Goal: Information Seeking & Learning: Check status

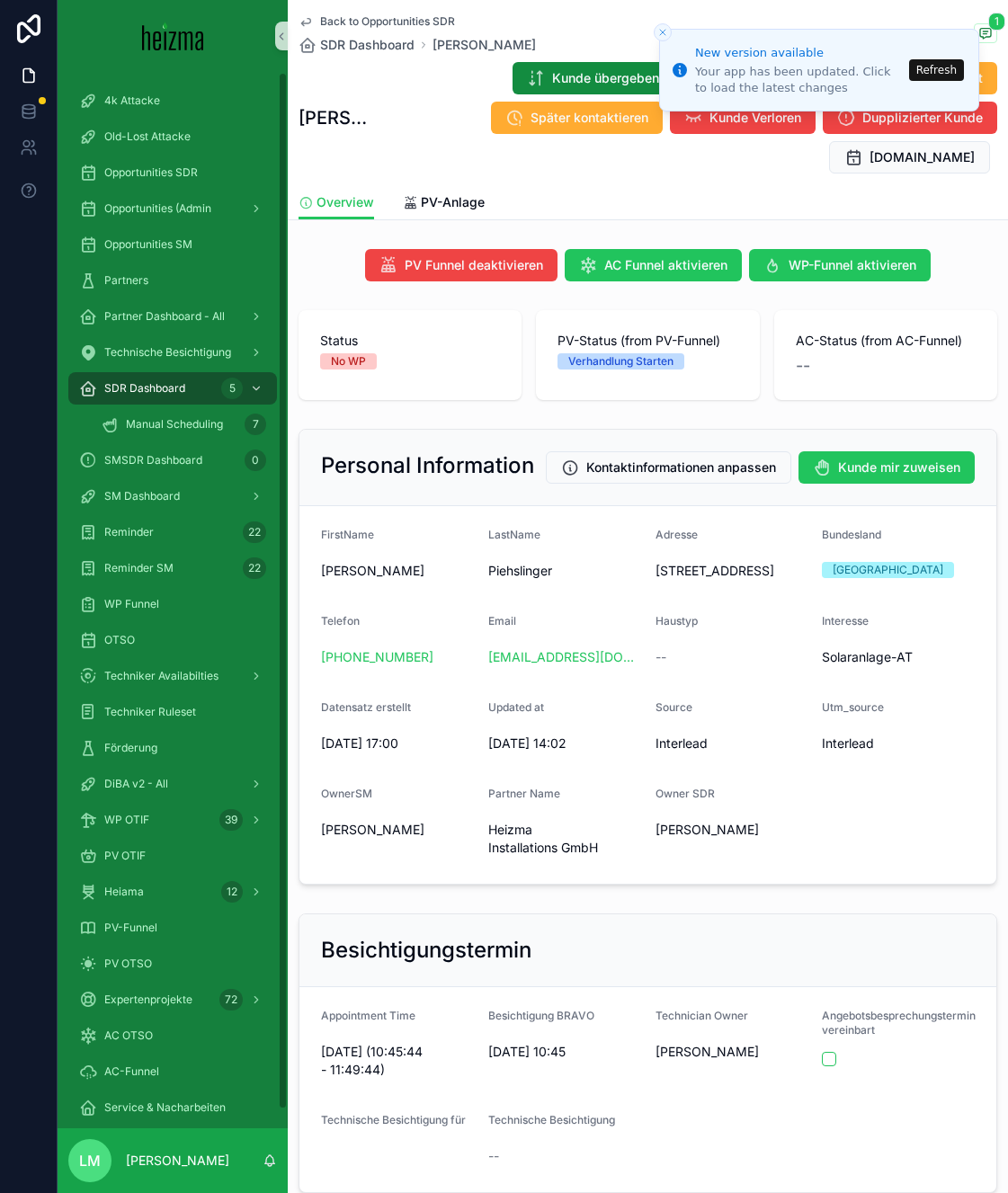
click at [360, 25] on span "Back to Opportunities SDR" at bounding box center [387, 21] width 135 height 14
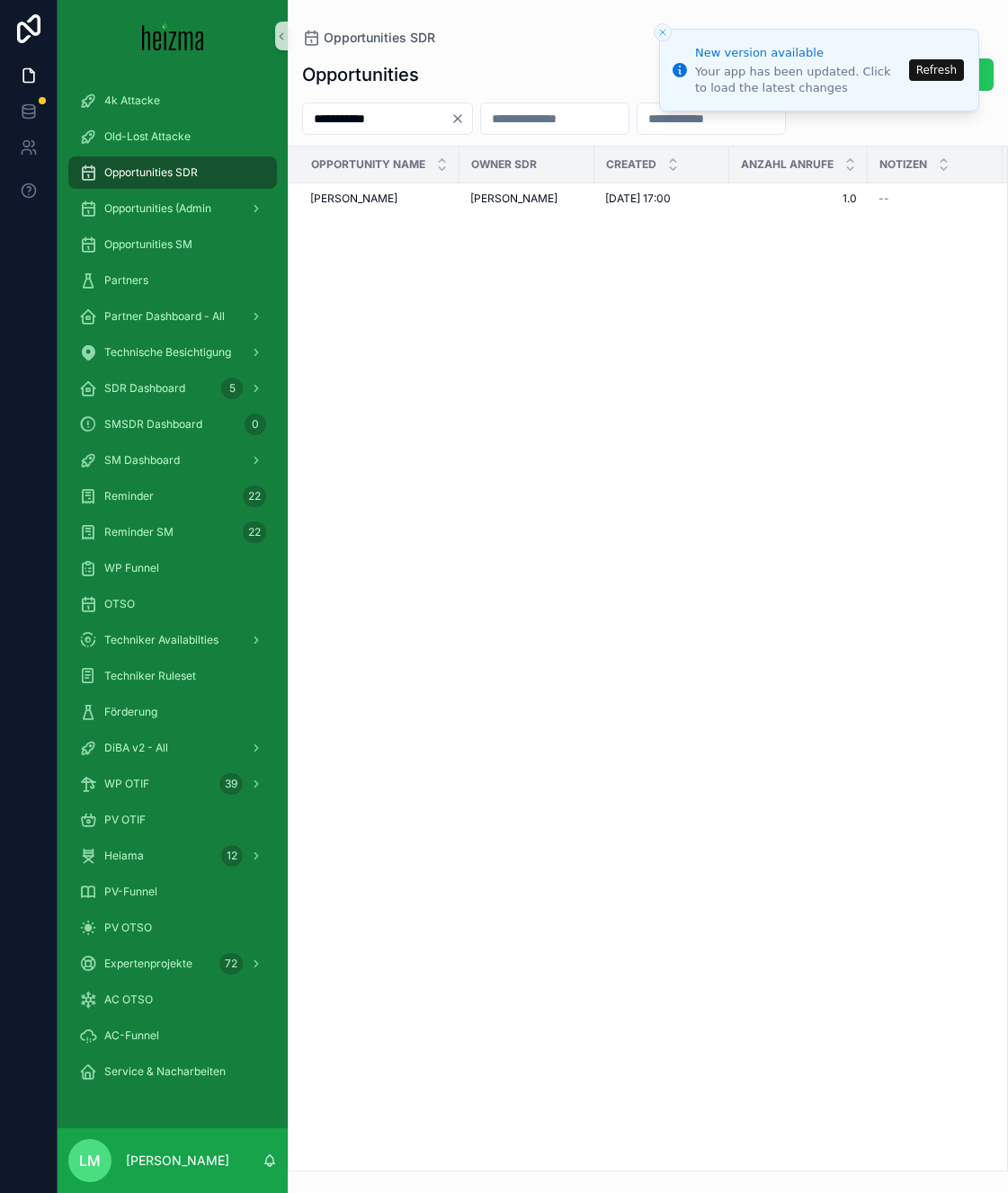
click at [354, 126] on input "**********" at bounding box center [377, 118] width 148 height 25
type input "*****"
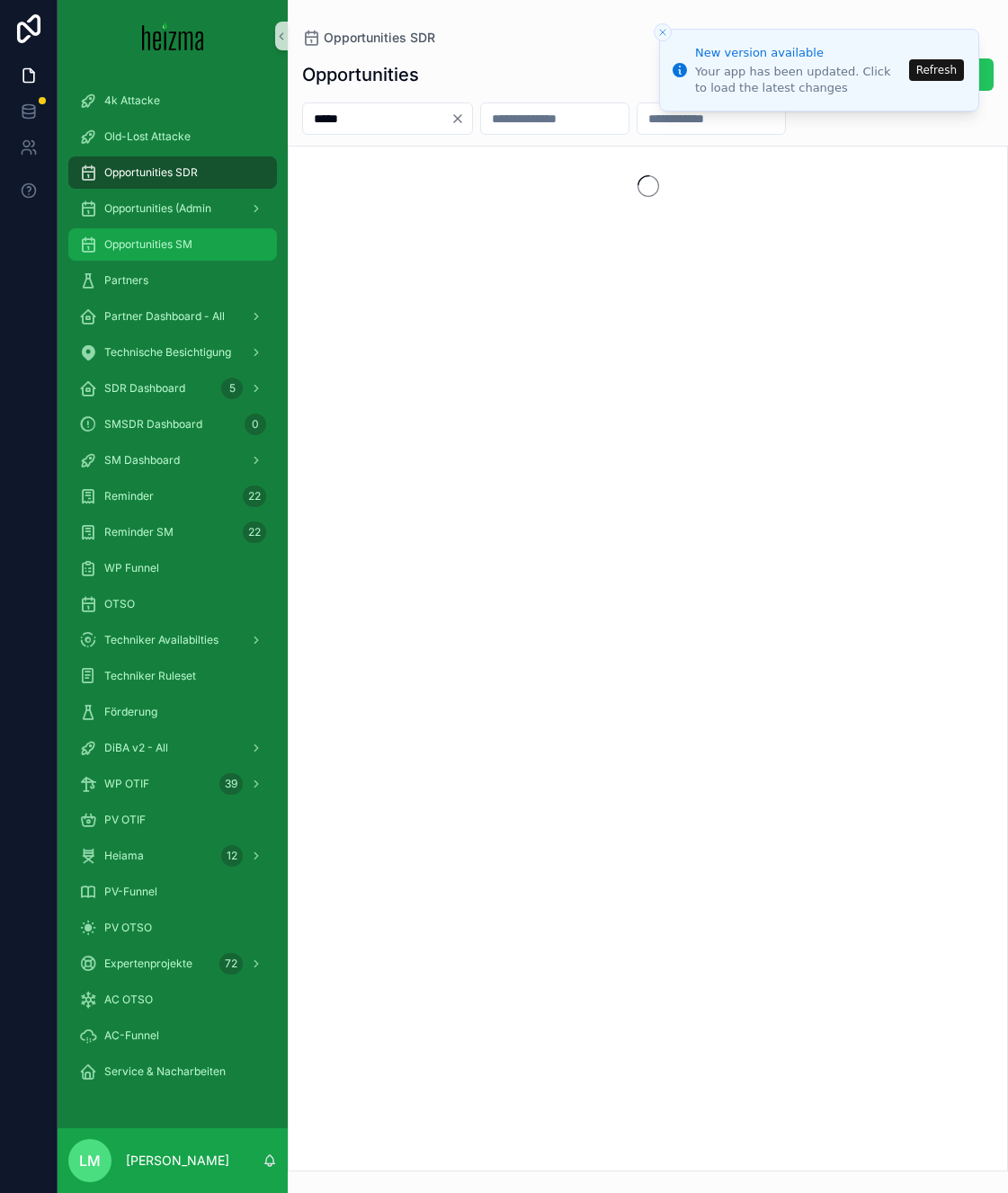
click at [176, 241] on span "Opportunities SM" at bounding box center [148, 244] width 88 height 14
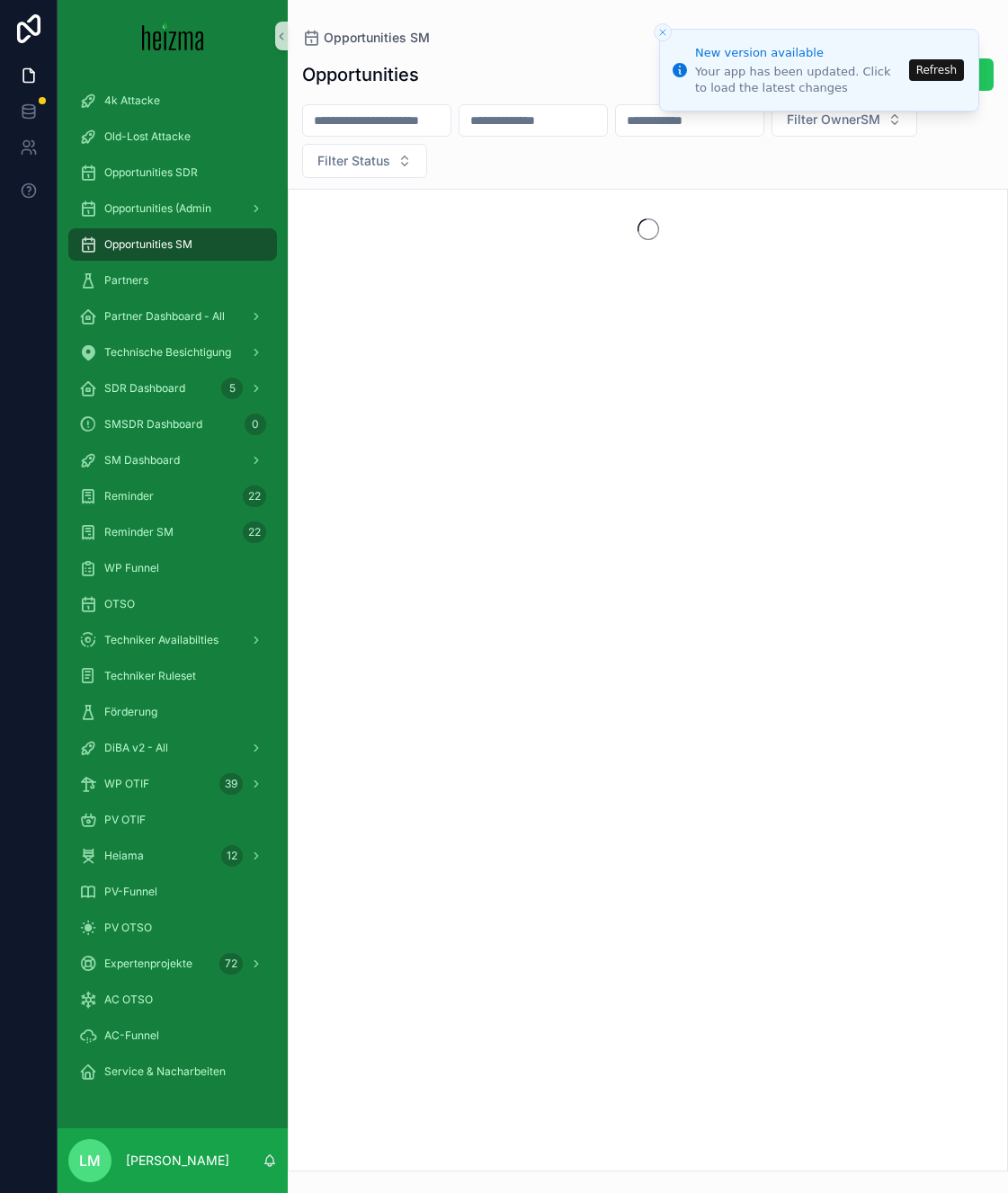
click at [342, 111] on input "scrollable content" at bounding box center [377, 120] width 148 height 25
type input "**********"
click at [664, 31] on line "Close toast" at bounding box center [663, 33] width 6 height 6
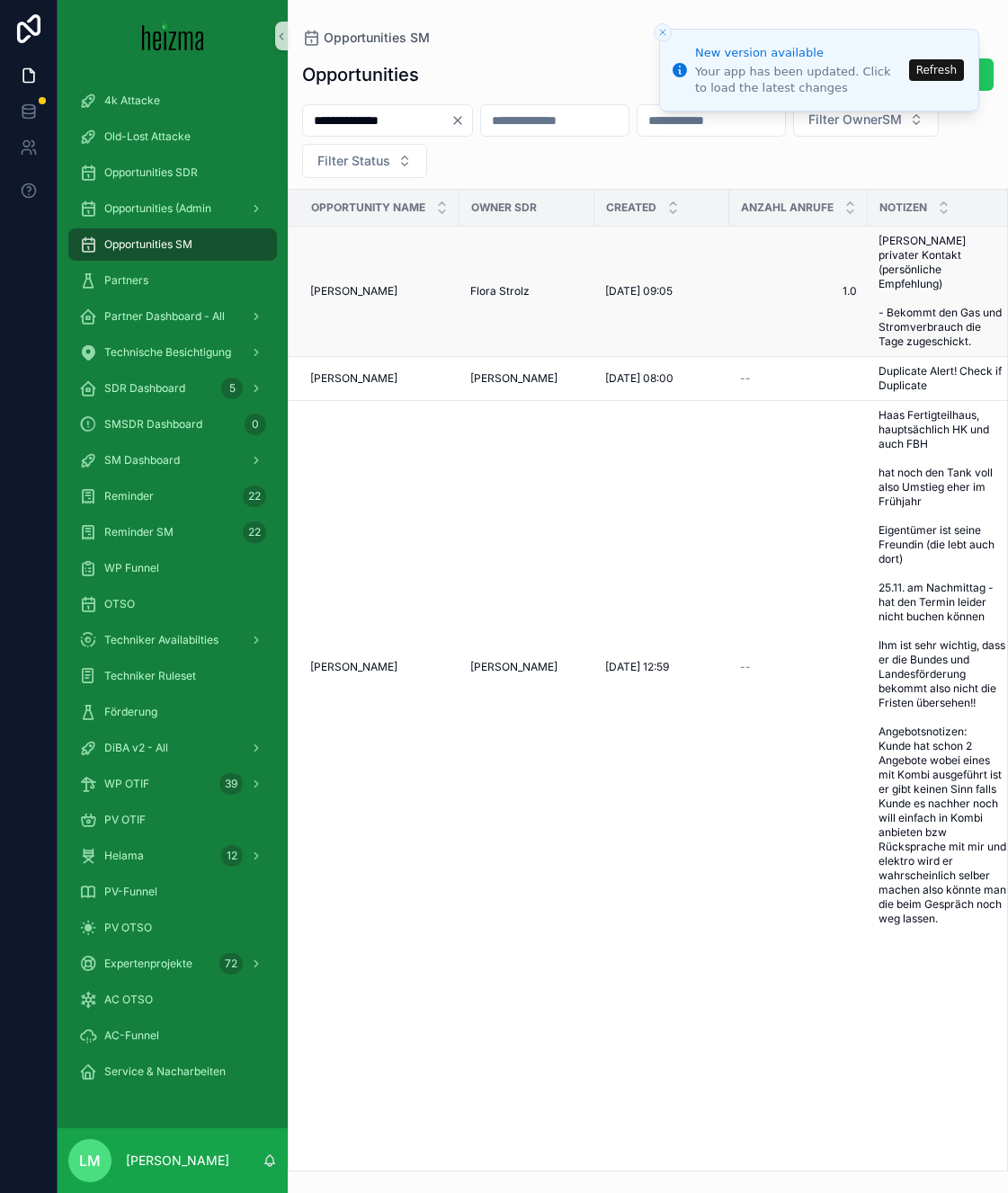
click at [509, 292] on span "Flora Strolz" at bounding box center [499, 291] width 59 height 14
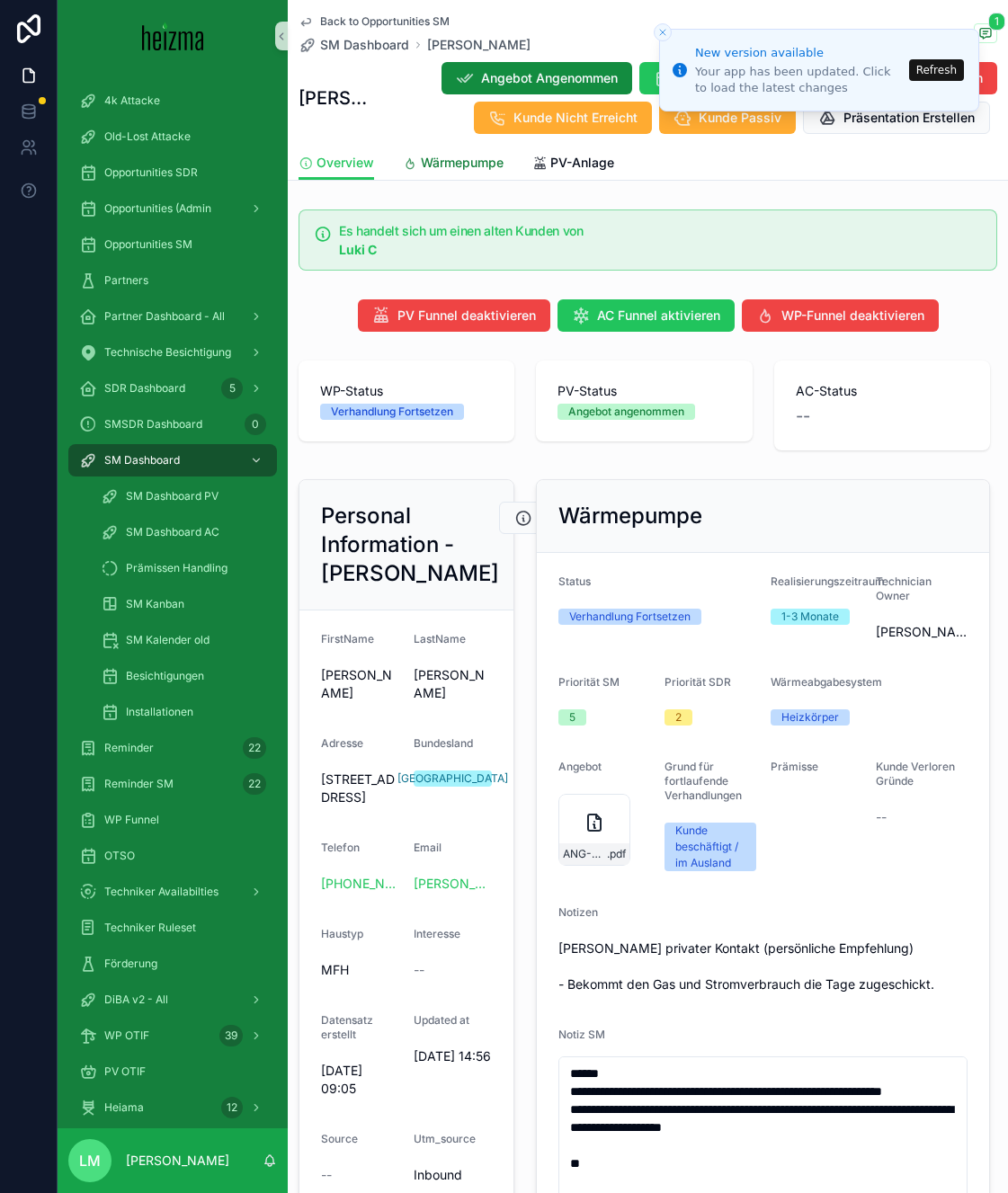
click at [480, 161] on span "Wärmepumpe" at bounding box center [462, 162] width 82 height 18
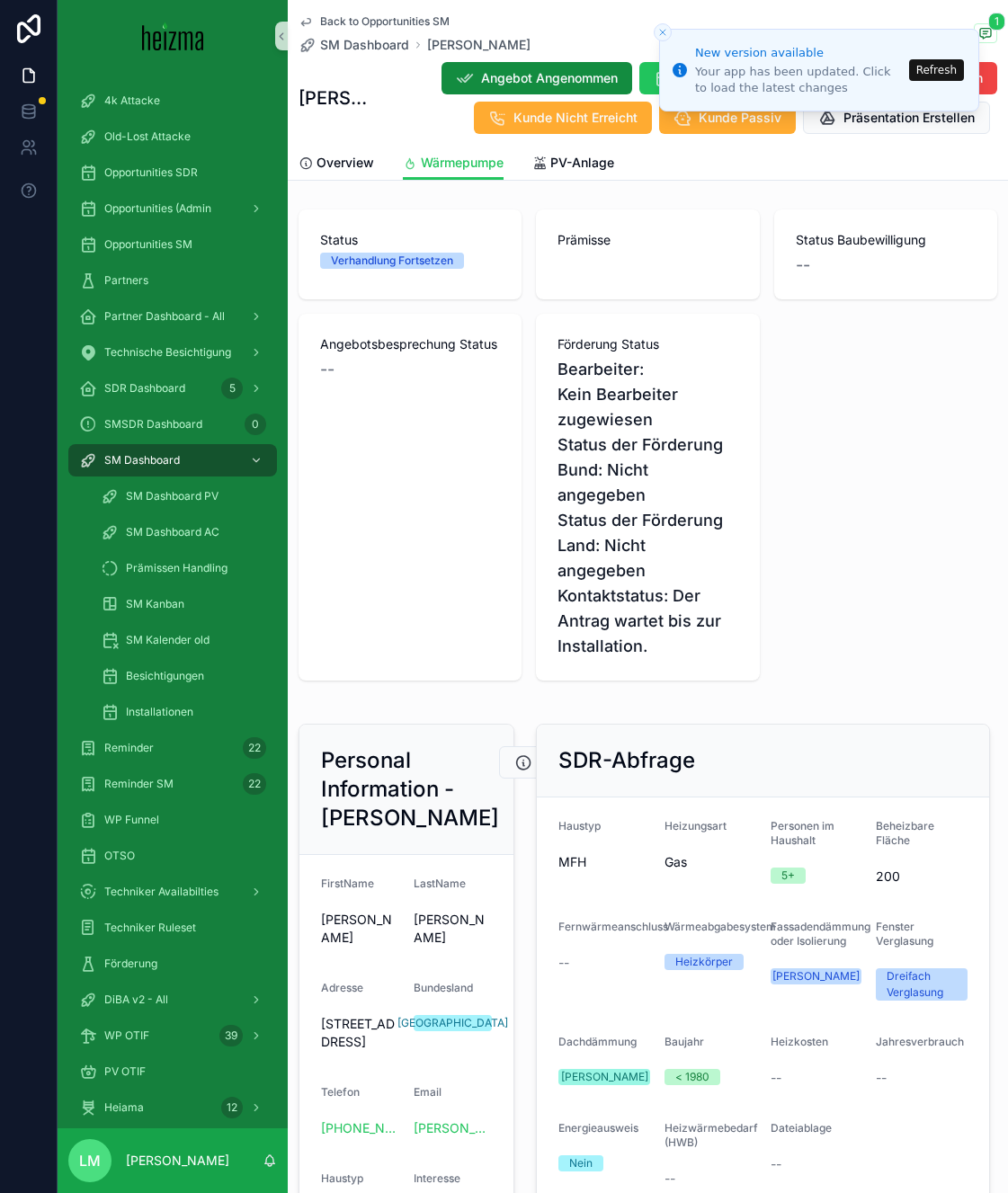
click at [540, 173] on link "PV-Anlage" at bounding box center [573, 165] width 81 height 36
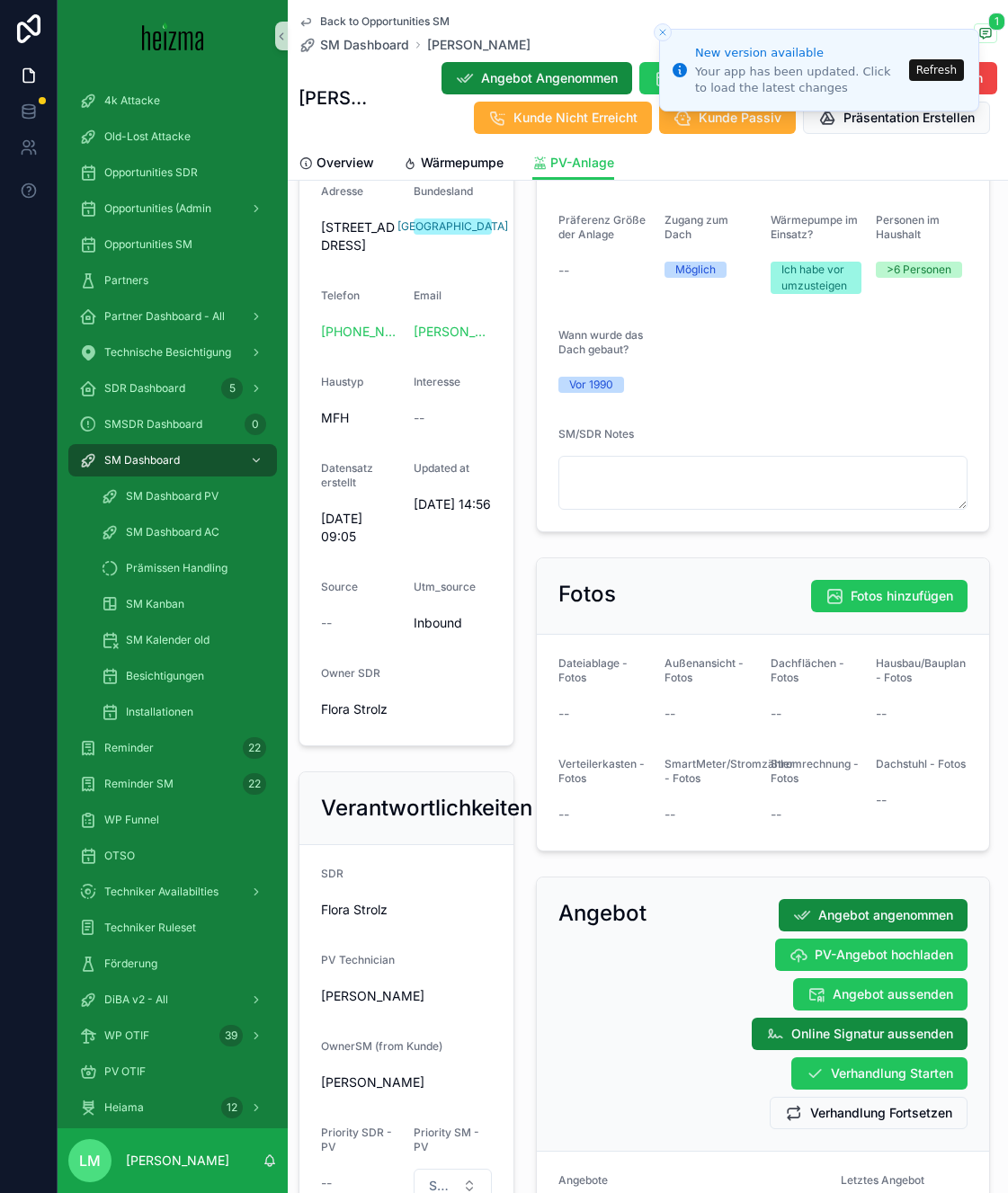
scroll to position [518, 0]
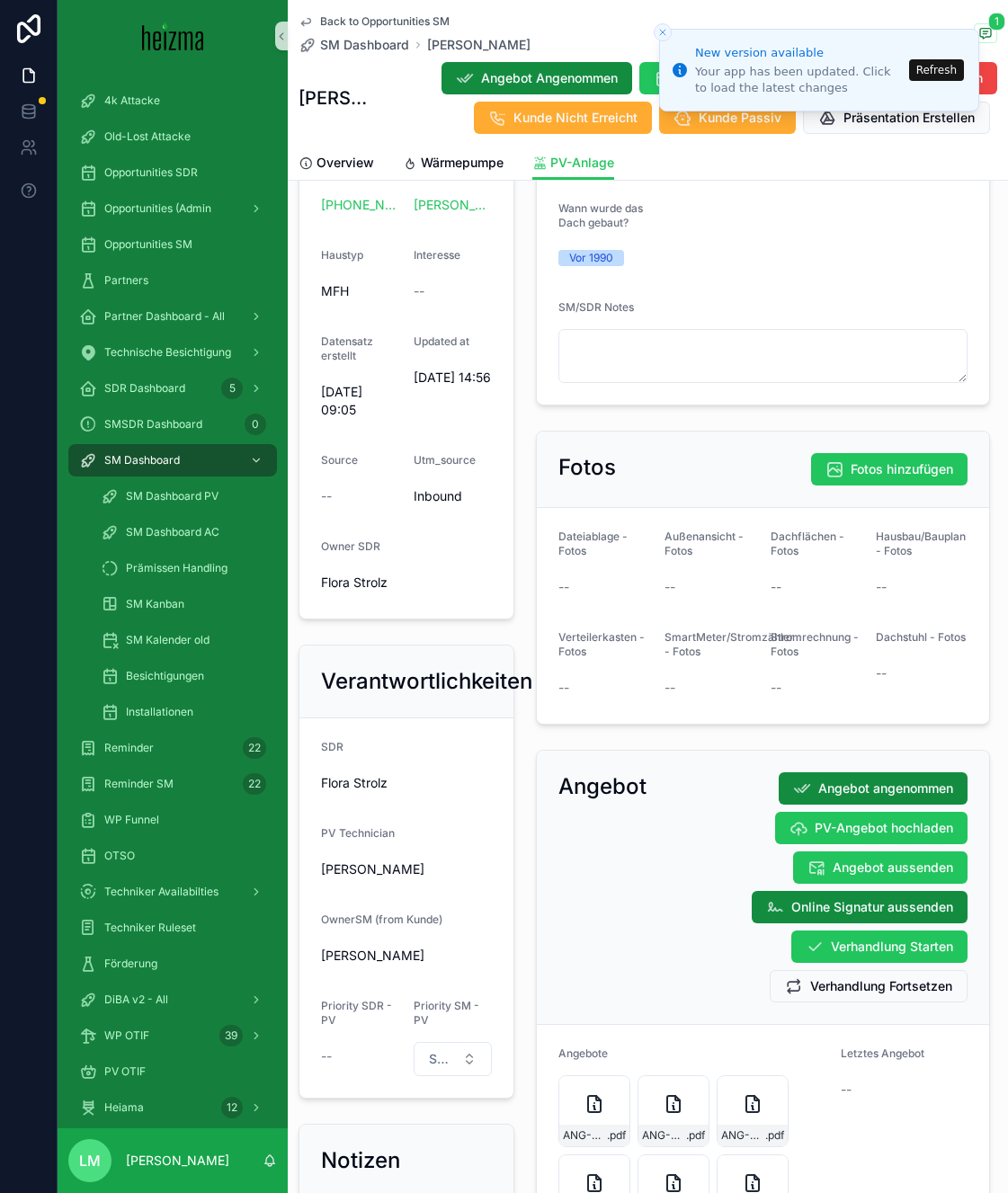
click at [429, 11] on div "Back to Opportunities SM SM Dashboard [PERSON_NAME] 1 [PERSON_NAME] Angebot Ang…" at bounding box center [648, 73] width 698 height 146
click at [416, 19] on span "Back to Opportunities SM" at bounding box center [385, 21] width 129 height 14
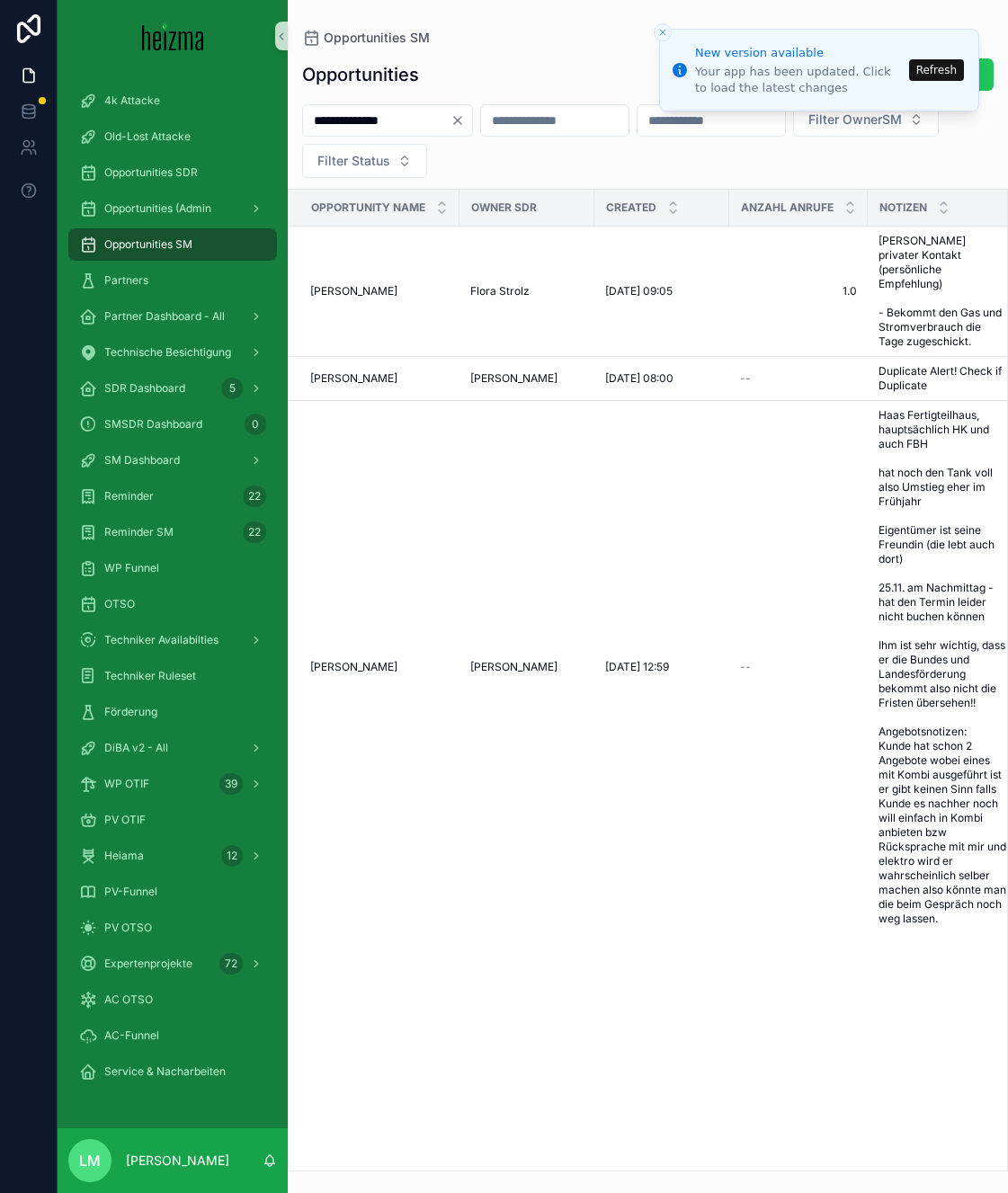
click at [377, 118] on input "**********" at bounding box center [377, 120] width 148 height 25
click at [113, 718] on div "Förderung" at bounding box center [173, 711] width 187 height 29
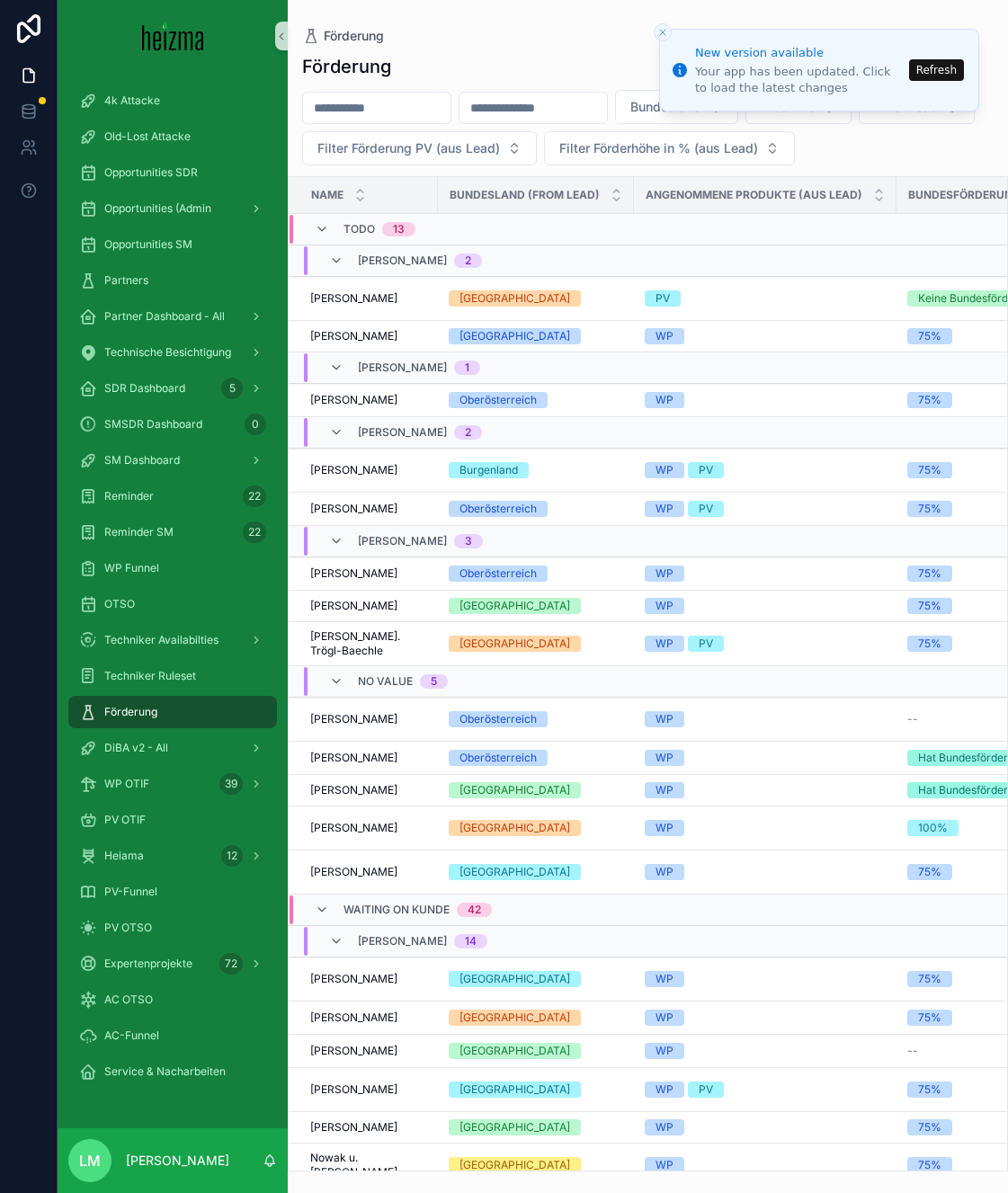
click at [405, 119] on input "scrollable content" at bounding box center [377, 108] width 148 height 25
type input "*********"
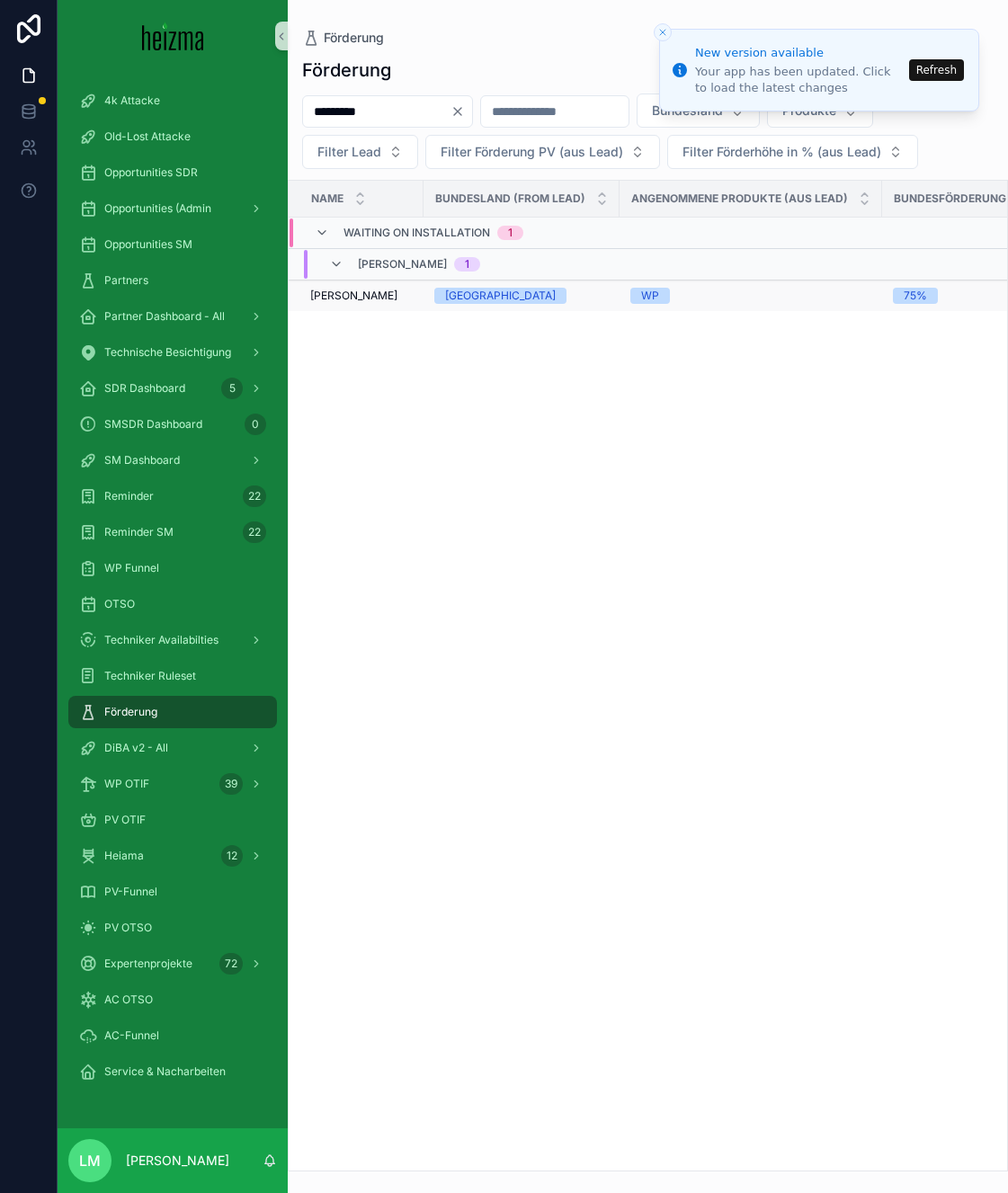
click at [348, 298] on span "[PERSON_NAME]" at bounding box center [353, 295] width 87 height 14
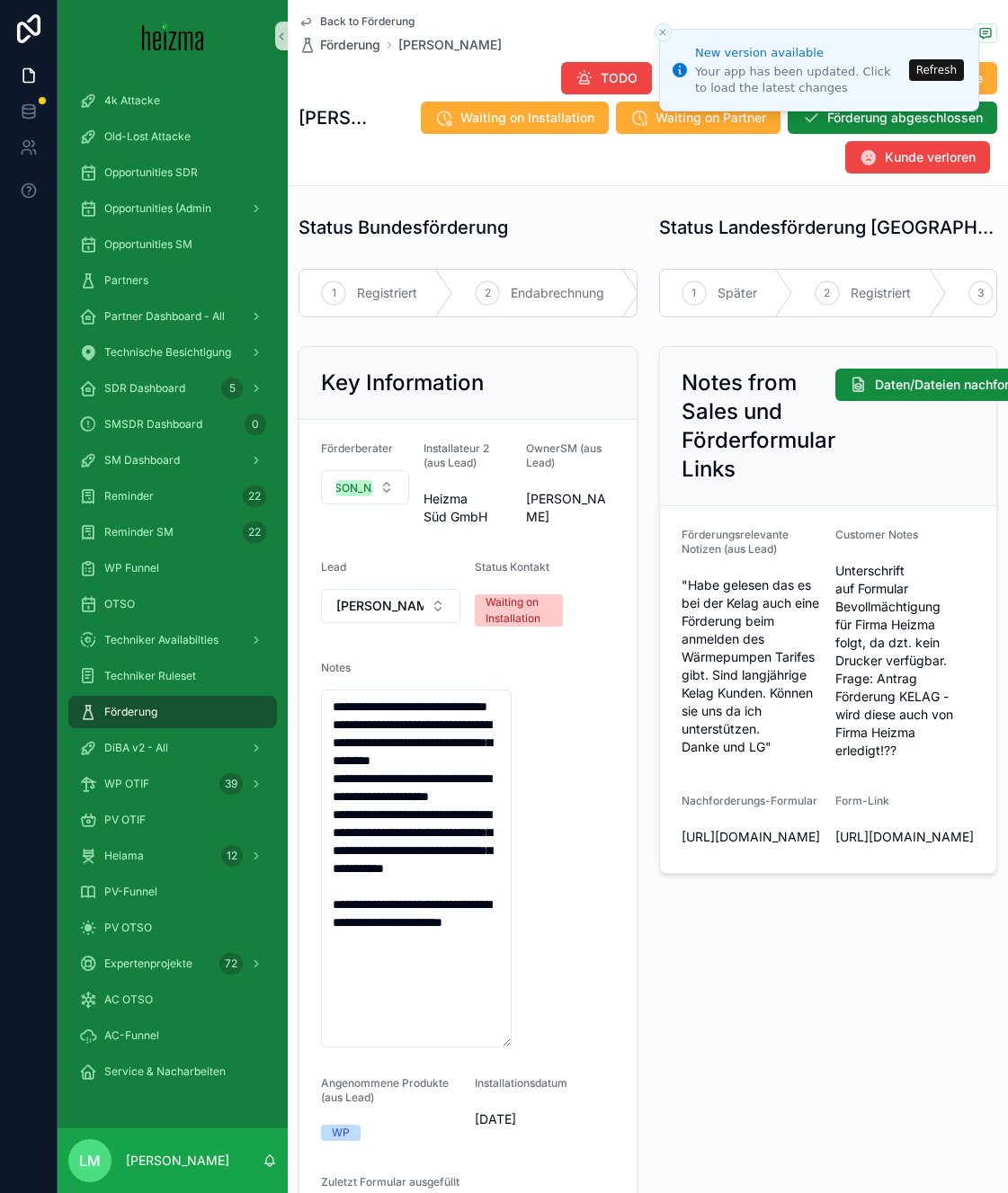
click at [945, 62] on button "Refresh" at bounding box center [936, 69] width 55 height 22
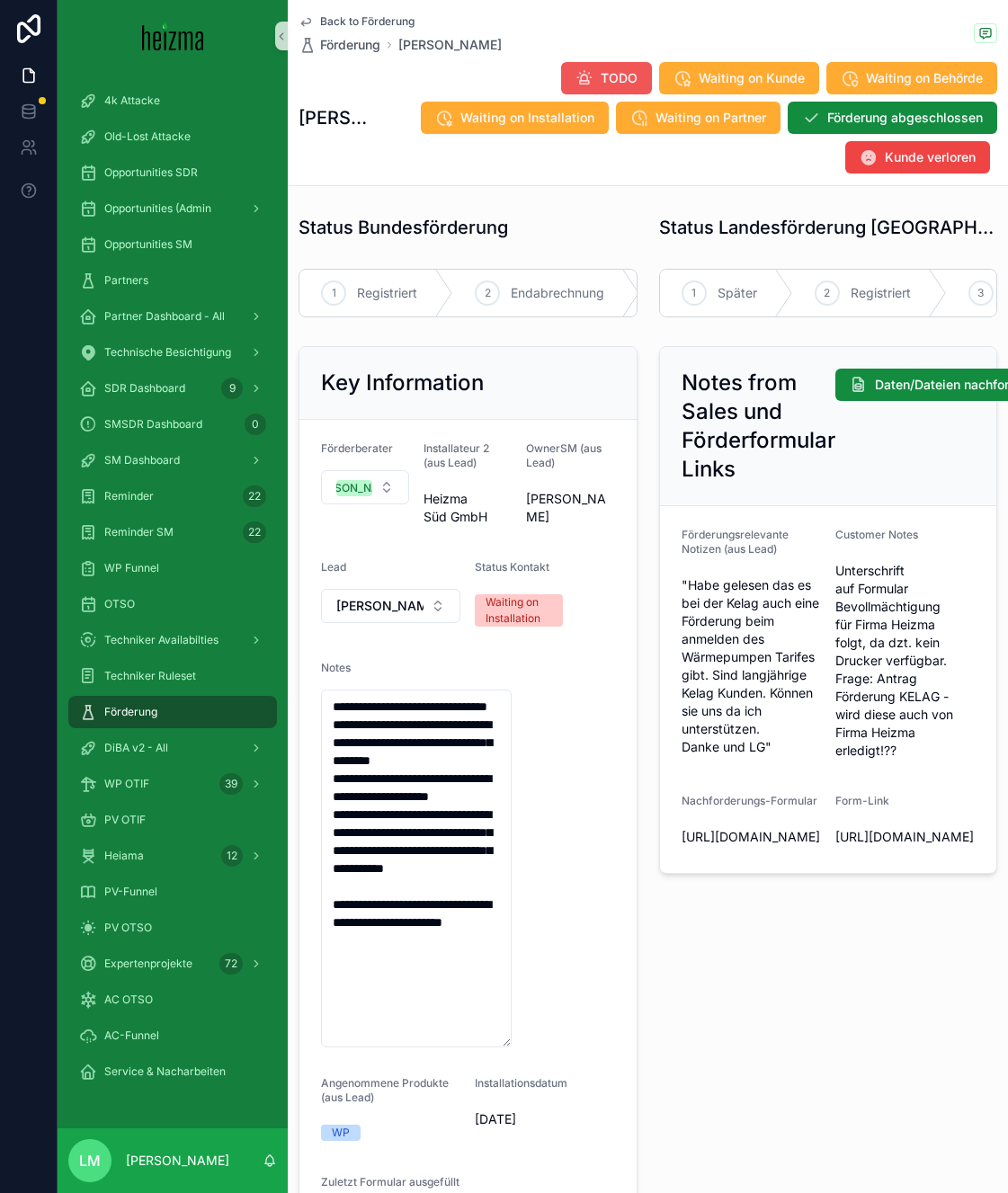
click at [589, 80] on icon "scrollable content" at bounding box center [584, 78] width 18 height 18
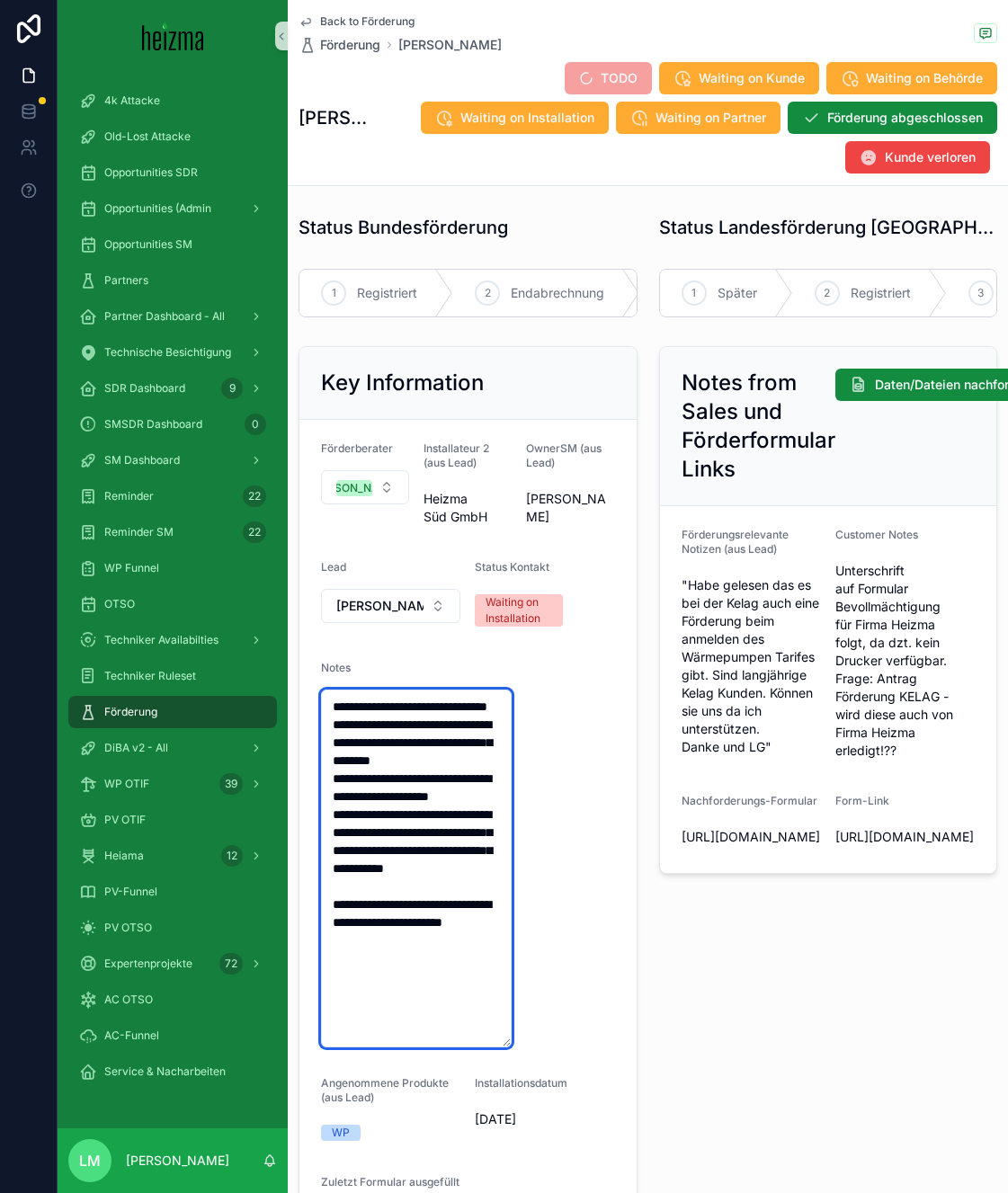
click at [324, 702] on textarea "**********" at bounding box center [416, 868] width 191 height 357
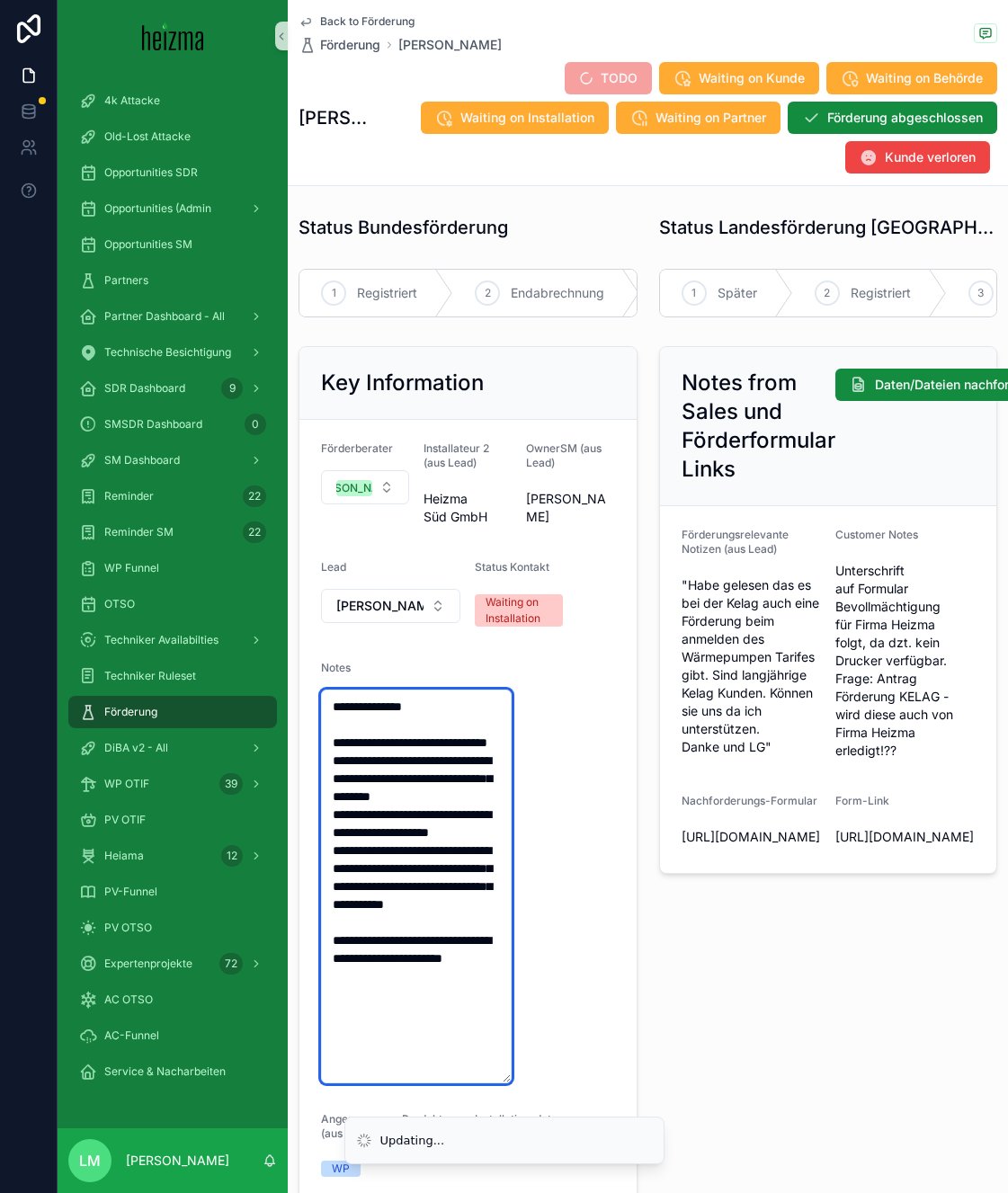
type textarea "**********"
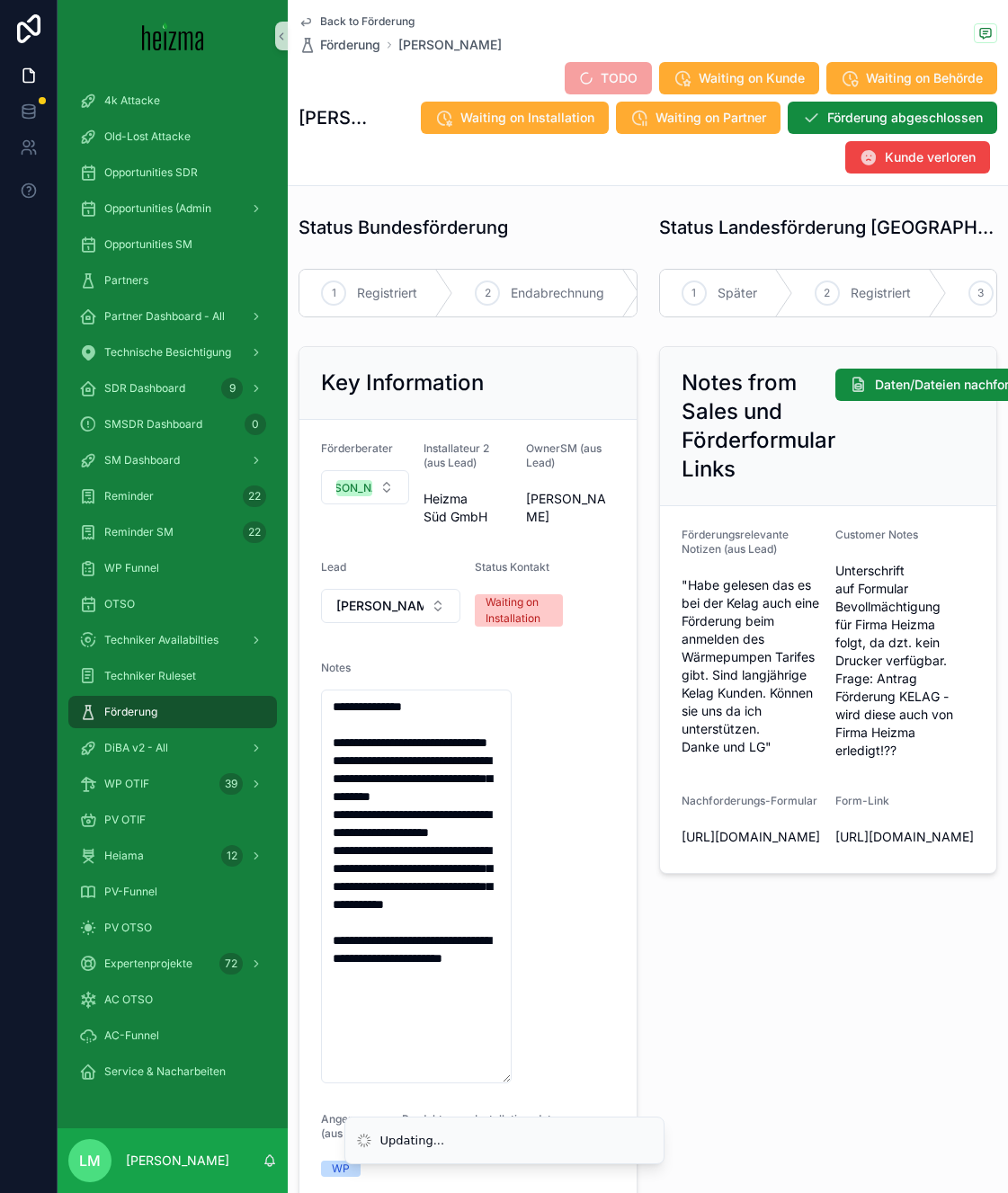
click at [618, 698] on form "**********" at bounding box center [468, 862] width 337 height 884
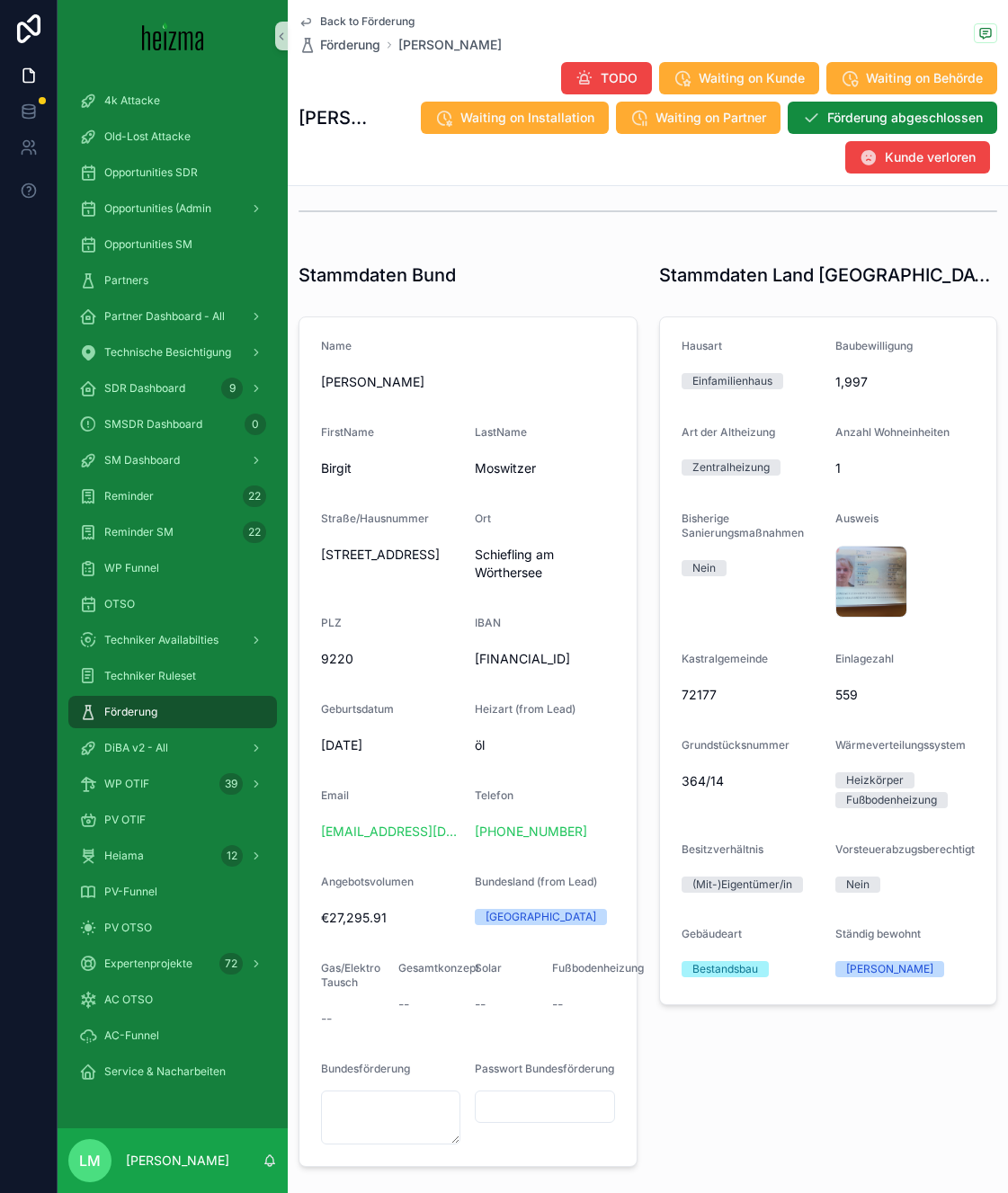
scroll to position [1210, 0]
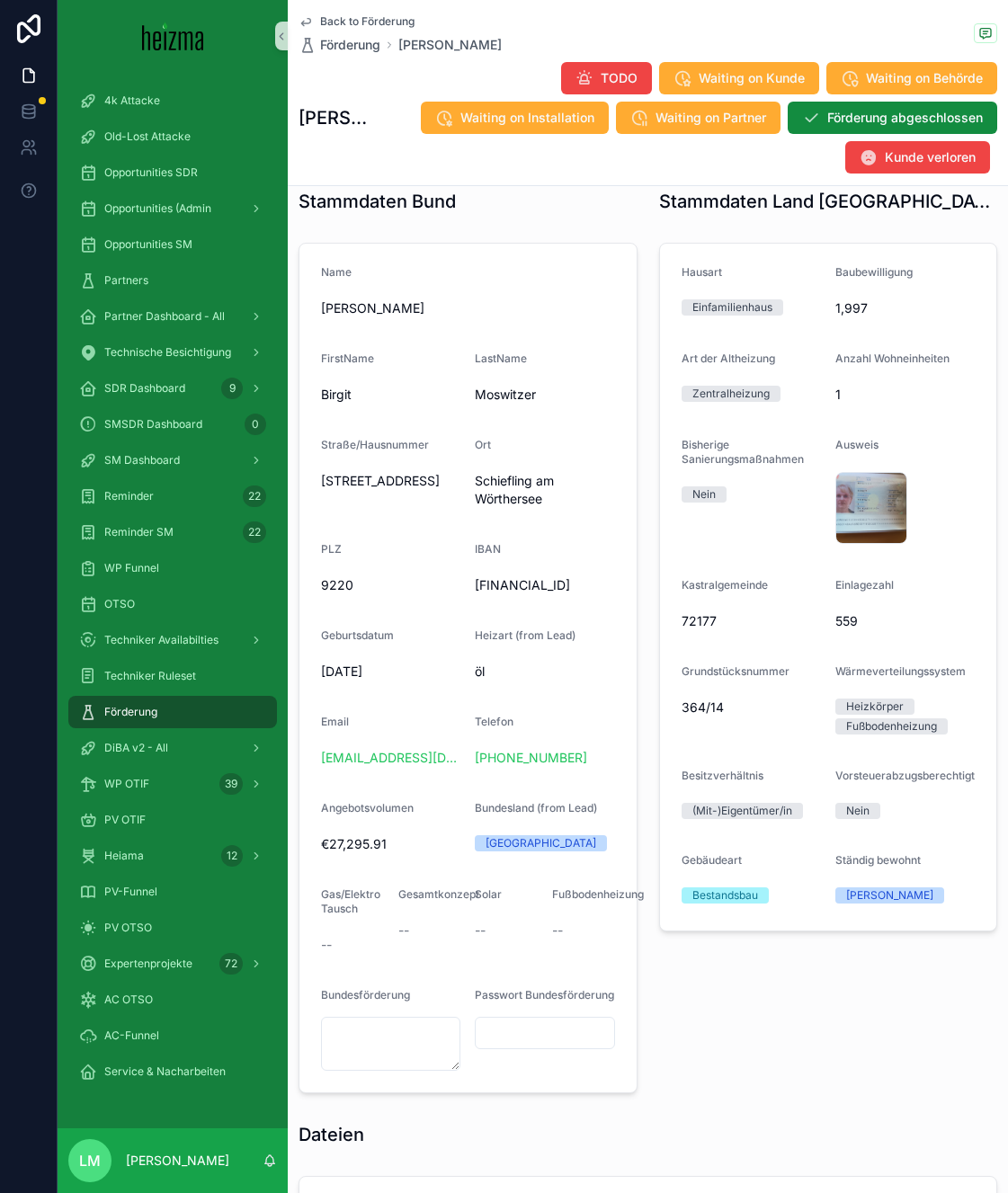
click at [504, 590] on span "[FINANCIAL_ID]" at bounding box center [544, 585] width 139 height 18
copy span "[FINANCIAL_ID]"
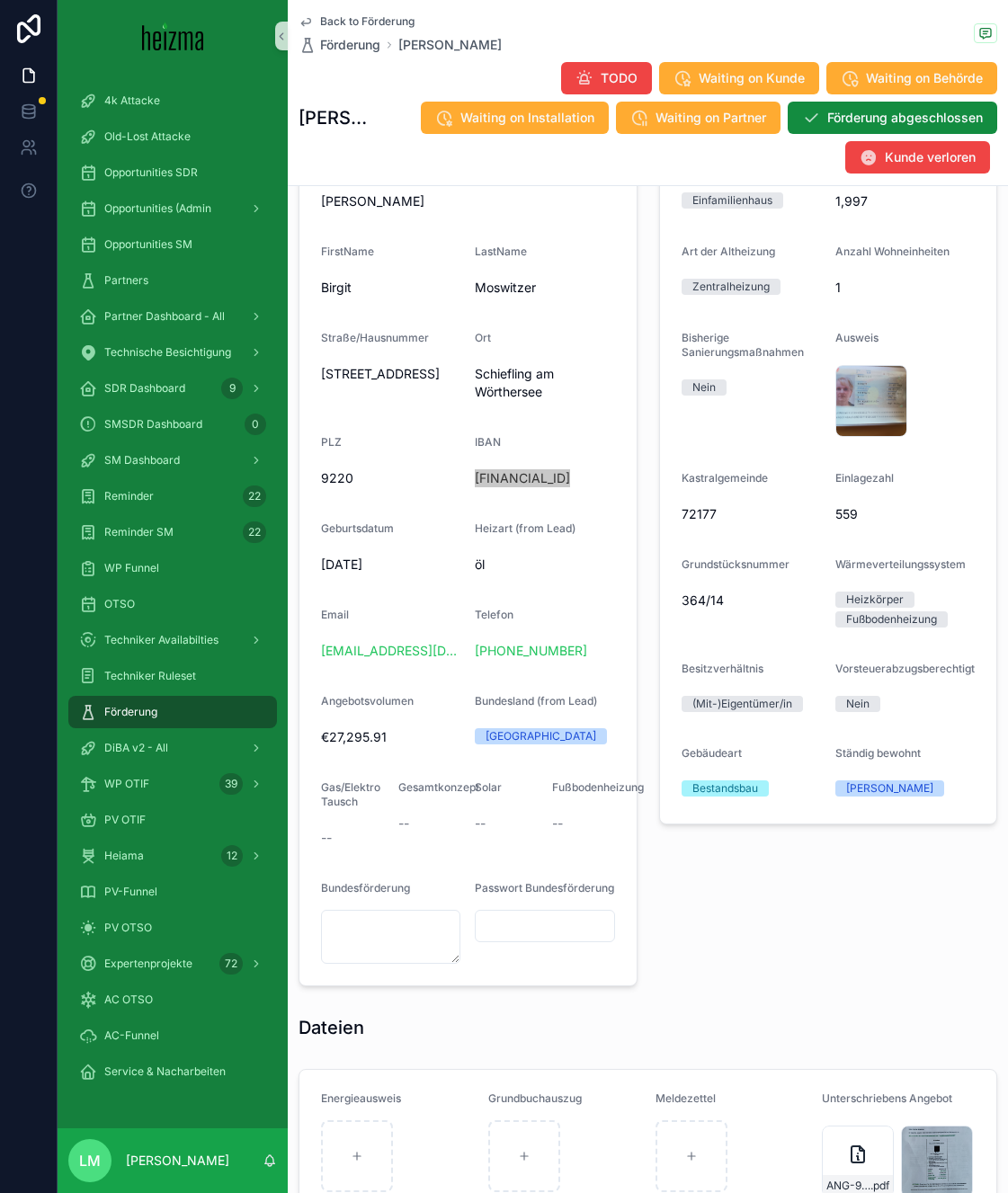
scroll to position [1211, 0]
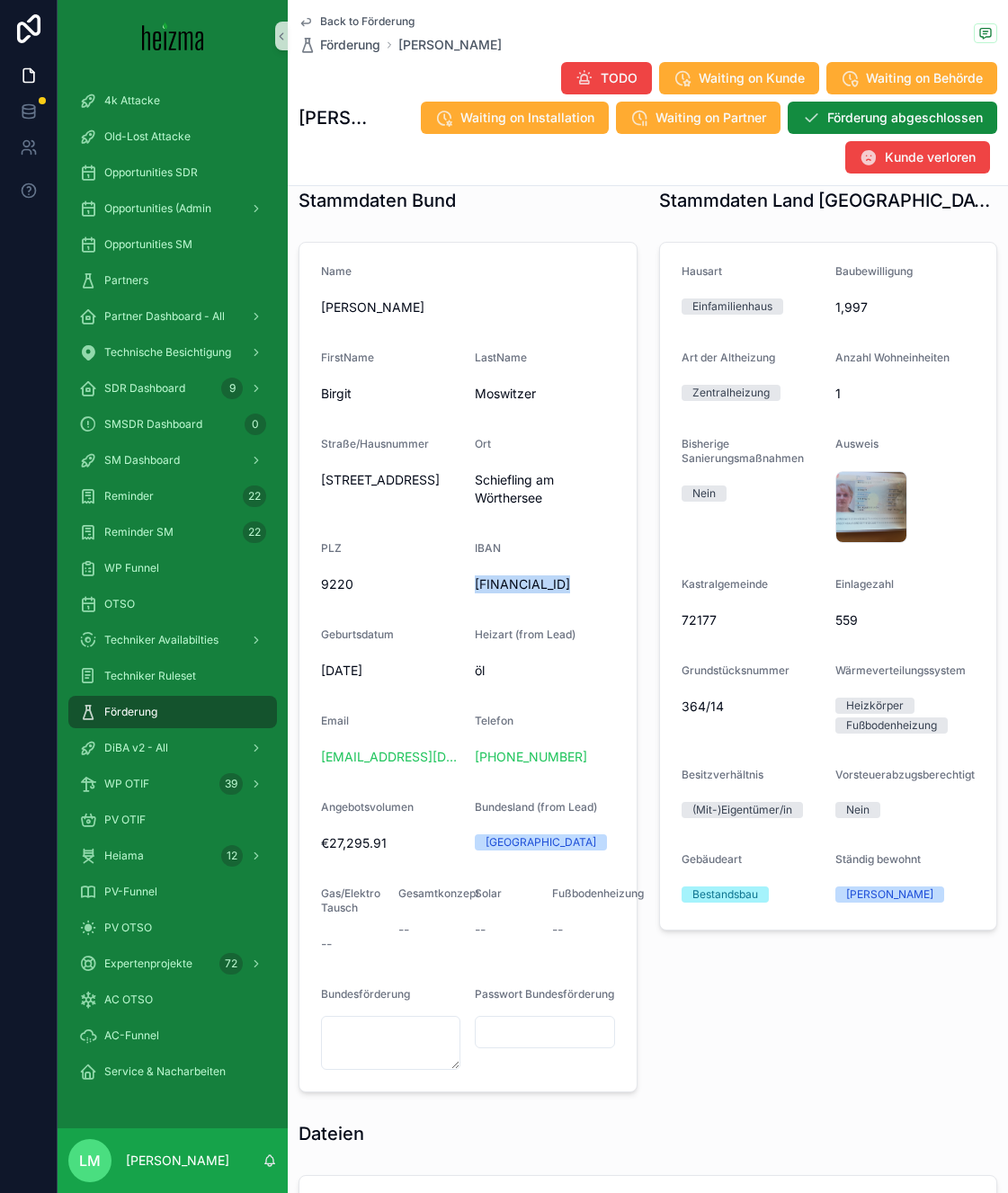
click at [845, 608] on div "559" at bounding box center [904, 619] width 139 height 29
click at [699, 465] on div "Bisherige Sanierungsmaßnahmen" at bounding box center [751, 455] width 139 height 36
drag, startPoint x: 699, startPoint y: 465, endPoint x: 691, endPoint y: 450, distance: 17.0
click at [691, 450] on label "Bisherige Sanierungsmaßnahmen" at bounding box center [751, 451] width 139 height 29
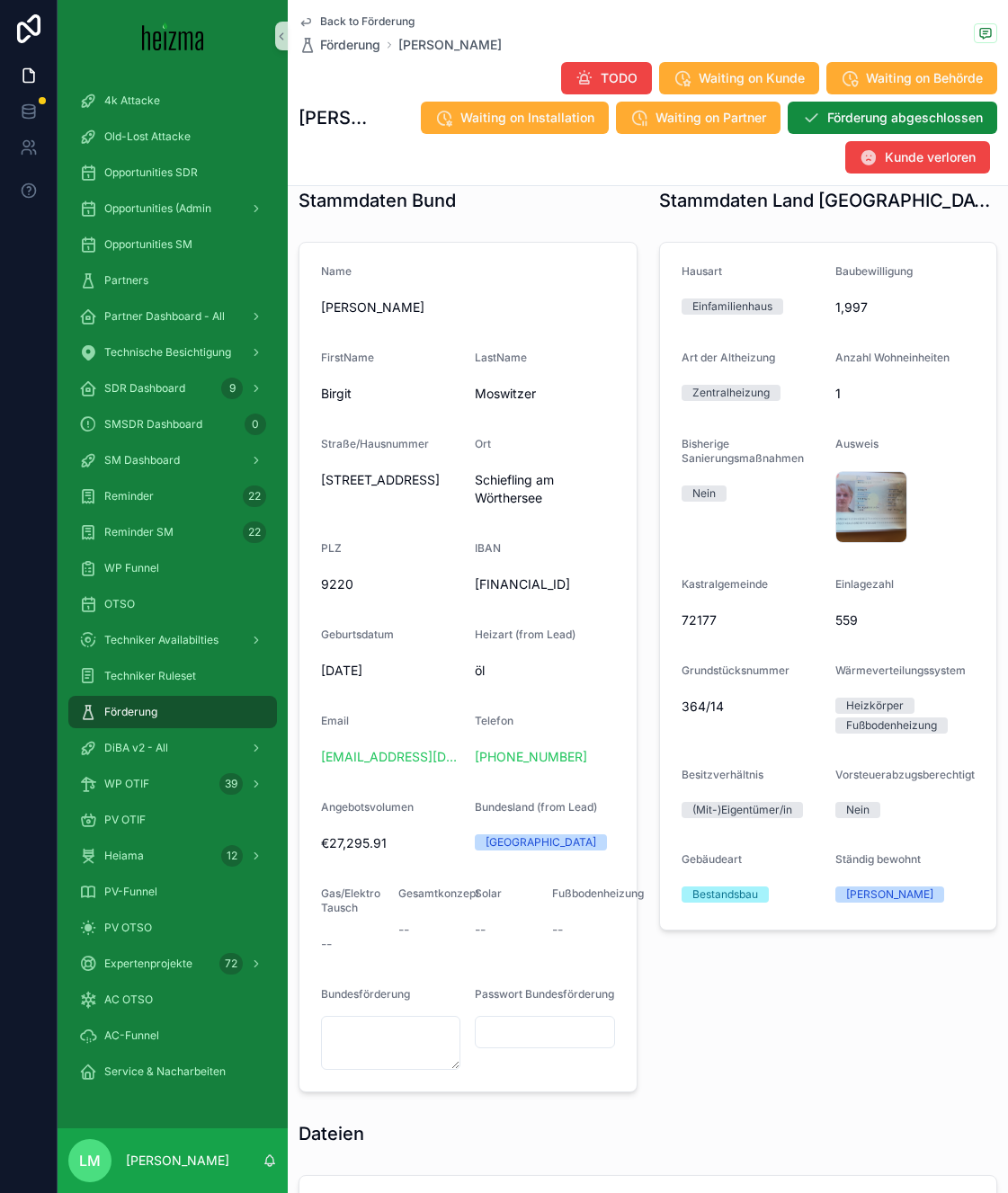
click at [681, 442] on span "Bisherige Sanierungsmaßnahmen" at bounding box center [742, 451] width 123 height 28
drag, startPoint x: 680, startPoint y: 442, endPoint x: 723, endPoint y: 505, distance: 76.3
click at [723, 505] on div "Bisherige Sanierungsmaßnahmen Nein" at bounding box center [751, 492] width 139 height 111
click at [723, 505] on div "Nein" at bounding box center [751, 493] width 139 height 27
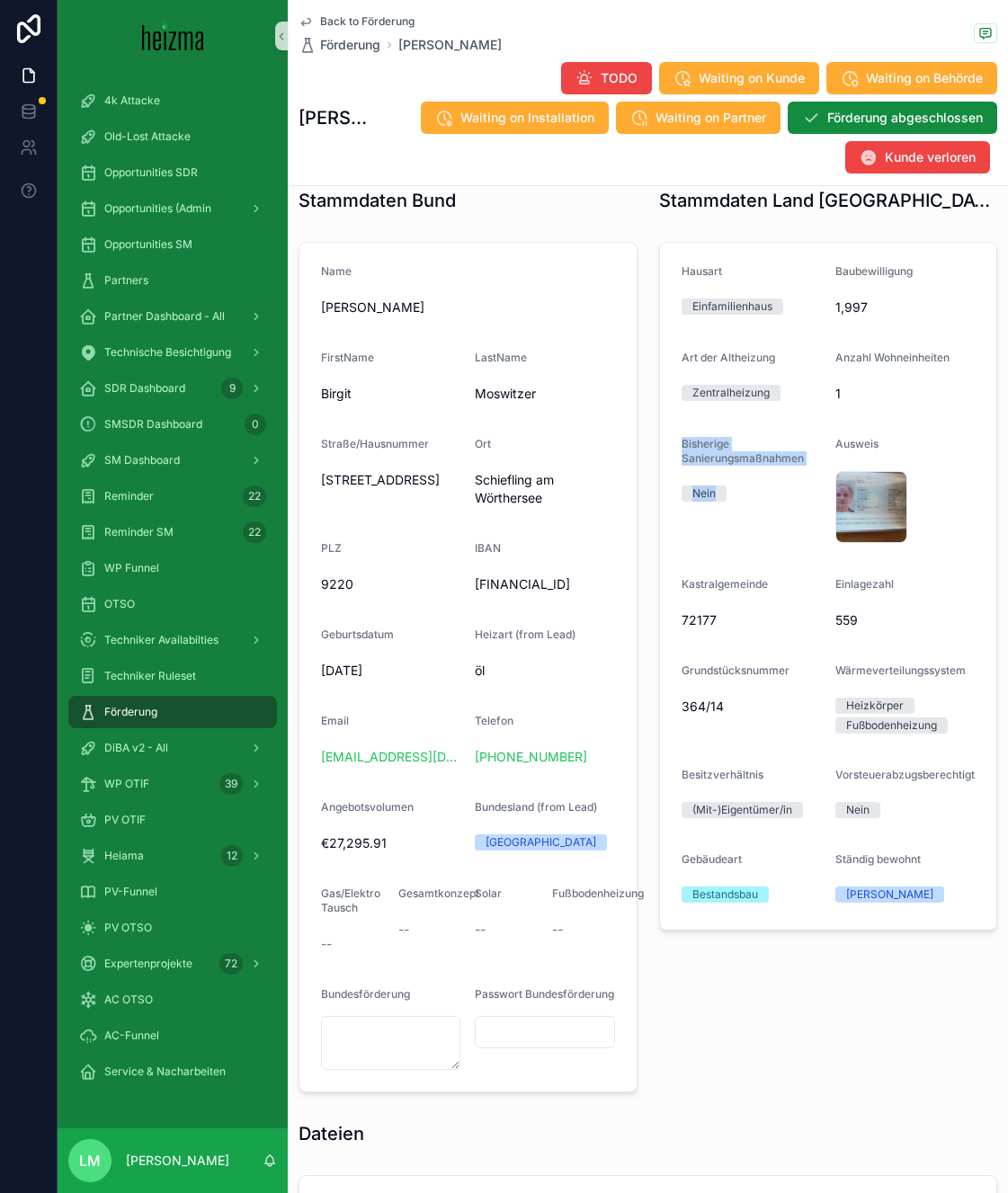
drag, startPoint x: 723, startPoint y: 505, endPoint x: 699, endPoint y: 437, distance: 72.1
click at [699, 437] on div "Bisherige Sanierungsmaßnahmen Nein" at bounding box center [751, 492] width 139 height 111
click at [699, 437] on span "Bisherige Sanierungsmaßnahmen" at bounding box center [742, 451] width 123 height 28
drag, startPoint x: 699, startPoint y: 437, endPoint x: 714, endPoint y: 516, distance: 80.4
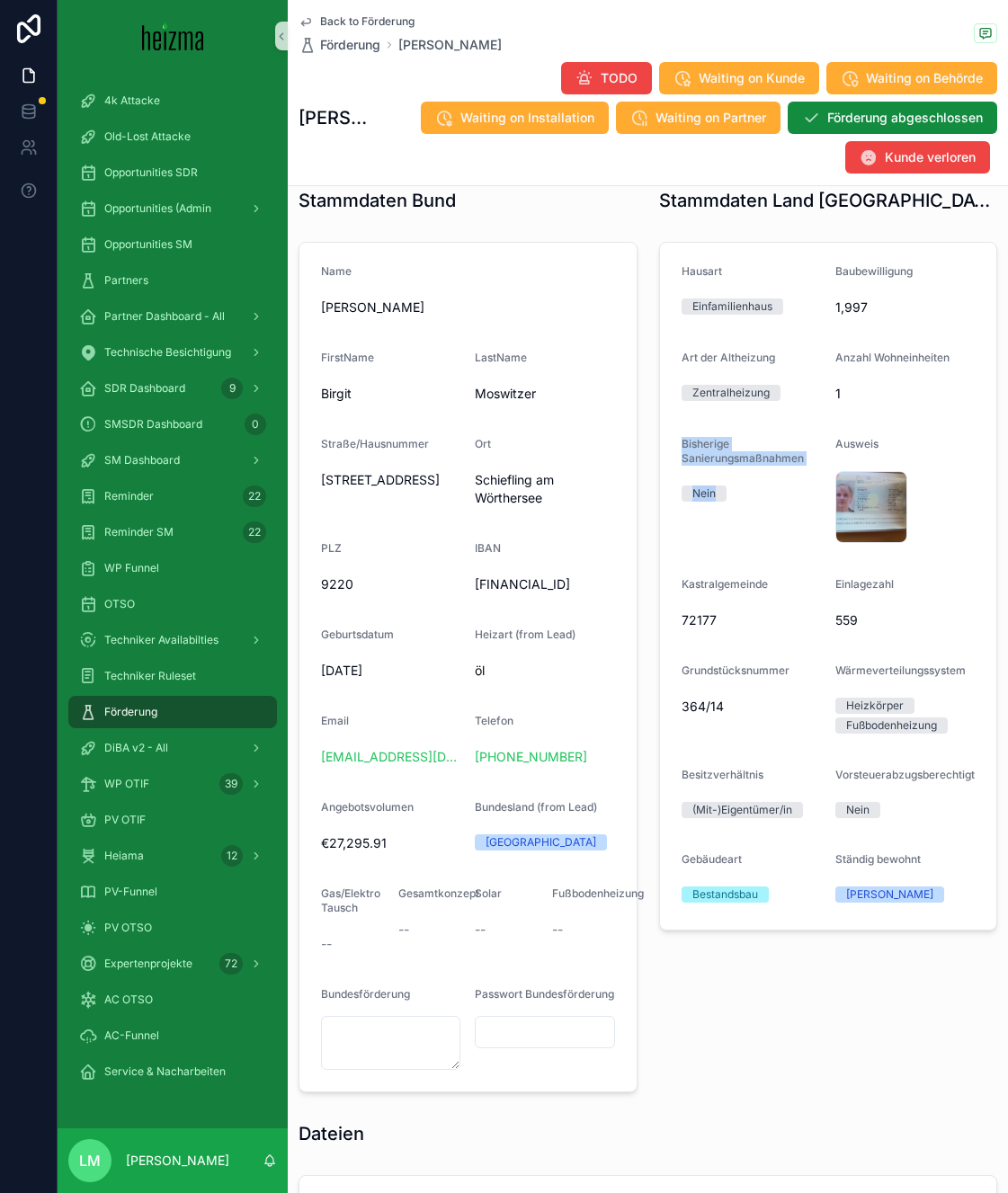
click at [714, 516] on div "Bisherige Sanierungsmaßnahmen Nein" at bounding box center [751, 492] width 139 height 111
click at [714, 516] on div "Bisherige Sanierungsmaßnahmen Nein" at bounding box center [751, 492] width 139 height 111
drag, startPoint x: 714, startPoint y: 516, endPoint x: 700, endPoint y: 453, distance: 64.5
click at [700, 453] on div "Bisherige Sanierungsmaßnahmen Nein" at bounding box center [751, 492] width 139 height 111
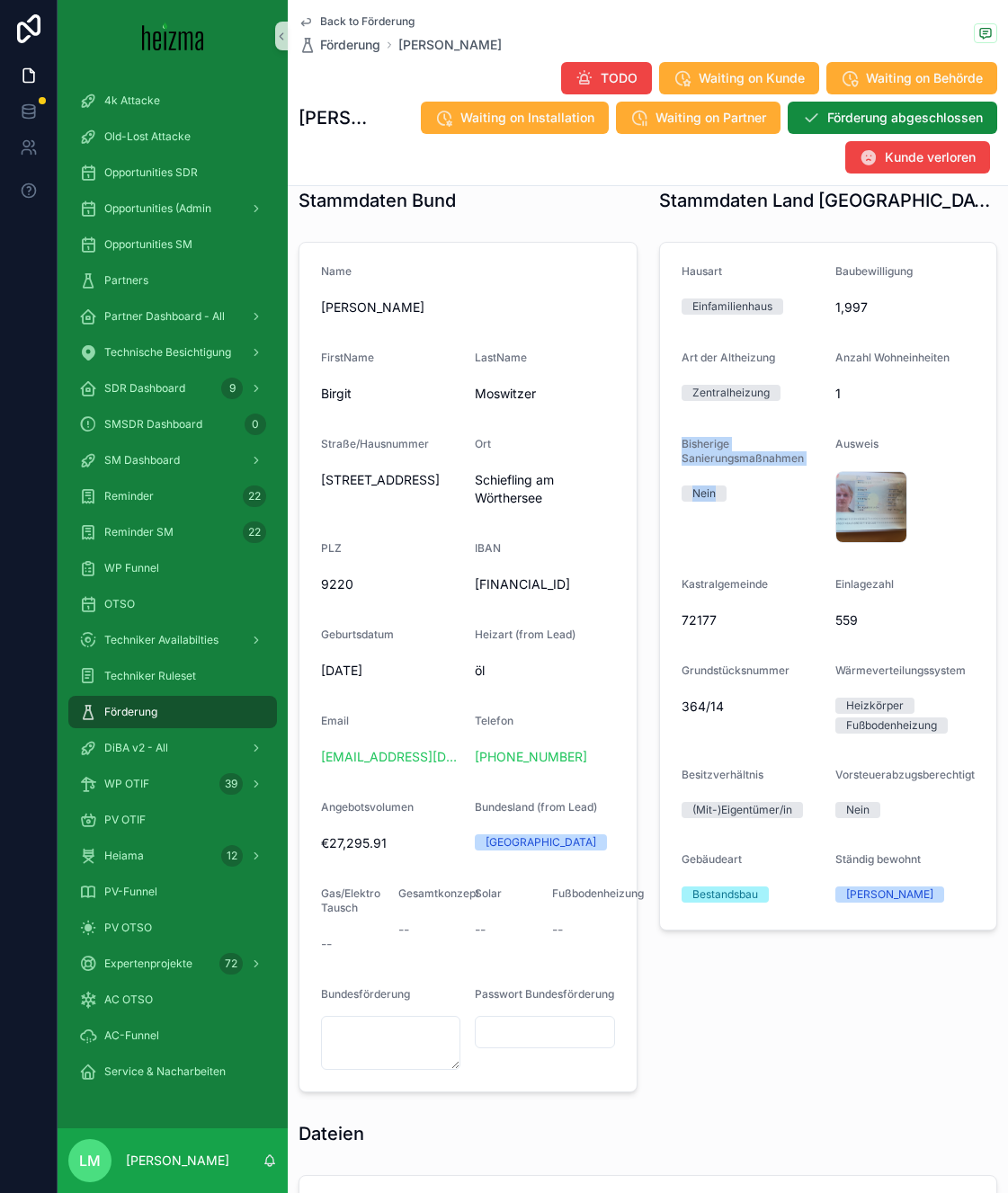
click at [700, 453] on span "Bisherige Sanierungsmaßnahmen" at bounding box center [742, 451] width 123 height 28
drag, startPoint x: 700, startPoint y: 453, endPoint x: 700, endPoint y: 543, distance: 90.0
click at [700, 543] on div "Bisherige Sanierungsmaßnahmen Nein" at bounding box center [751, 492] width 139 height 111
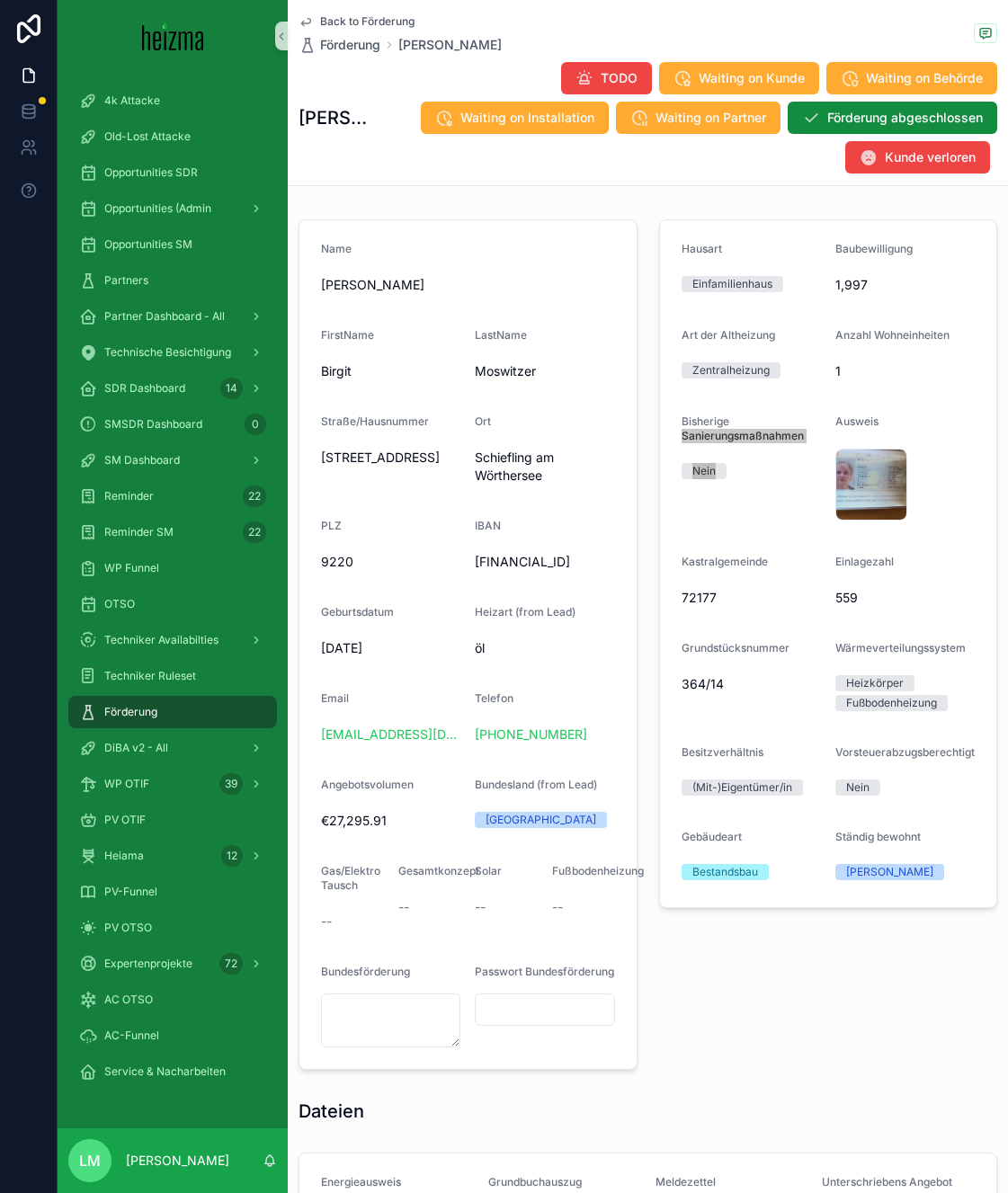
scroll to position [1235, 0]
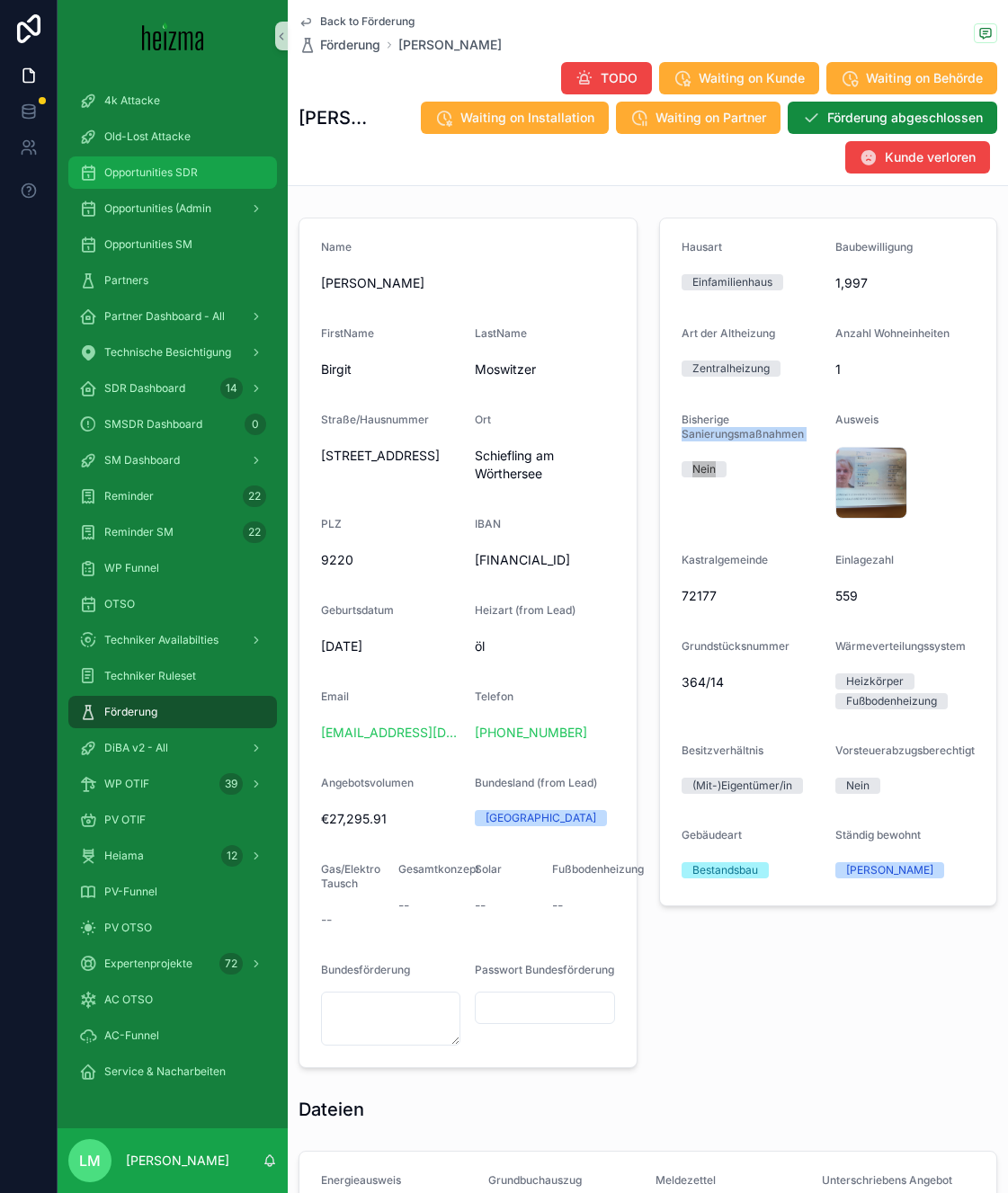
click at [183, 171] on span "Opportunities SDR" at bounding box center [151, 172] width 94 height 14
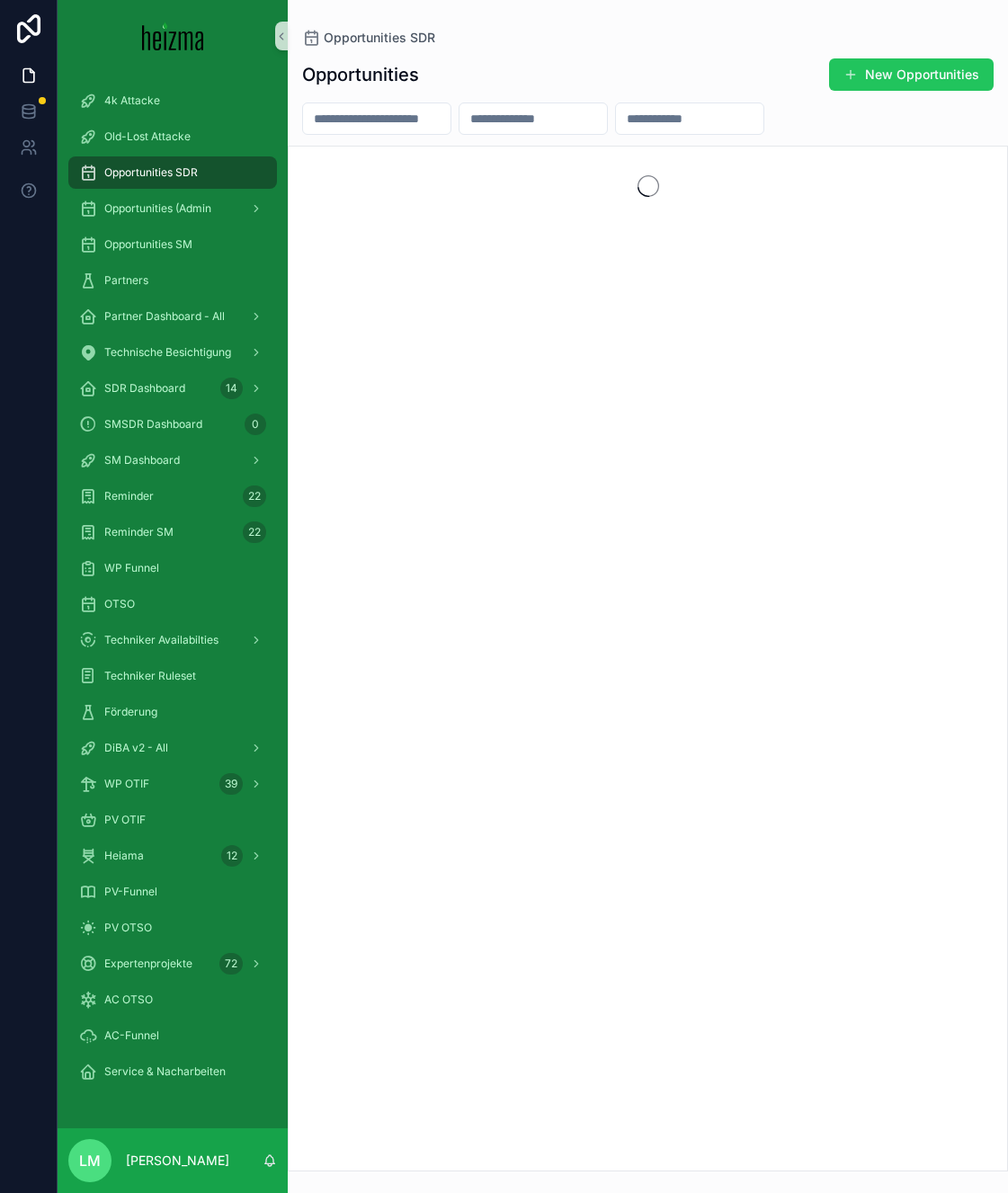
click at [345, 119] on input "scrollable content" at bounding box center [377, 118] width 148 height 25
type input "*********"
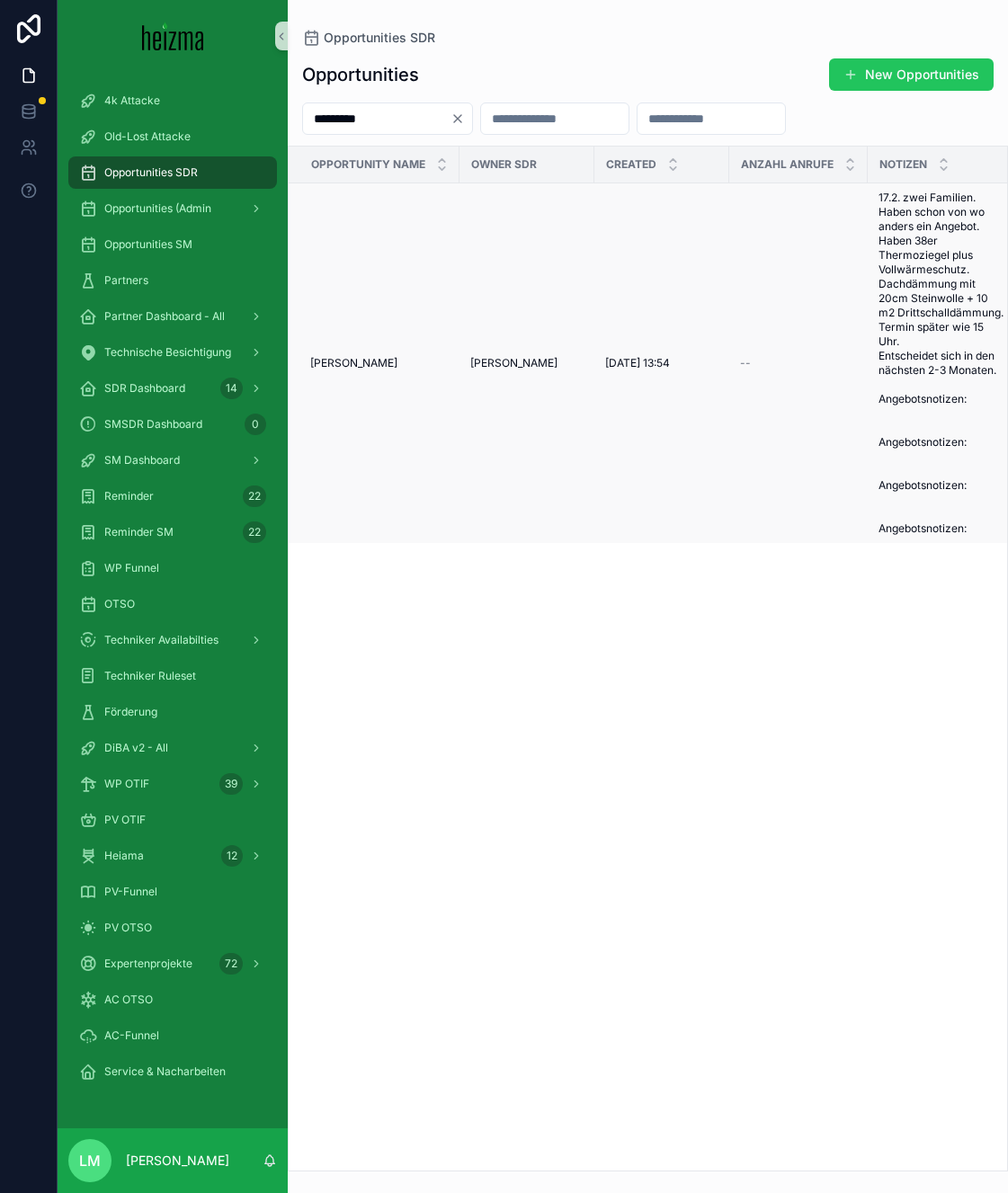
click at [354, 359] on span "[PERSON_NAME]" at bounding box center [353, 362] width 87 height 14
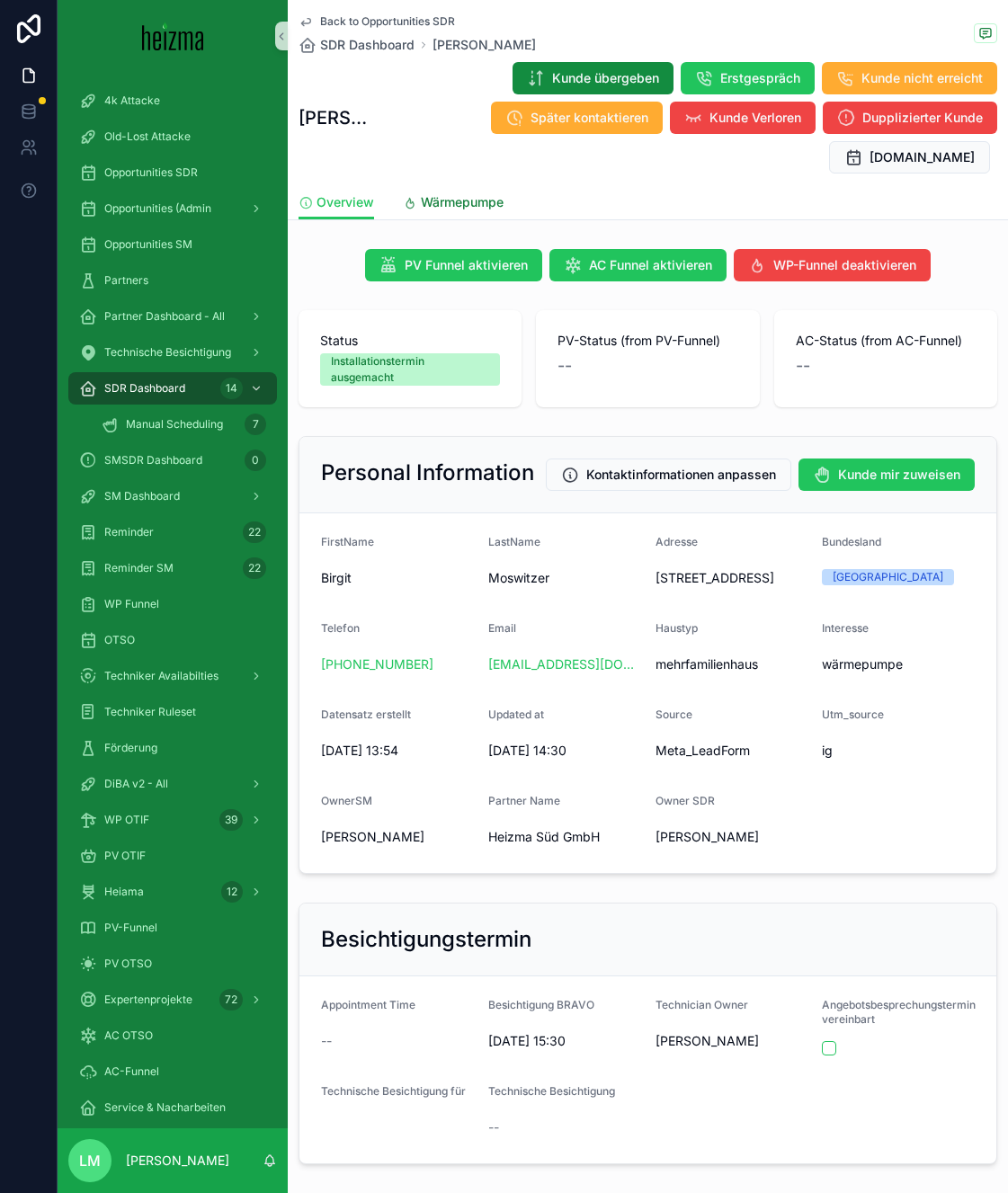
click at [457, 196] on span "Wärmepumpe" at bounding box center [462, 202] width 82 height 18
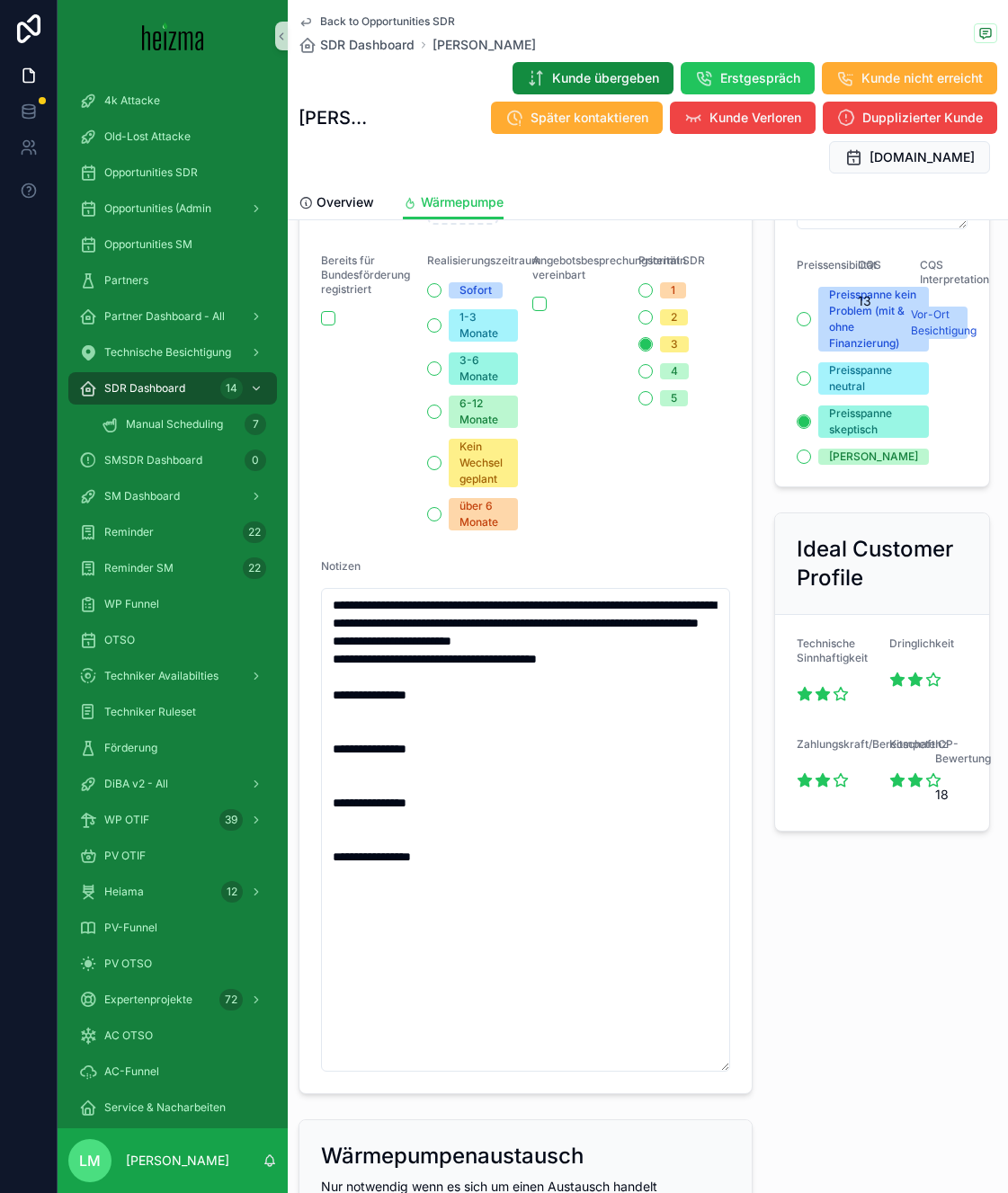
scroll to position [1055, 0]
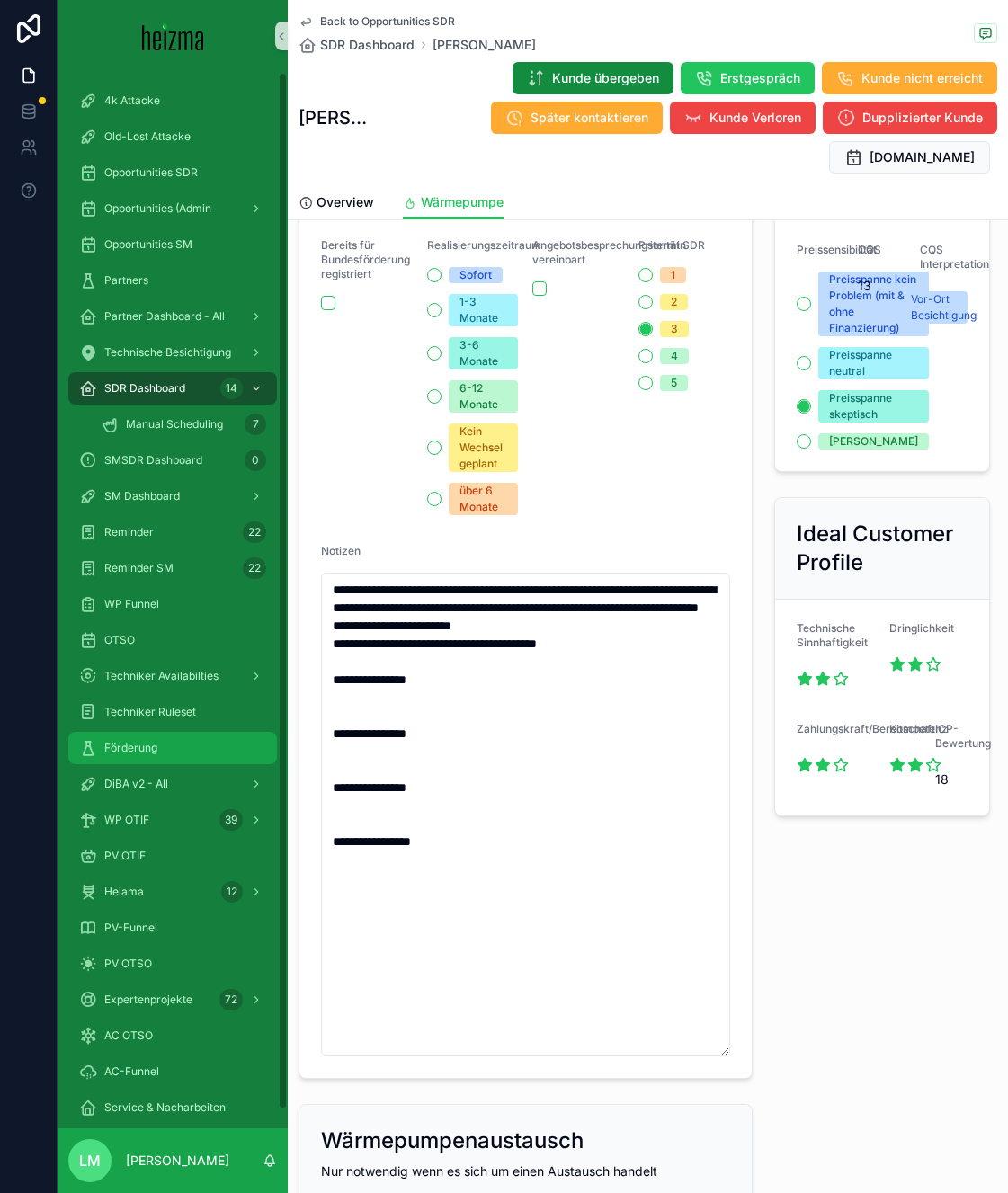
click at [197, 742] on div "Förderung" at bounding box center [173, 748] width 187 height 29
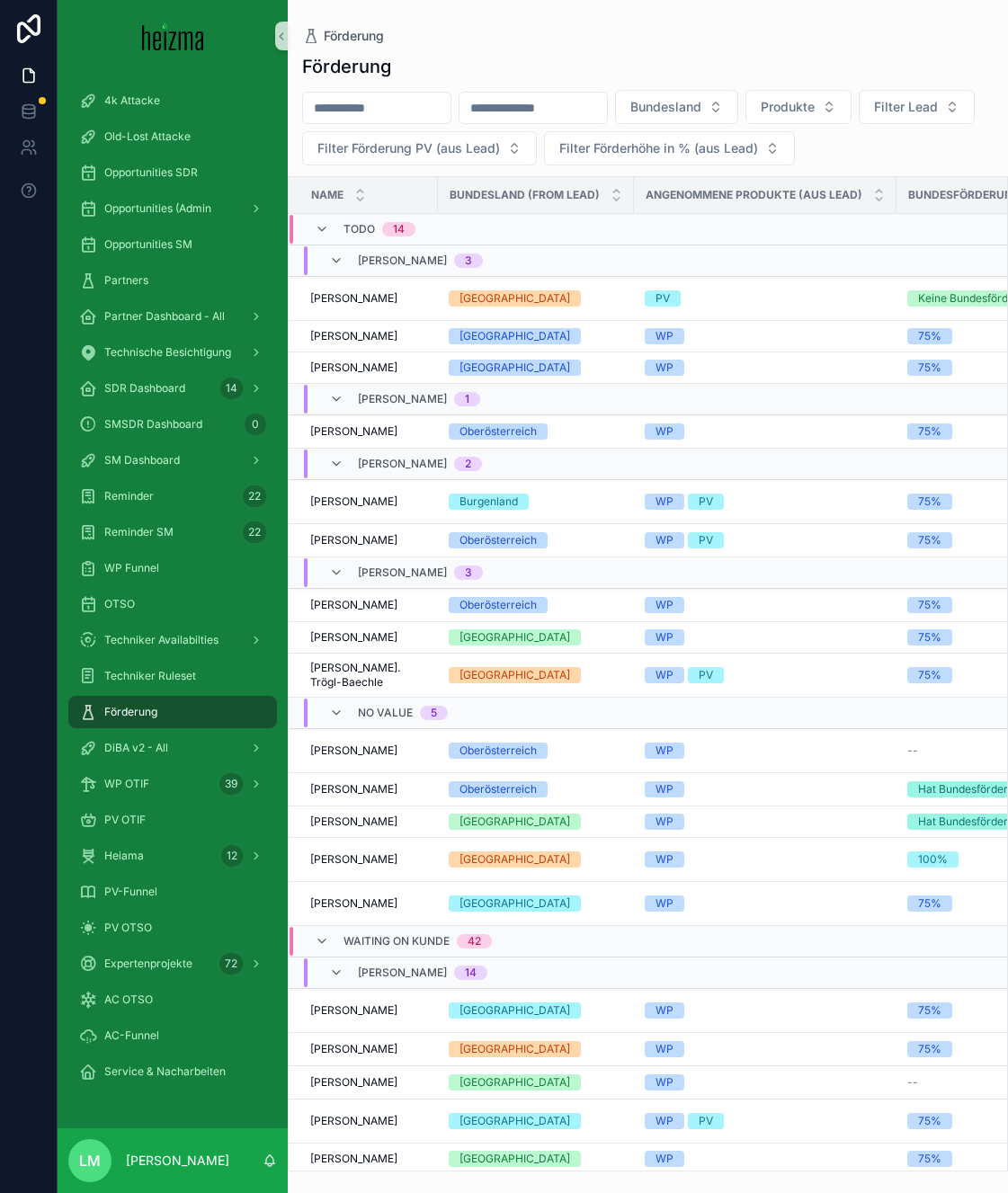
click at [359, 92] on div "scrollable content" at bounding box center [376, 108] width 149 height 33
click at [359, 100] on input "scrollable content" at bounding box center [377, 108] width 148 height 25
type input "*********"
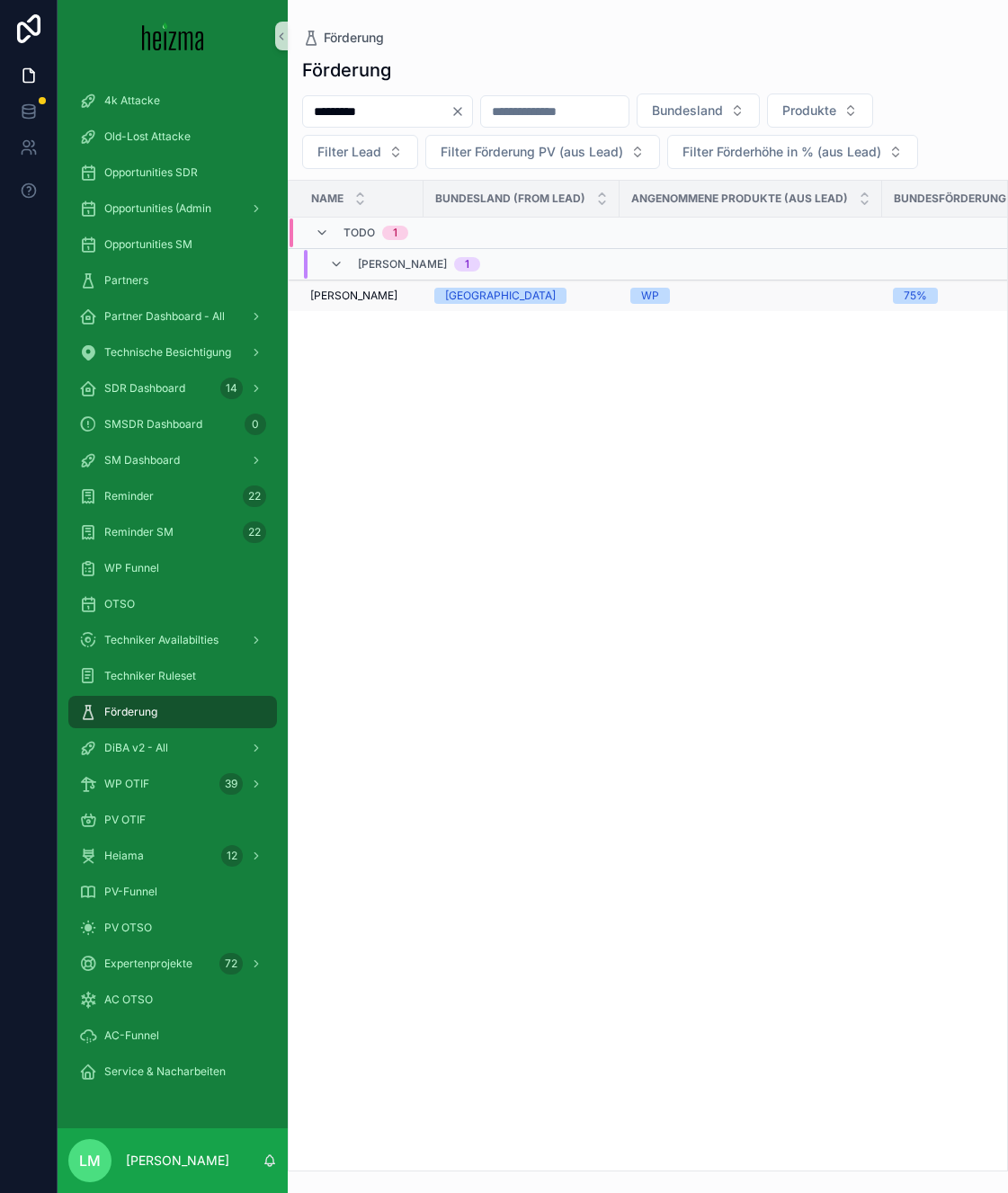
click at [348, 300] on span "[PERSON_NAME]" at bounding box center [353, 295] width 87 height 14
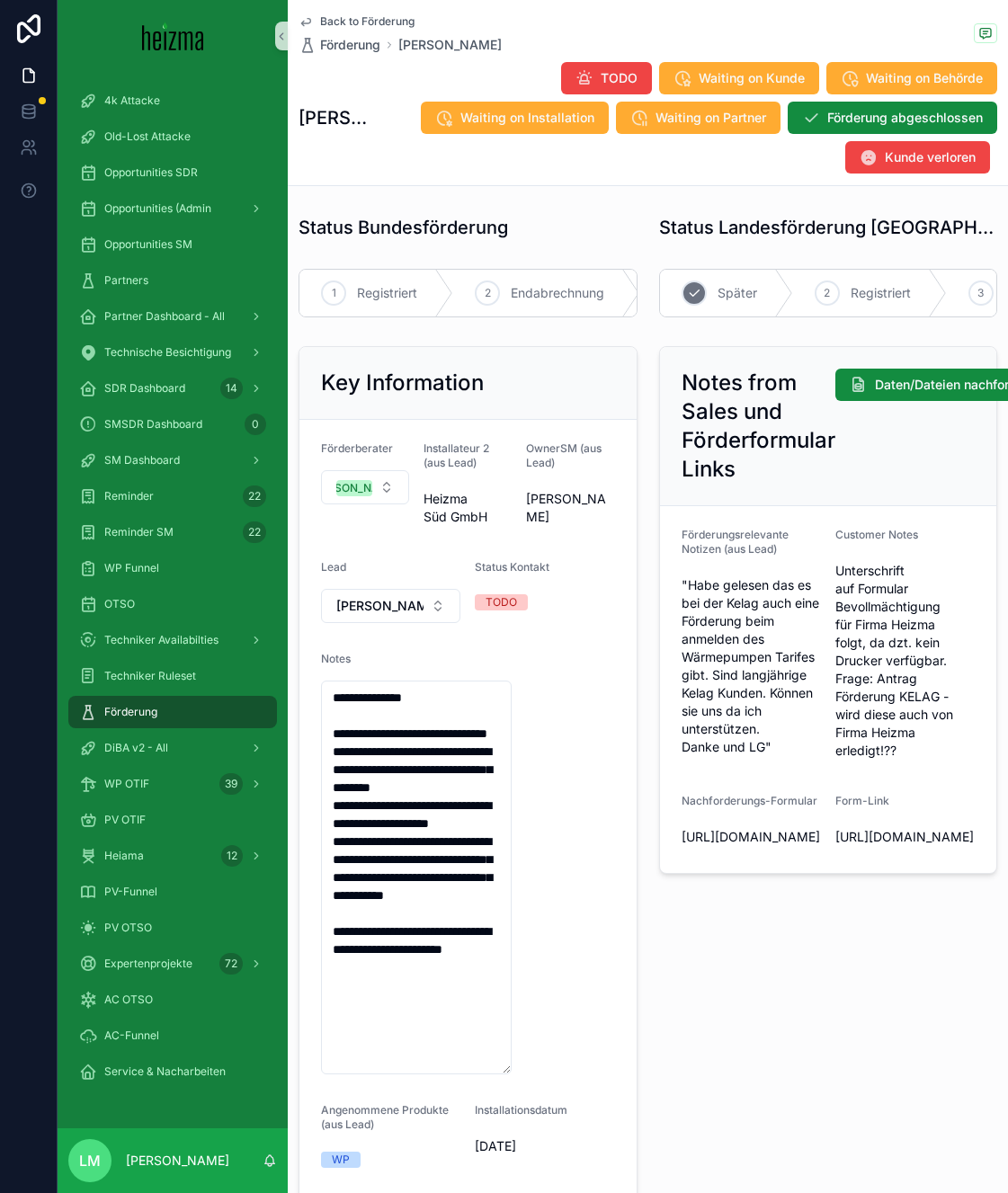
click at [701, 304] on div "1 Später" at bounding box center [726, 293] width 133 height 47
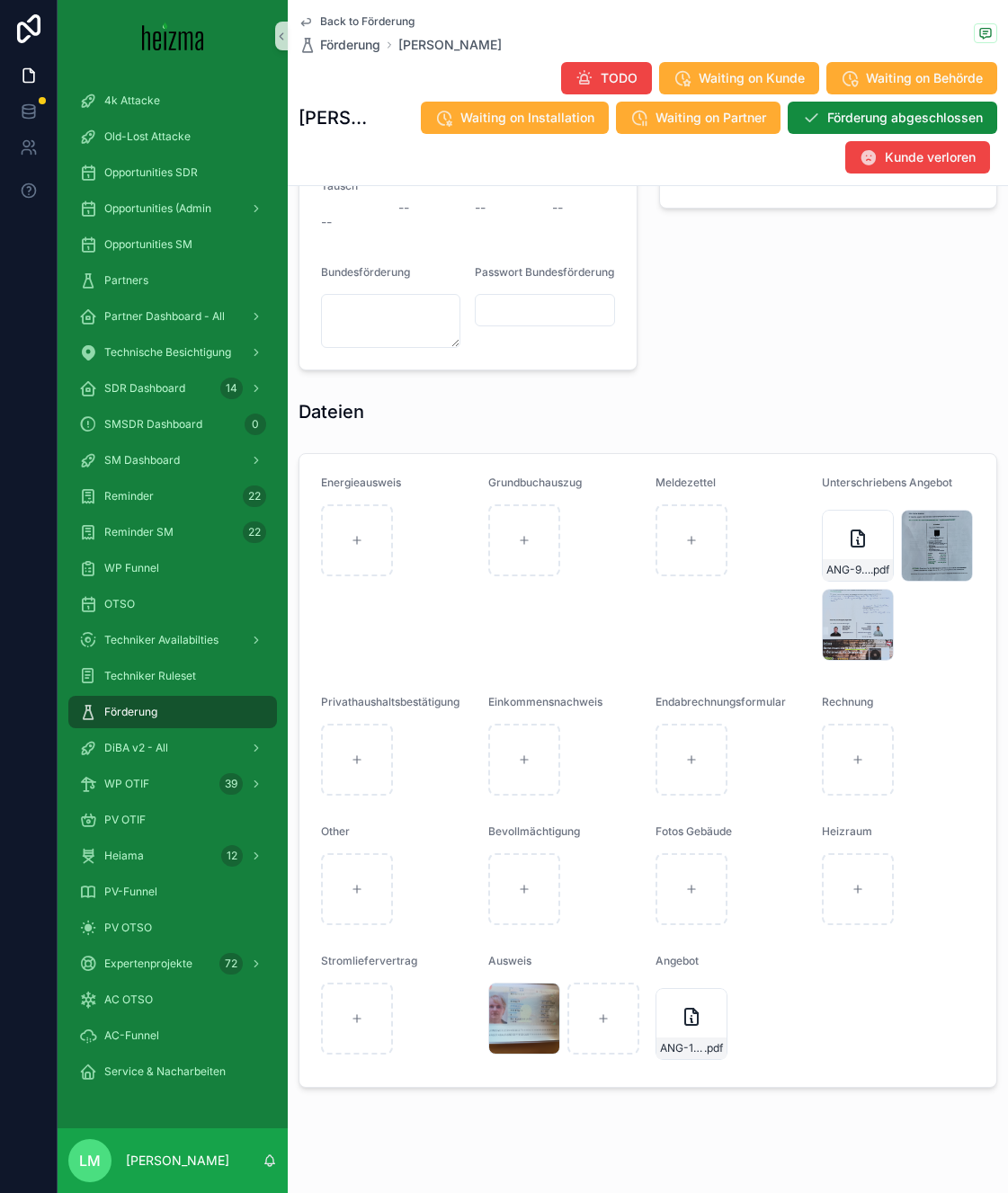
scroll to position [1940, 0]
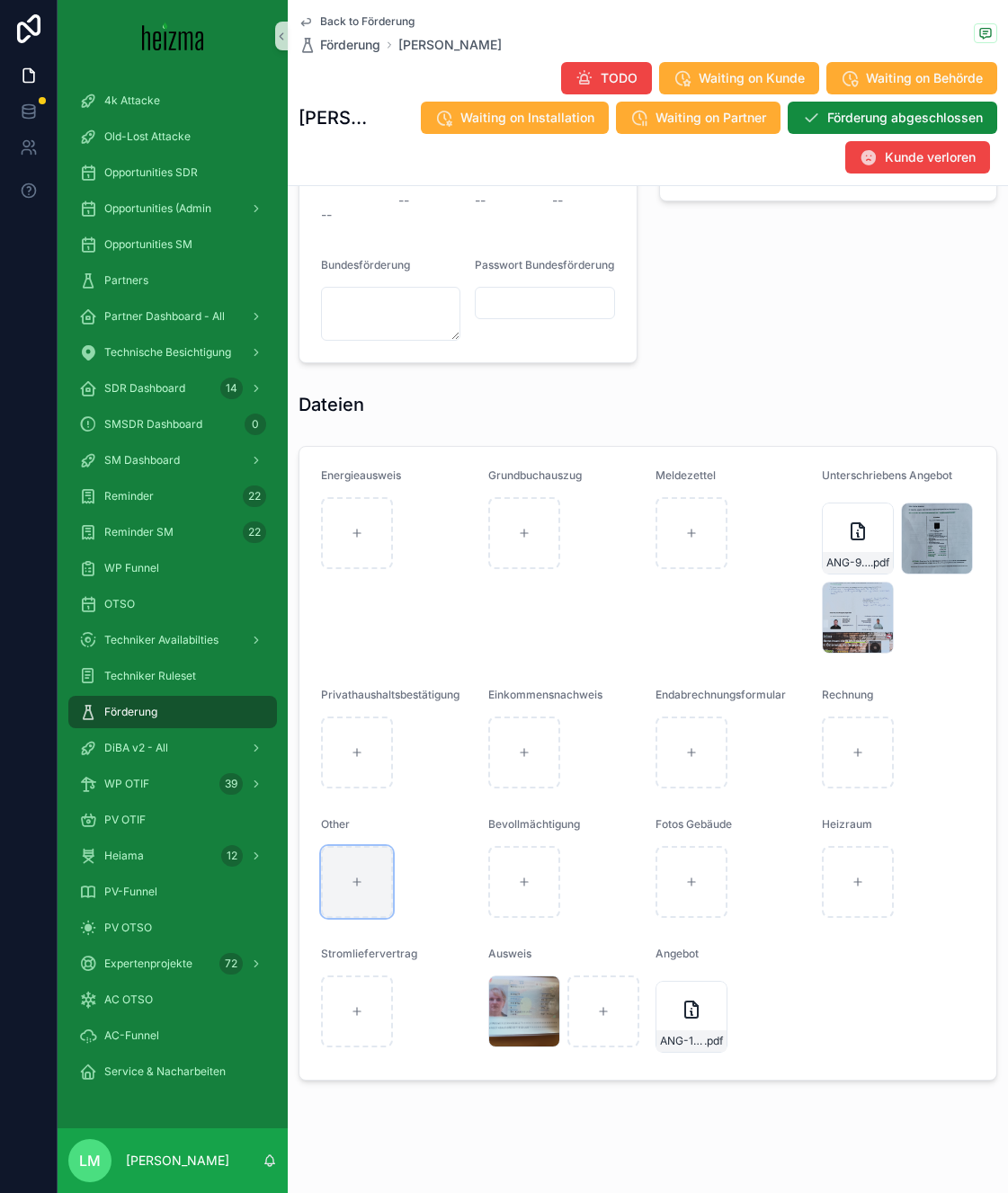
click at [362, 888] on icon "scrollable content" at bounding box center [357, 881] width 12 height 12
type input "**********"
click at [320, 23] on span "Back to Förderung" at bounding box center [367, 21] width 95 height 14
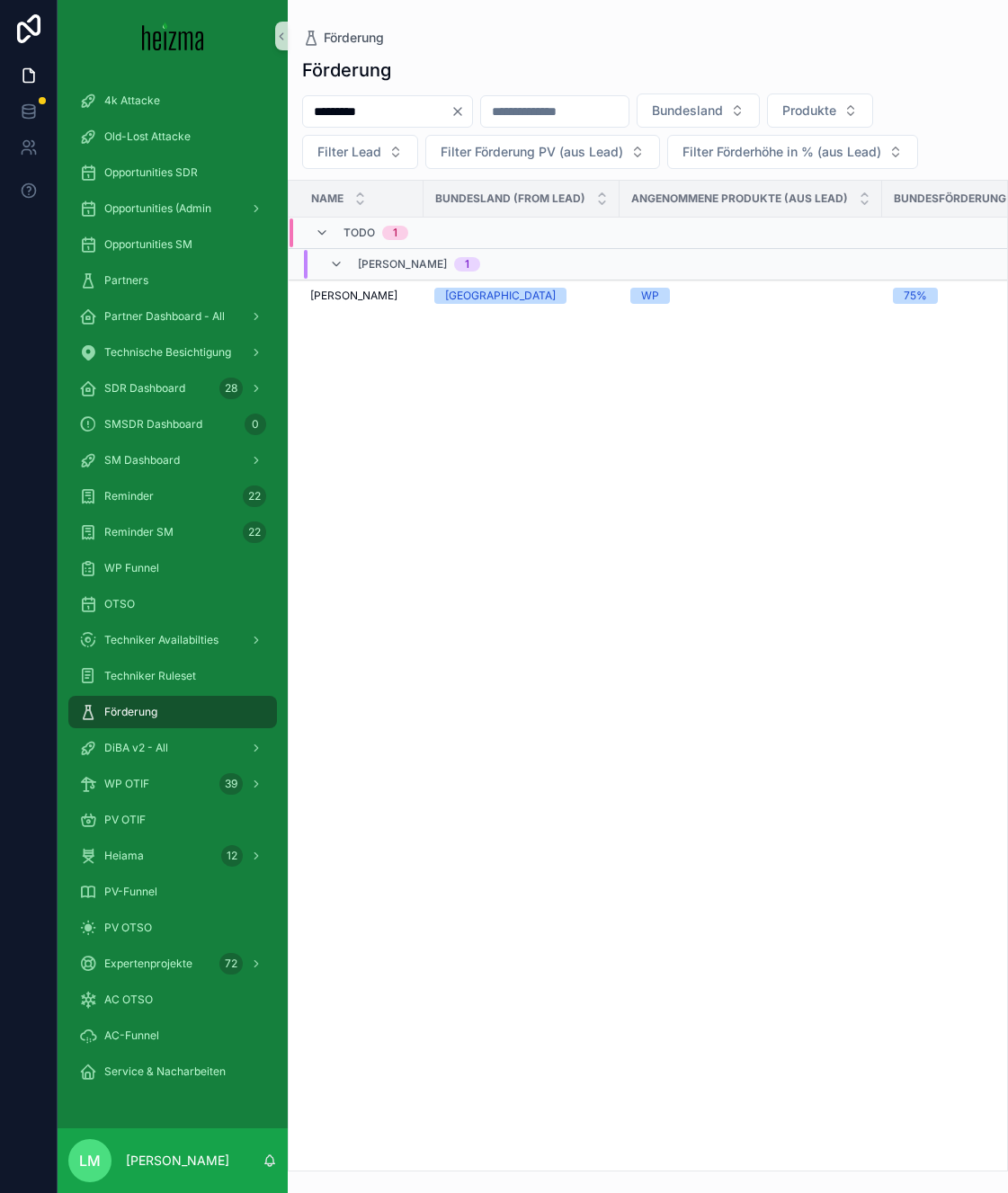
click at [364, 118] on input "*********" at bounding box center [377, 111] width 148 height 25
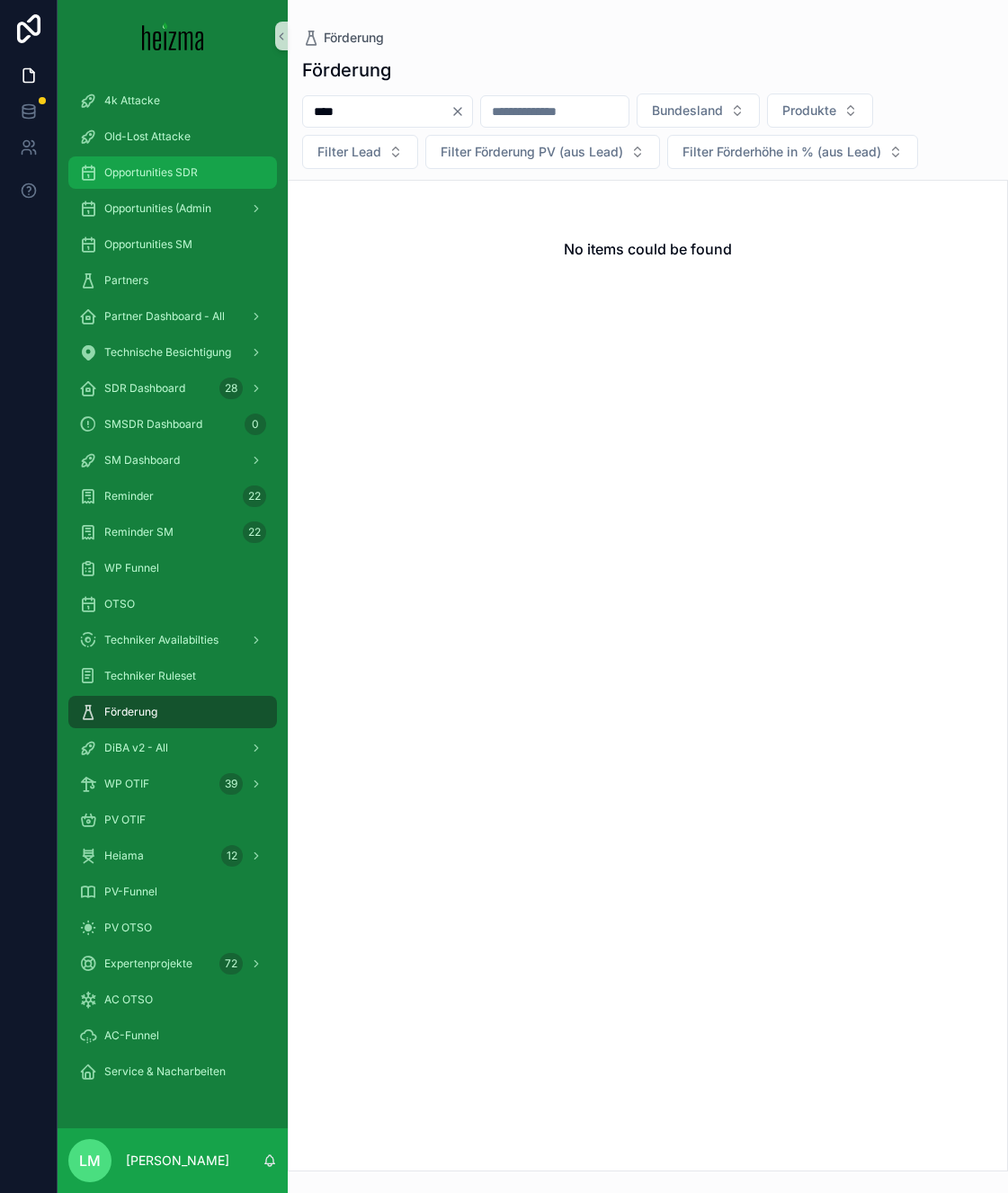
type input "****"
click at [134, 171] on span "Opportunities SDR" at bounding box center [151, 172] width 94 height 14
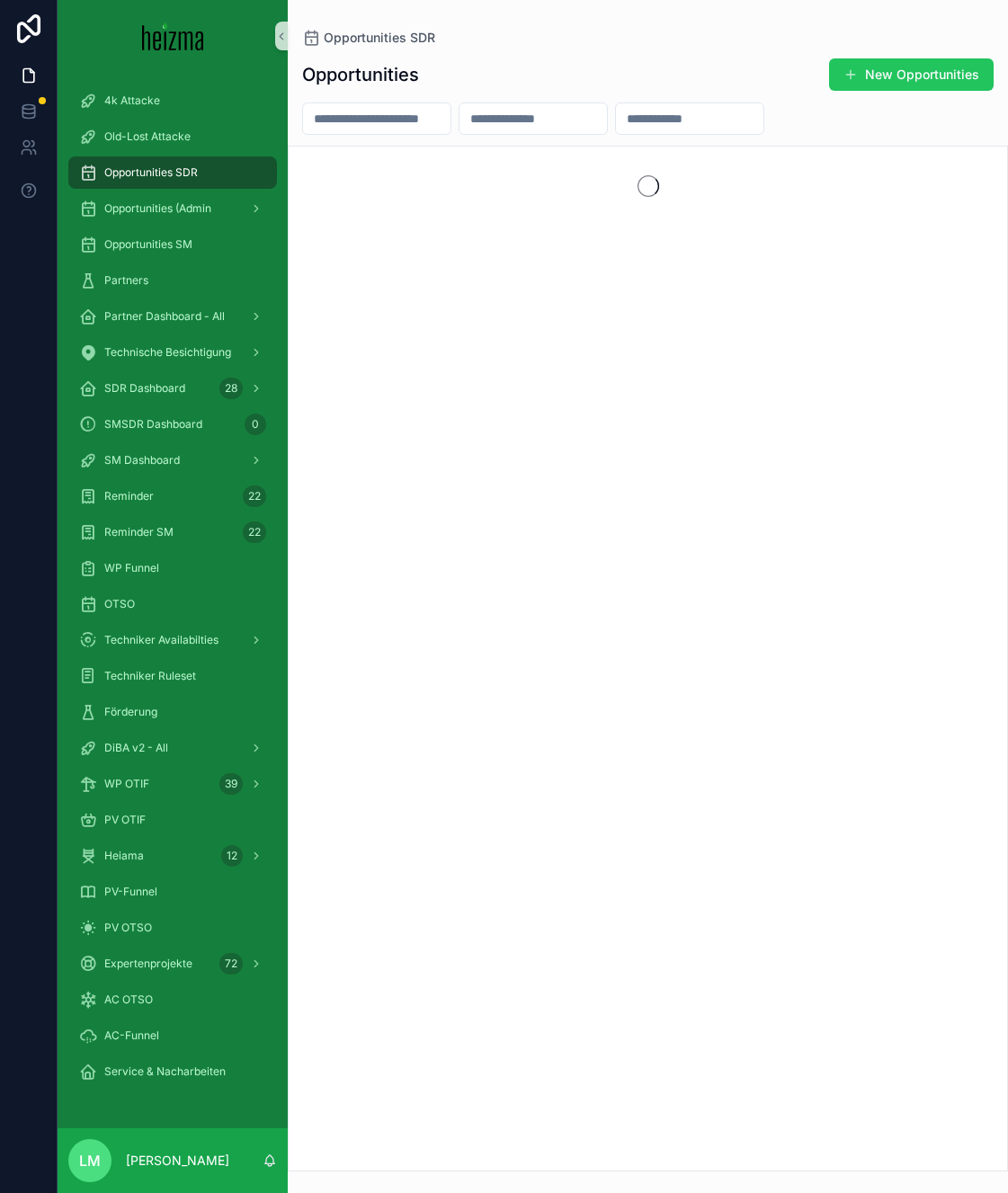
click at [348, 111] on input "scrollable content" at bounding box center [377, 118] width 148 height 25
type input "******"
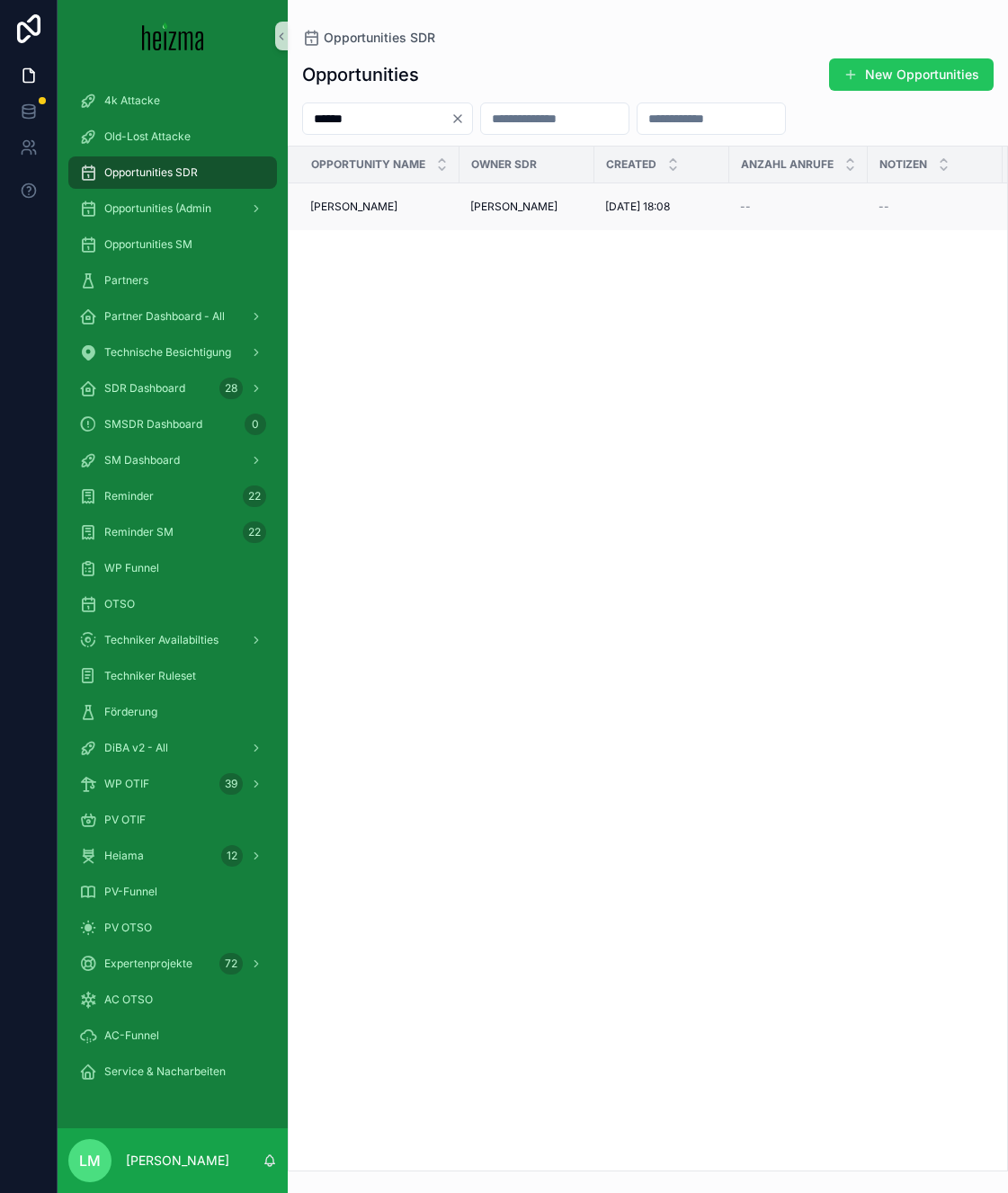
click at [343, 211] on span "Patrick Iskrac" at bounding box center [353, 206] width 87 height 14
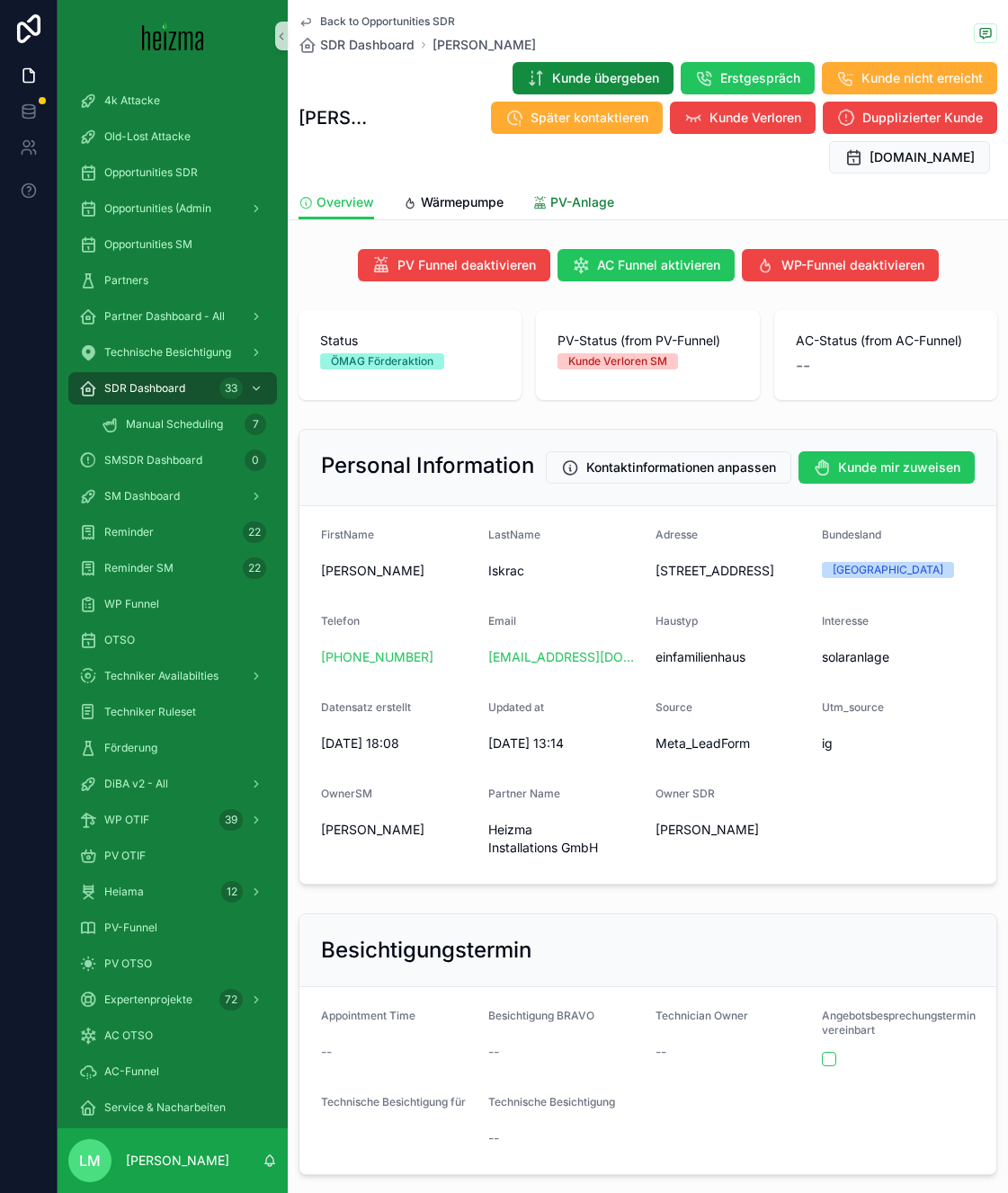
click at [562, 194] on span "PV-Anlage" at bounding box center [582, 202] width 64 height 18
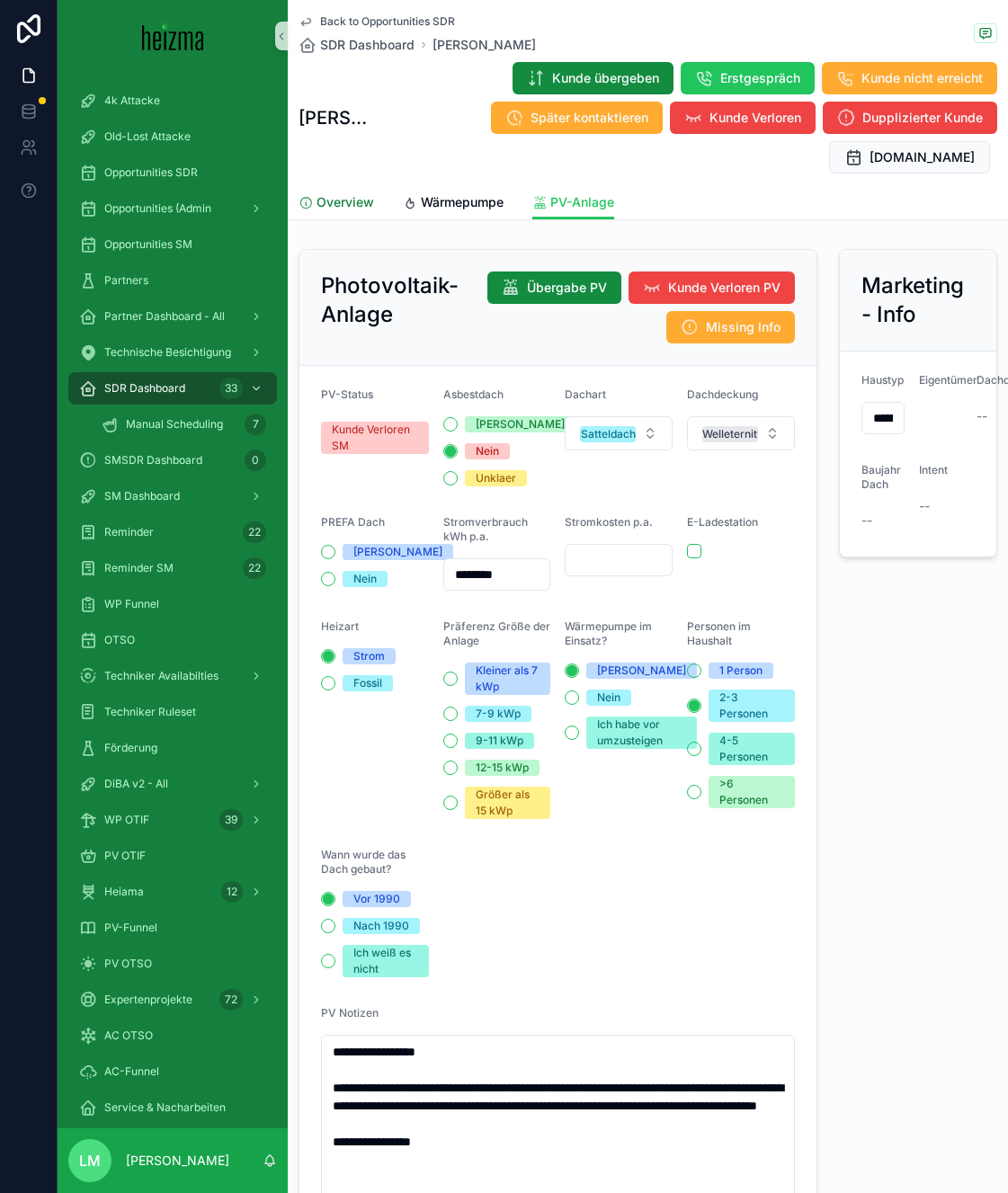
click at [350, 186] on link "Overview" at bounding box center [336, 204] width 76 height 36
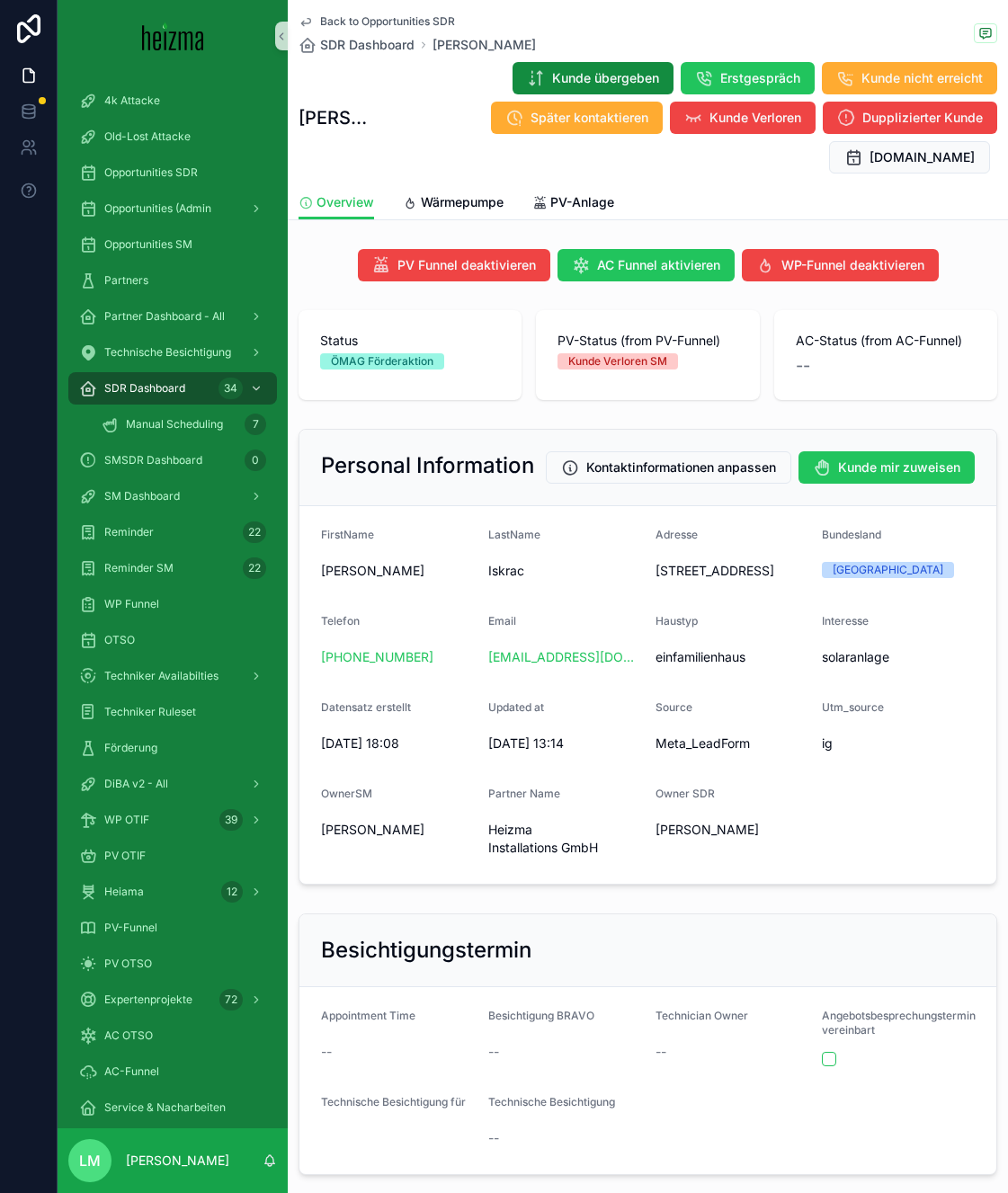
click at [400, 22] on span "Back to Opportunities SDR" at bounding box center [387, 21] width 135 height 14
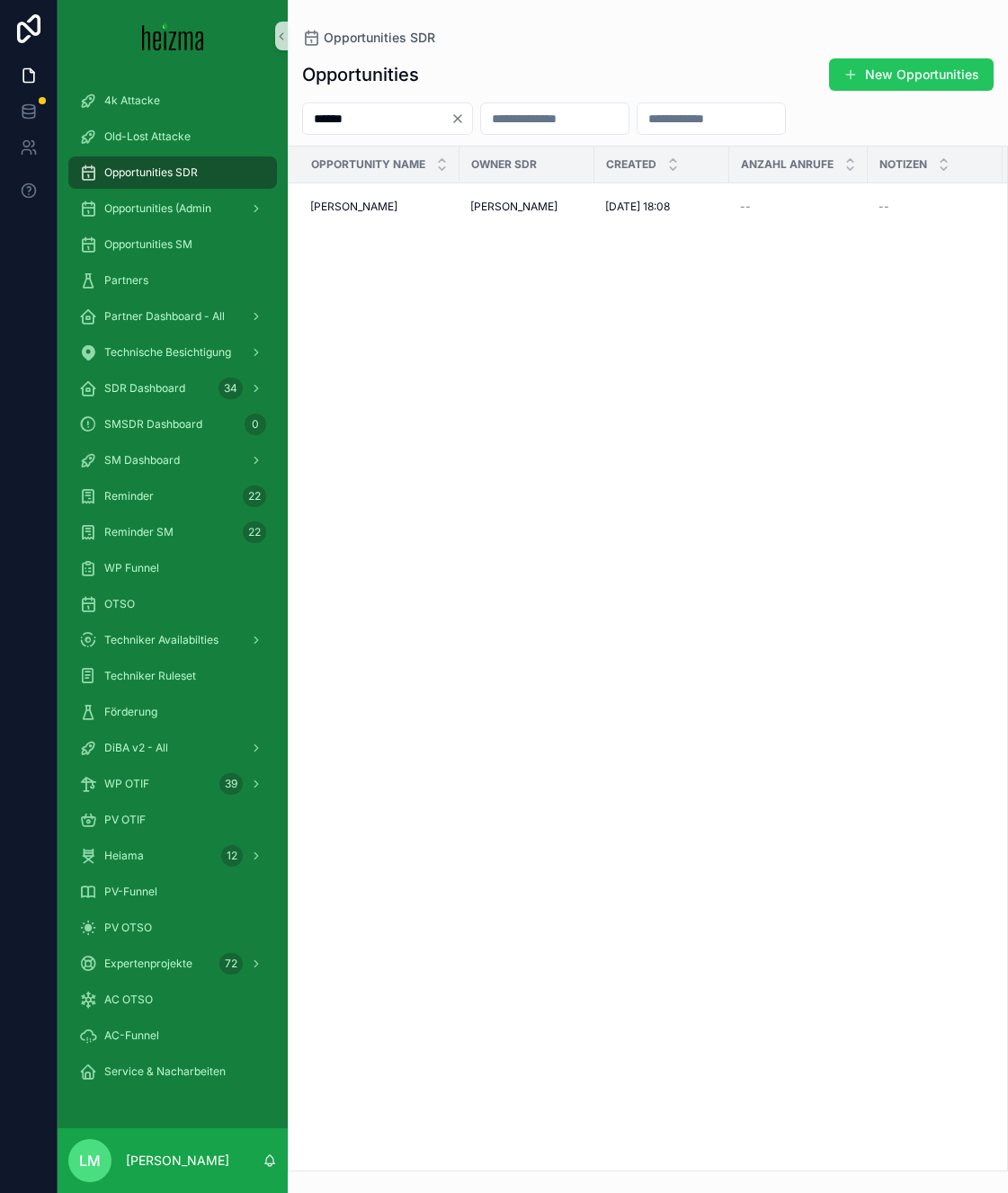
click at [372, 126] on input "******" at bounding box center [377, 118] width 148 height 25
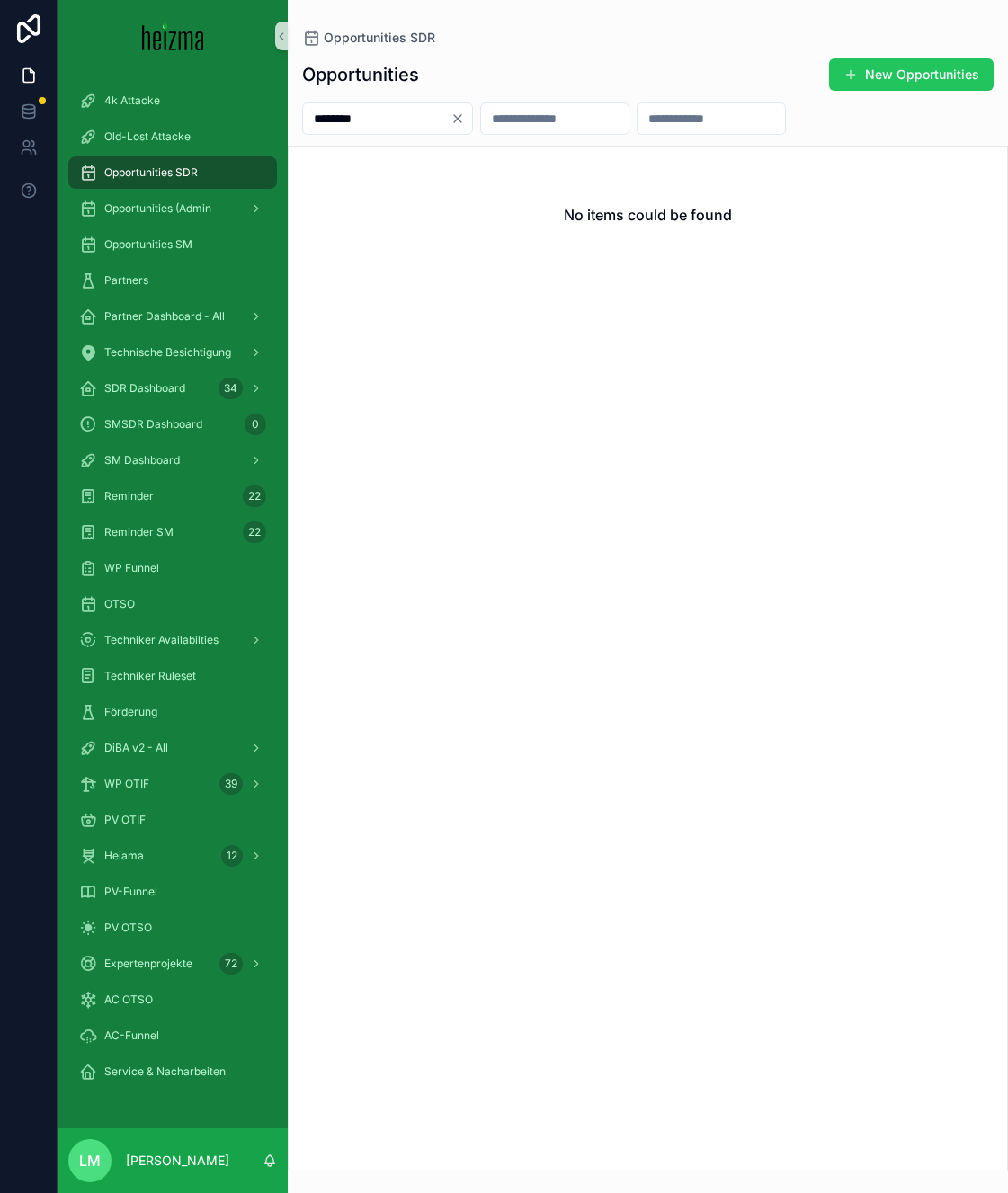
click at [349, 124] on input "********" at bounding box center [377, 118] width 148 height 25
type input "*********"
click at [372, 123] on input "*********" at bounding box center [377, 118] width 148 height 25
click at [680, 109] on input "scrollable content" at bounding box center [690, 118] width 148 height 25
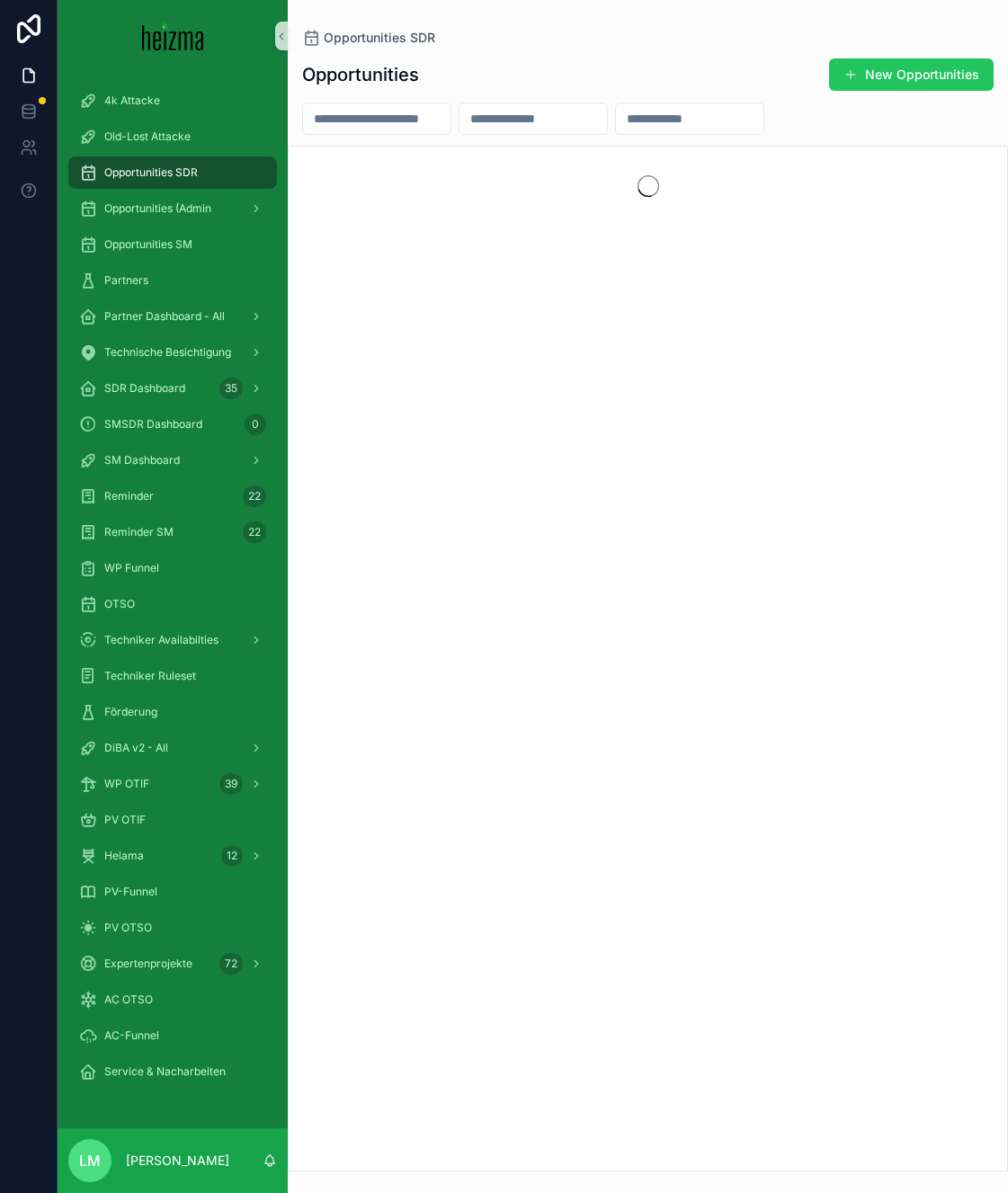
type input "*"
type input "**********"
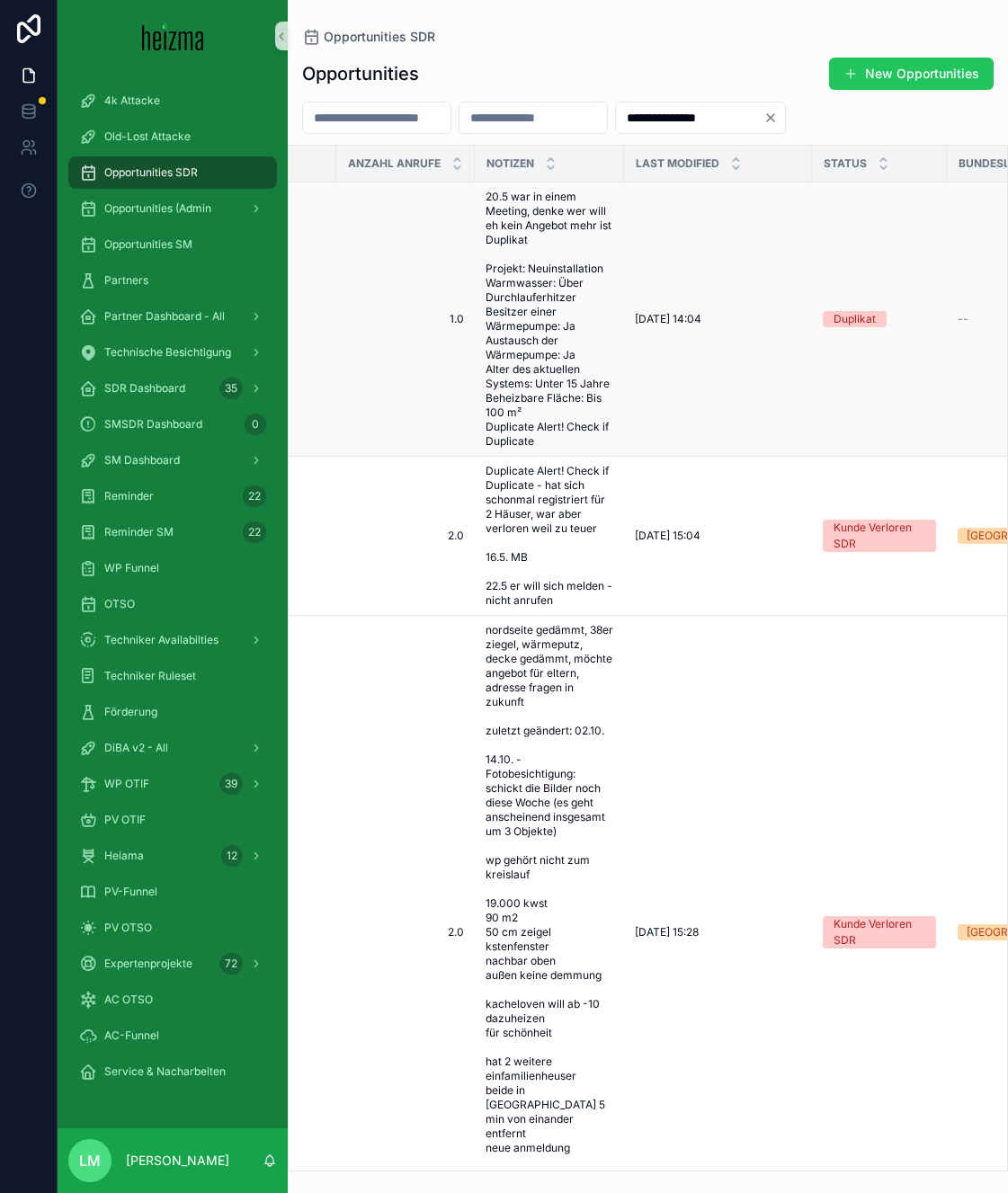
scroll to position [0, 394]
click at [516, 359] on span "20.5 war in einem Meeting, denke wer will eh kein Angebot mehr ist Duplikat Pro…" at bounding box center [548, 319] width 127 height 259
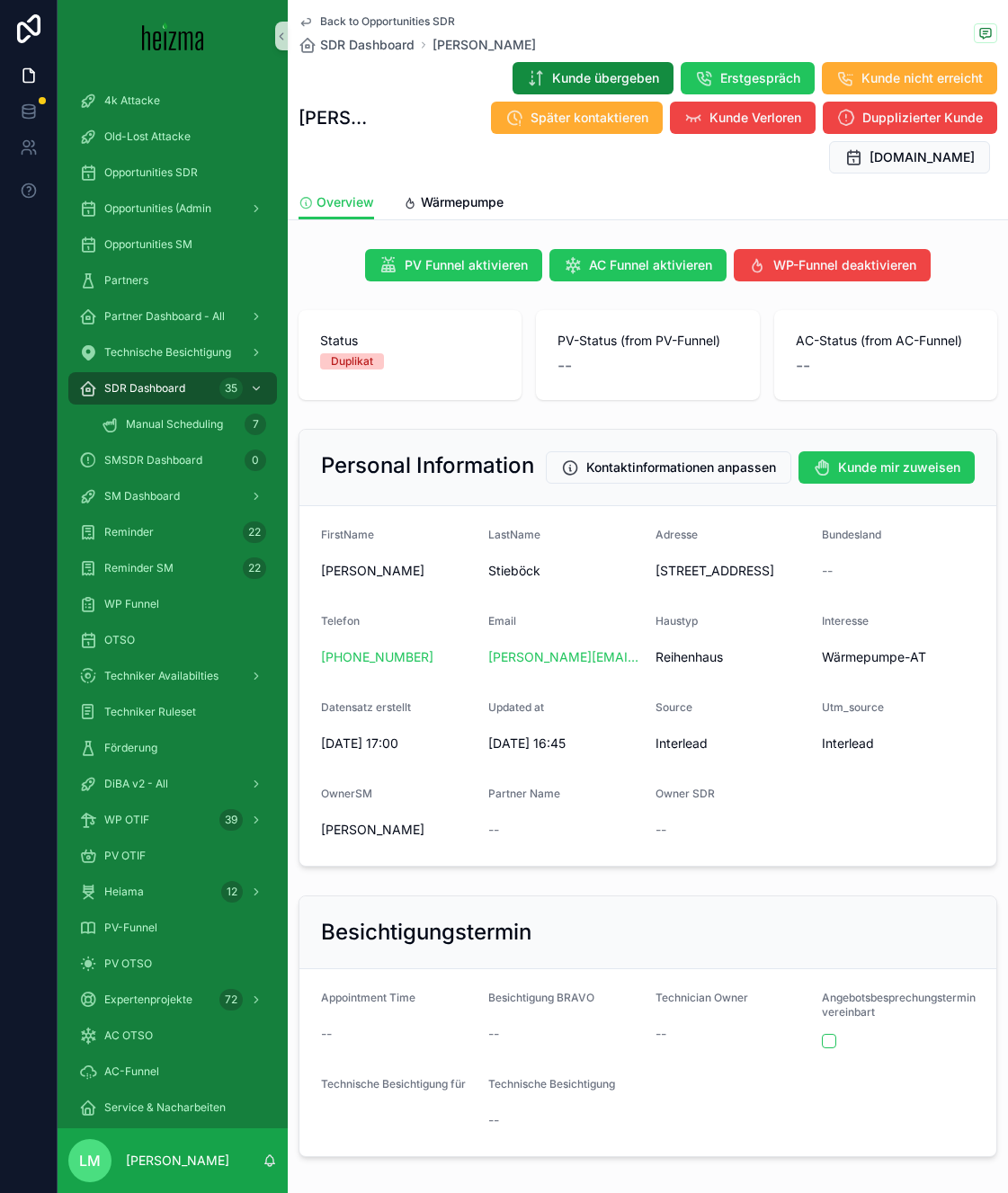
click at [426, 16] on span "Back to Opportunities SDR" at bounding box center [387, 21] width 135 height 14
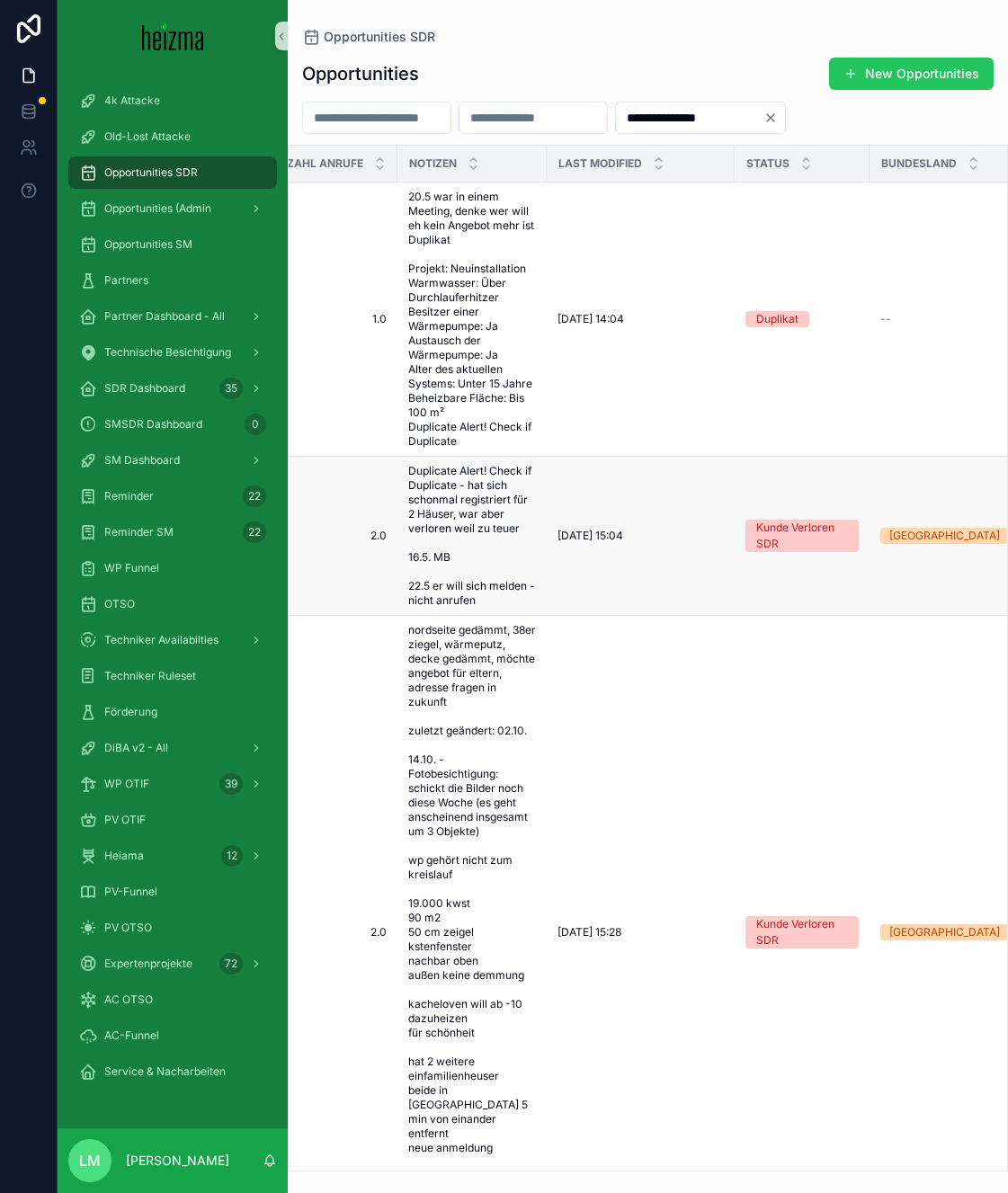
scroll to position [0, 491]
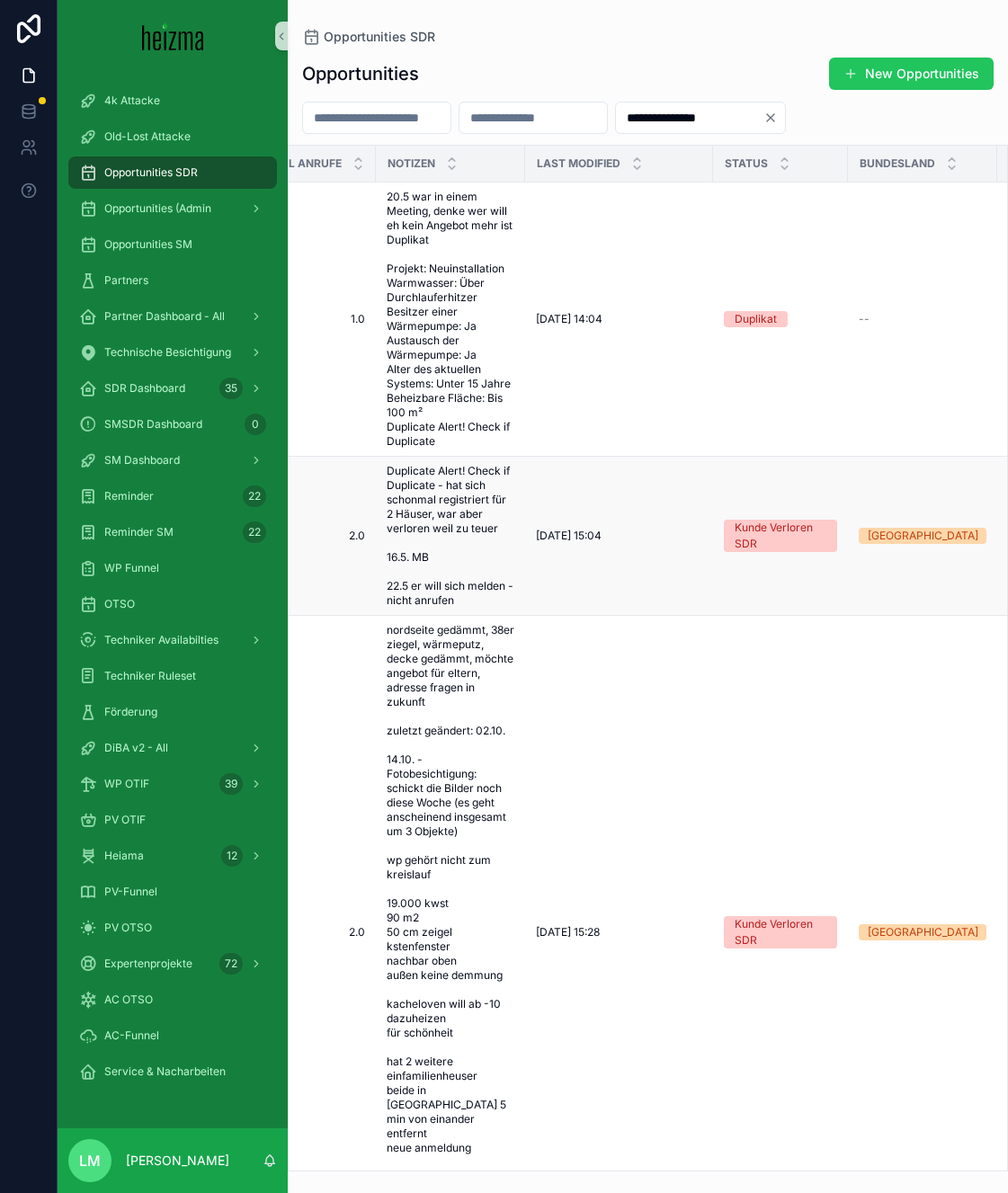
click at [484, 550] on span "Duplicate Alert! Check if Duplicate - hat sich schonmal registriert für 2 Häuse…" at bounding box center [450, 536] width 127 height 144
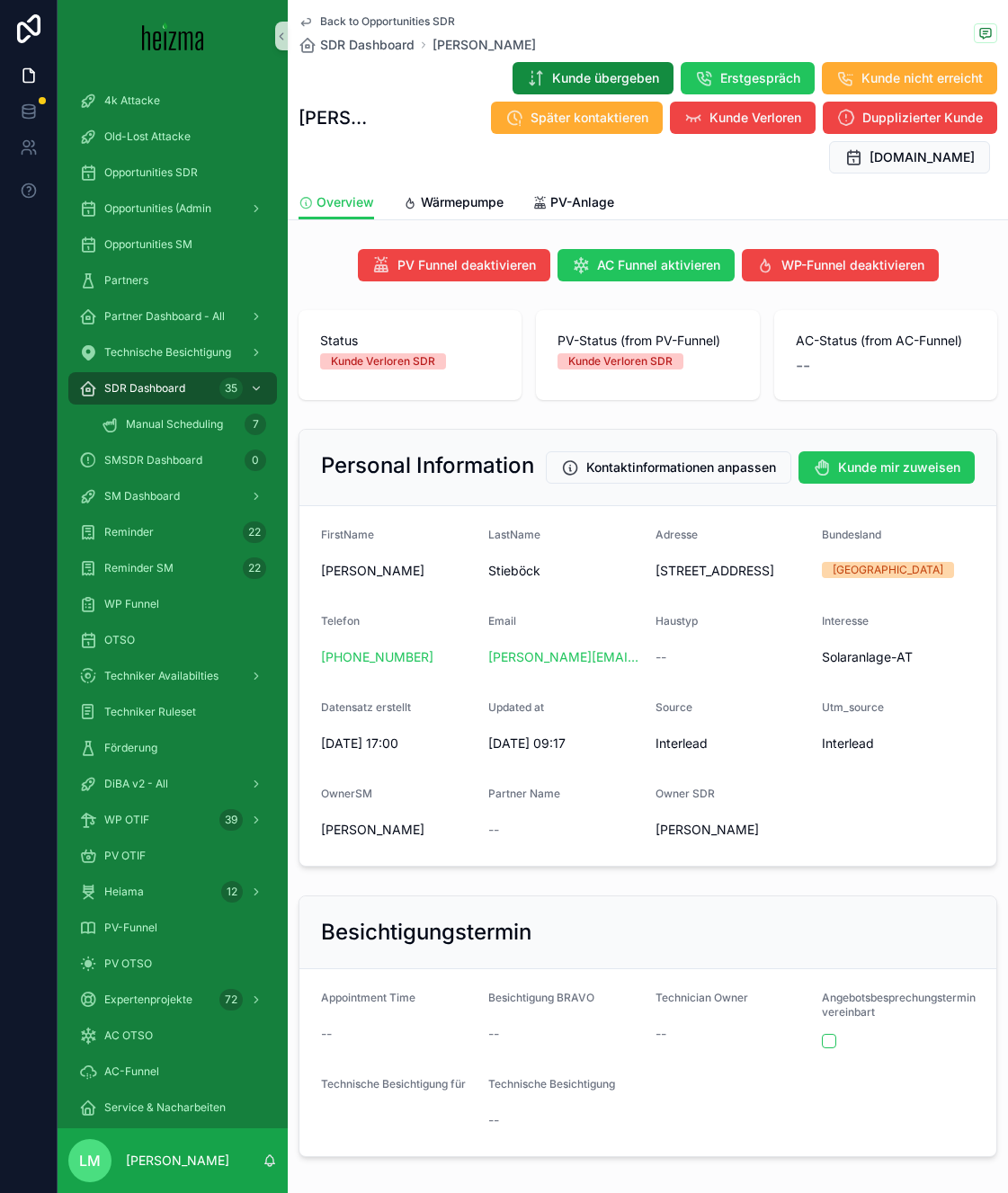
click at [575, 206] on span "PV-Anlage" at bounding box center [582, 202] width 64 height 18
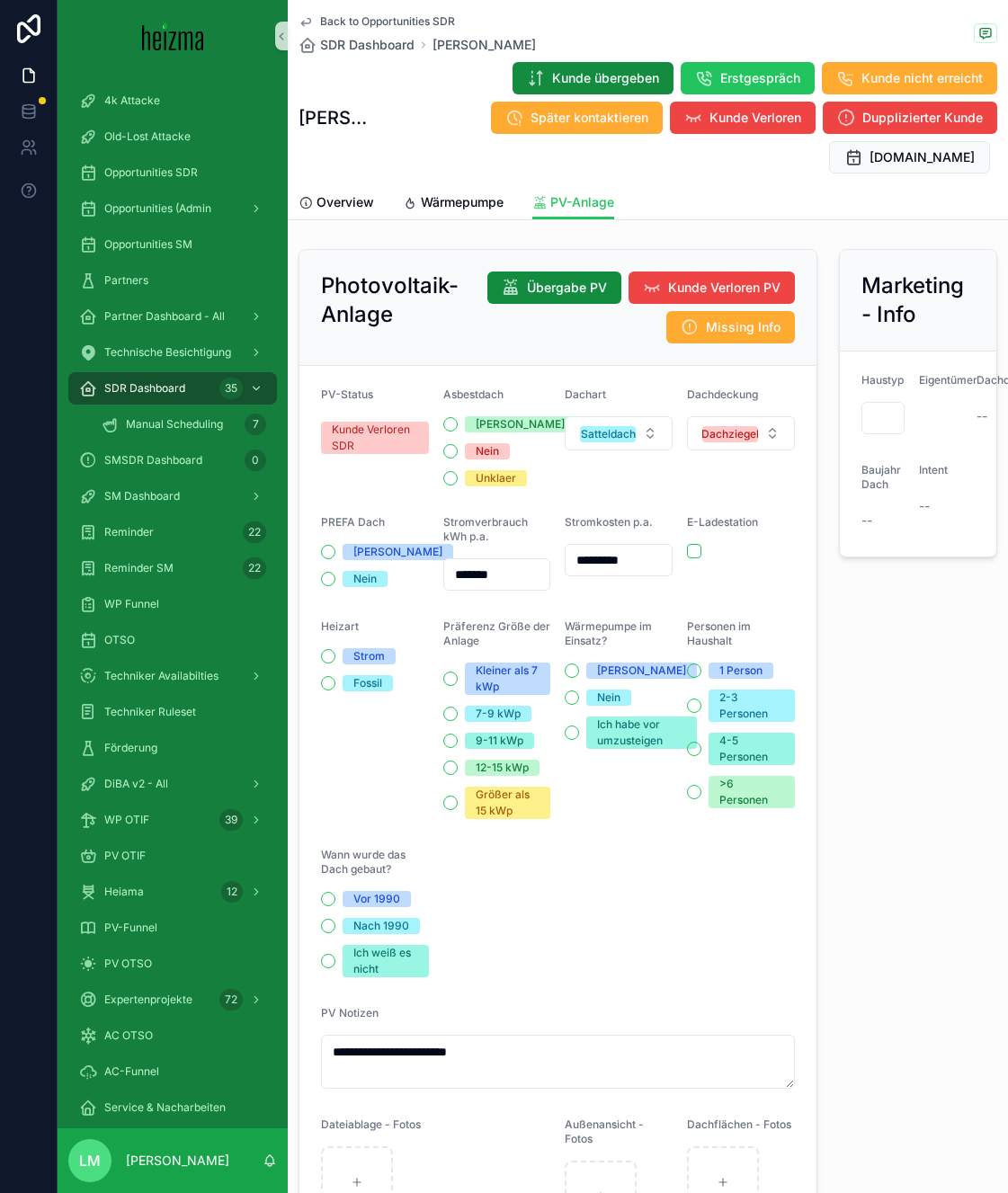
click at [379, 8] on div "Back to Opportunities SDR SDR Dashboard Peter Stieböck Peter Stieböck Kunde übe…" at bounding box center [648, 93] width 698 height 185
click at [381, 24] on span "Back to Opportunities SDR" at bounding box center [387, 21] width 135 height 14
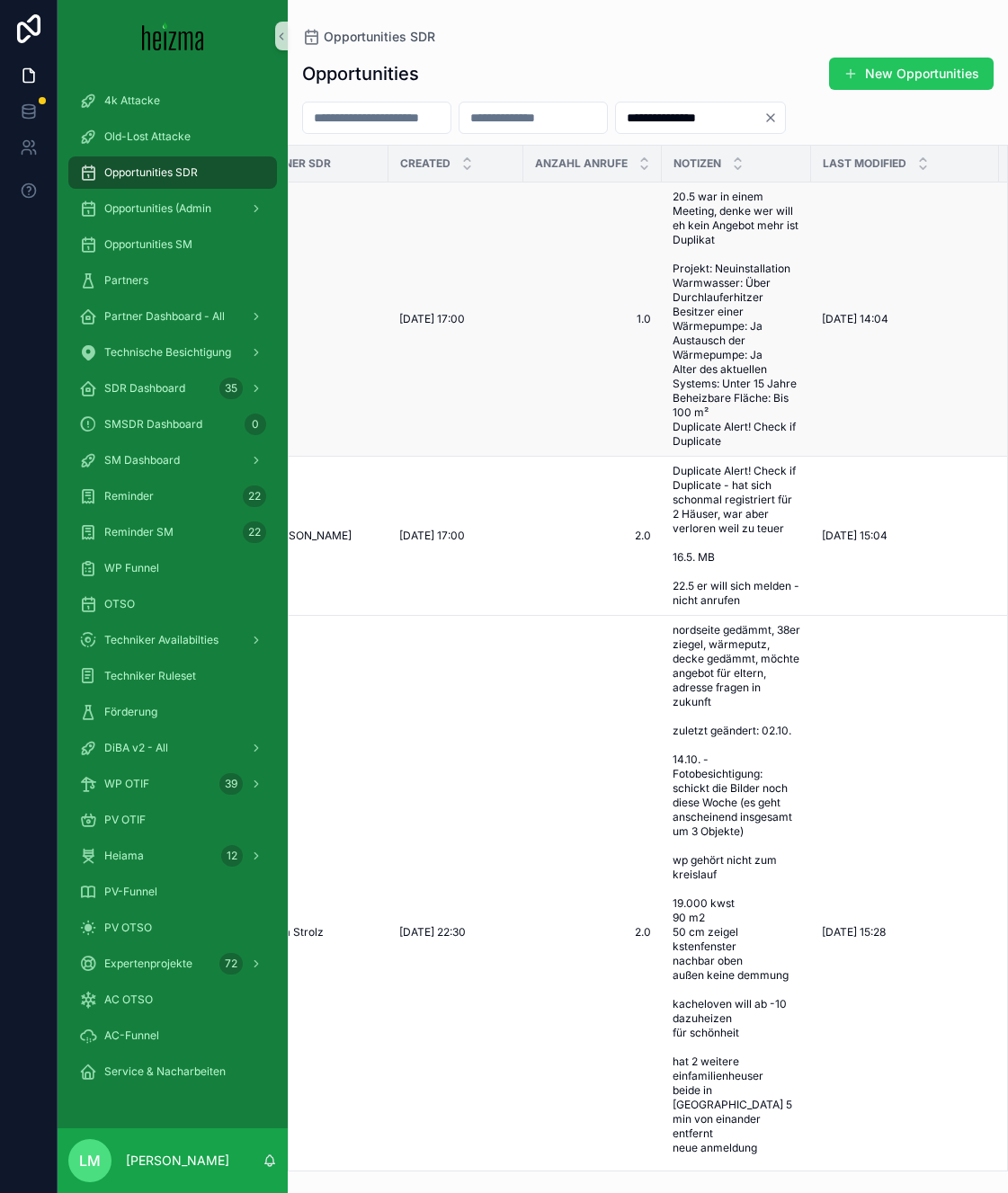
scroll to position [0, 369]
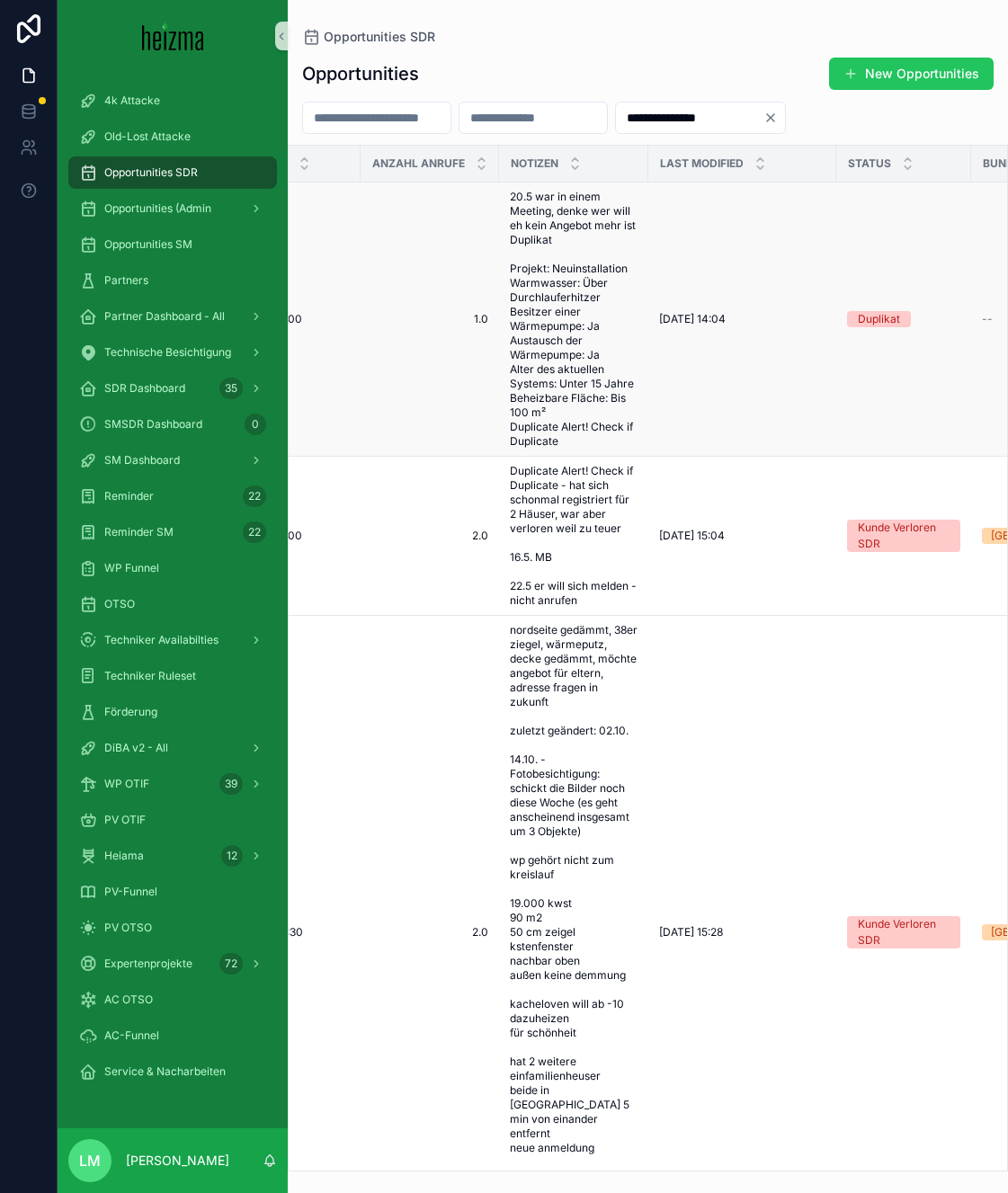
click at [548, 378] on span "20.5 war in einem Meeting, denke wer will eh kein Angebot mehr ist Duplikat Pro…" at bounding box center [574, 319] width 127 height 259
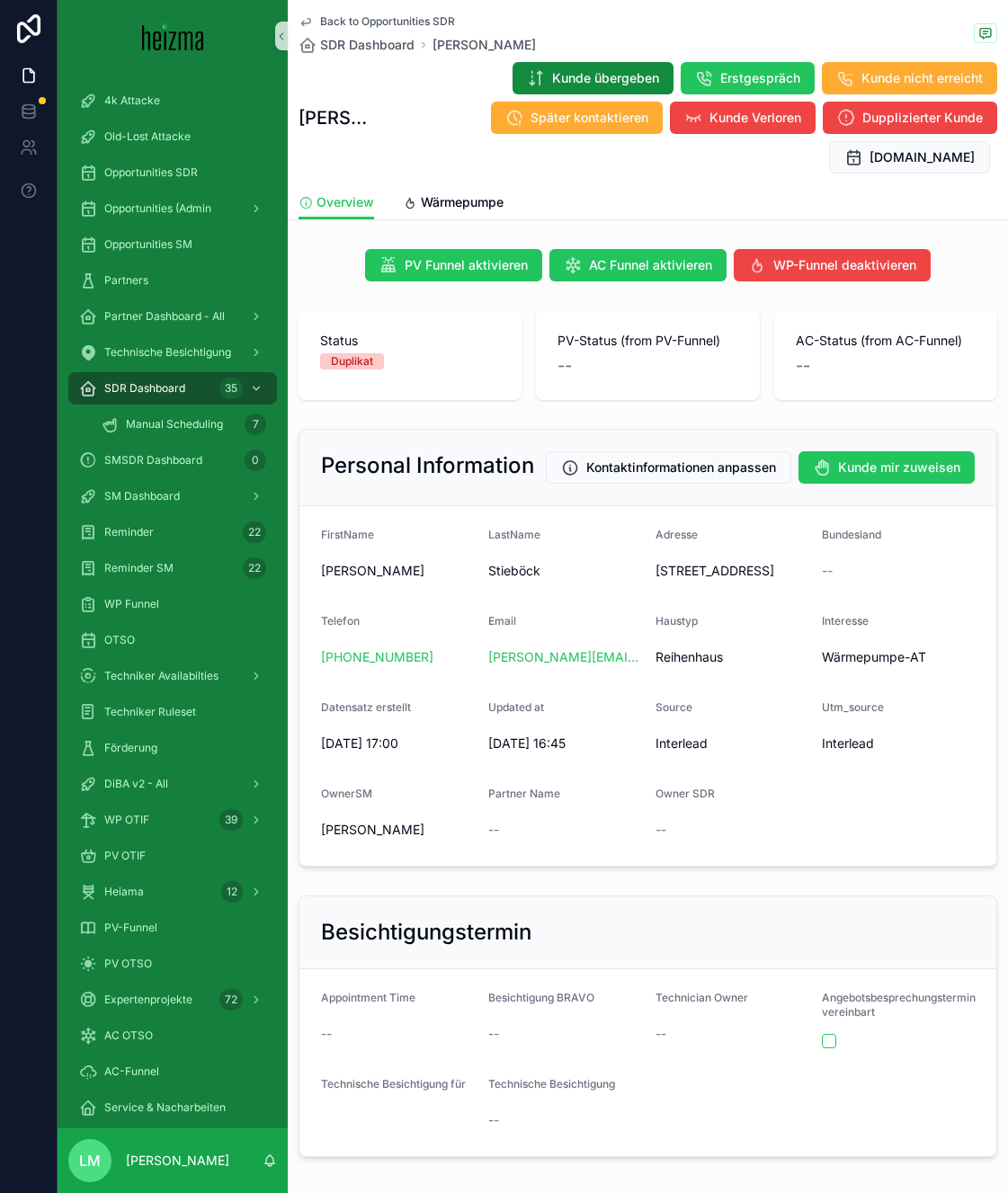
click at [399, 11] on div "Back to Opportunities SDR SDR Dashboard Peter Stieböck Peter Stieböck Kunde übe…" at bounding box center [648, 93] width 698 height 185
click at [399, 12] on div "Back to Opportunities SDR SDR Dashboard Peter Stieböck Peter Stieböck Kunde übe…" at bounding box center [648, 93] width 698 height 185
click at [399, 22] on span "Back to Opportunities SDR" at bounding box center [387, 21] width 135 height 14
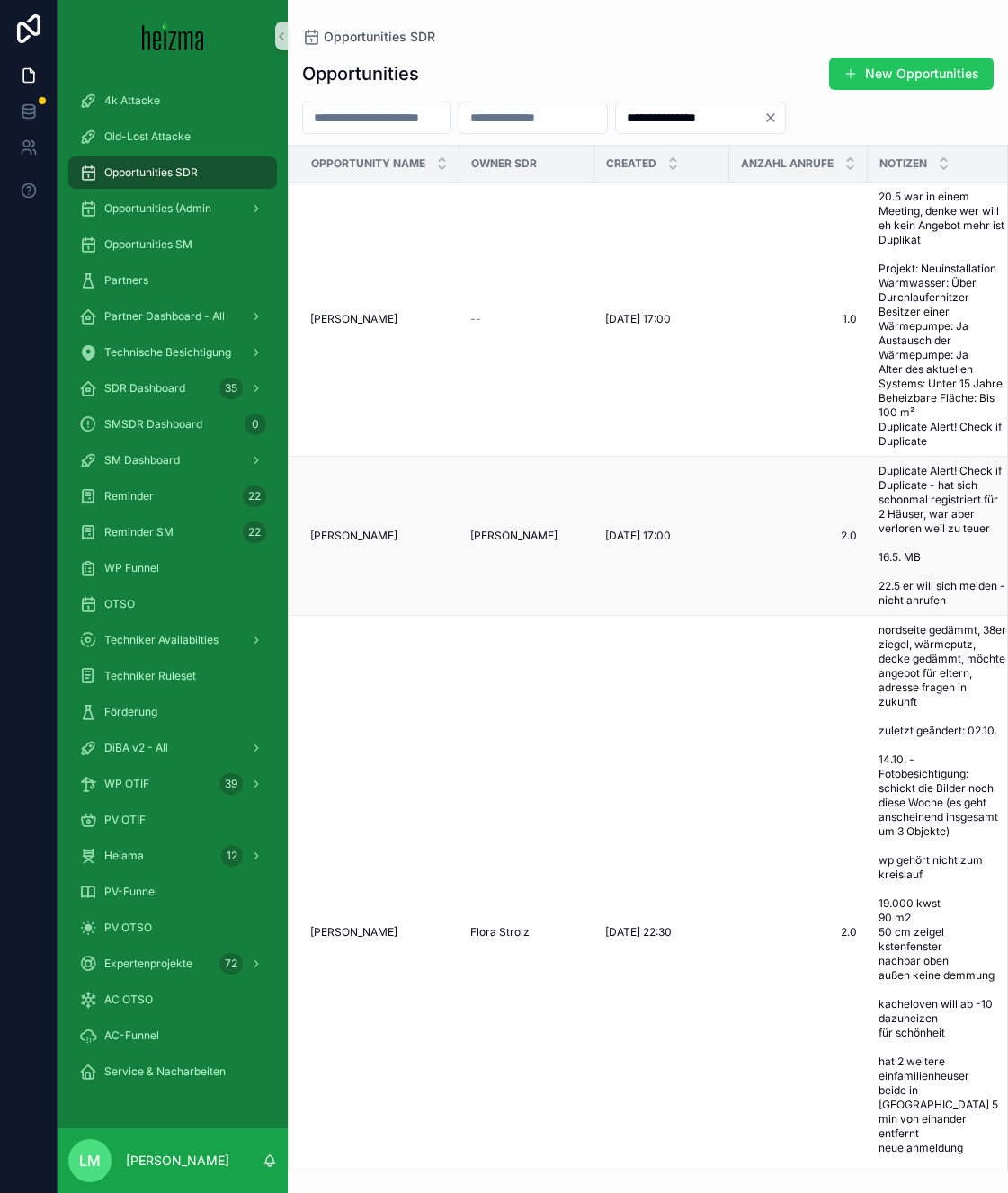
click at [352, 536] on span "Peter Stieböck" at bounding box center [353, 535] width 87 height 14
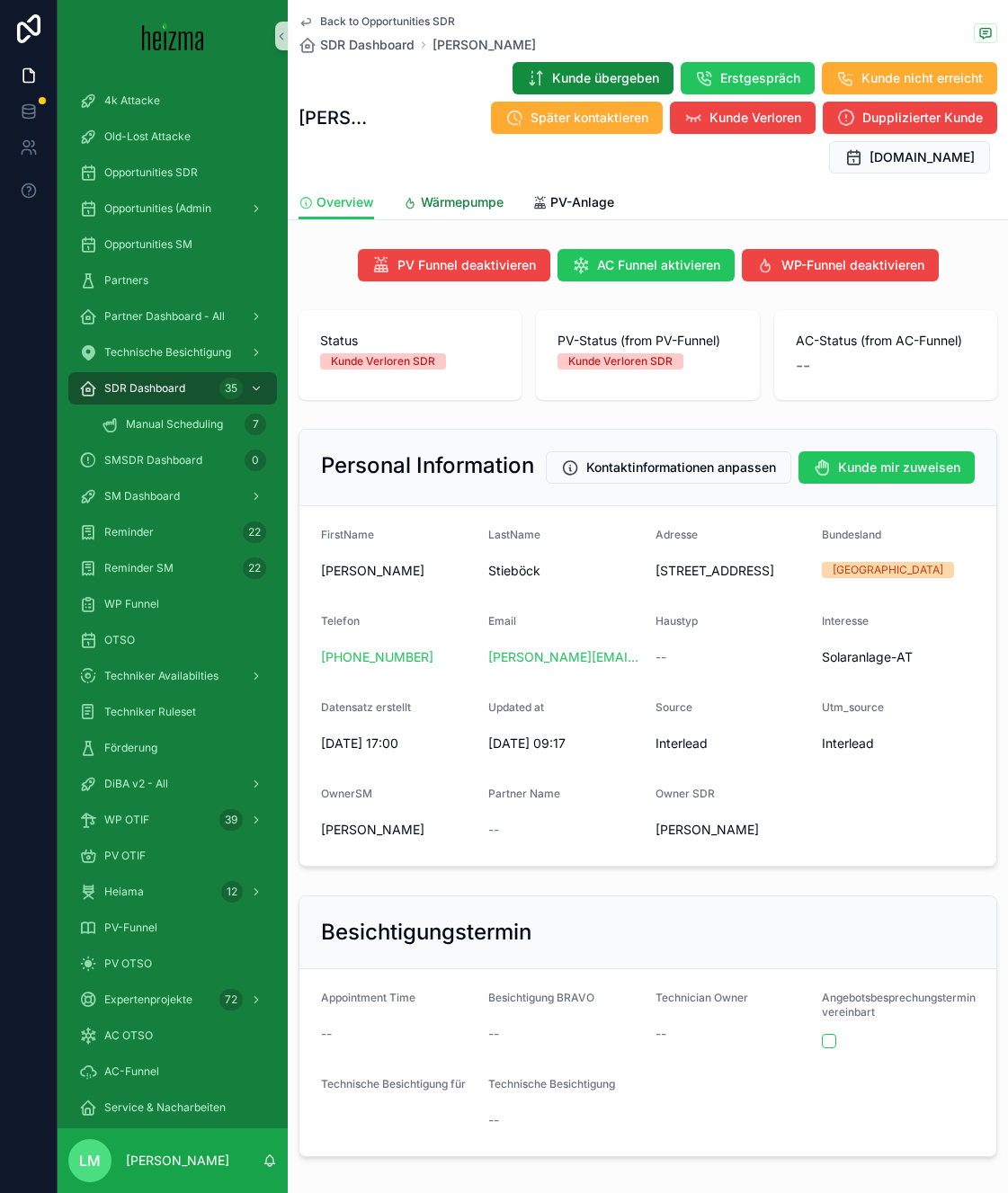
click at [456, 210] on span "Wärmepumpe" at bounding box center [462, 202] width 82 height 18
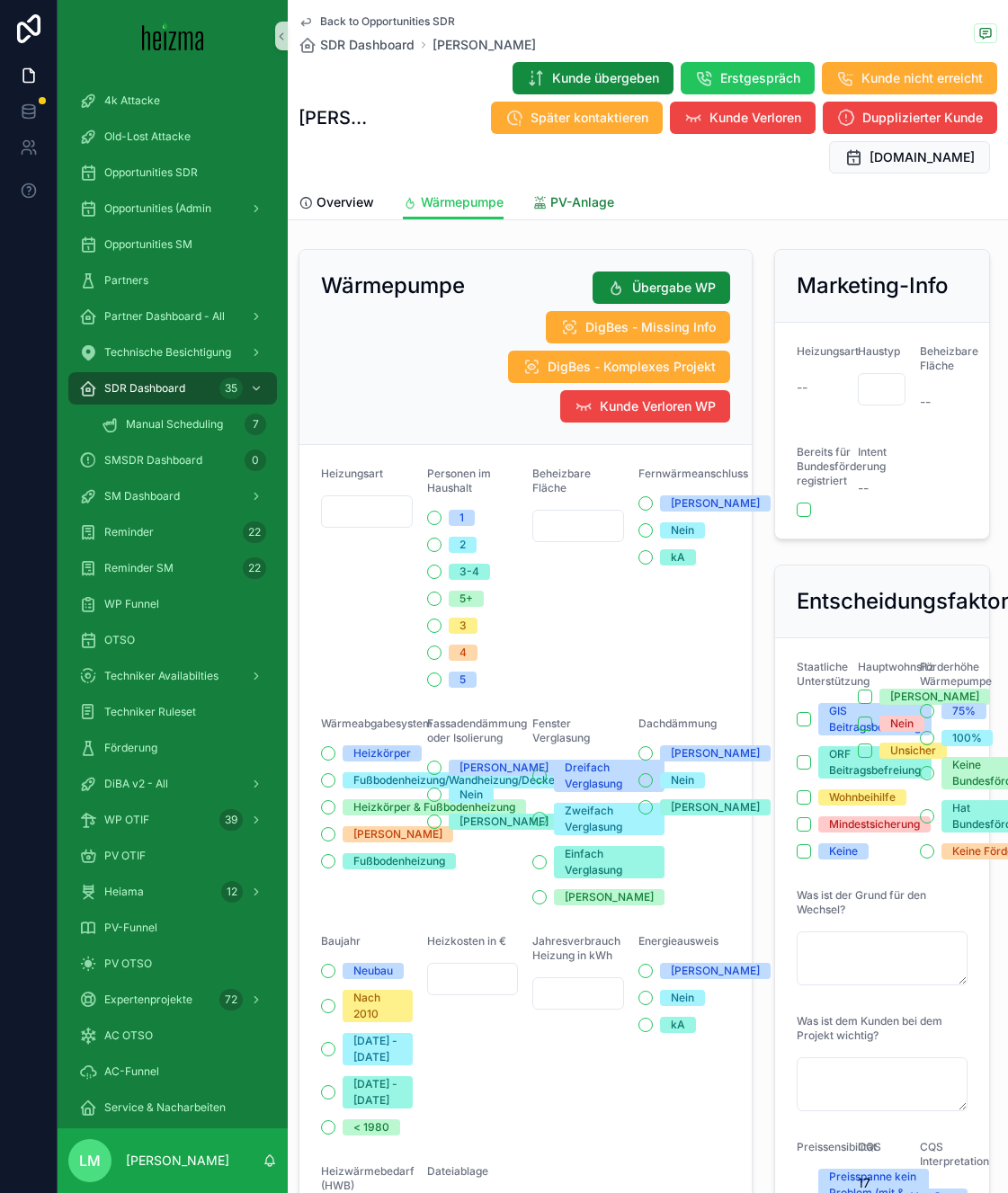
click at [562, 209] on span "PV-Anlage" at bounding box center [582, 202] width 64 height 18
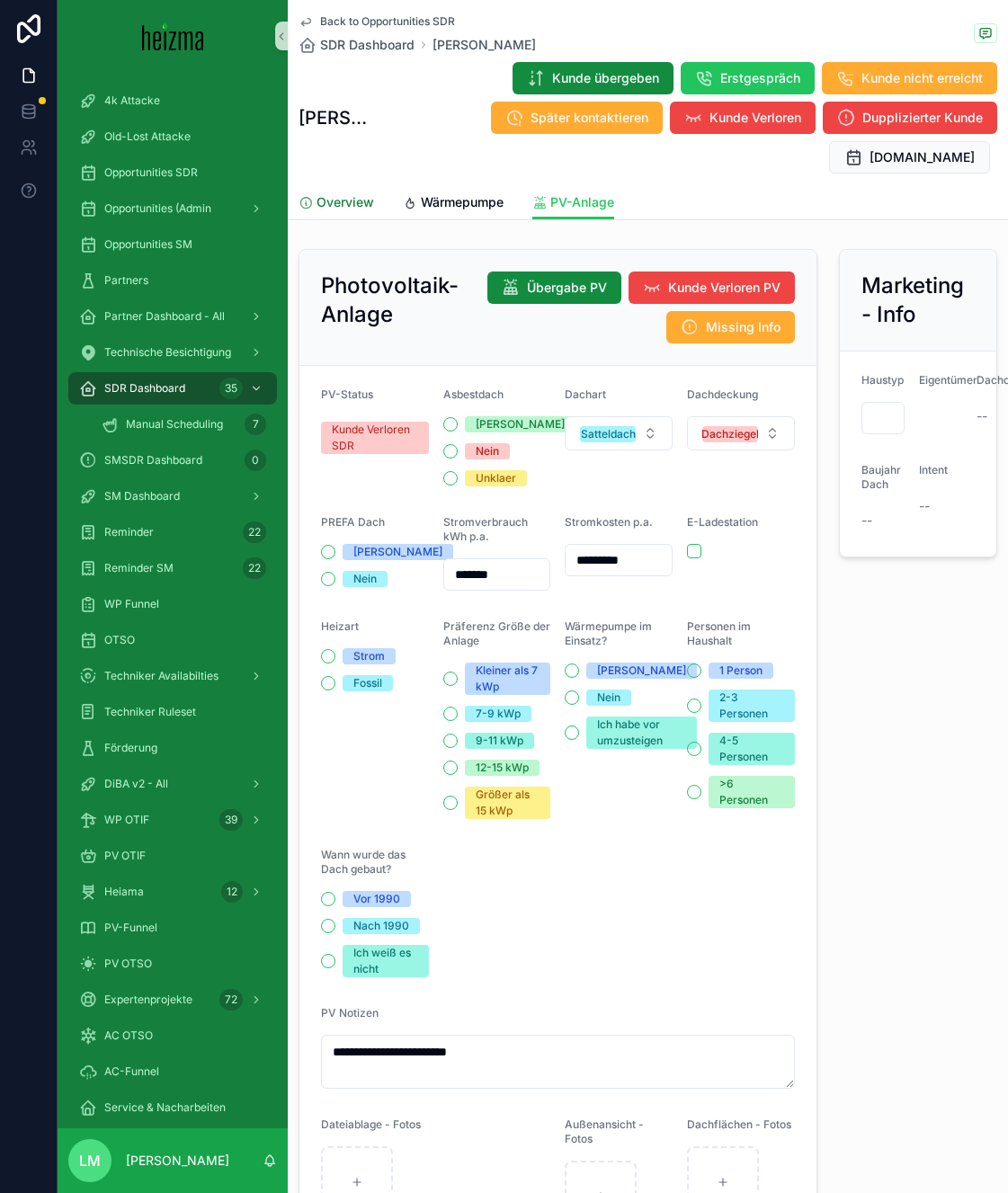
click at [353, 204] on span "Overview" at bounding box center [344, 202] width 57 height 18
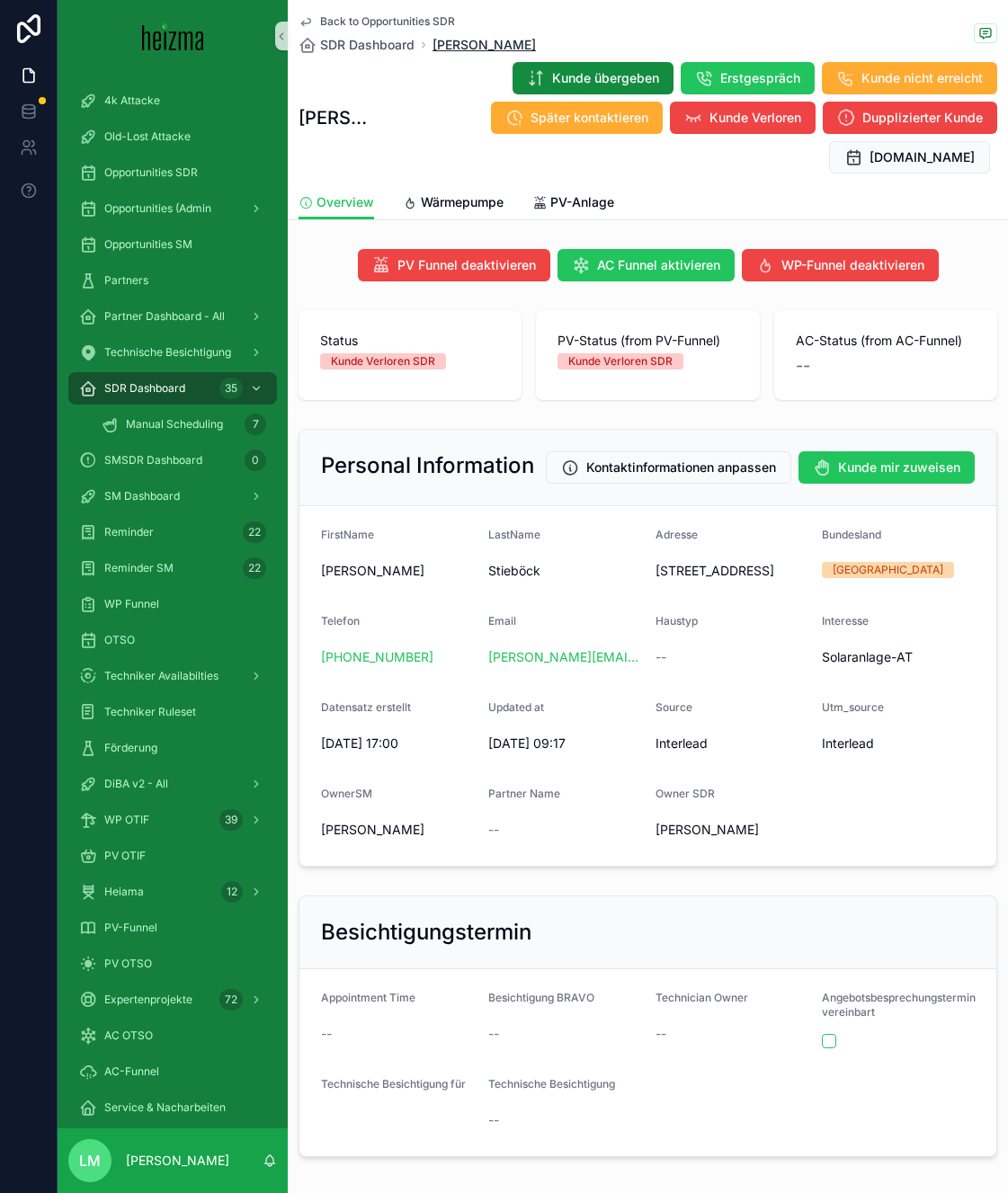
copy span "Peter Stieböck"
click at [358, 28] on span "Back to Opportunities SDR" at bounding box center [387, 21] width 135 height 14
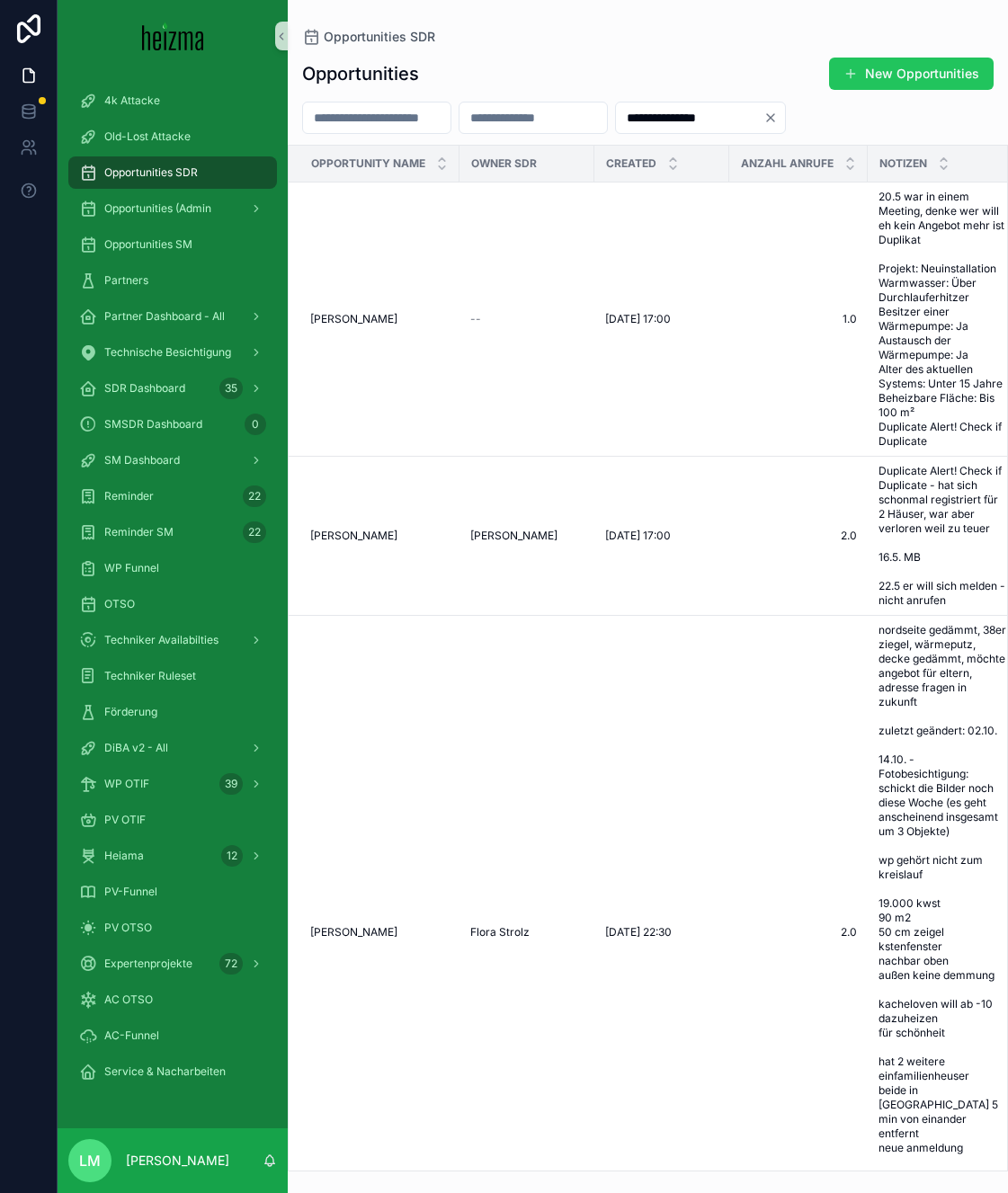
click at [351, 130] on div "scrollable content" at bounding box center [376, 118] width 149 height 33
click at [348, 127] on input "scrollable content" at bounding box center [377, 117] width 148 height 25
click at [778, 123] on icon "Clear" at bounding box center [769, 117] width 14 height 14
click at [473, 126] on div "scrollable content" at bounding box center [647, 118] width 720 height 33
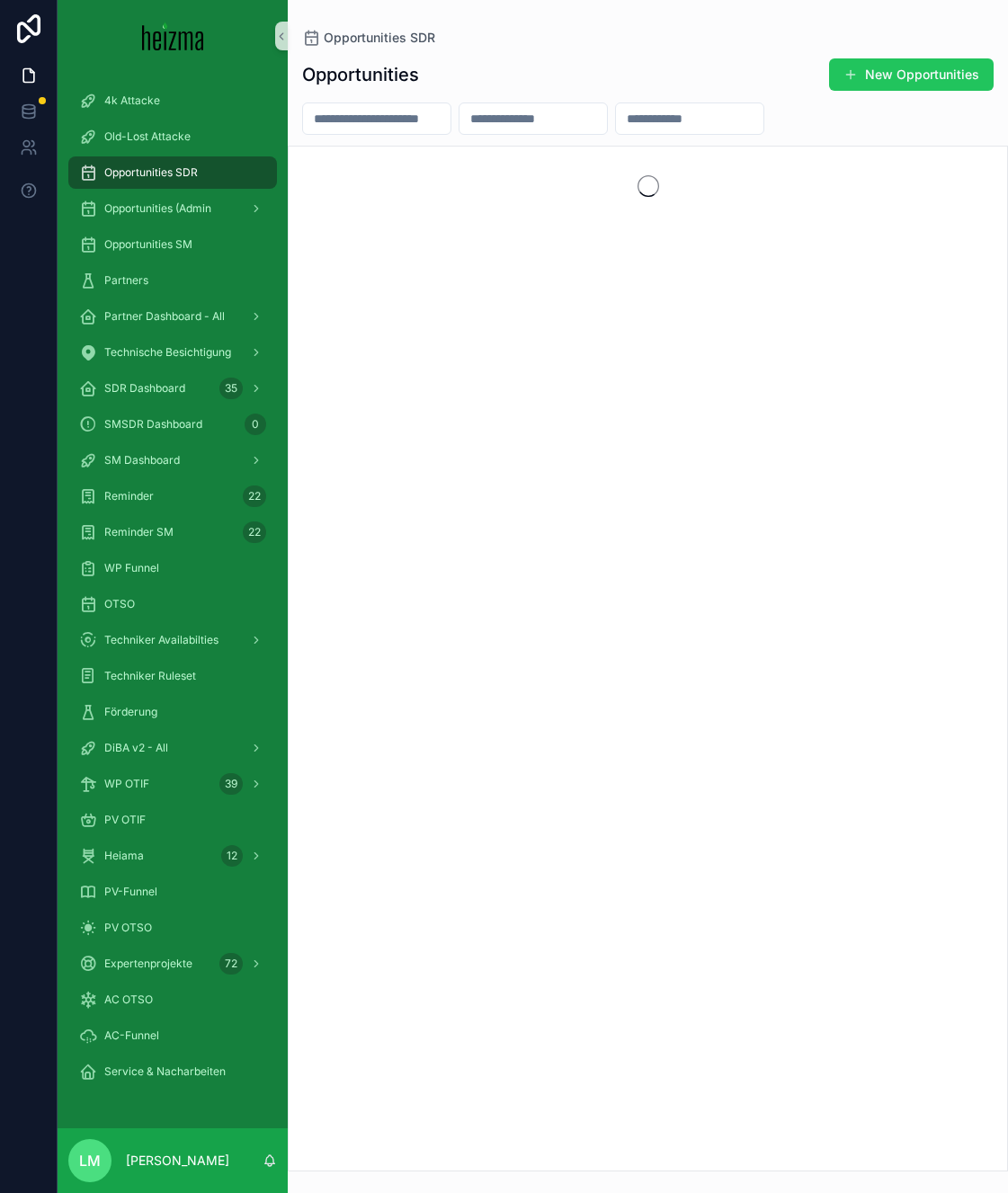
click at [429, 123] on input "scrollable content" at bounding box center [377, 118] width 148 height 25
type input "******"
click at [403, 118] on input "******" at bounding box center [377, 118] width 148 height 25
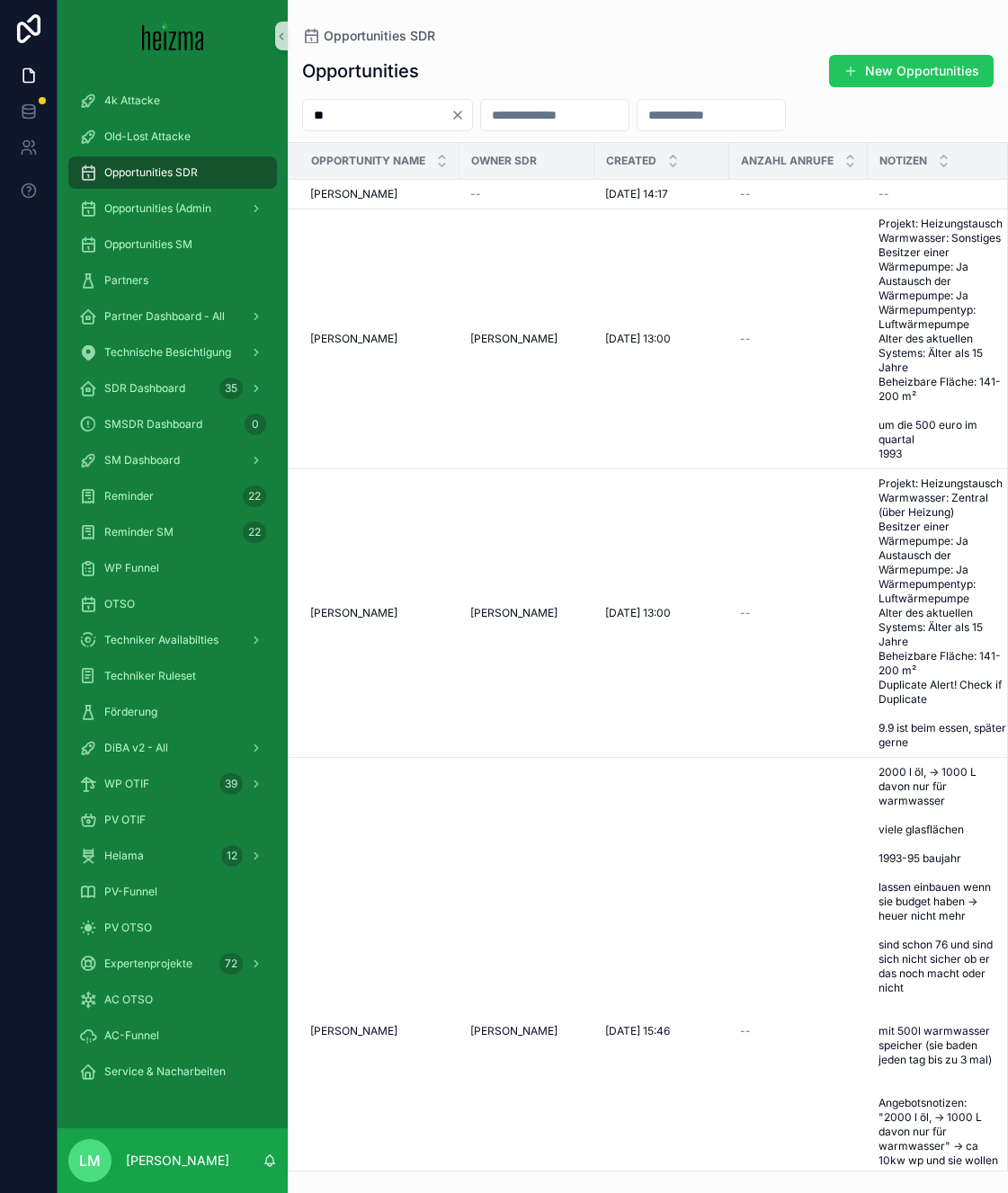
type input "*"
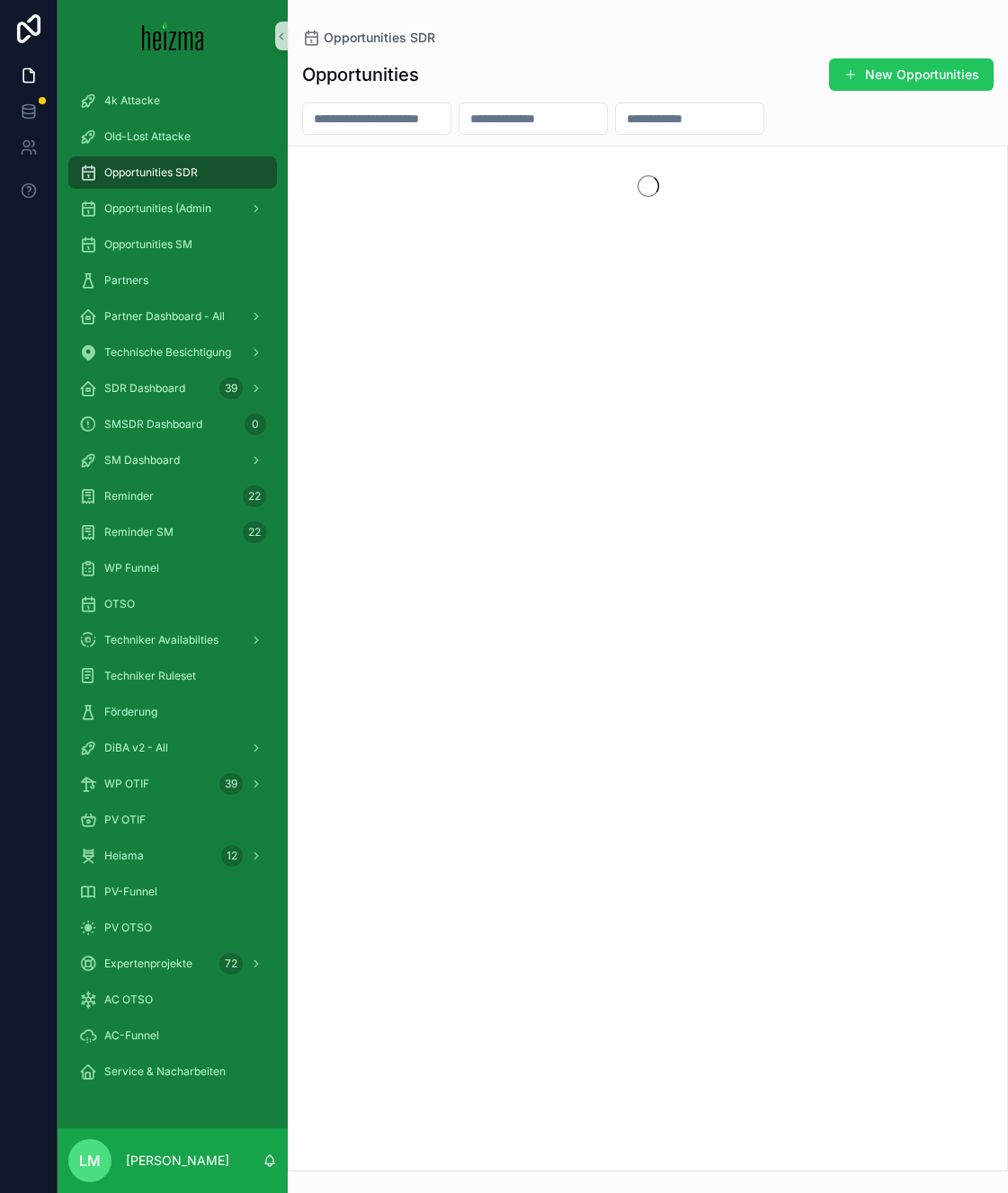
click at [693, 122] on input "scrollable content" at bounding box center [690, 118] width 148 height 25
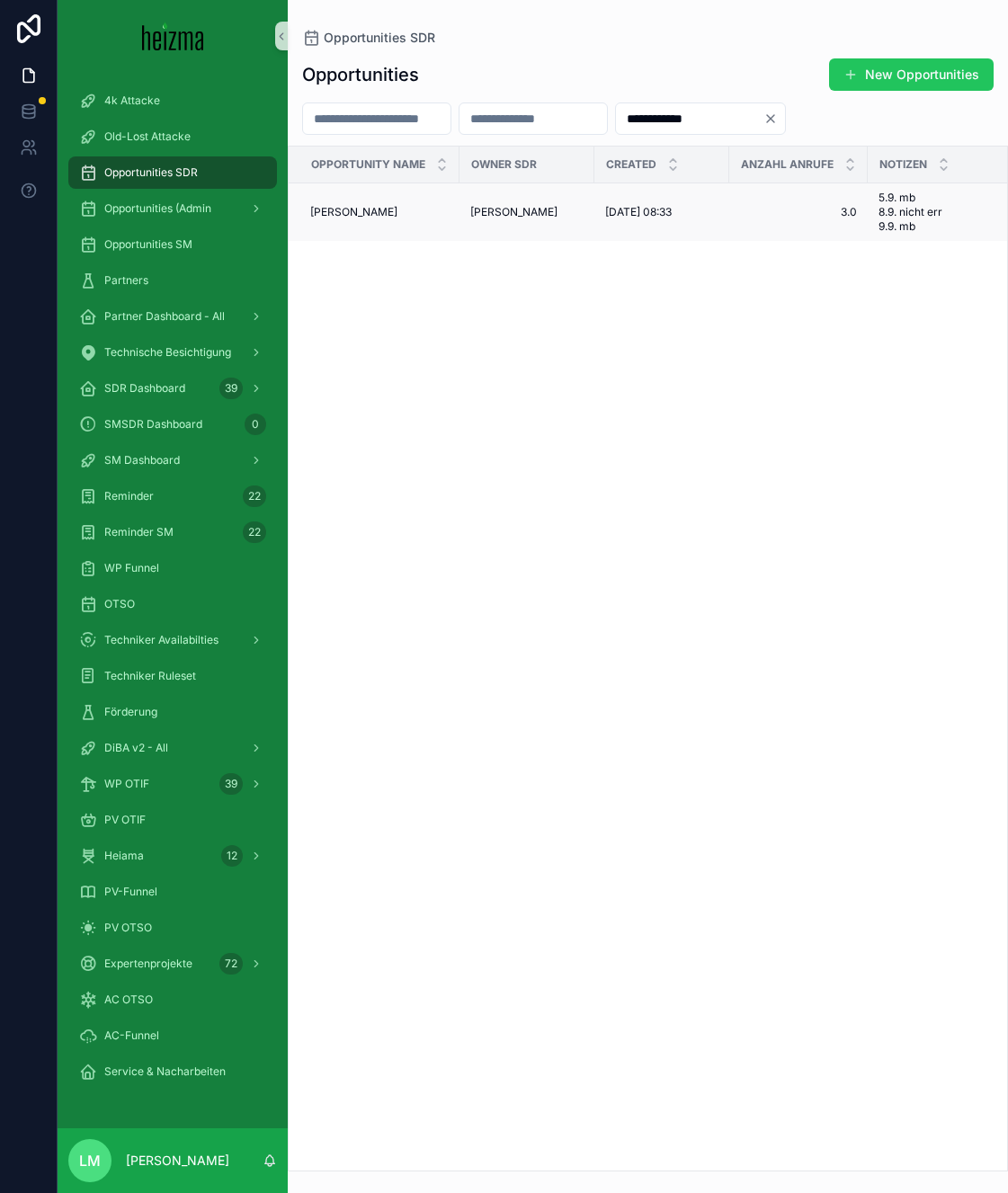
type input "**********"
click at [644, 214] on span "05/09/2025 08:33" at bounding box center [637, 211] width 66 height 14
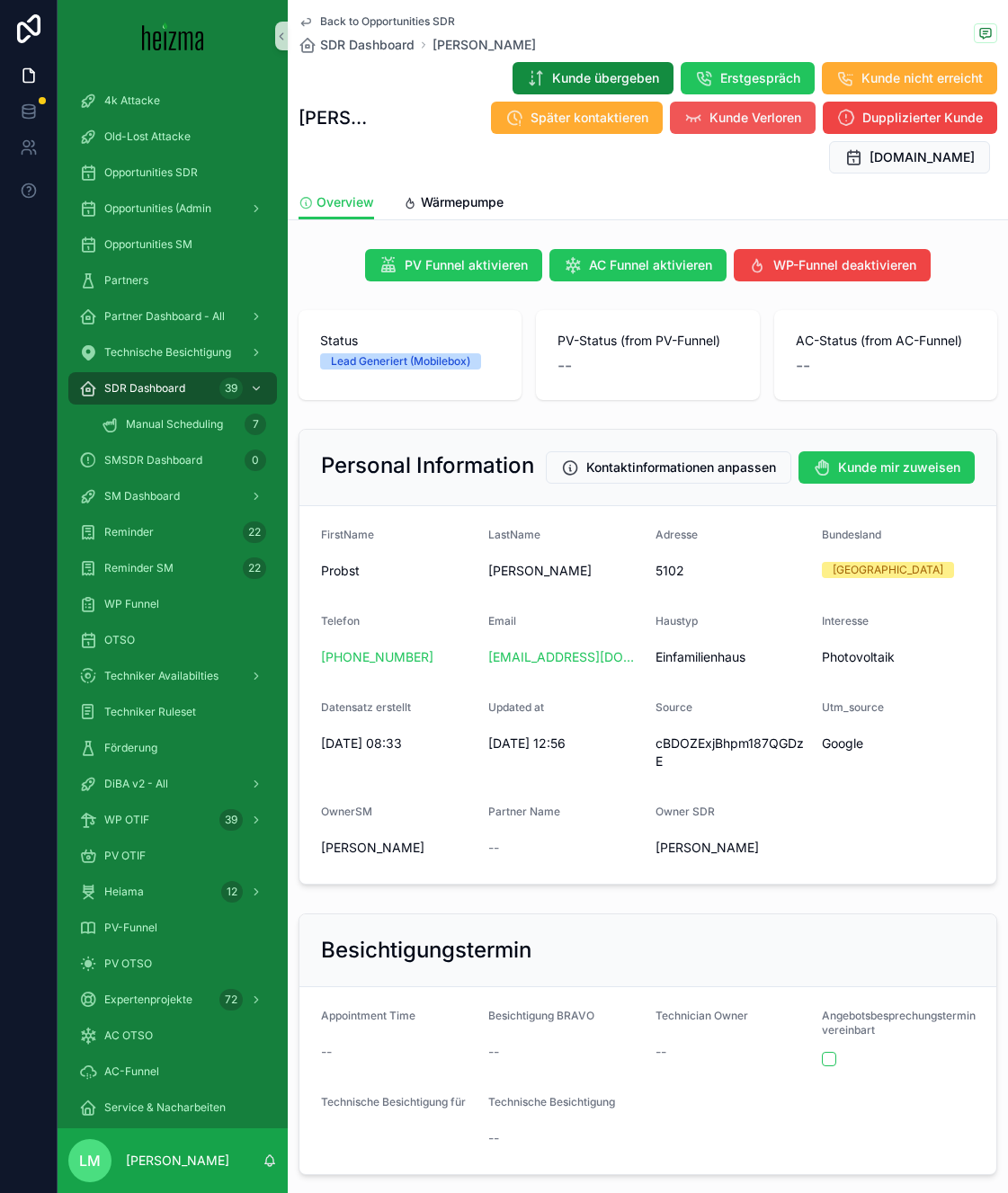
click at [759, 121] on span "Kunde Verloren" at bounding box center [755, 117] width 92 height 18
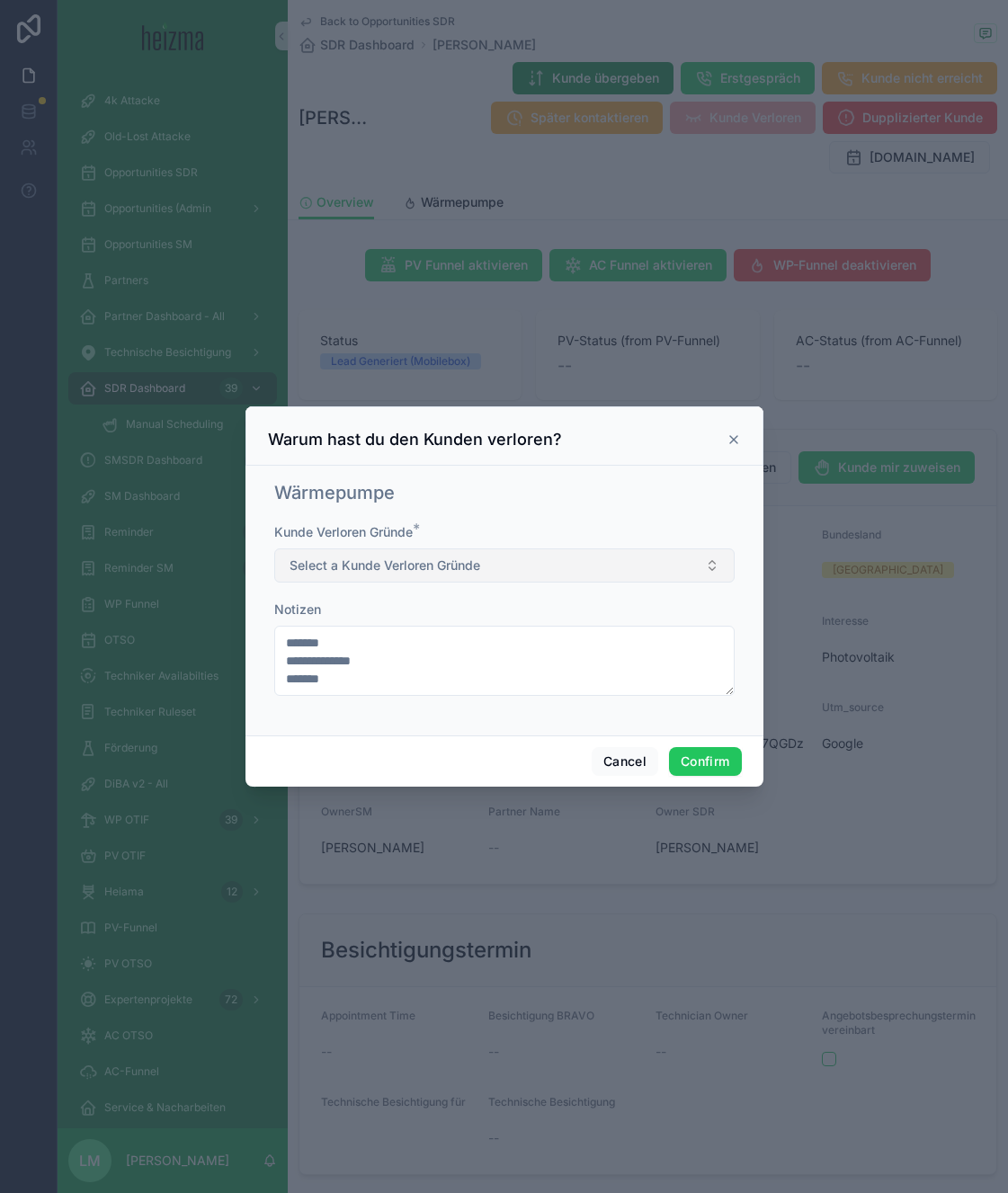
click at [354, 558] on span "Select a Kunde Verloren Gründe" at bounding box center [385, 565] width 191 height 18
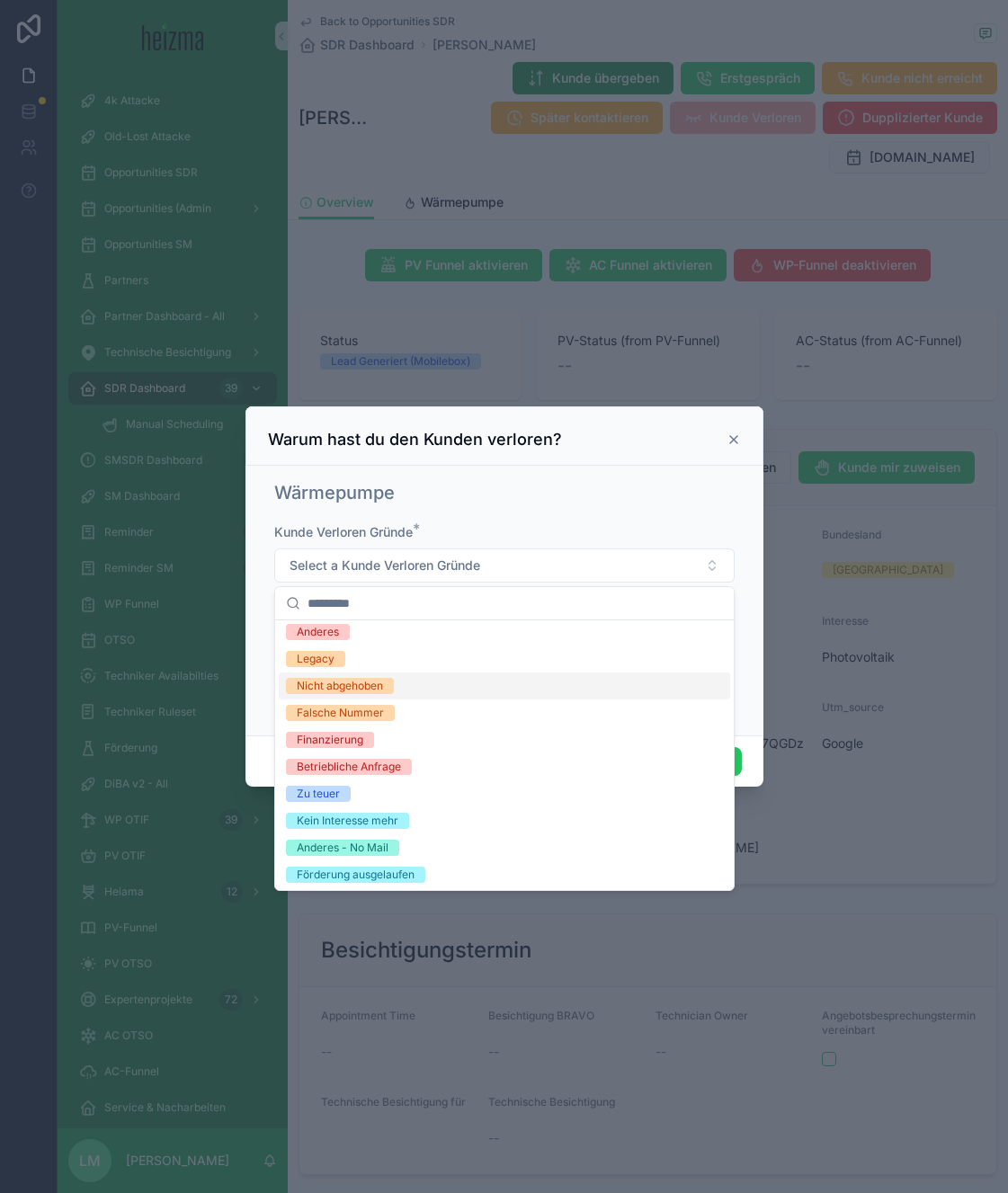
scroll to position [196, 0]
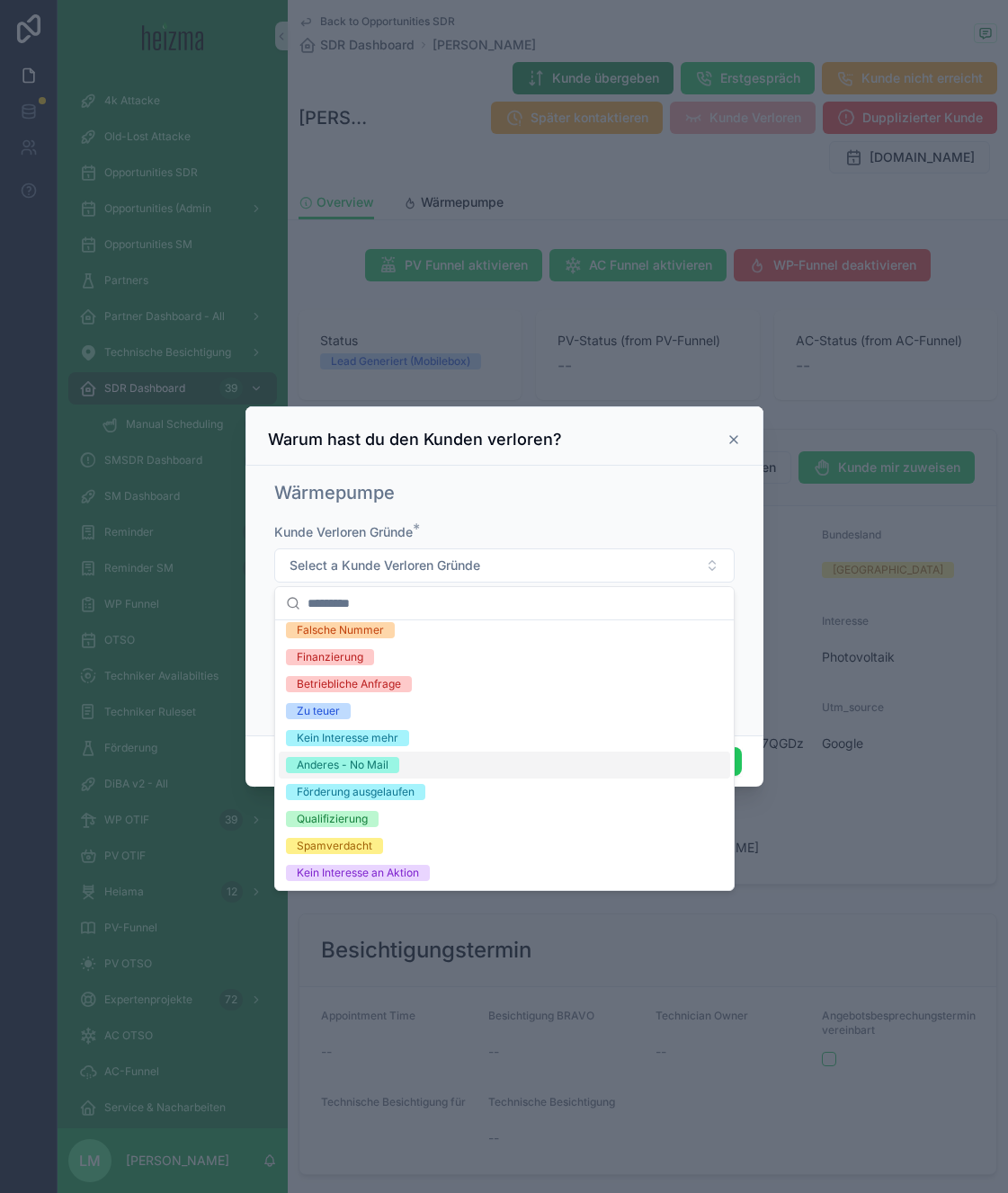
click at [372, 763] on div "Anderes - No Mail" at bounding box center [343, 764] width 92 height 16
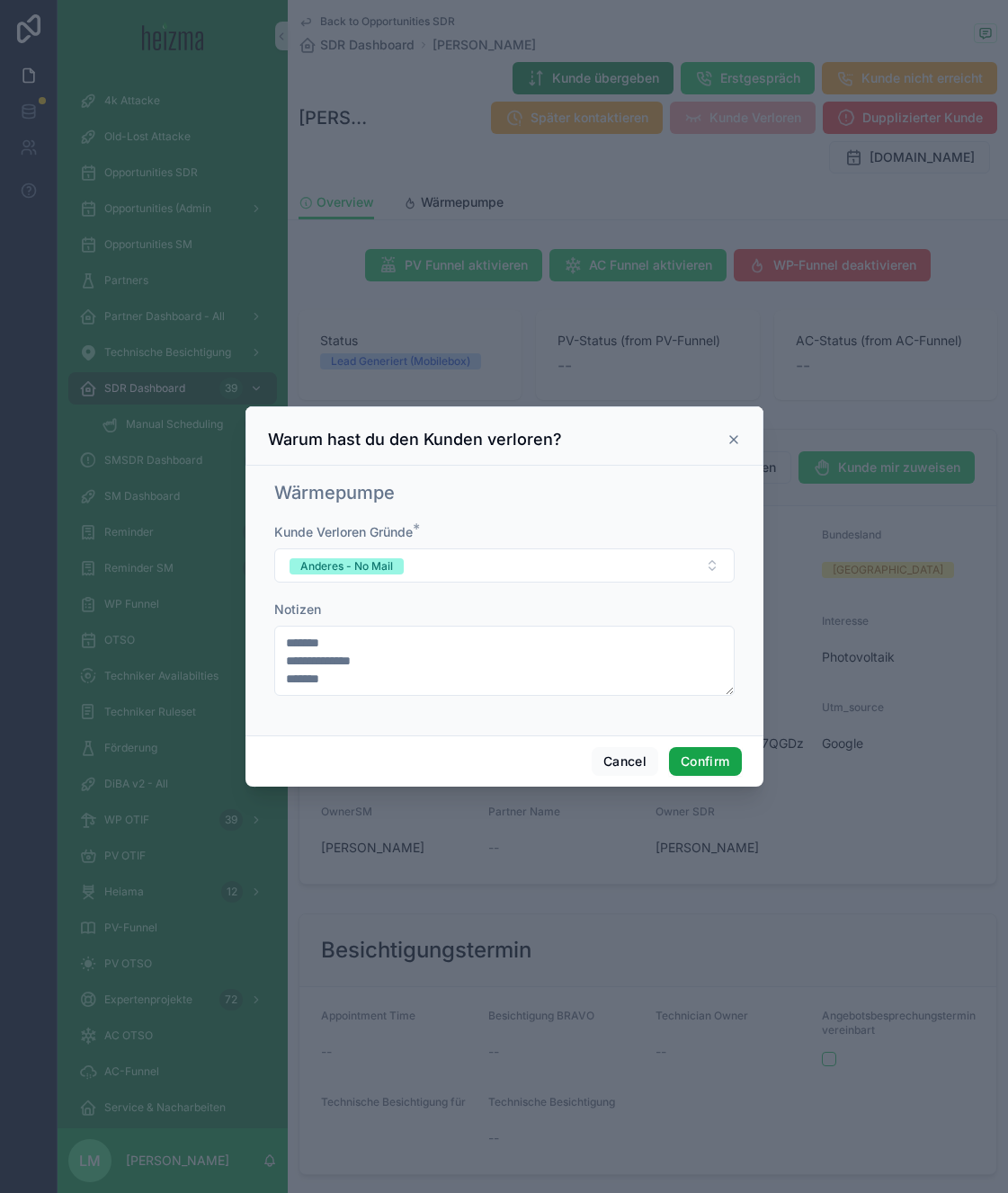
click at [692, 750] on button "Confirm" at bounding box center [705, 761] width 72 height 29
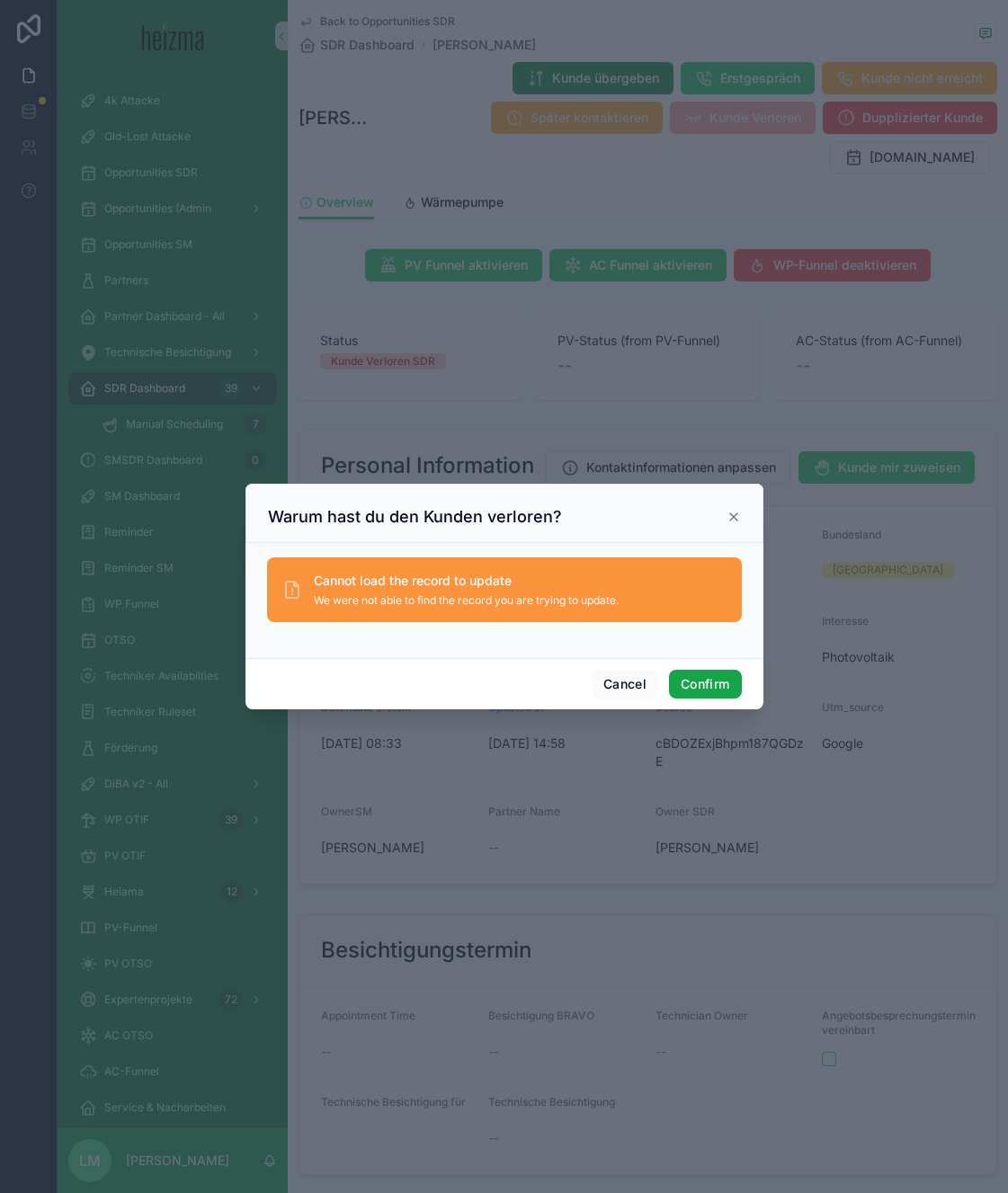
click at [715, 673] on button "Confirm" at bounding box center [705, 684] width 72 height 29
click at [738, 513] on icon at bounding box center [733, 516] width 14 height 14
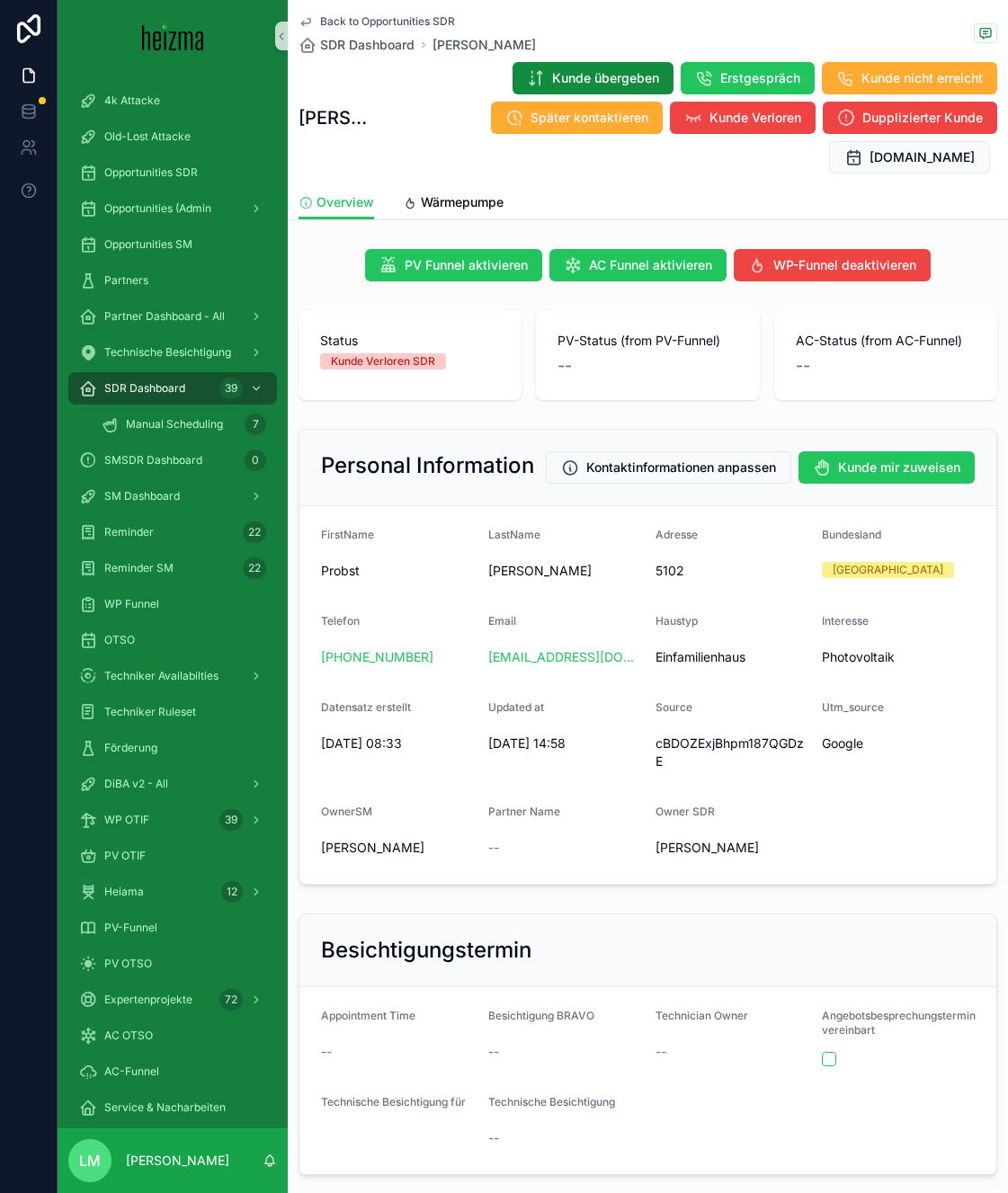
click at [408, 18] on span "Back to Opportunities SDR" at bounding box center [387, 21] width 135 height 14
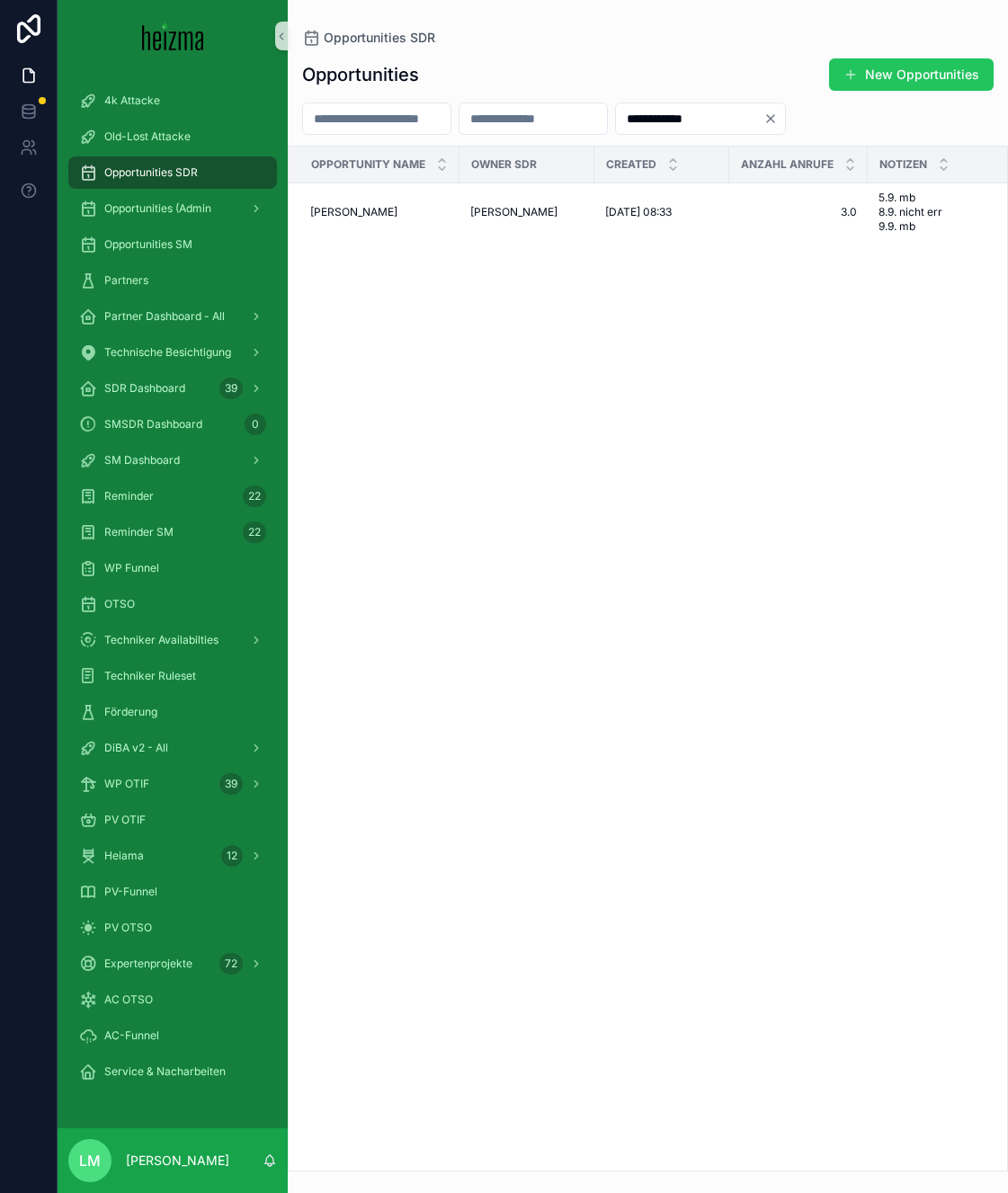
click at [375, 98] on div "**********" at bounding box center [647, 609] width 720 height 1125
click at [375, 109] on input "scrollable content" at bounding box center [377, 118] width 148 height 25
click at [763, 127] on input "**********" at bounding box center [690, 118] width 148 height 25
click at [786, 125] on div "**********" at bounding box center [700, 119] width 171 height 33
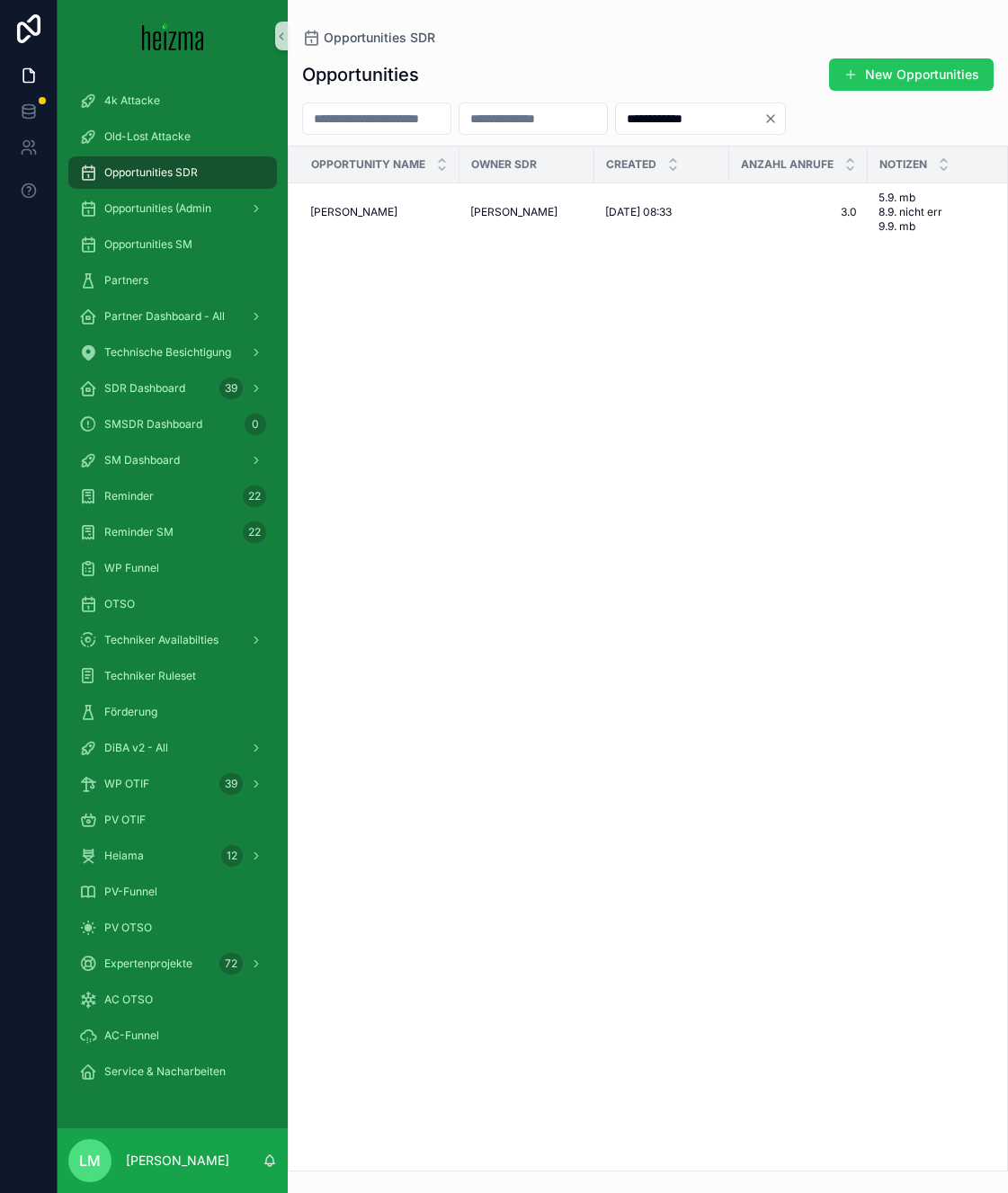
click at [778, 124] on icon "Clear" at bounding box center [769, 118] width 14 height 14
click at [840, 123] on div "scrollable content" at bounding box center [647, 119] width 720 height 33
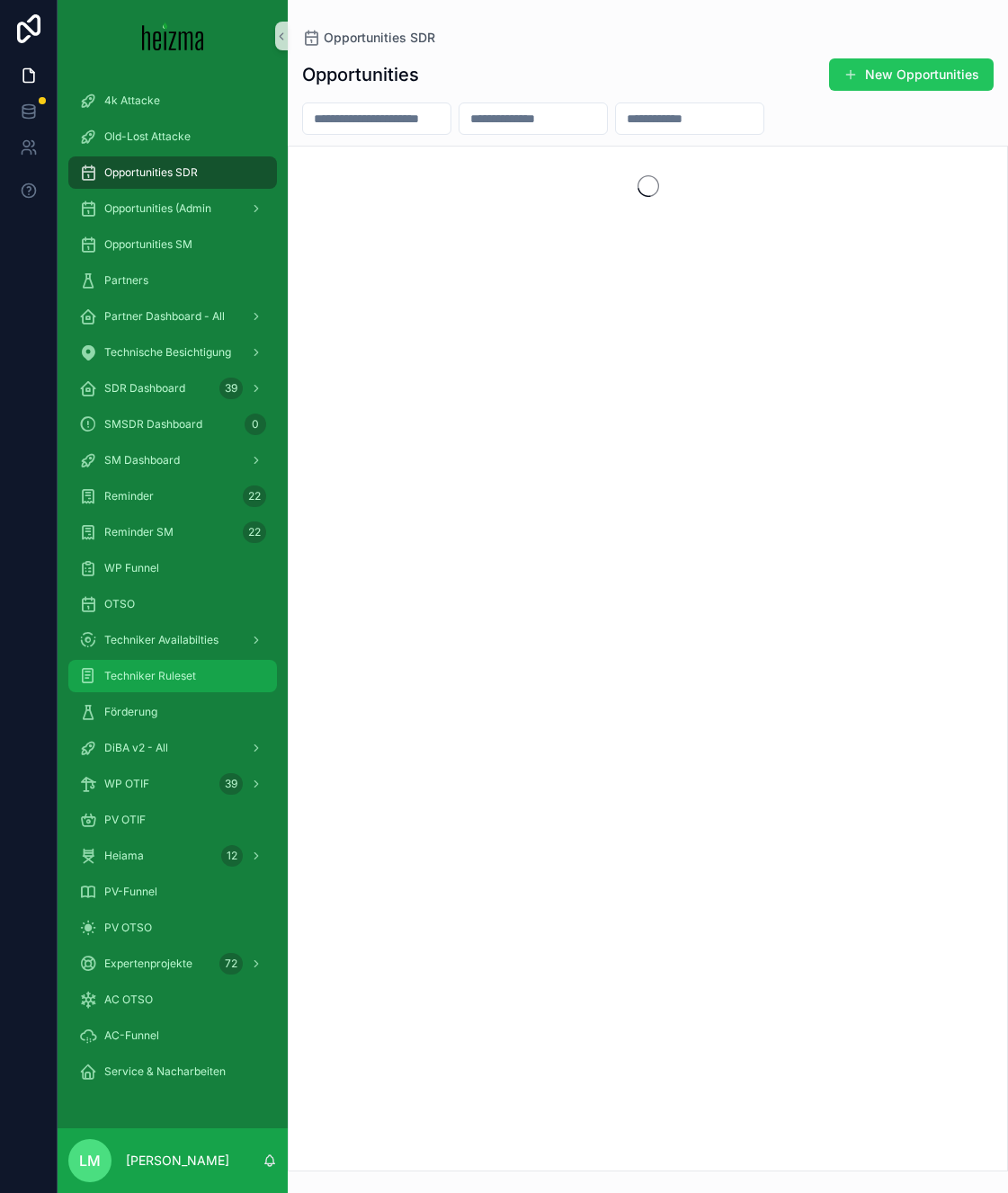
click at [121, 688] on div "Techniker Ruleset" at bounding box center [173, 676] width 187 height 29
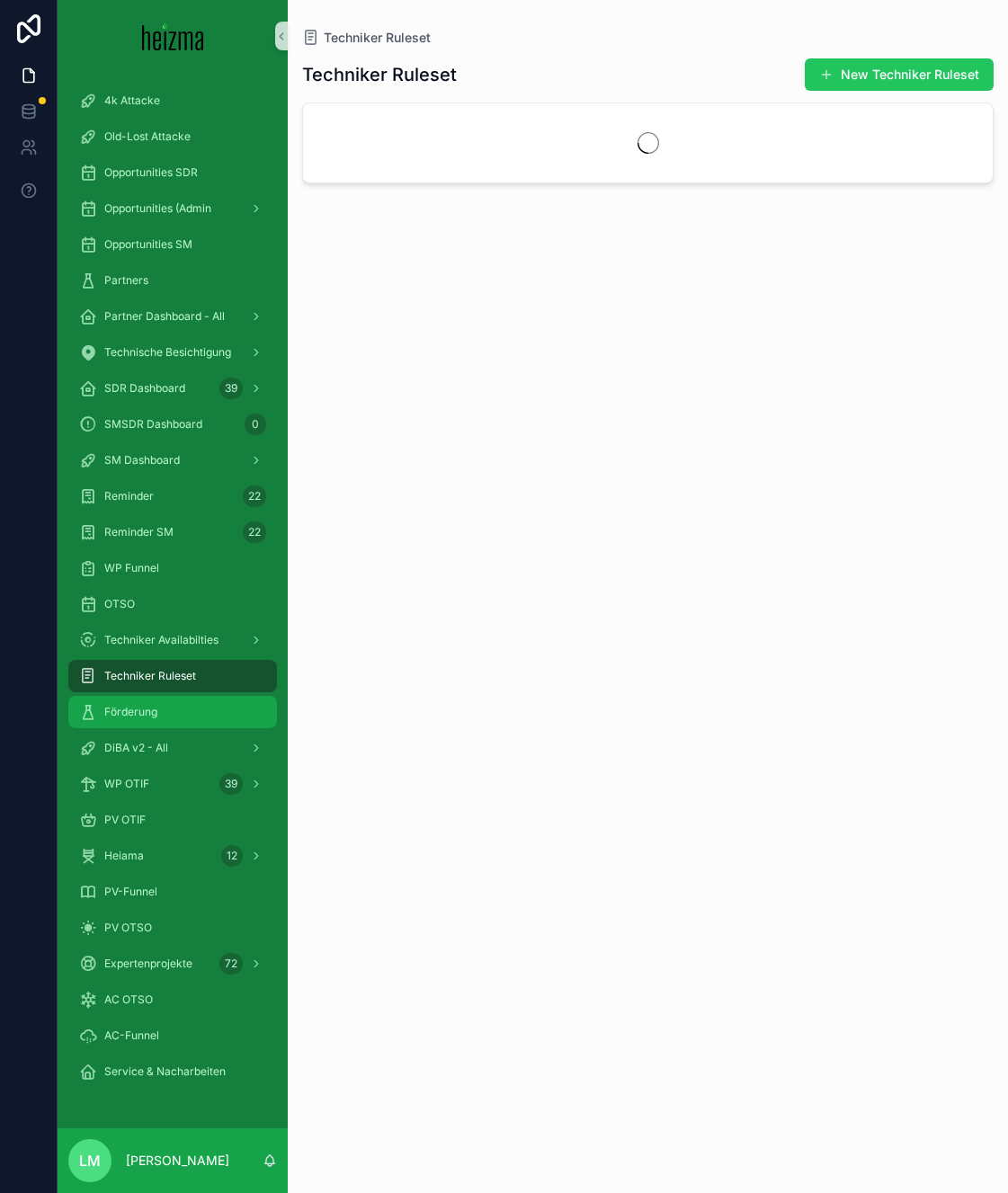
click at [122, 717] on span "Förderung" at bounding box center [130, 711] width 53 height 14
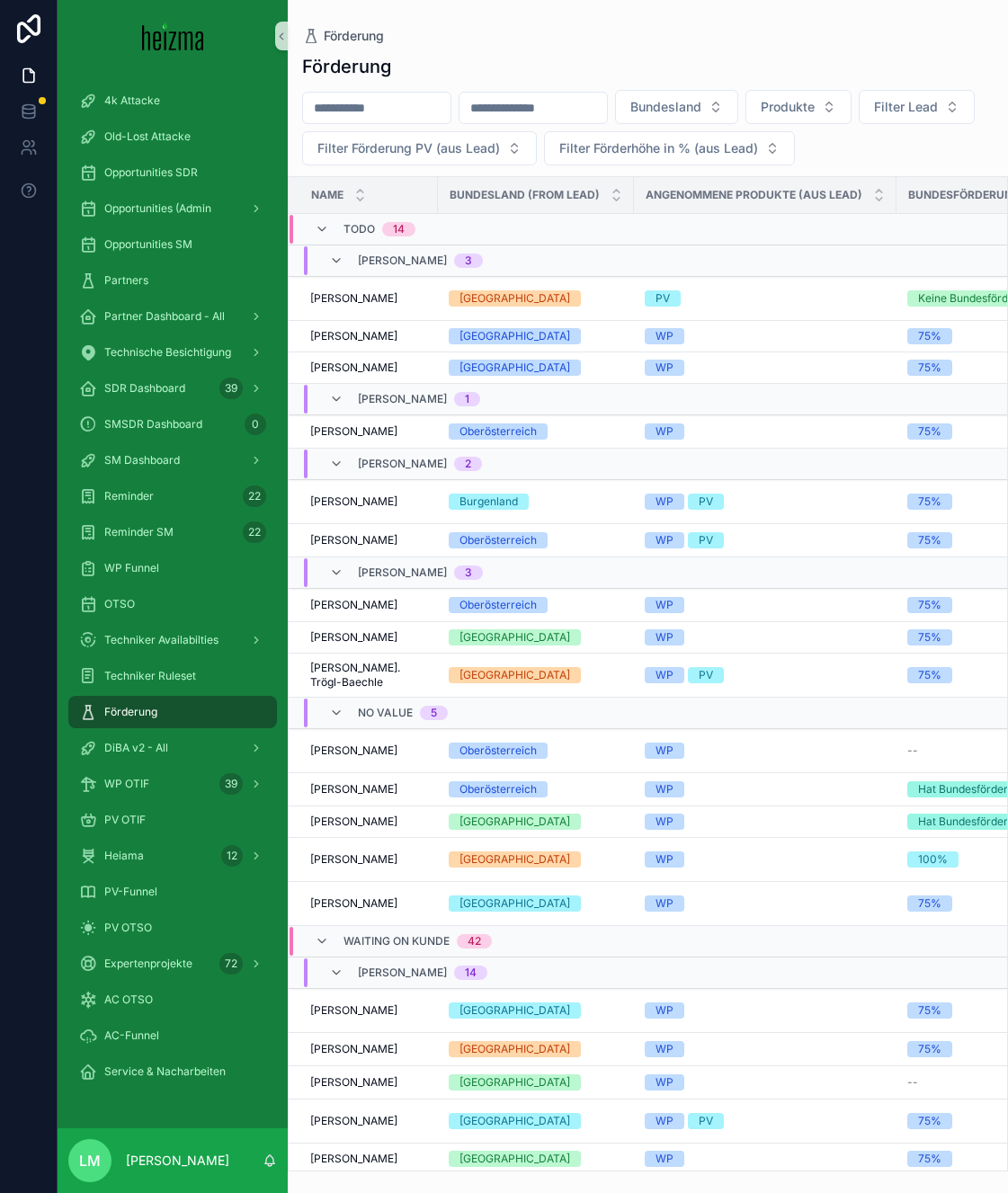
click at [421, 101] on input "scrollable content" at bounding box center [377, 108] width 148 height 25
type input "**********"
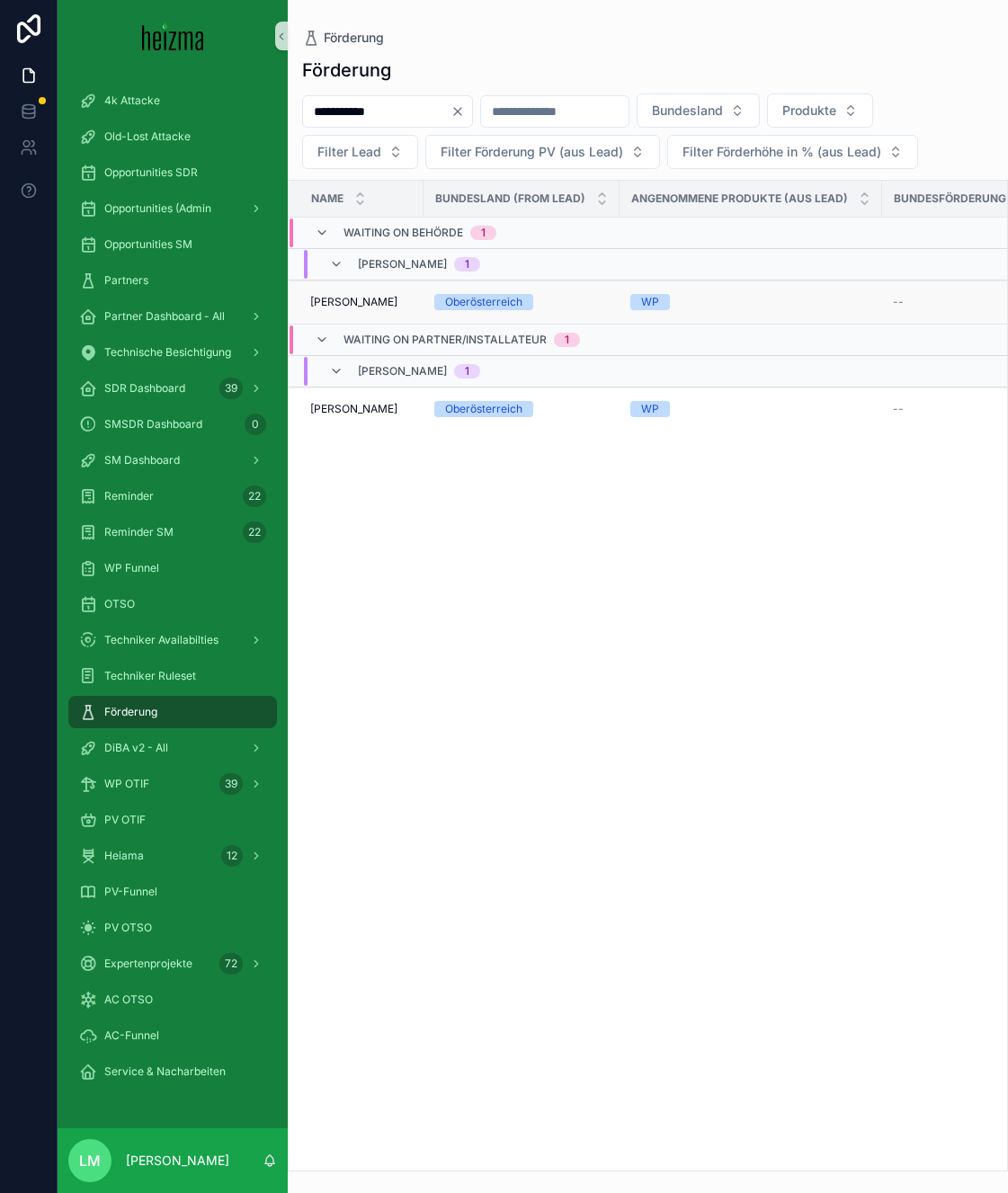
click at [351, 298] on span "Max Sonnleitner" at bounding box center [353, 301] width 87 height 14
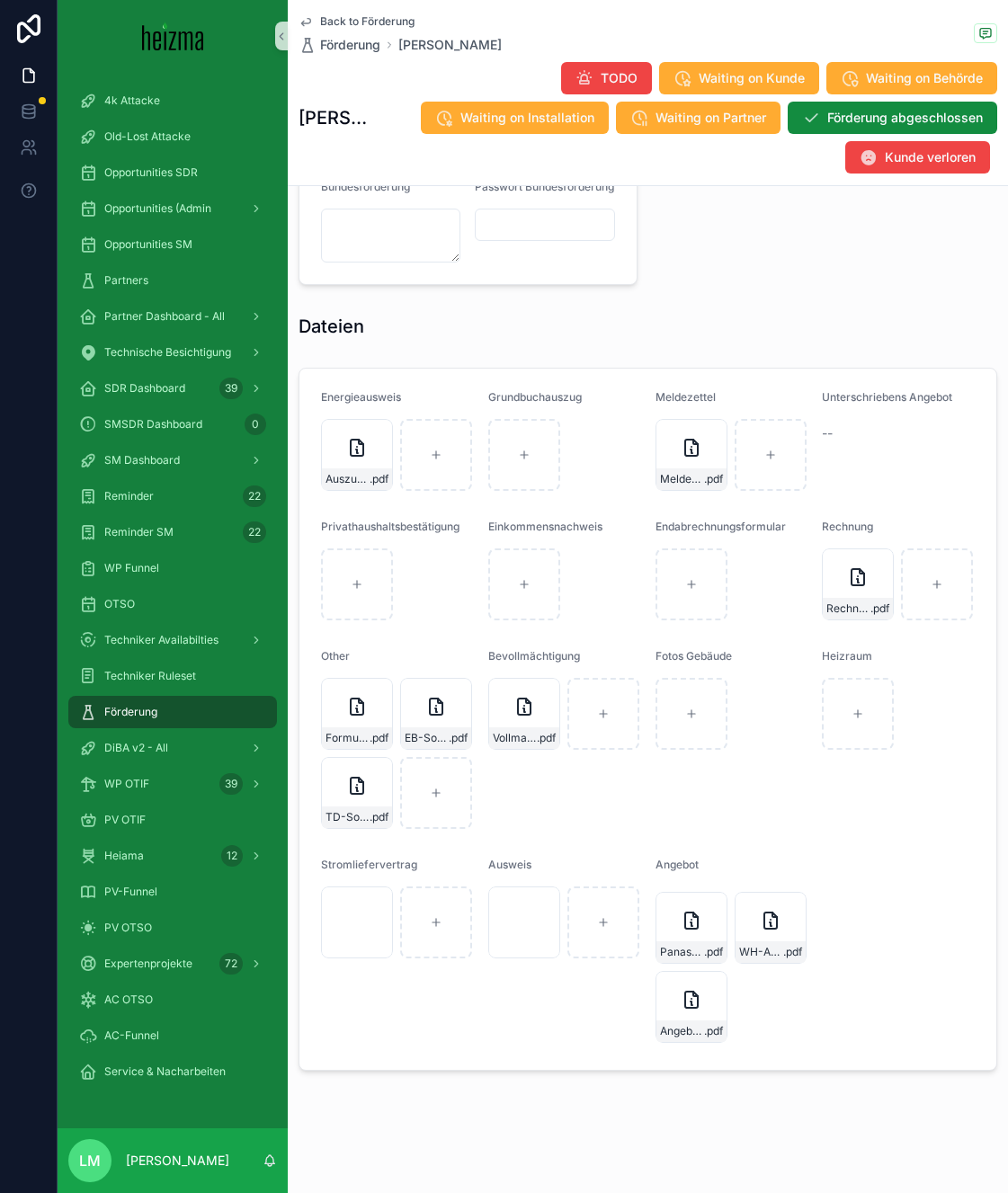
scroll to position [1759, 0]
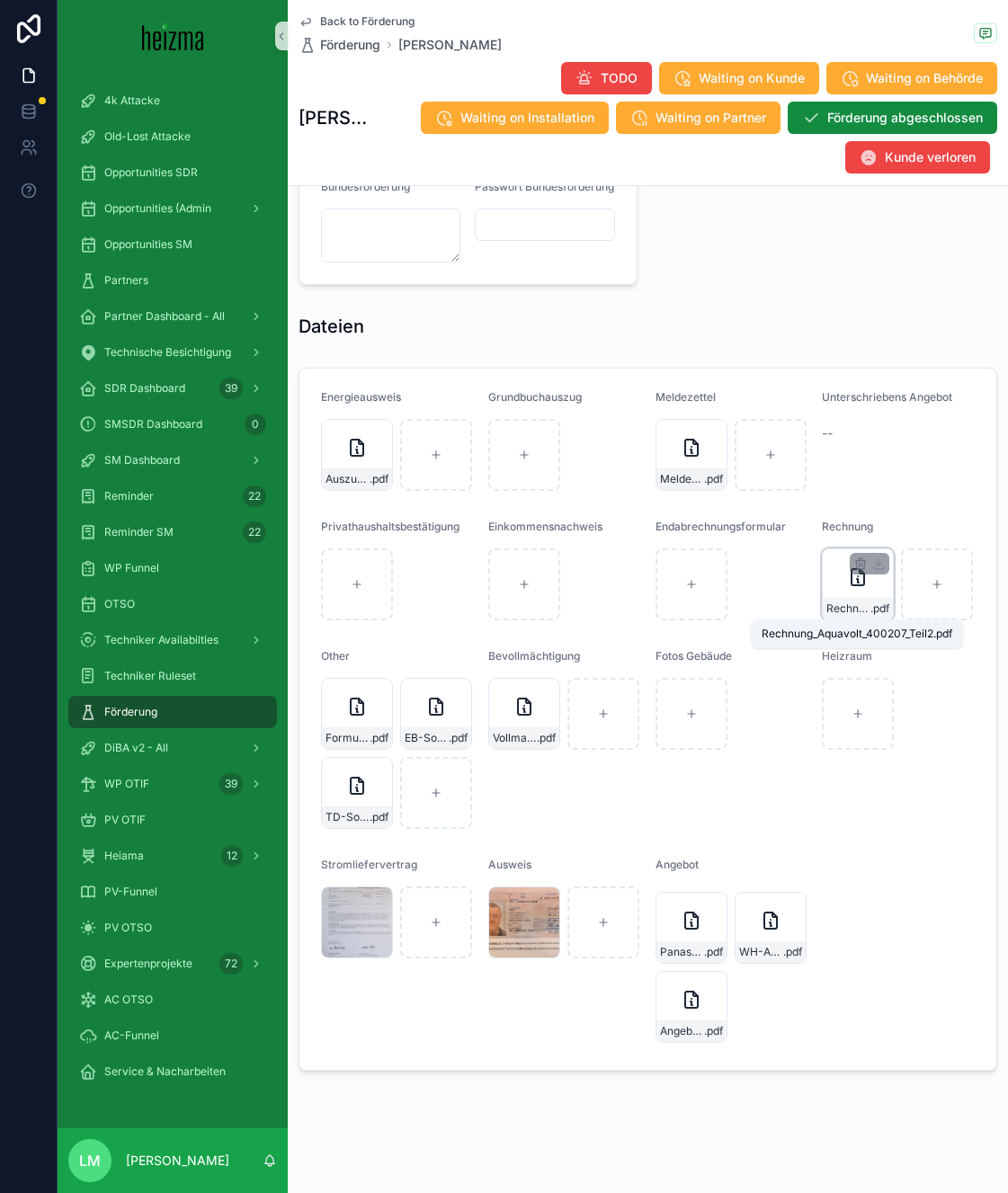
click at [844, 606] on span "Rechnung_Aquavolt_400207_Teil2" at bounding box center [848, 608] width 44 height 14
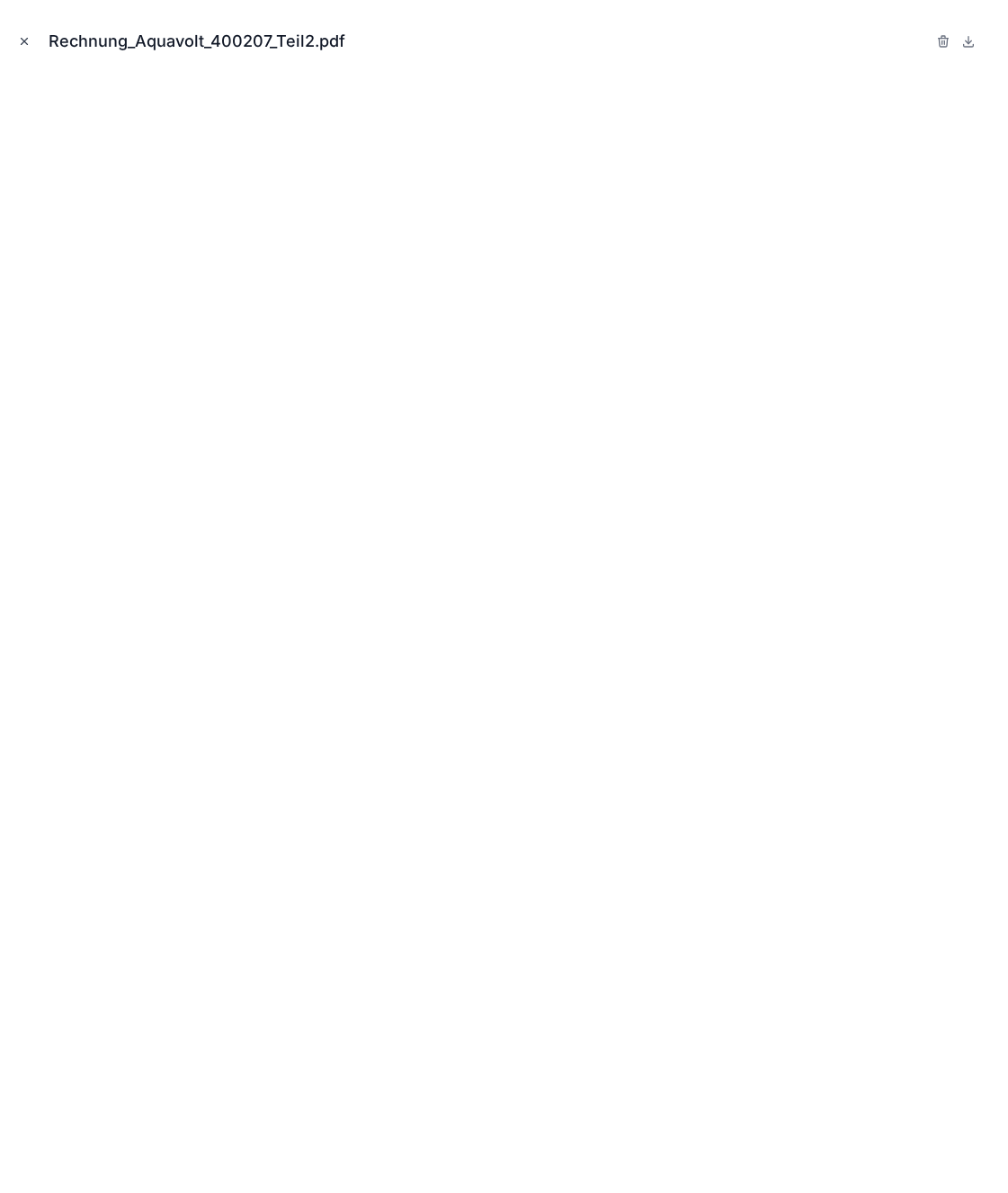
click at [29, 47] on icon "Close modal" at bounding box center [23, 40] width 12 height 12
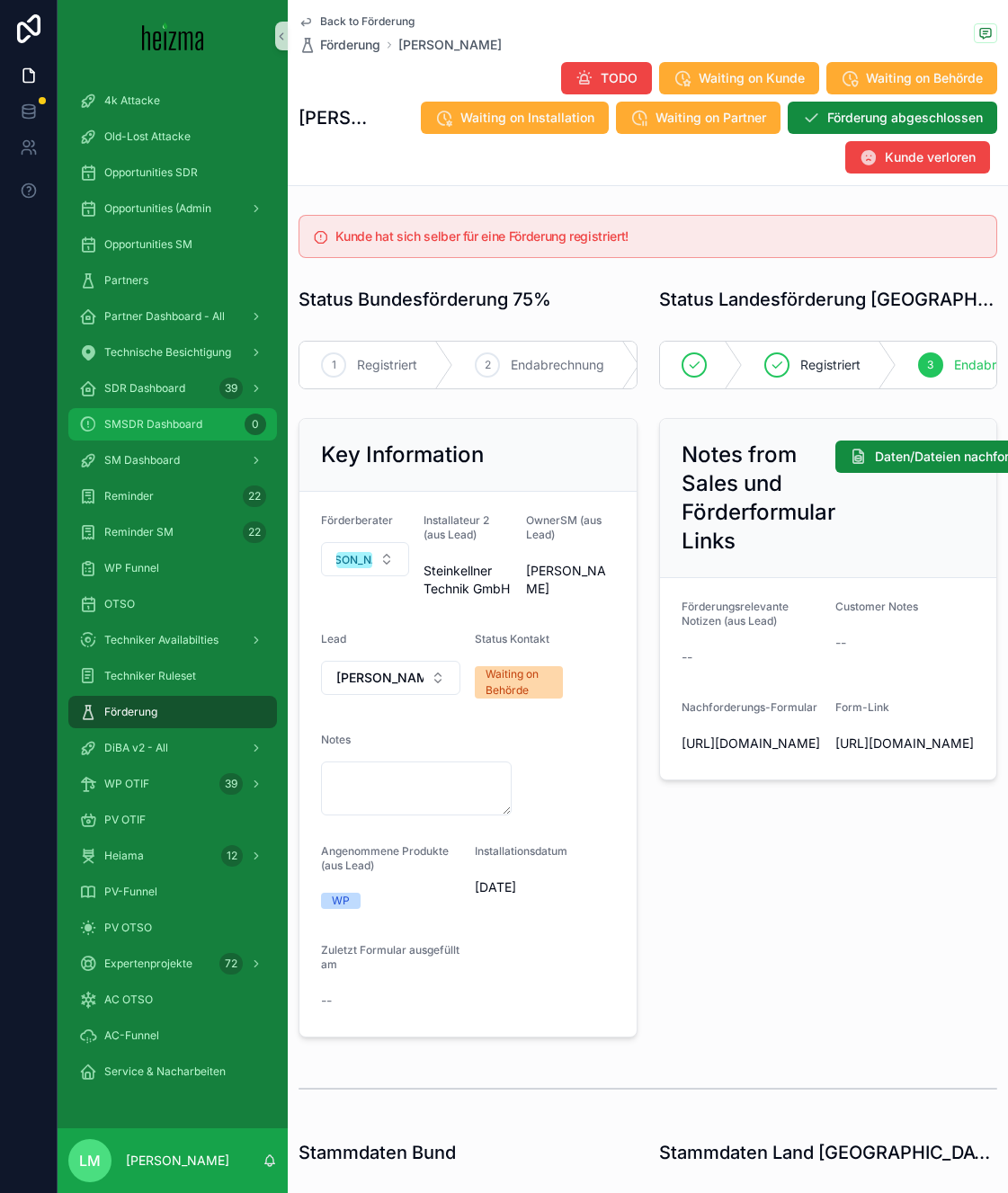
scroll to position [0, 434]
click at [938, 360] on span "Ausbezahlt" at bounding box center [928, 364] width 66 height 18
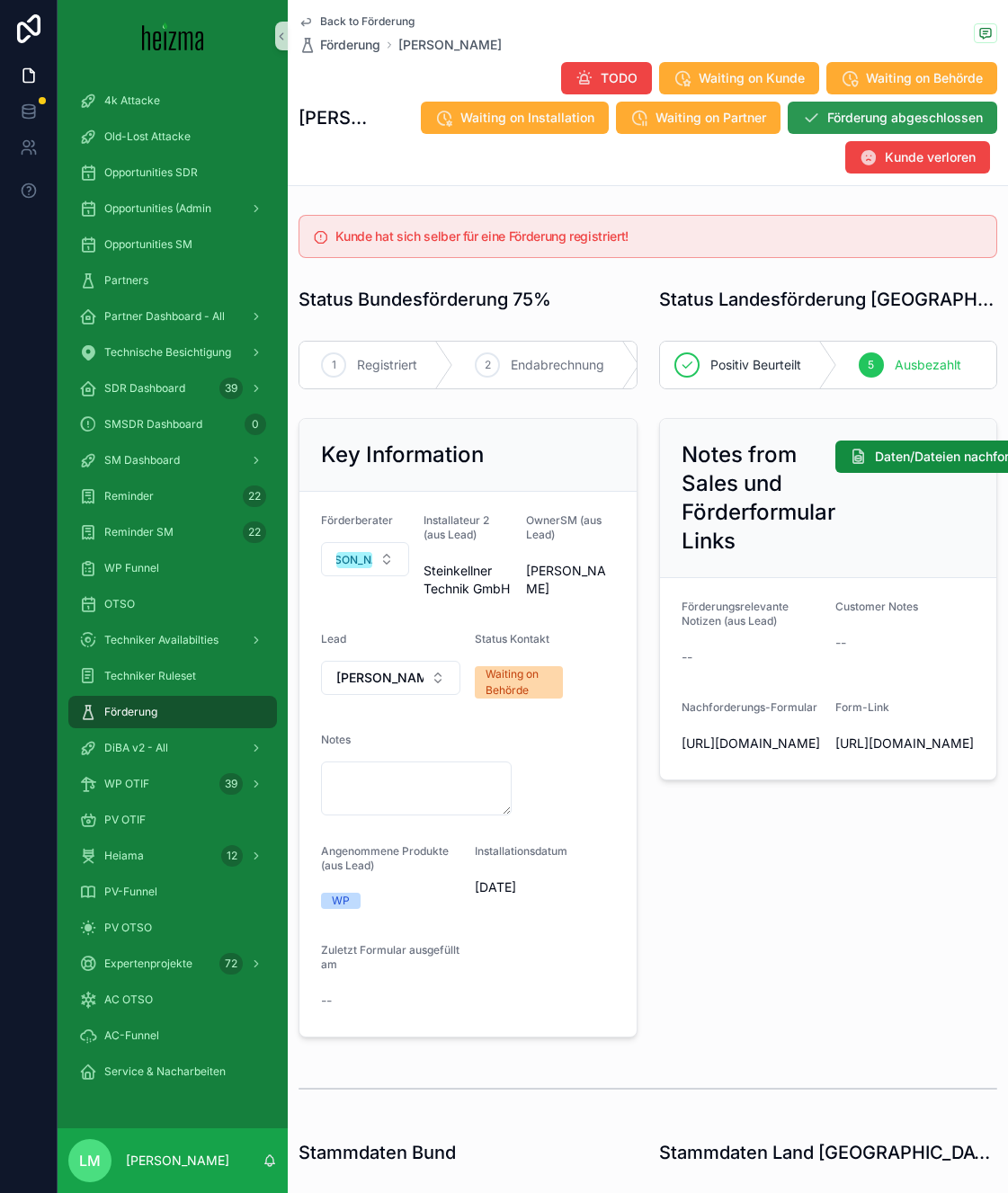
click at [860, 115] on span "Förderung abgeschlossen" at bounding box center [905, 117] width 155 height 18
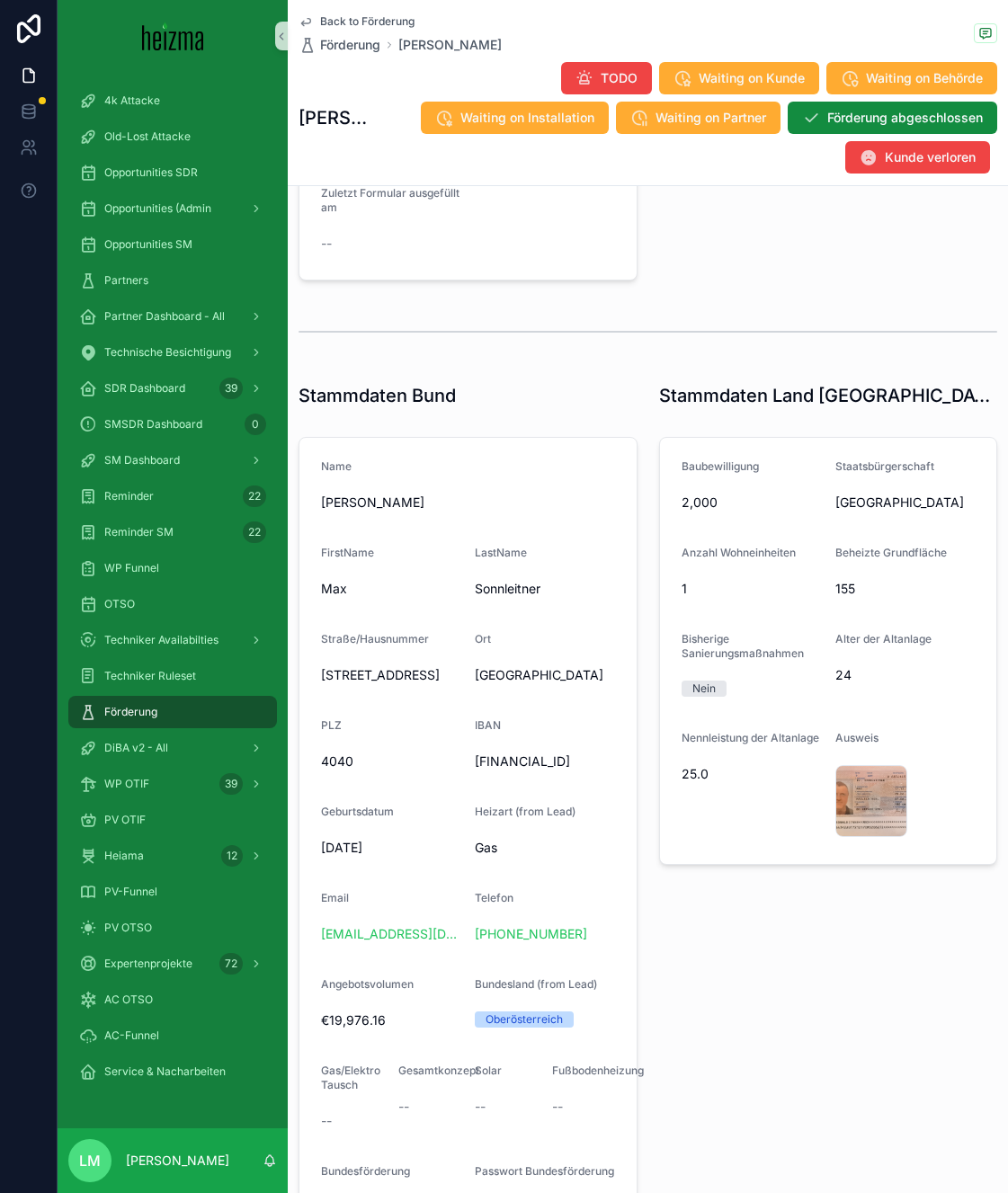
scroll to position [842, 0]
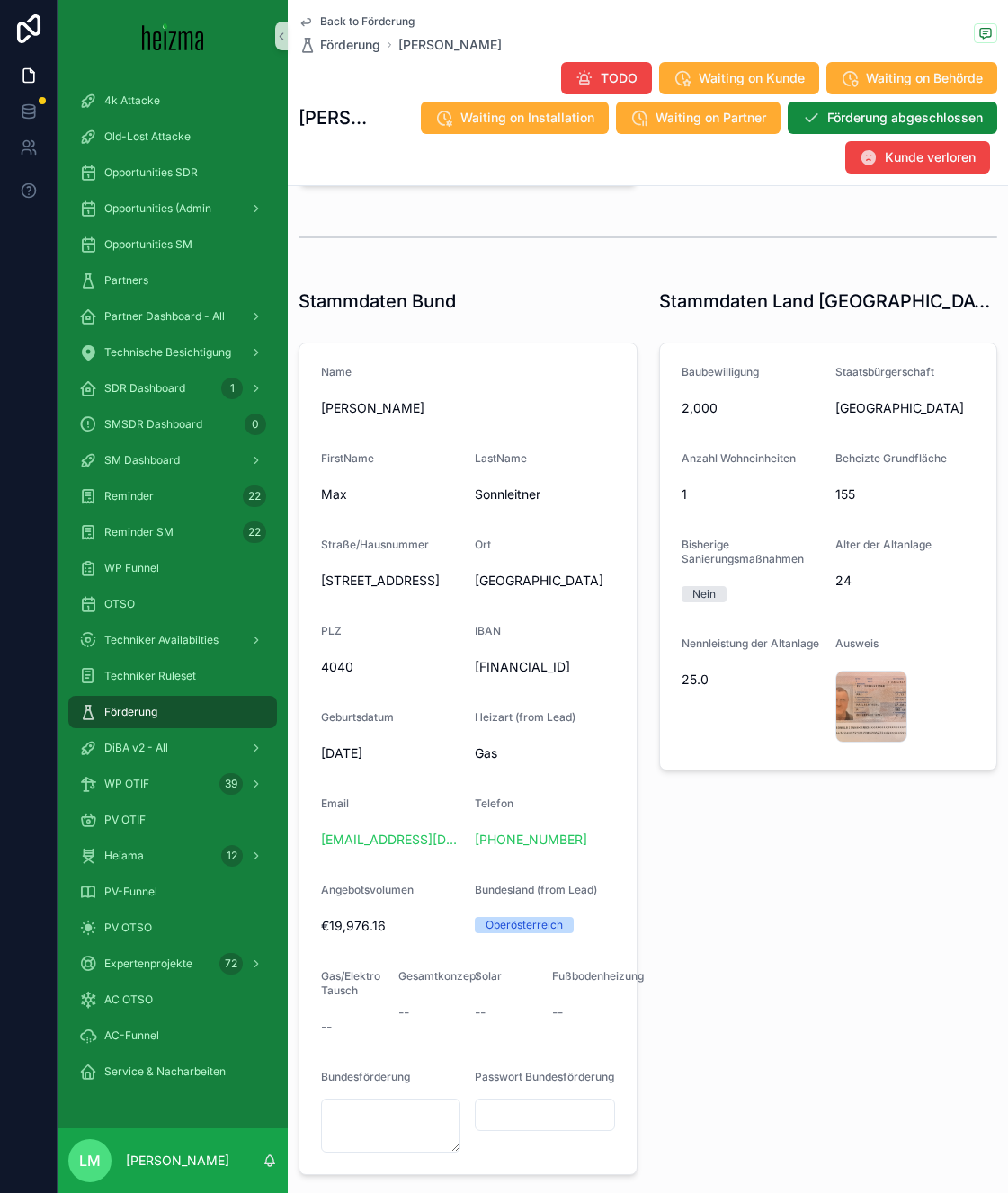
click at [327, 25] on span "Back to Förderung" at bounding box center [367, 21] width 95 height 14
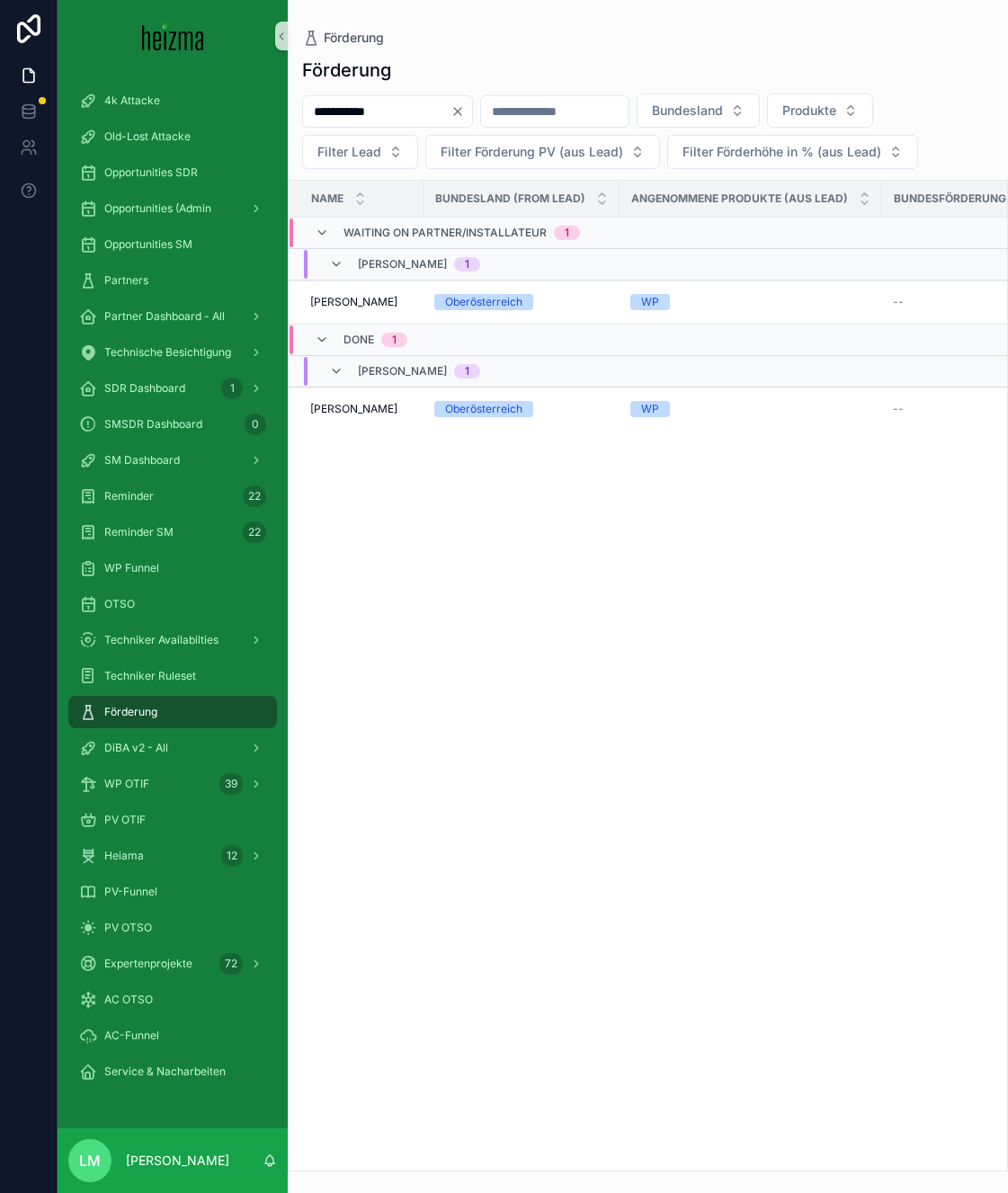
click at [465, 112] on icon "Clear" at bounding box center [457, 110] width 14 height 14
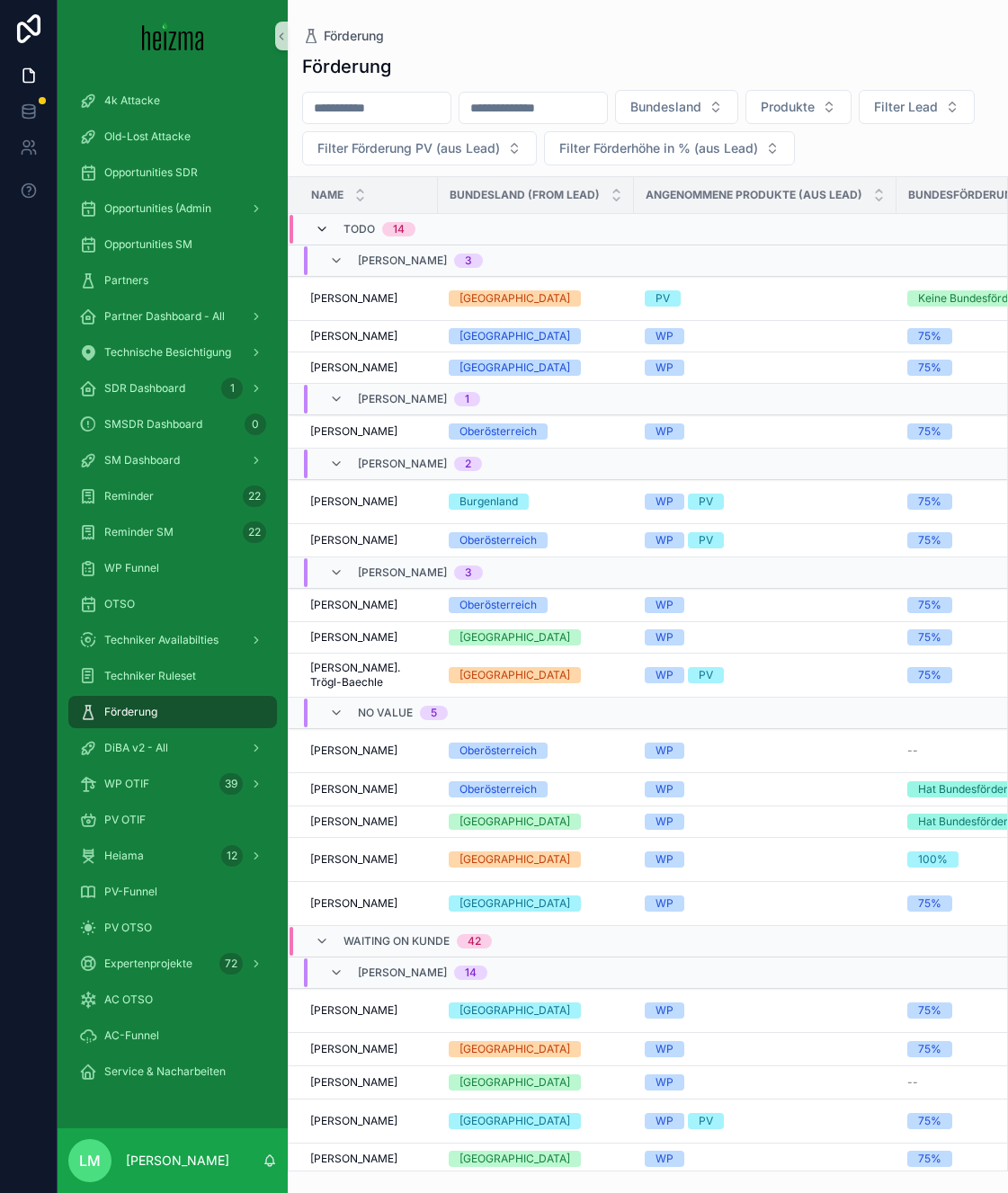
click at [328, 228] on icon "scrollable content" at bounding box center [321, 228] width 14 height 14
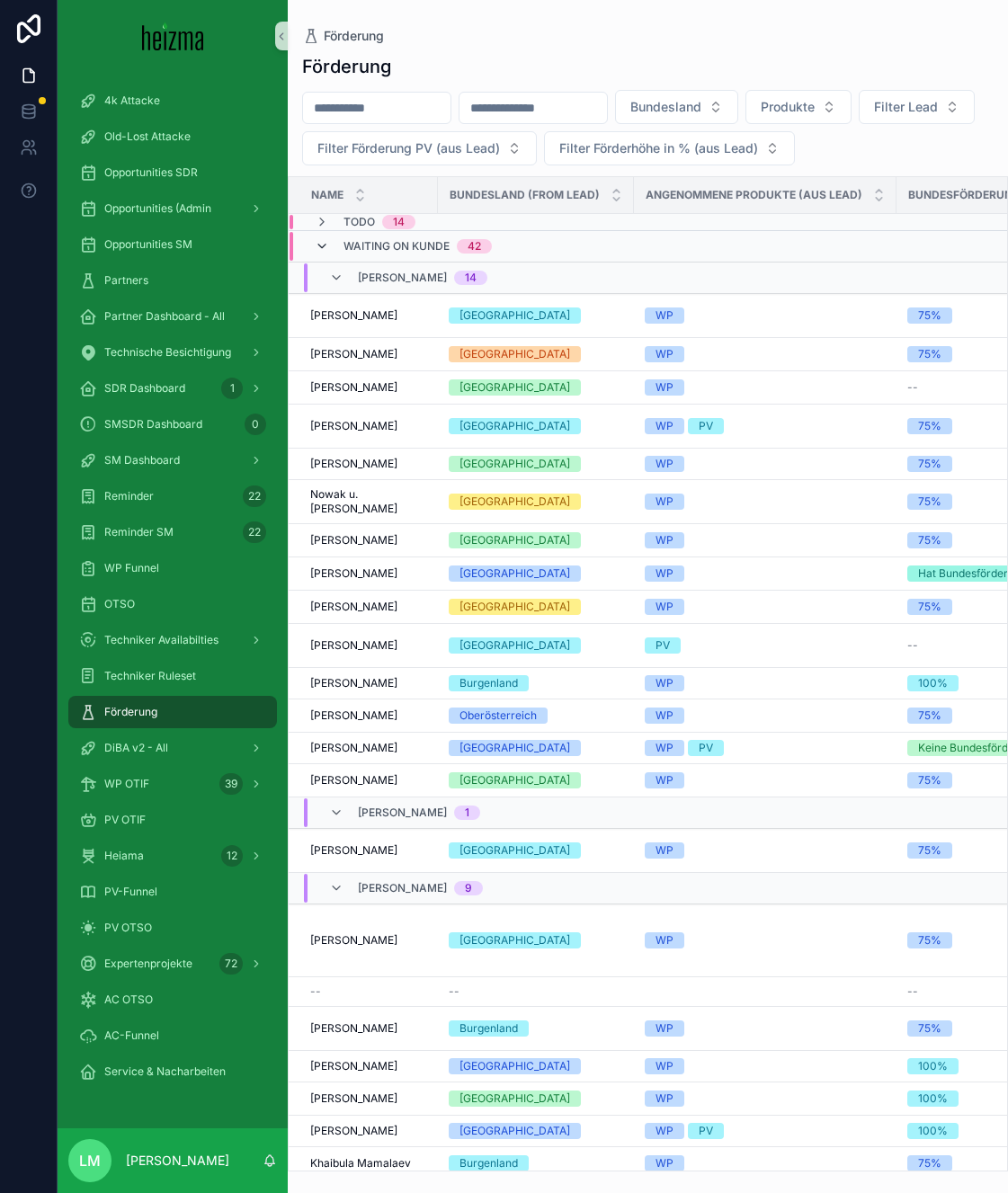
click at [329, 242] on icon "scrollable content" at bounding box center [321, 246] width 14 height 14
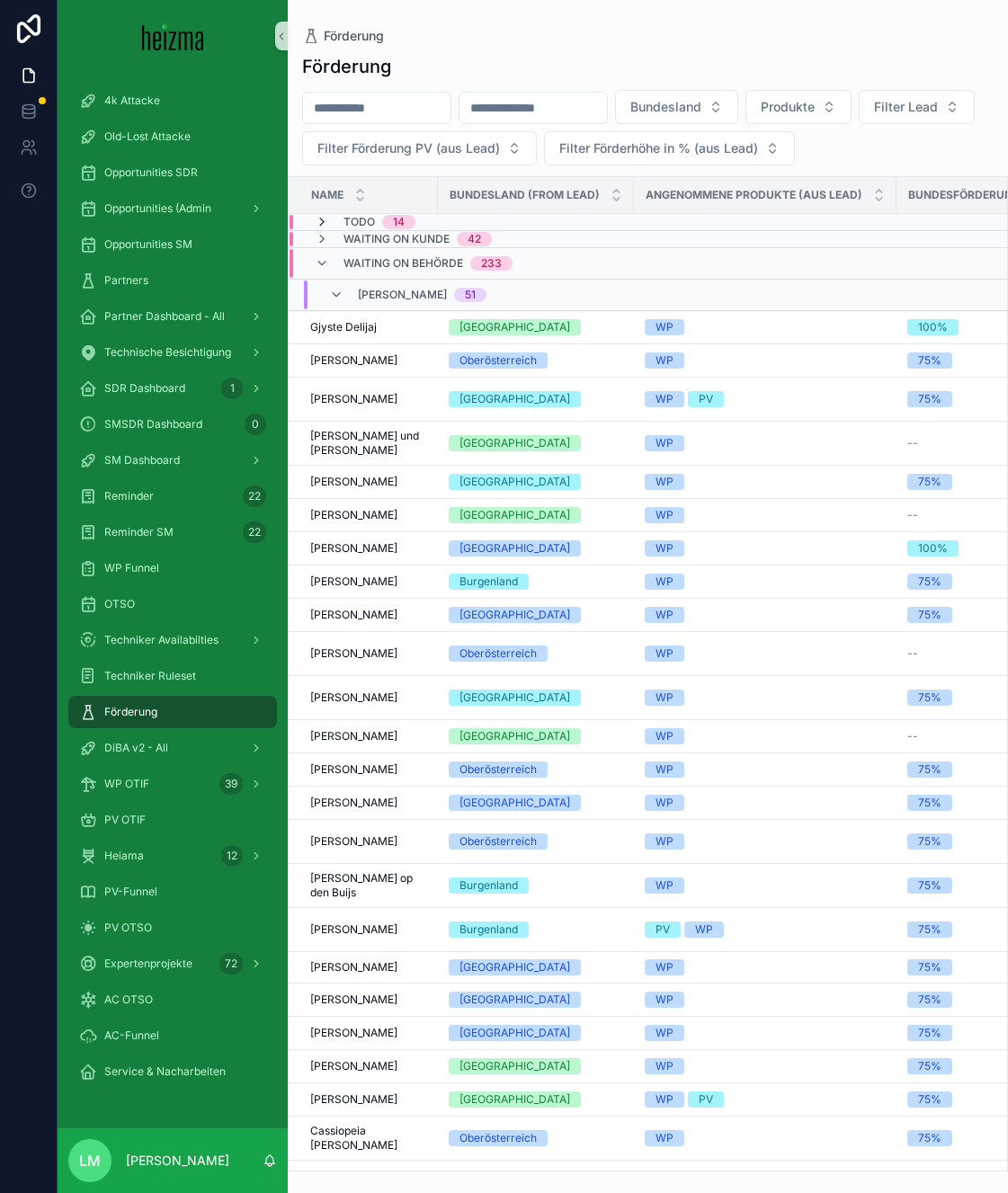
click at [324, 226] on icon "scrollable content" at bounding box center [321, 222] width 14 height 14
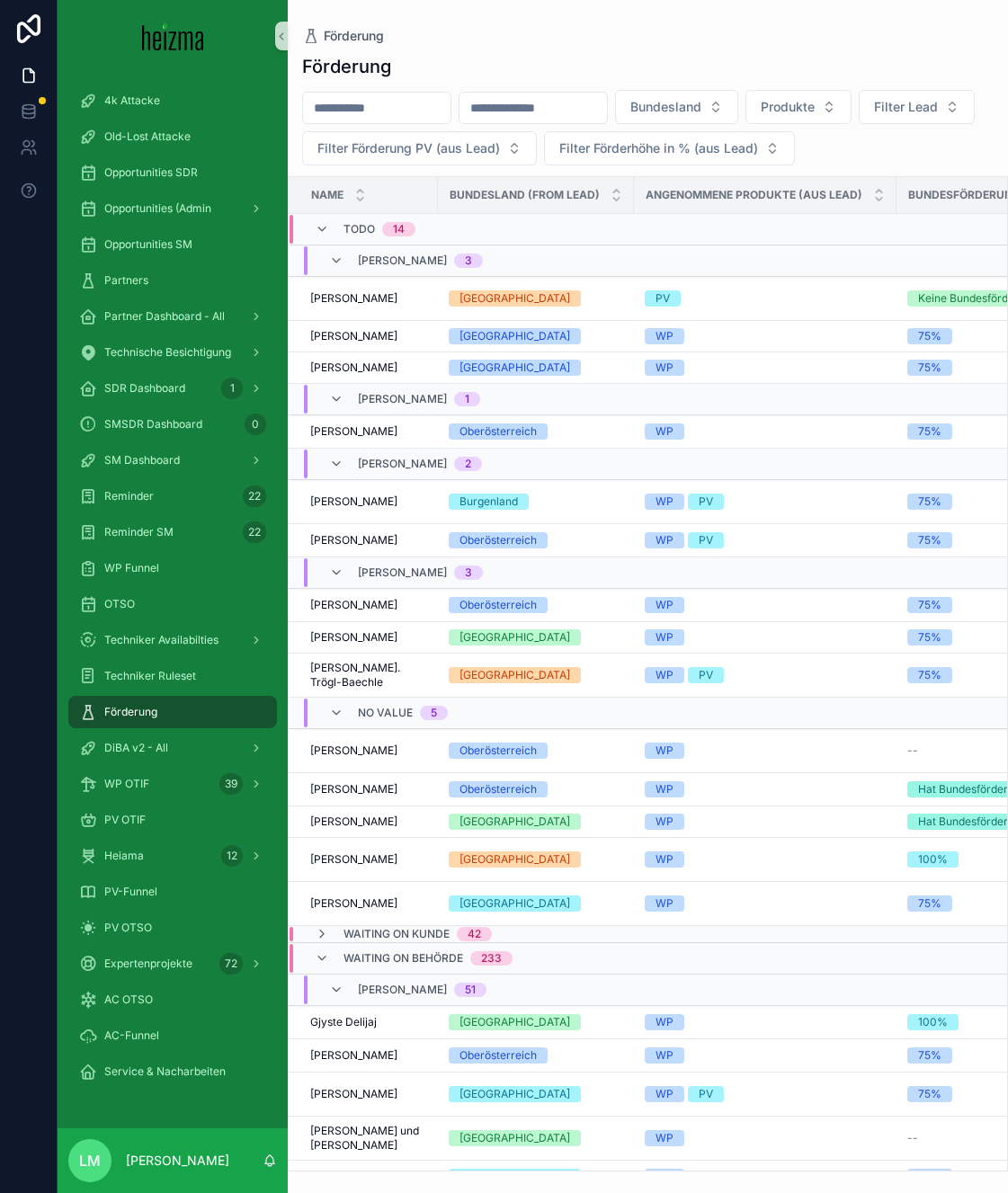
click at [354, 954] on span "Waiting on Behörde" at bounding box center [403, 957] width 120 height 14
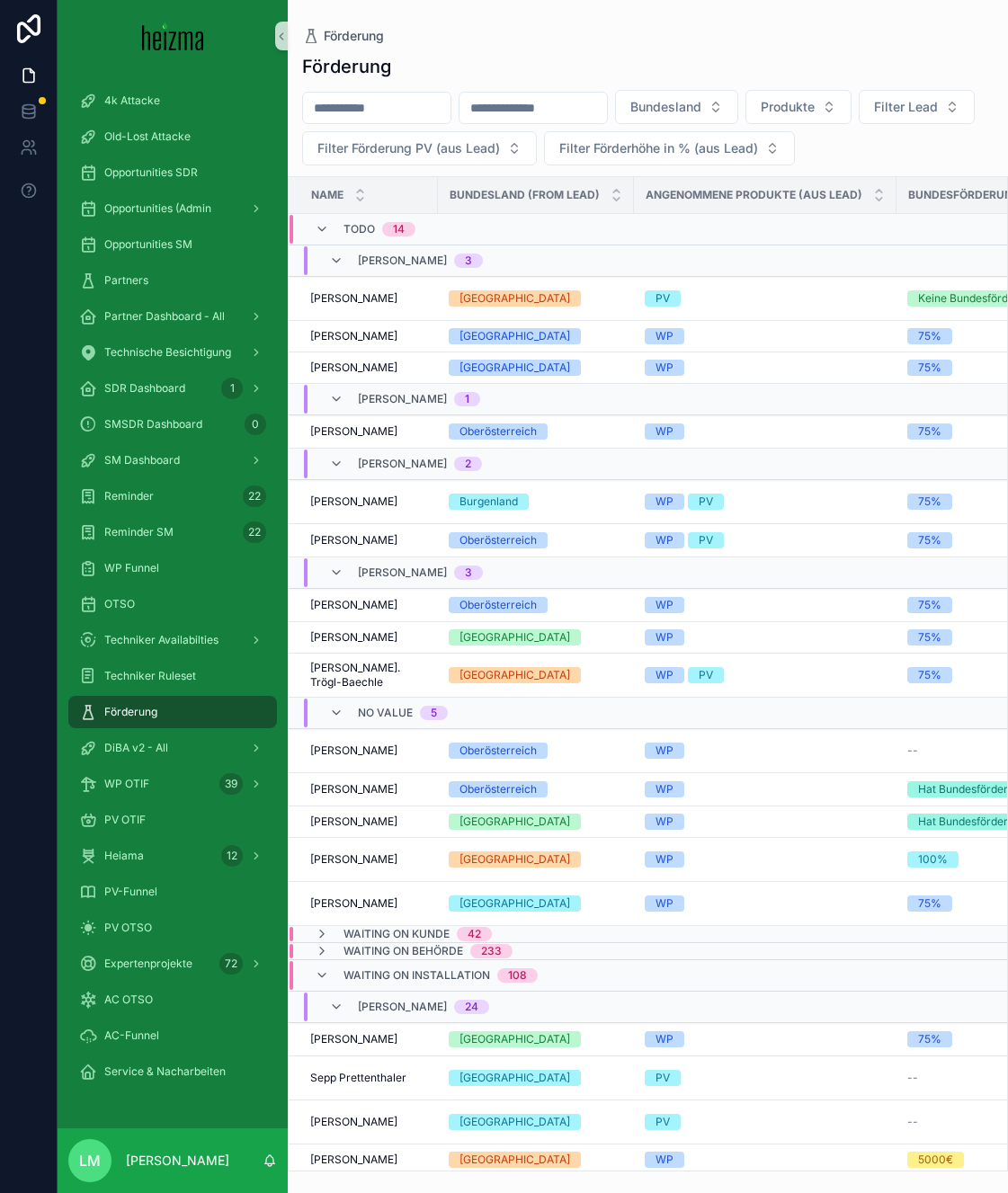
click at [358, 968] on span "Waiting on Installation" at bounding box center [416, 974] width 147 height 14
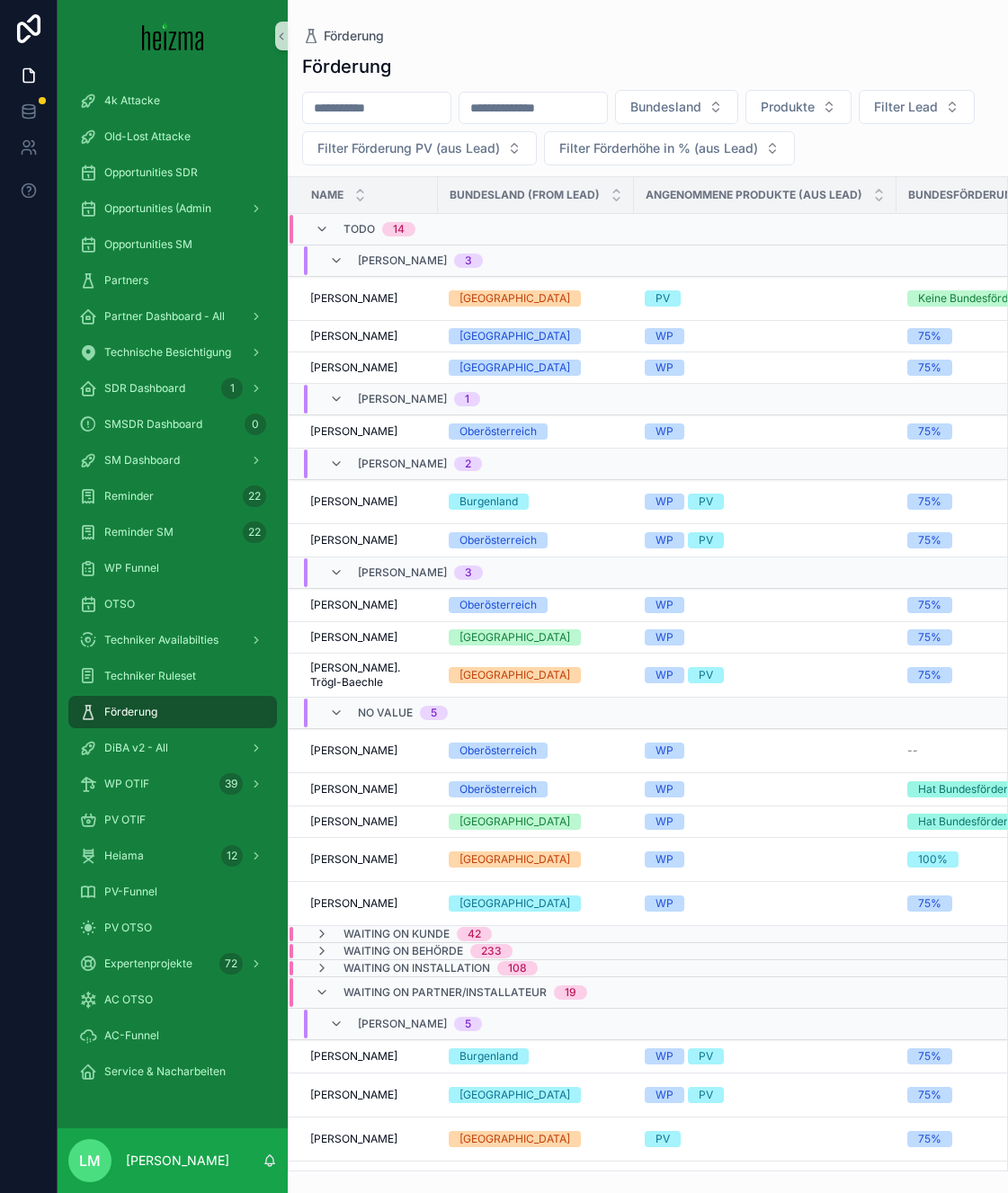
click at [359, 988] on span "Waiting on Partner/Installateur" at bounding box center [445, 992] width 203 height 14
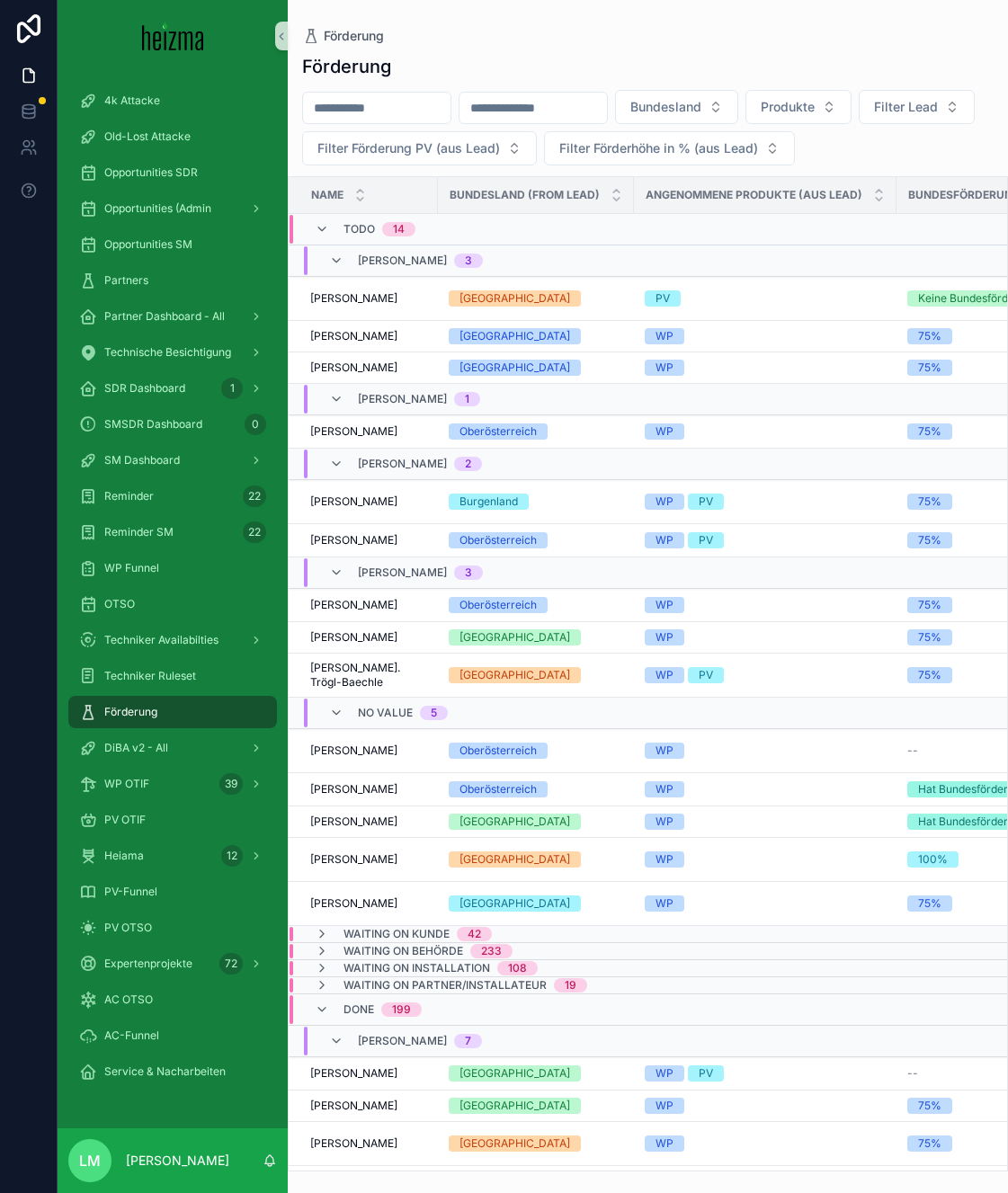
click at [356, 1007] on span "Done" at bounding box center [358, 1009] width 31 height 14
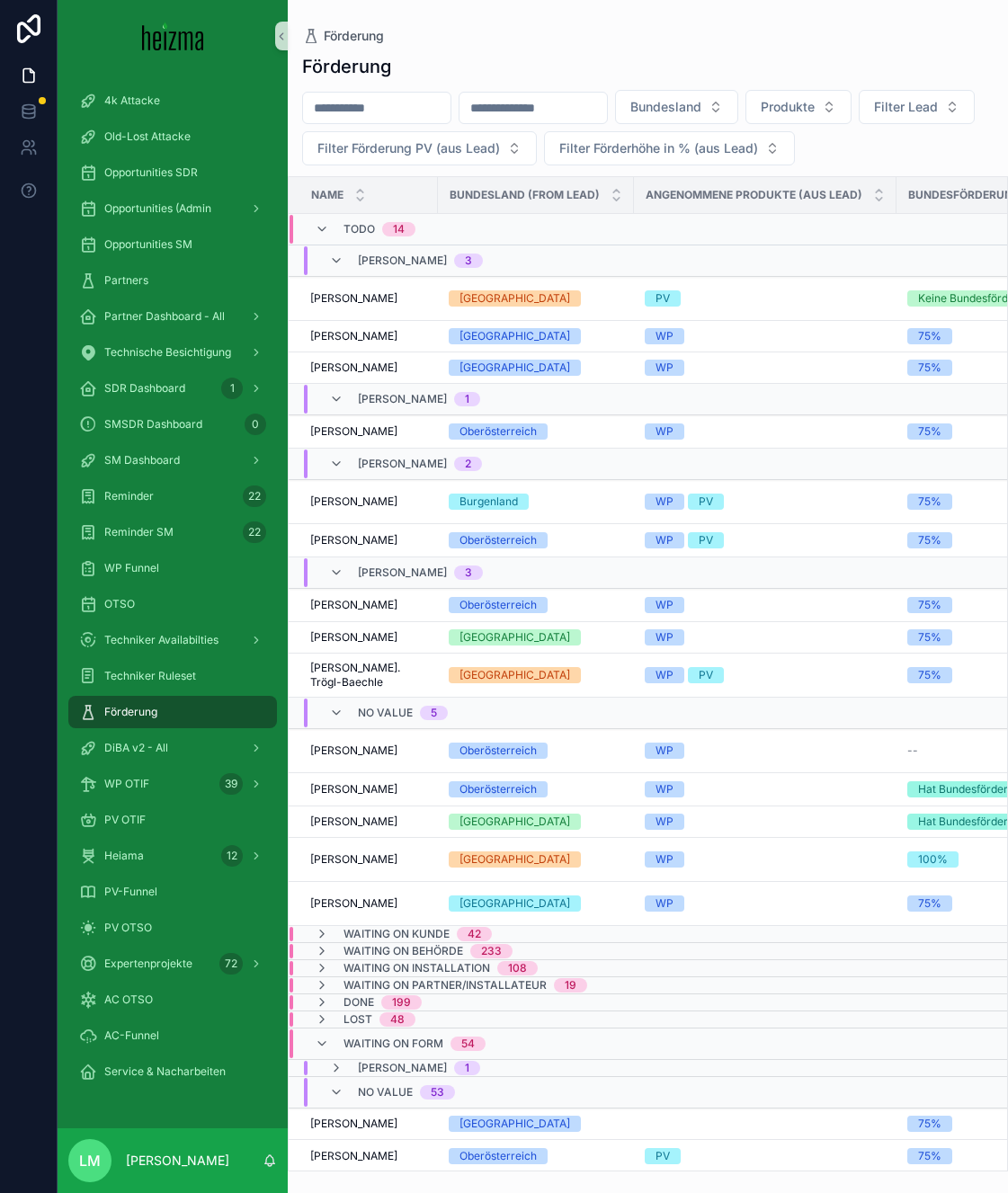
click at [351, 1032] on div "Waiting on Form 54" at bounding box center [415, 1043] width 142 height 29
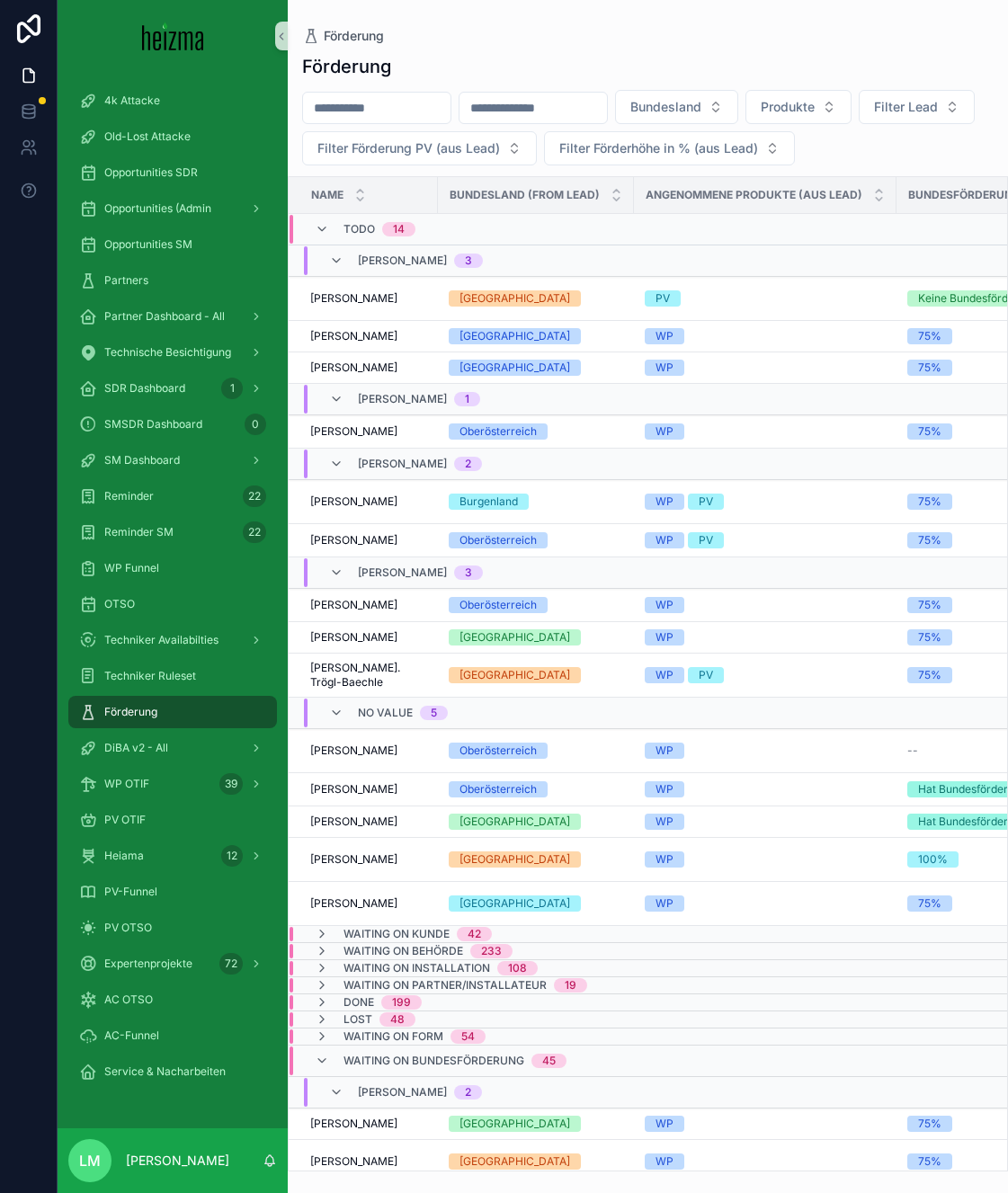
click at [349, 1056] on span "Waiting on Bundesförderung" at bounding box center [433, 1060] width 181 height 14
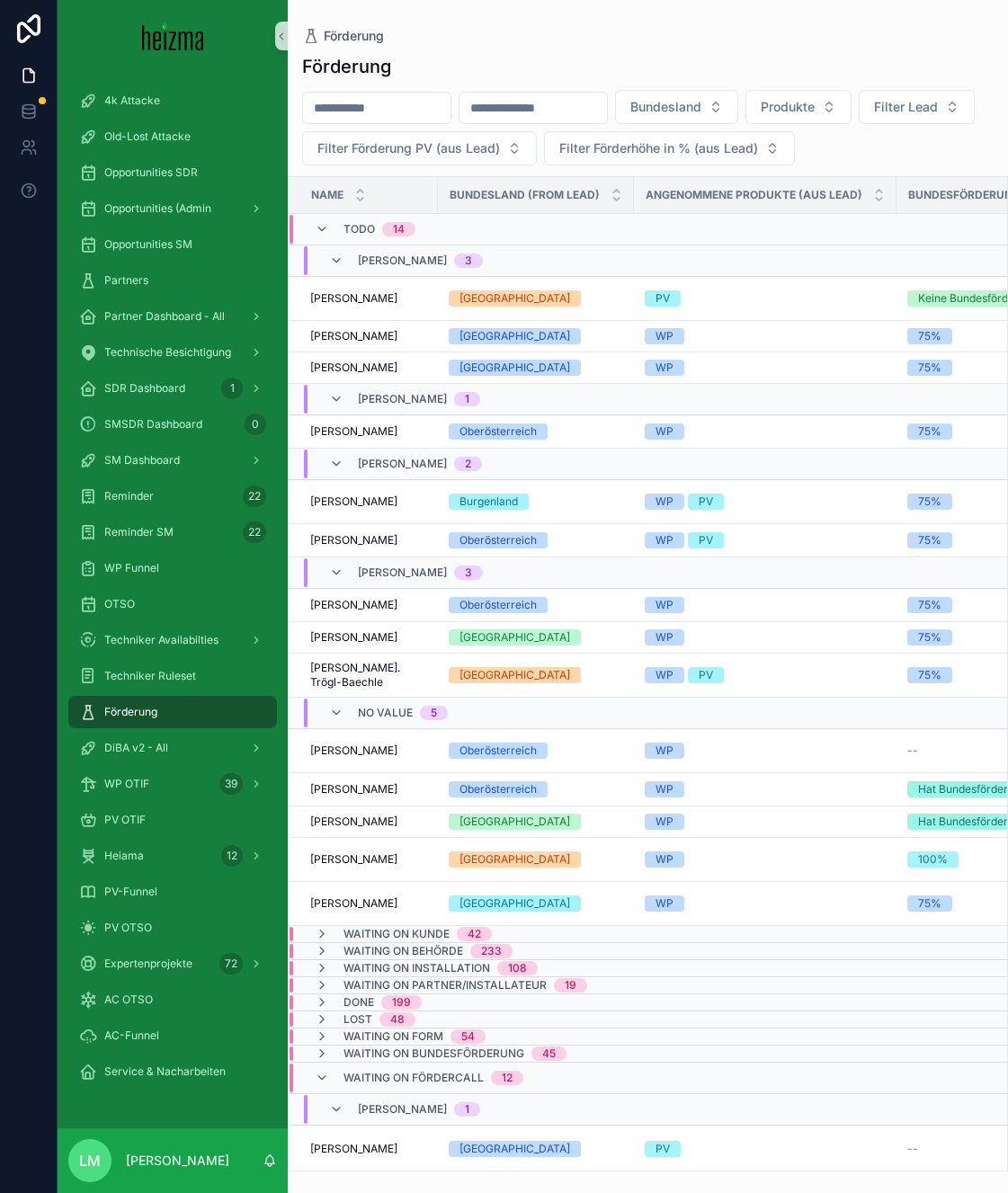
click at [349, 1078] on span "Waiting on Fördercall" at bounding box center [414, 1077] width 140 height 14
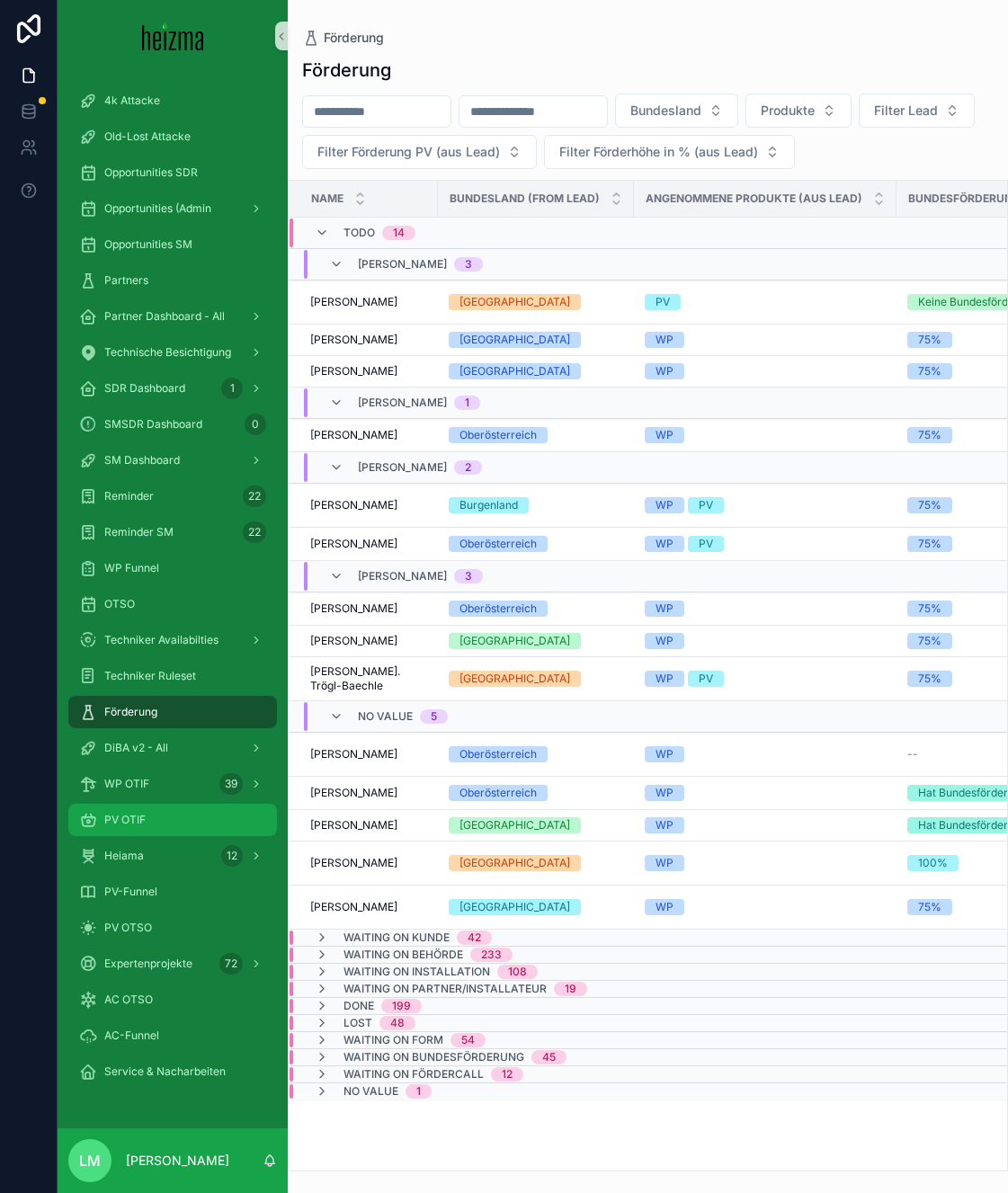
click at [128, 817] on span "PV OTIF" at bounding box center [124, 819] width 41 height 14
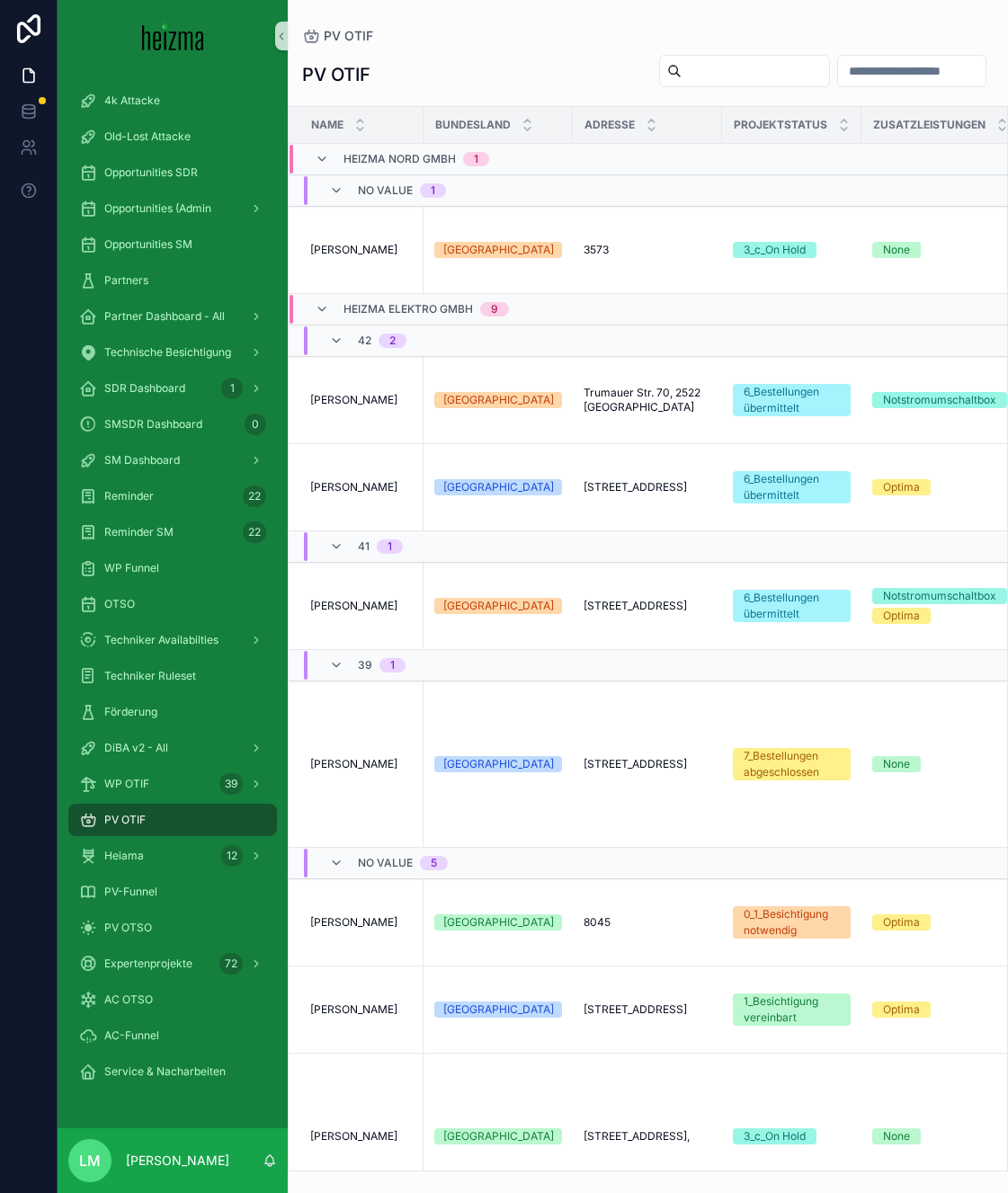
click at [681, 61] on input "scrollable content" at bounding box center [755, 70] width 148 height 25
type input "**********"
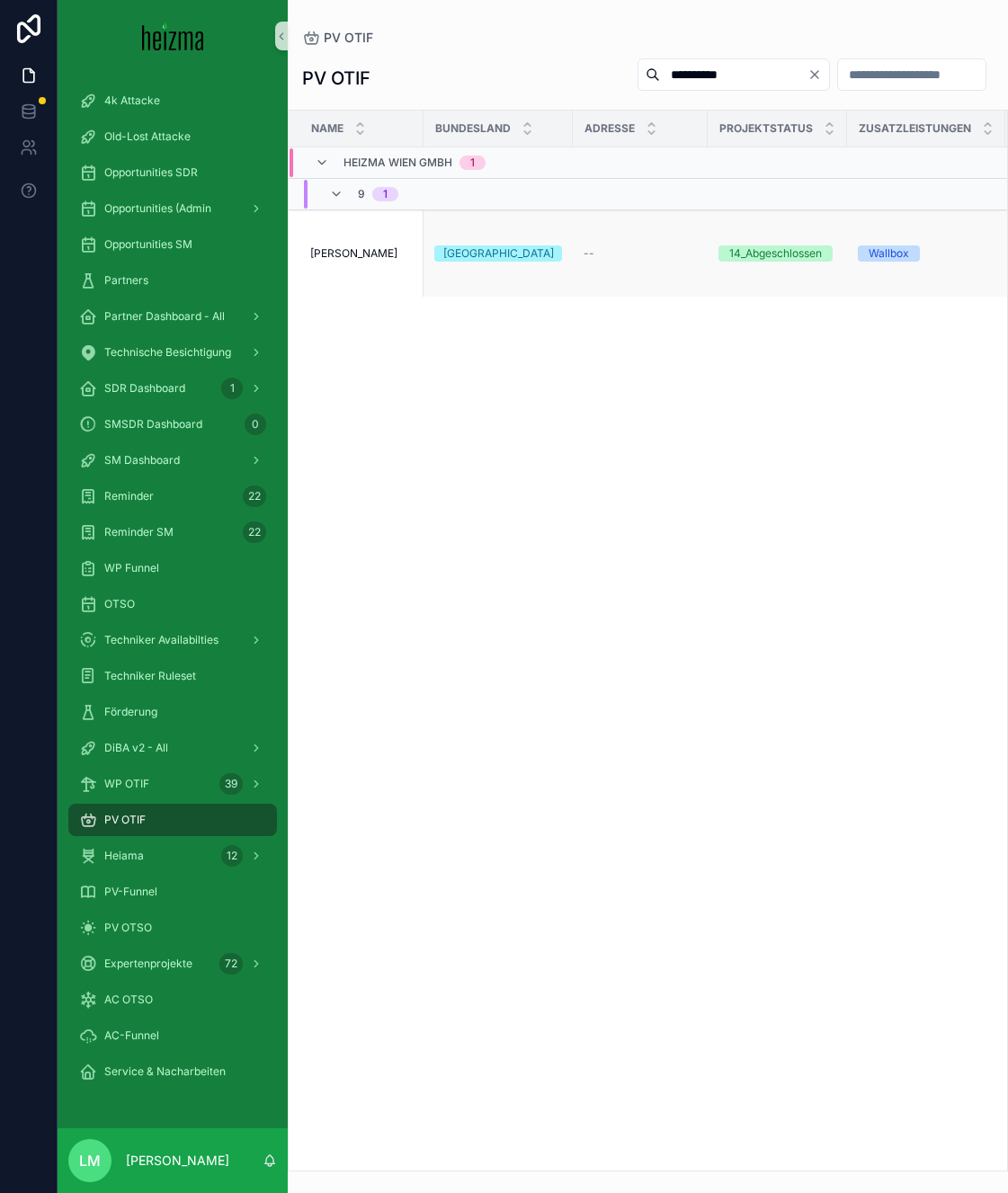
click at [344, 259] on span "Iwan Kowatschew" at bounding box center [353, 253] width 87 height 14
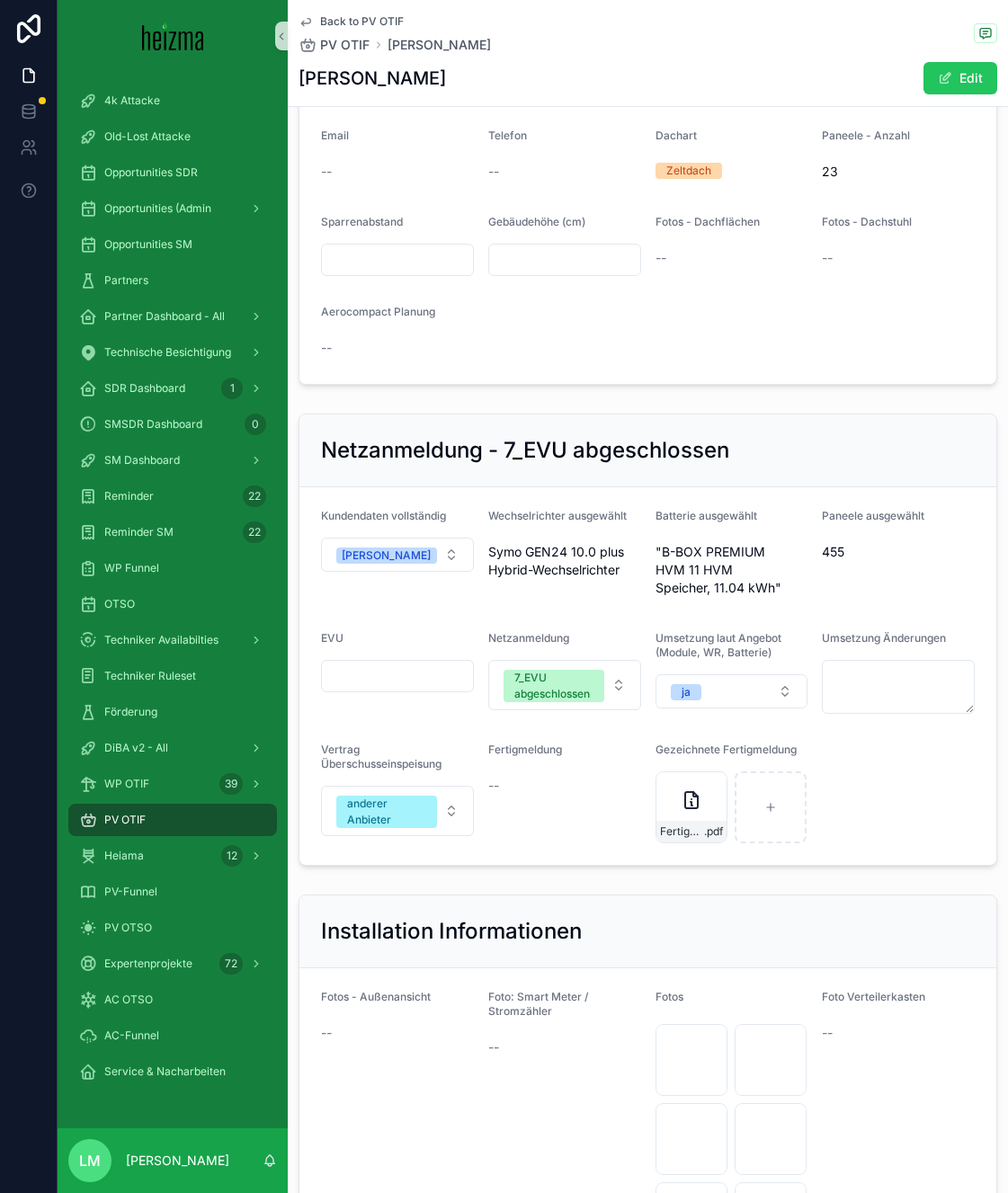
scroll to position [1194, 0]
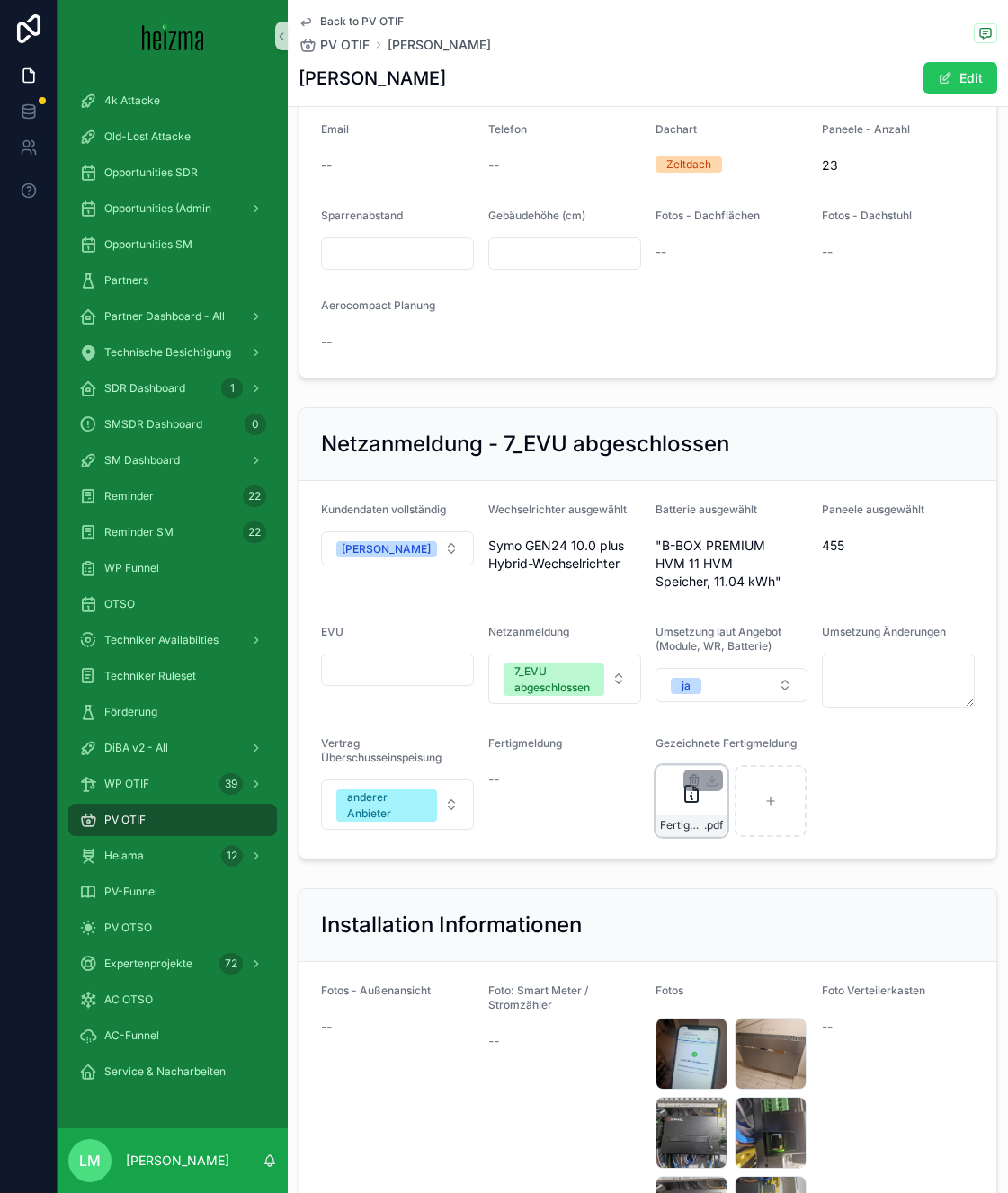
click at [677, 814] on div "Fertigmeldung-Kowatschew .pdf" at bounding box center [691, 824] width 70 height 22
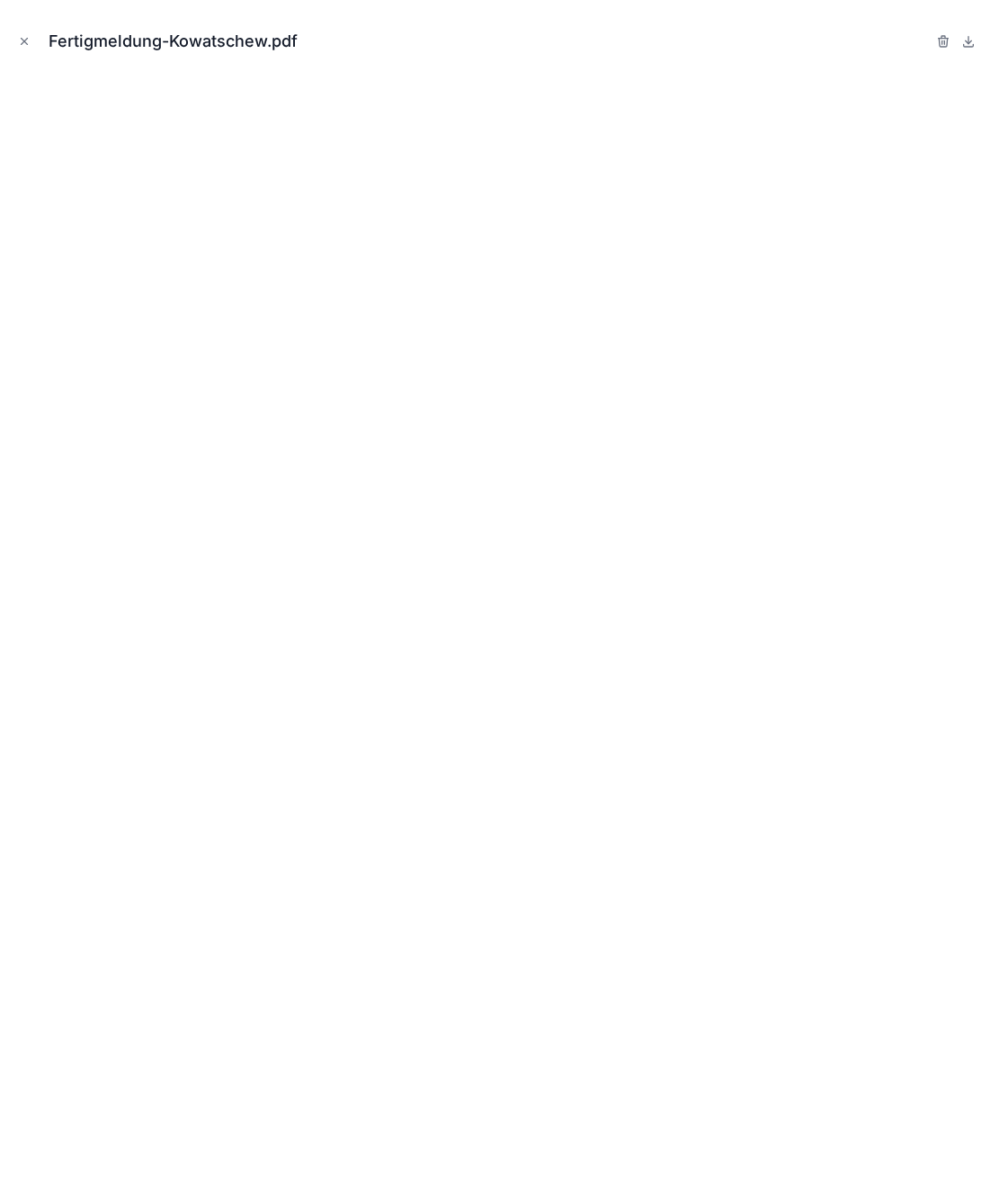
click at [30, 53] on div "Fertigmeldung-Kowatschew.pdf" at bounding box center [504, 41] width 979 height 54
click at [19, 33] on button "Close modal" at bounding box center [23, 41] width 20 height 20
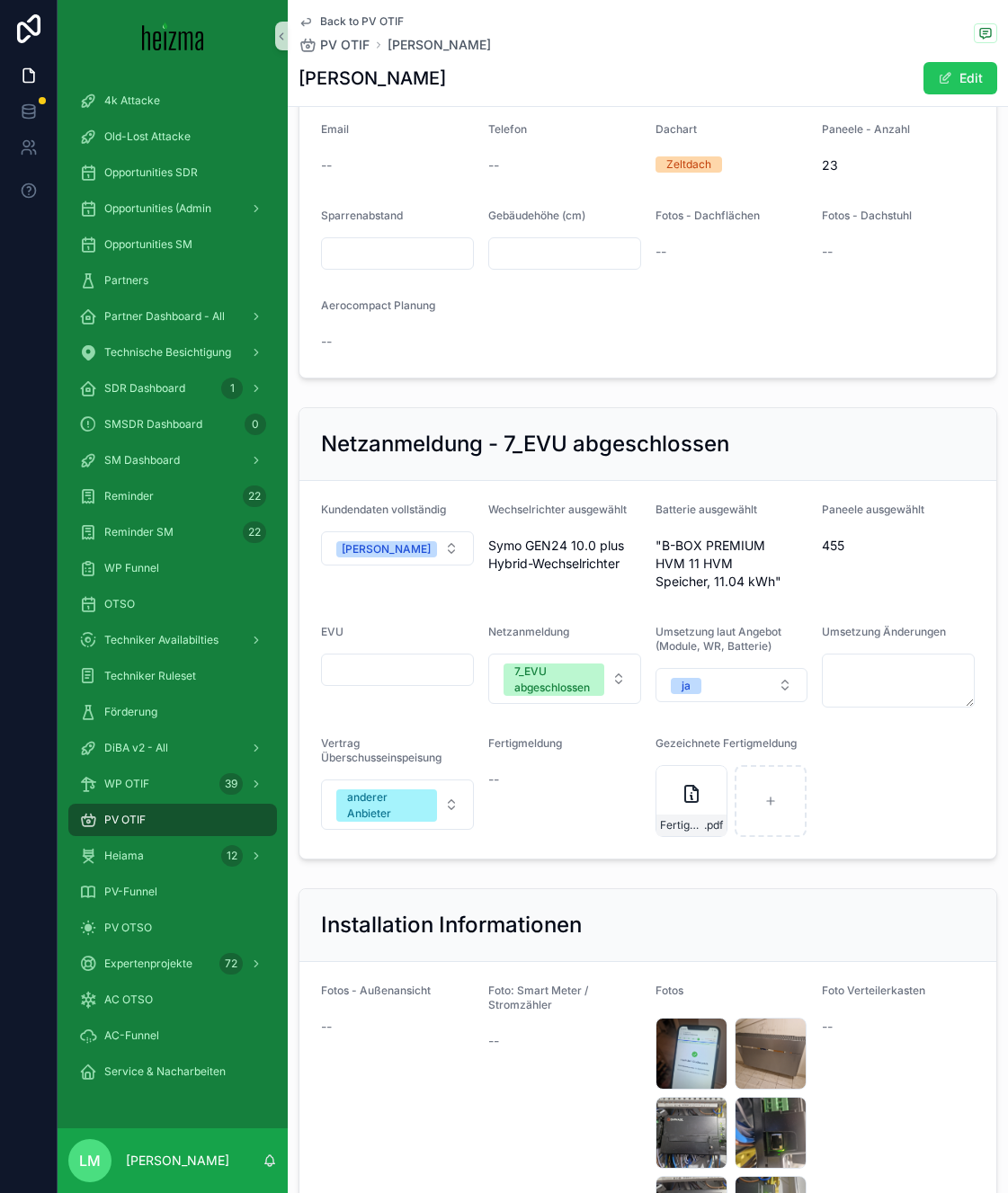
click at [342, 15] on span "Back to PV OTIF" at bounding box center [361, 21] width 83 height 14
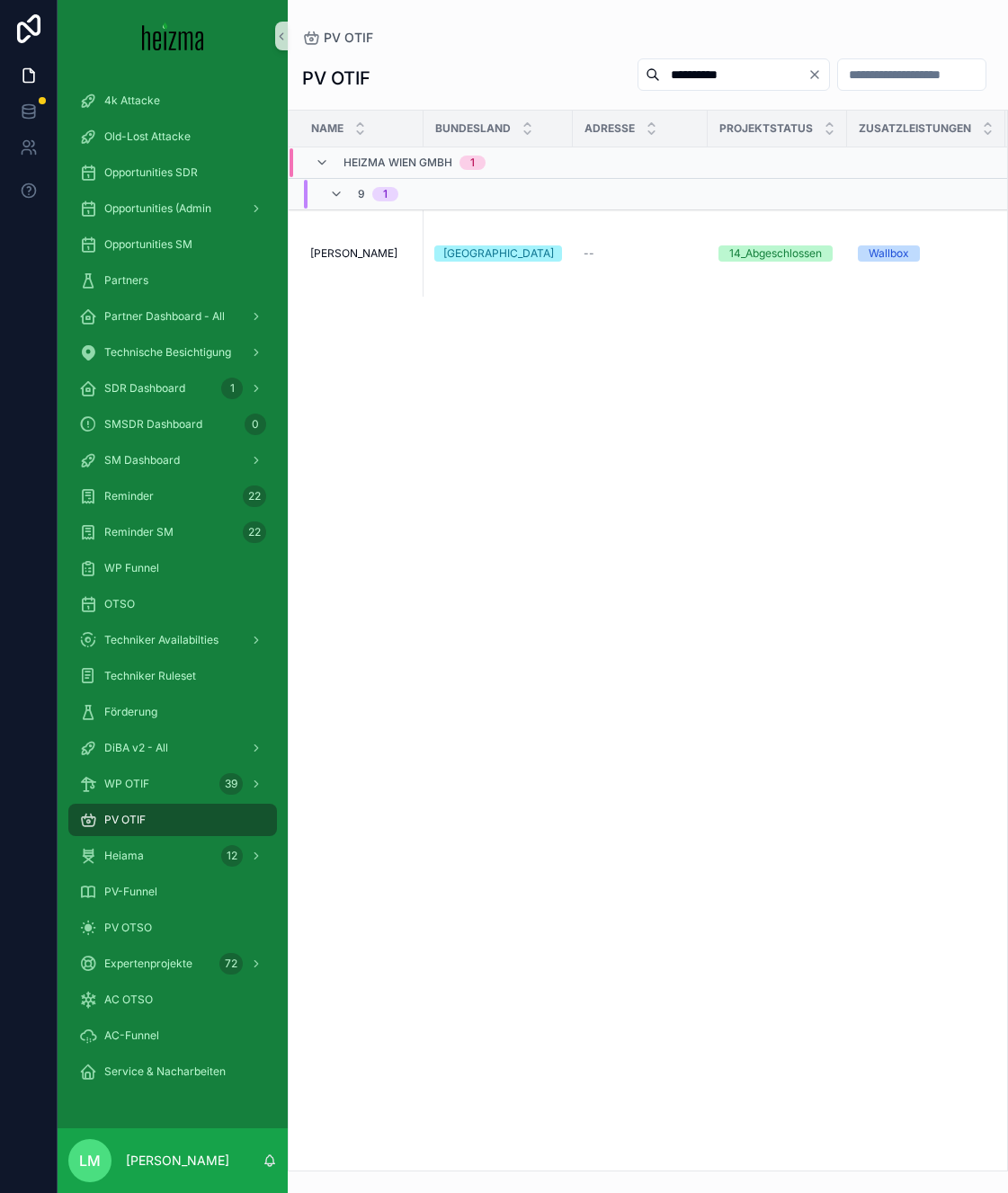
click at [808, 80] on icon "Clear" at bounding box center [814, 74] width 14 height 14
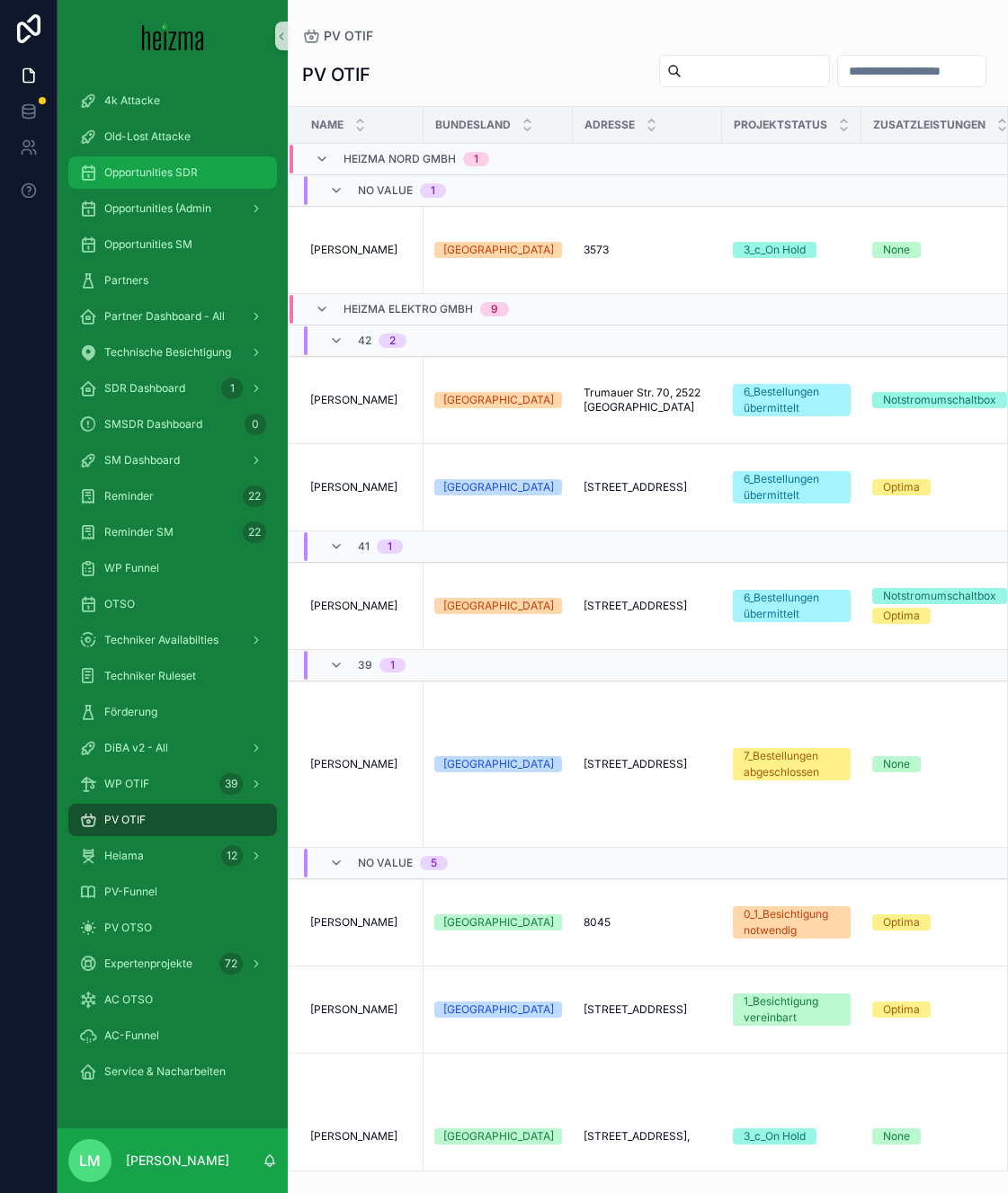
click at [156, 169] on span "Opportunities SDR" at bounding box center [151, 172] width 94 height 14
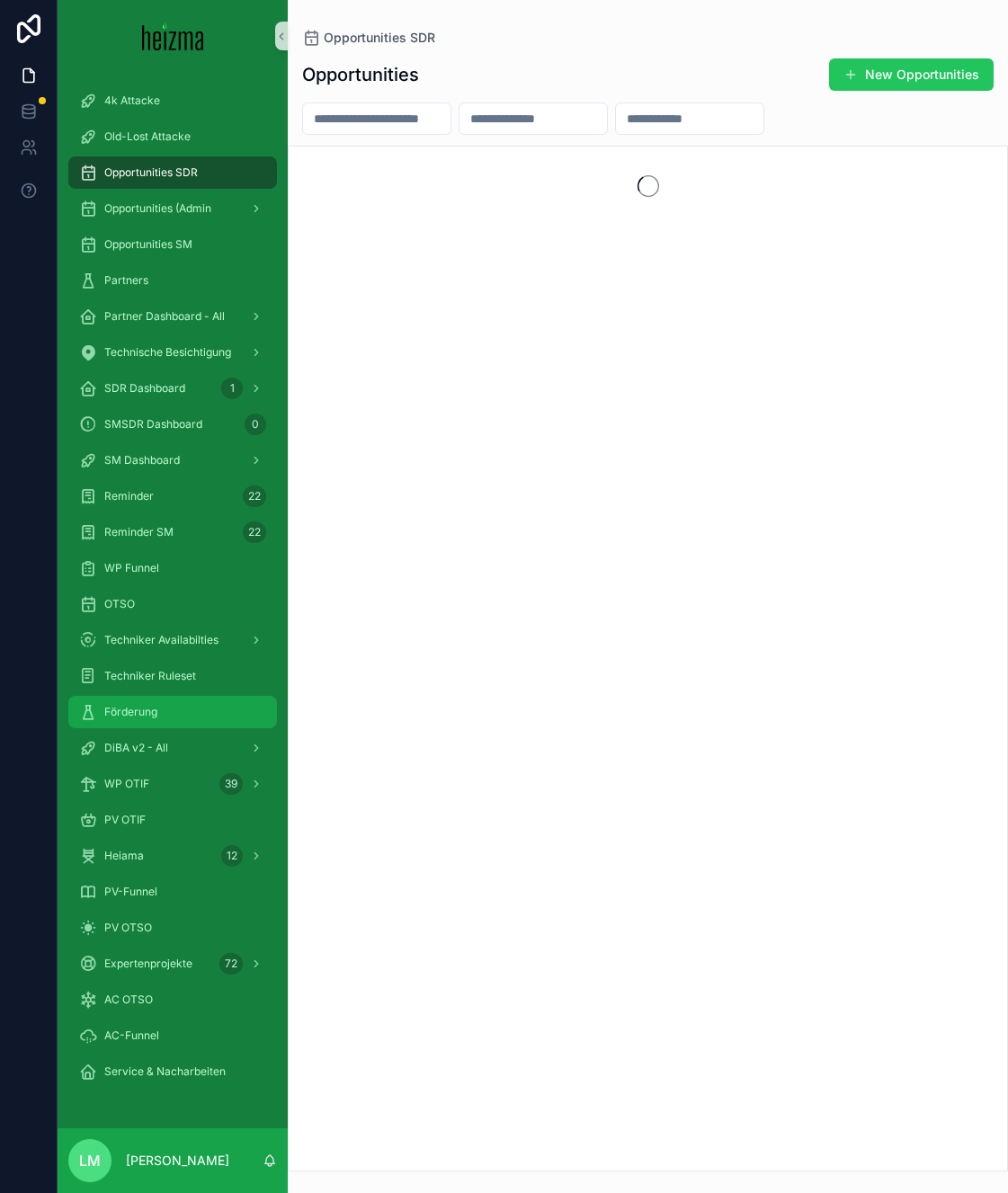
click at [128, 711] on span "Förderung" at bounding box center [130, 711] width 53 height 14
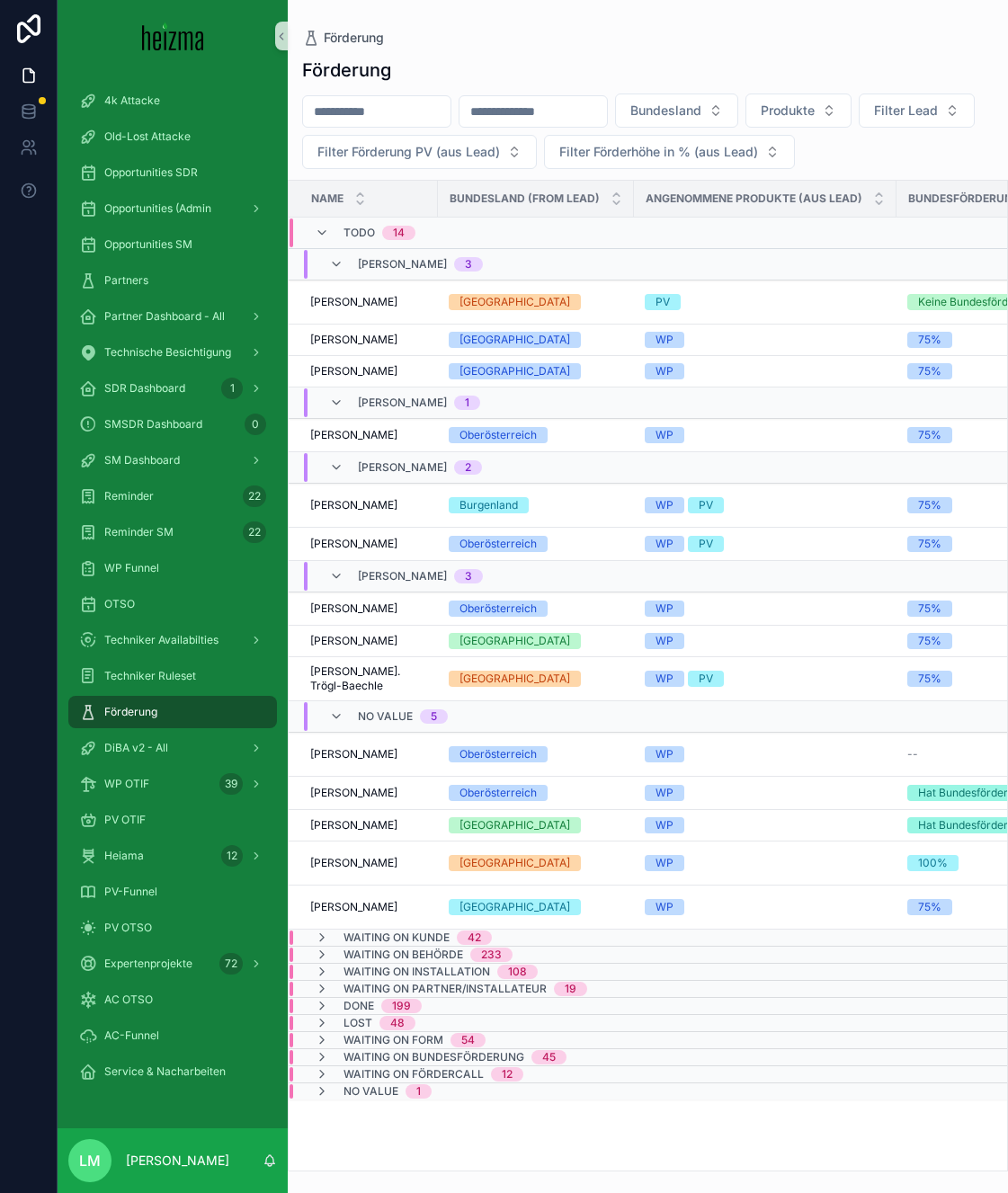
click at [425, 113] on input "scrollable content" at bounding box center [377, 111] width 148 height 25
type input "*******"
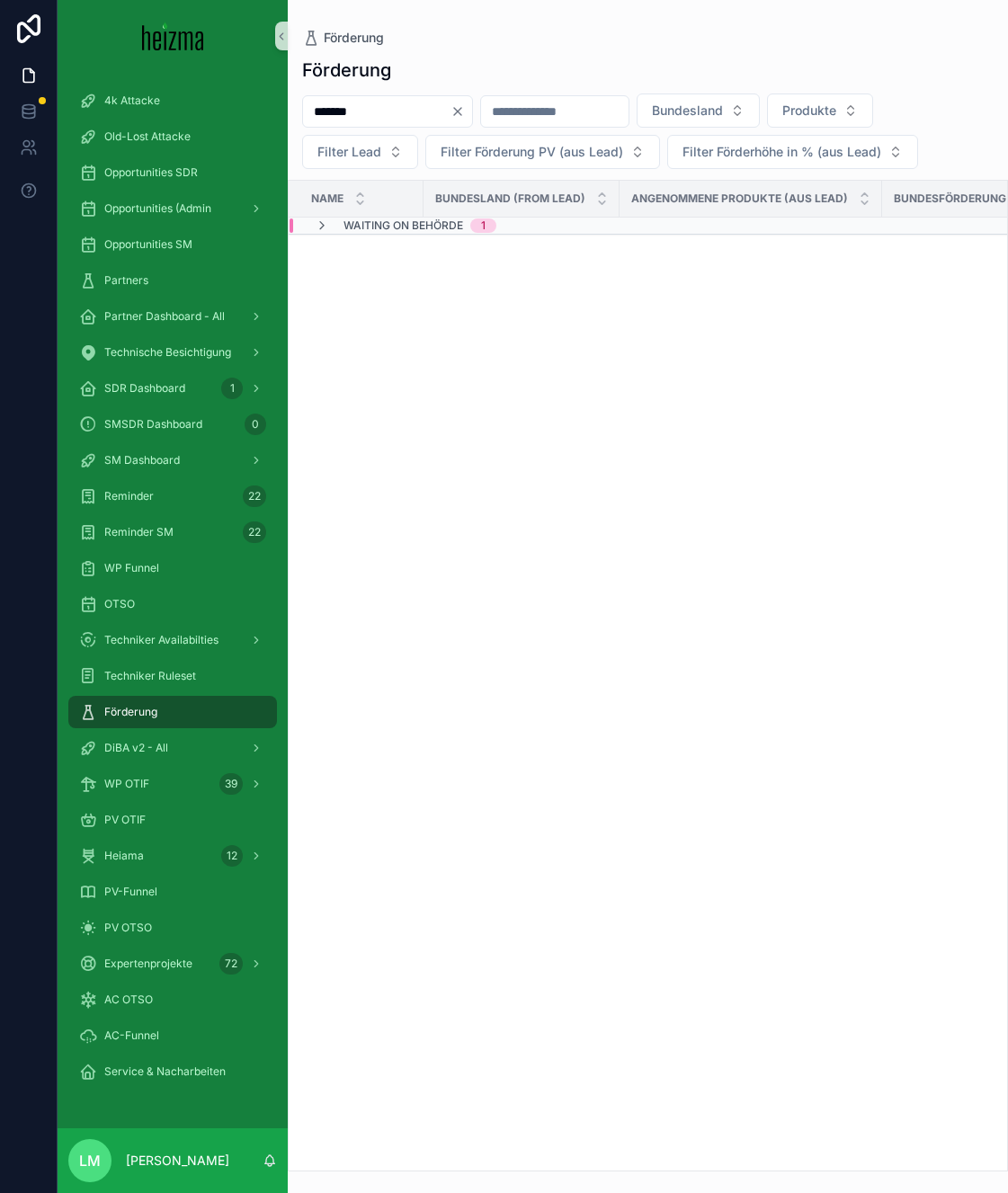
click at [390, 226] on span "Waiting on Behörde" at bounding box center [403, 225] width 120 height 14
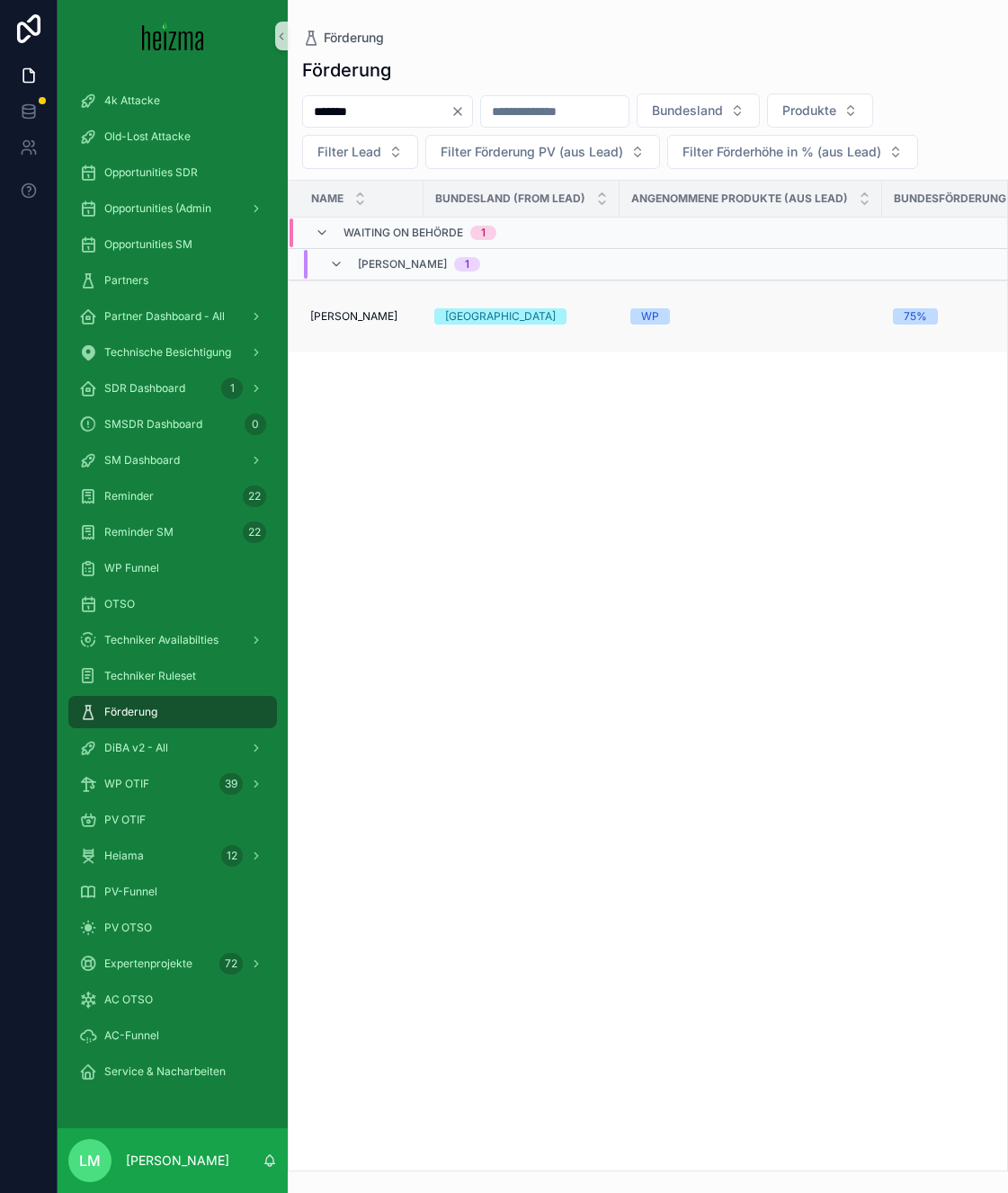
click at [373, 314] on span "Ronald Hartwig" at bounding box center [353, 315] width 87 height 14
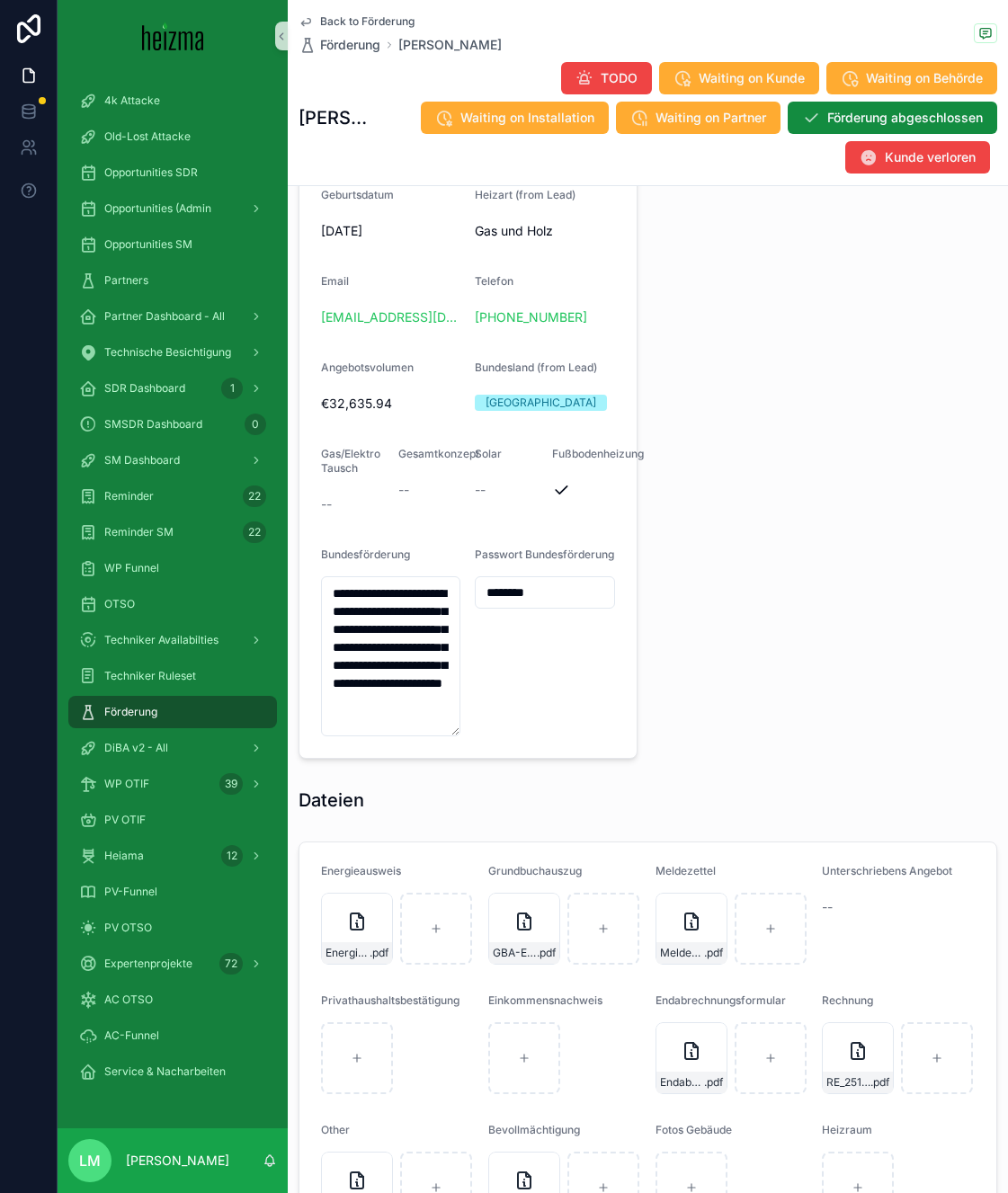
scroll to position [1724, 0]
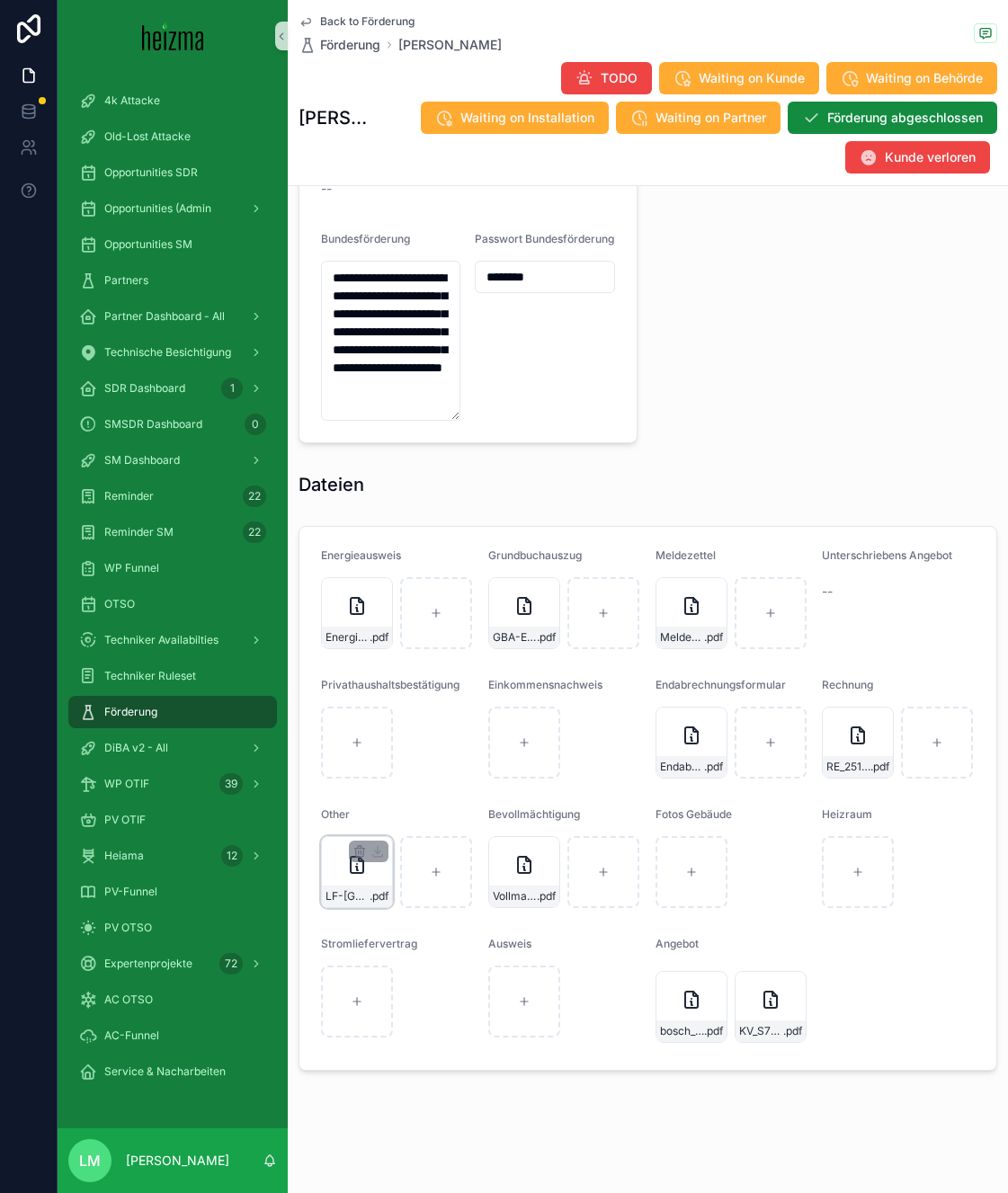
click at [337, 905] on div "LF-Wien-Hartwig .pdf" at bounding box center [357, 895] width 70 height 22
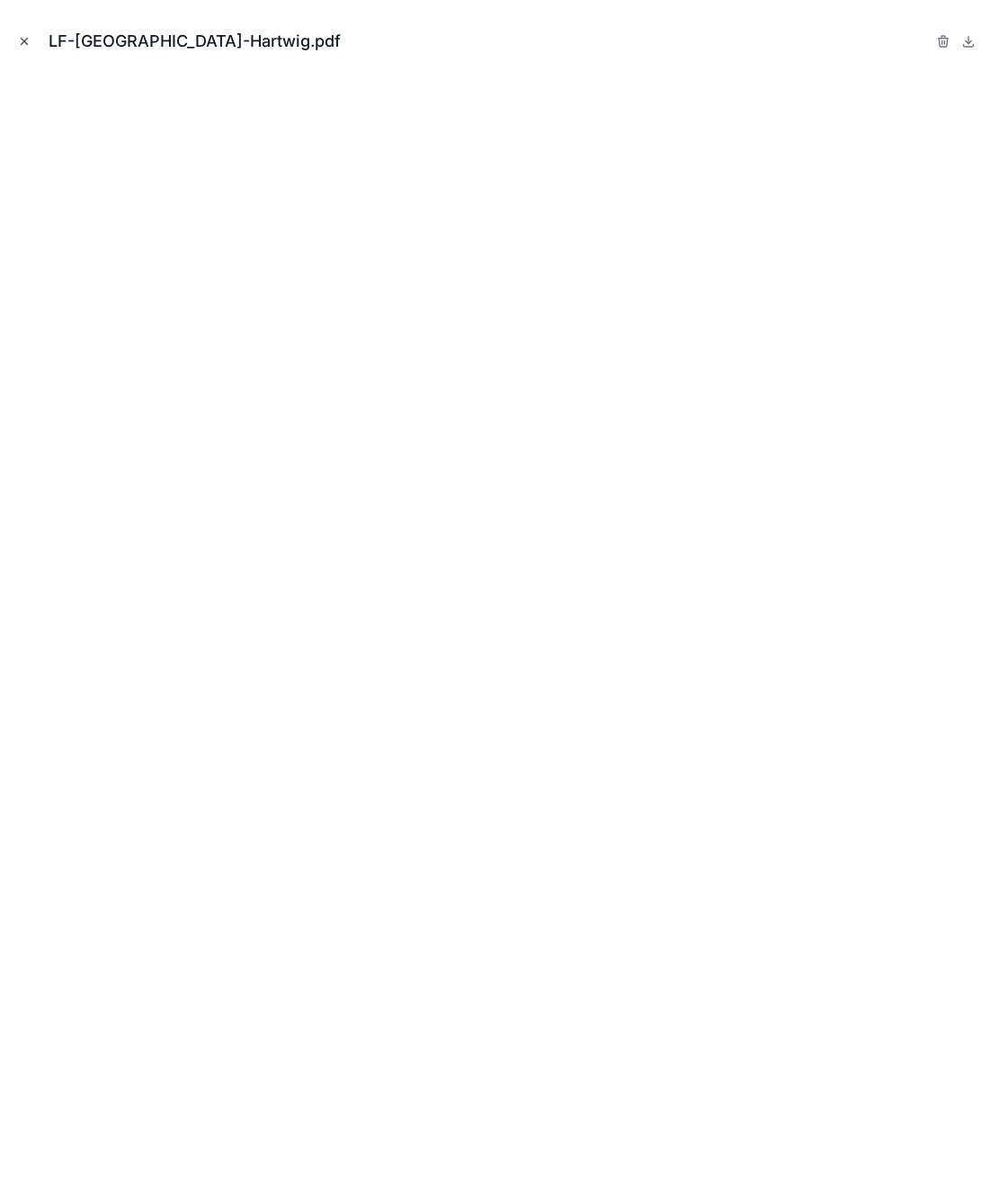
click at [22, 45] on icon "Close modal" at bounding box center [23, 40] width 12 height 12
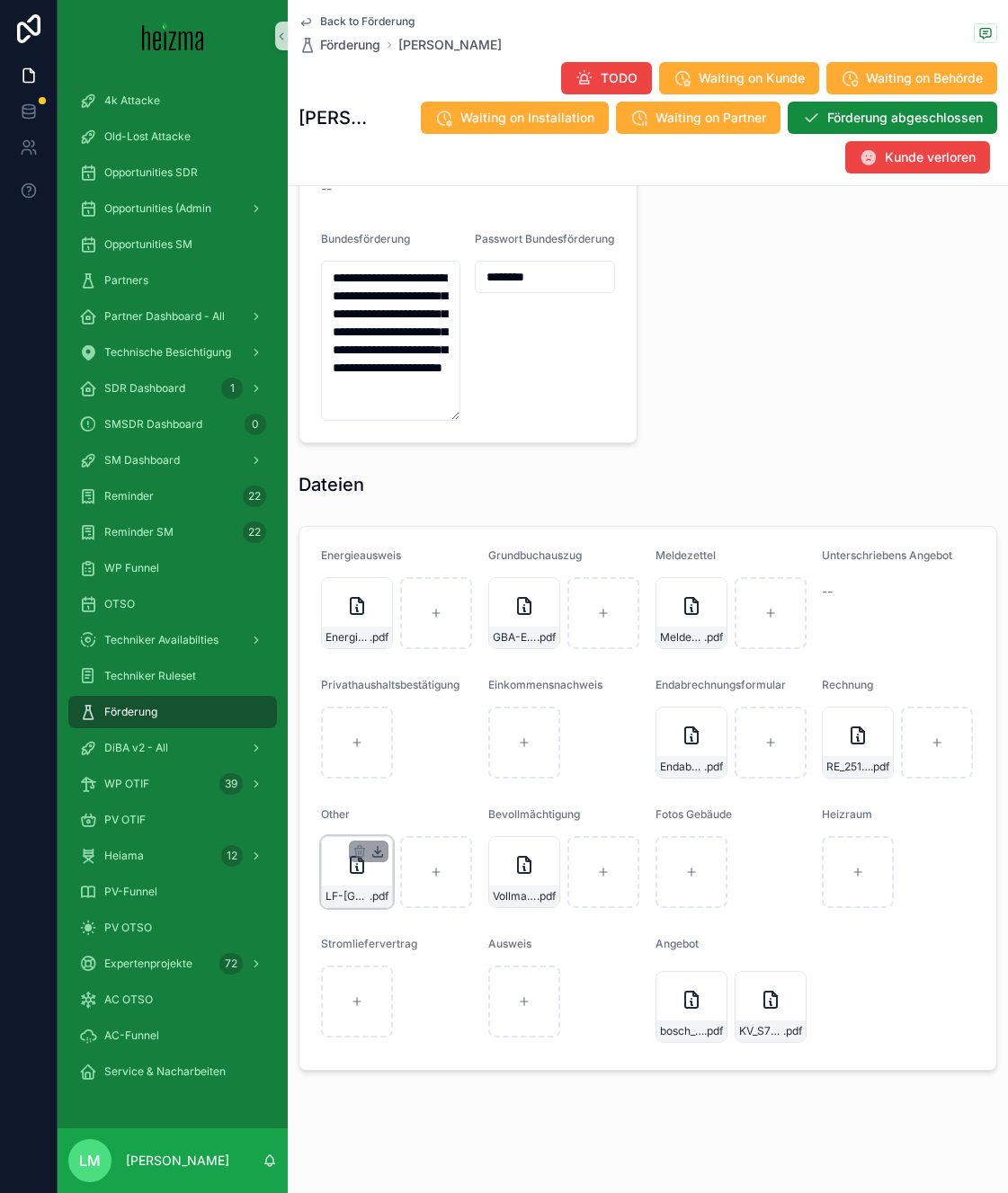
click at [377, 852] on icon "scrollable content" at bounding box center [377, 851] width 0 height 7
click at [376, 24] on span "Back to Förderung" at bounding box center [367, 21] width 95 height 14
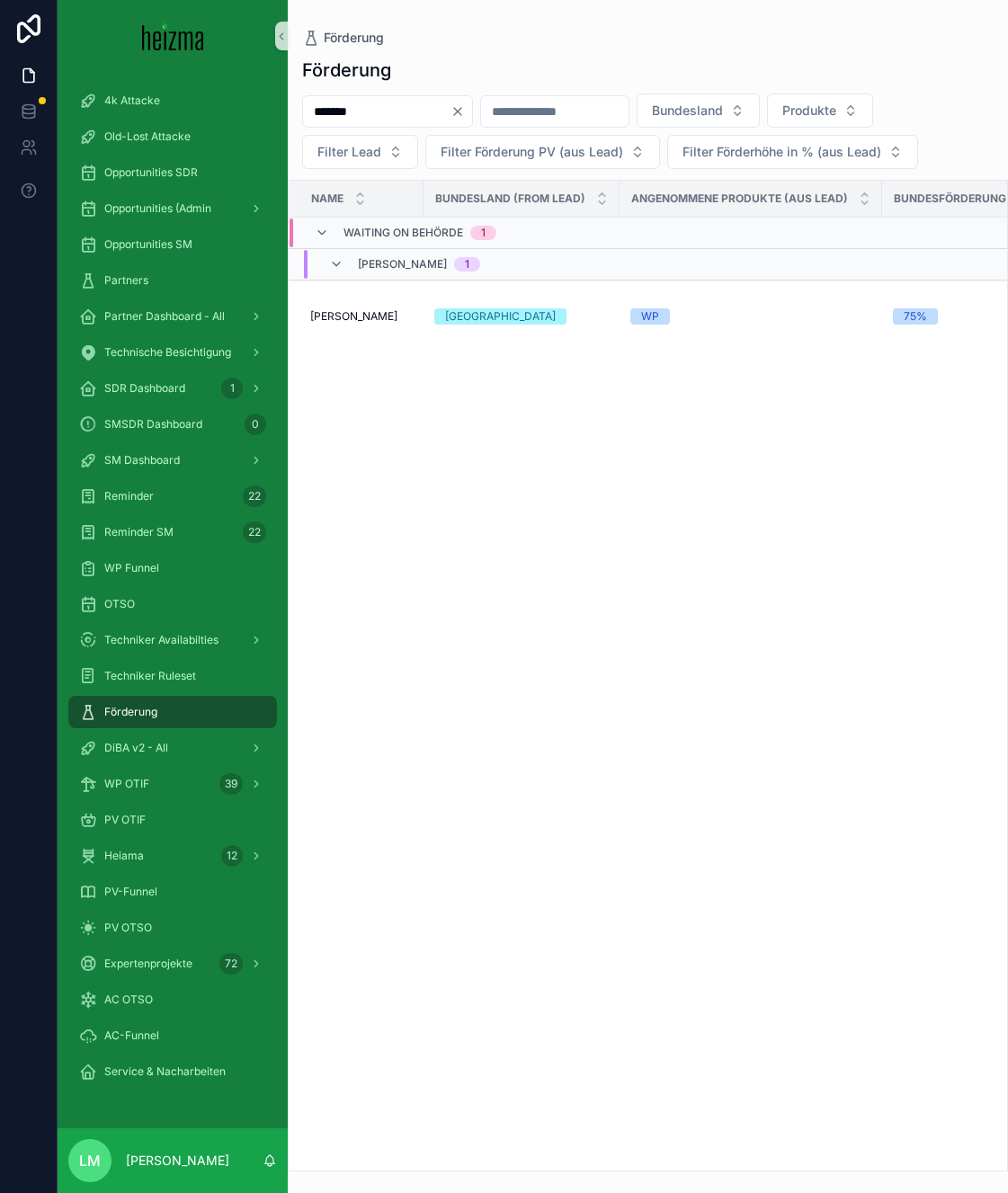
click at [352, 126] on div "*******" at bounding box center [387, 111] width 171 height 33
click at [346, 102] on input "*******" at bounding box center [377, 111] width 148 height 25
type input "*****"
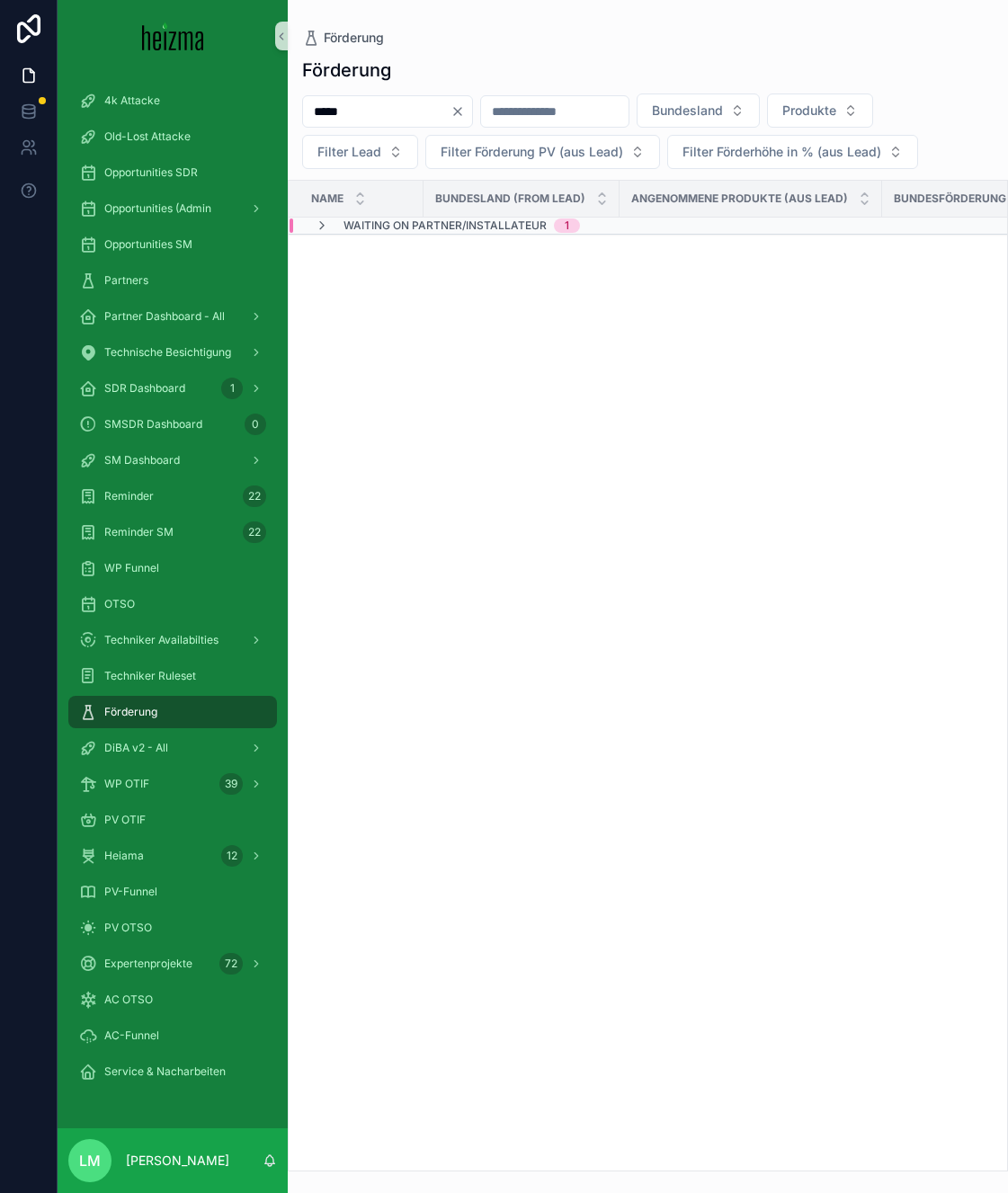
click at [347, 235] on div "Name Bundesland (from Lead) Angenommene Produkte (aus Lead) Bundesförderung WP …" at bounding box center [647, 676] width 718 height 990
click at [341, 230] on div "Waiting on Partner/Installateur 1" at bounding box center [446, 225] width 265 height 14
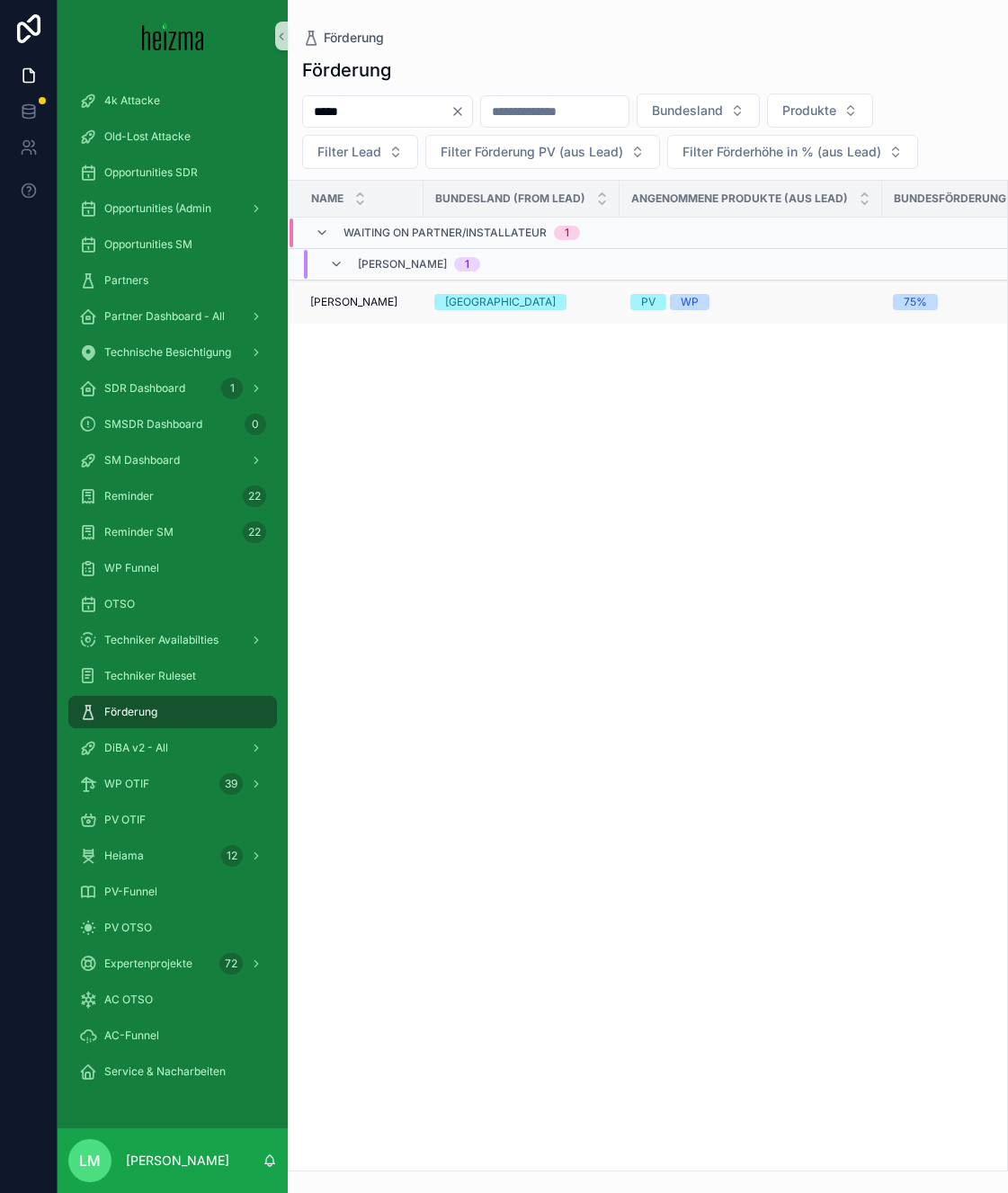
click at [353, 295] on span "Marion Dr. Faber - Oelschlägel" at bounding box center [353, 301] width 87 height 14
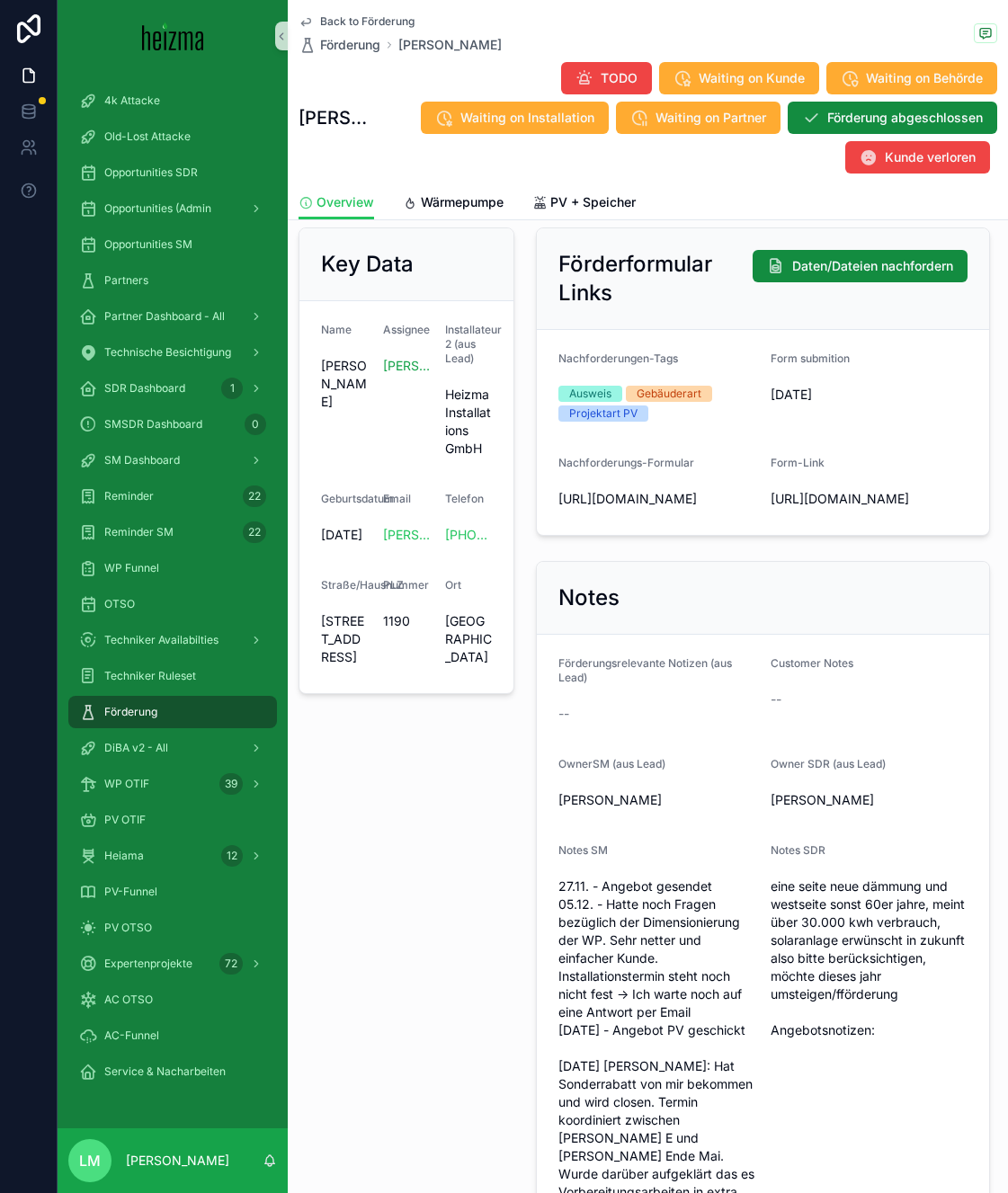
scroll to position [310, 0]
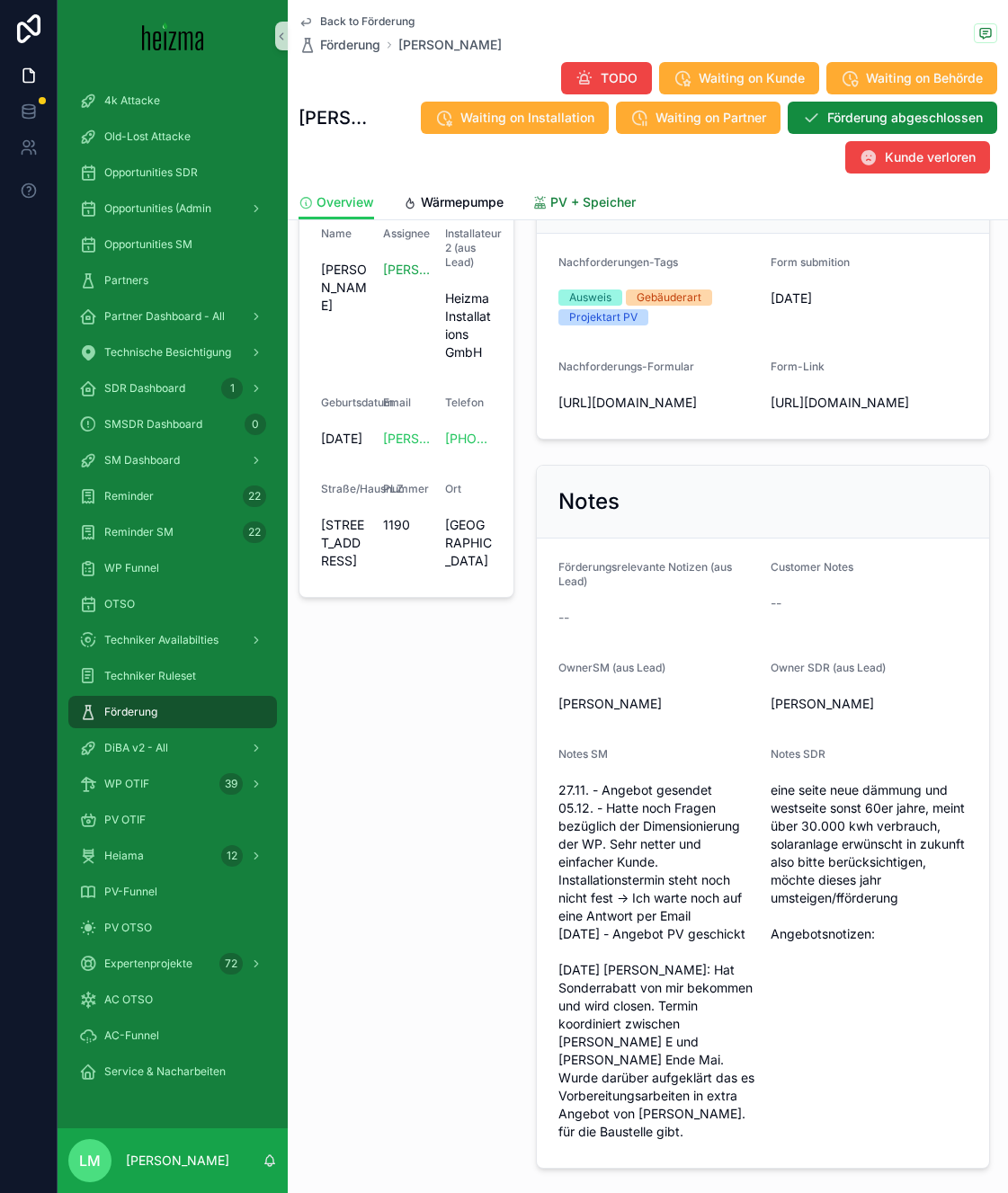
click at [612, 195] on span "PV + Speicher" at bounding box center [592, 202] width 85 height 18
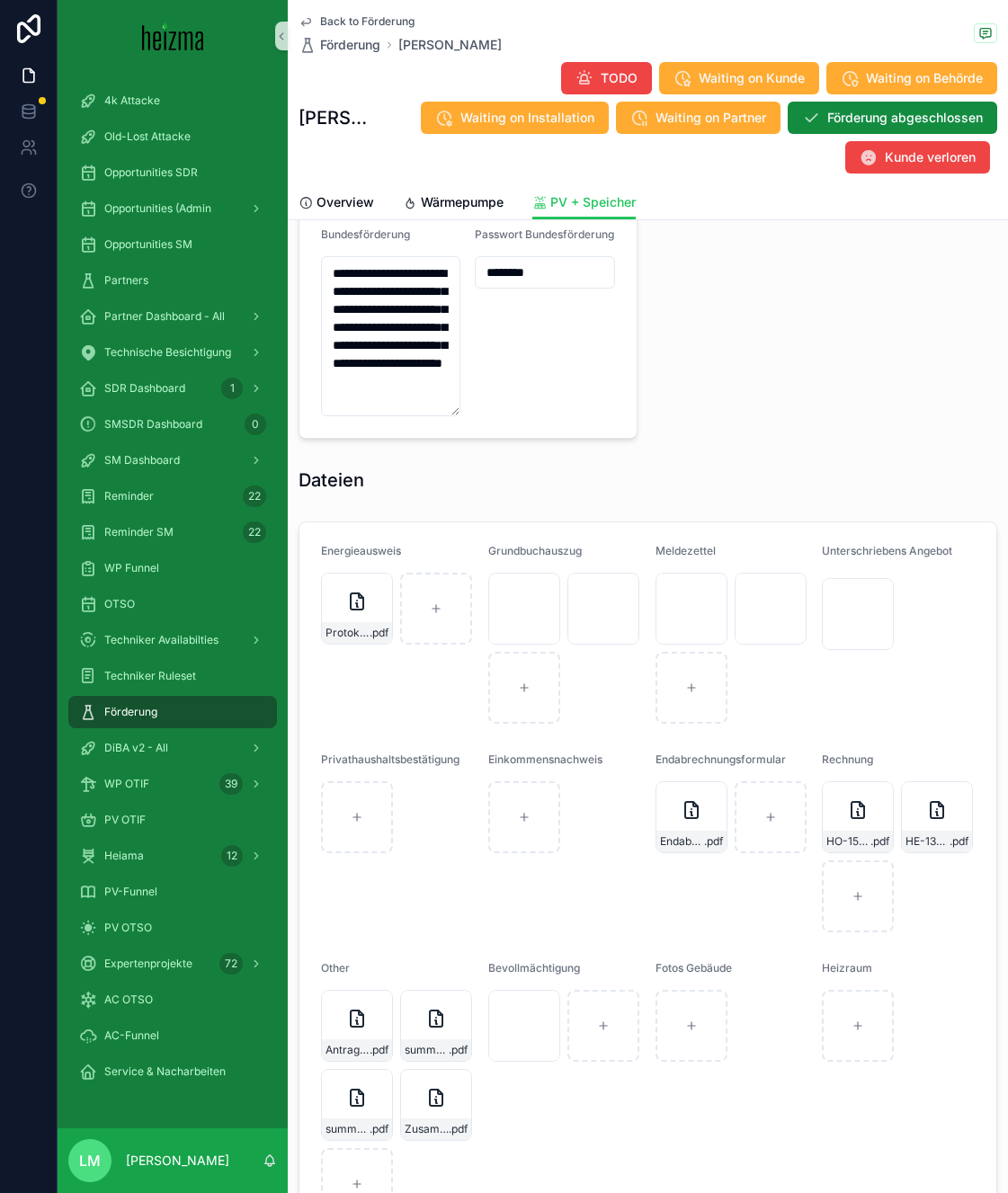
scroll to position [1956, 0]
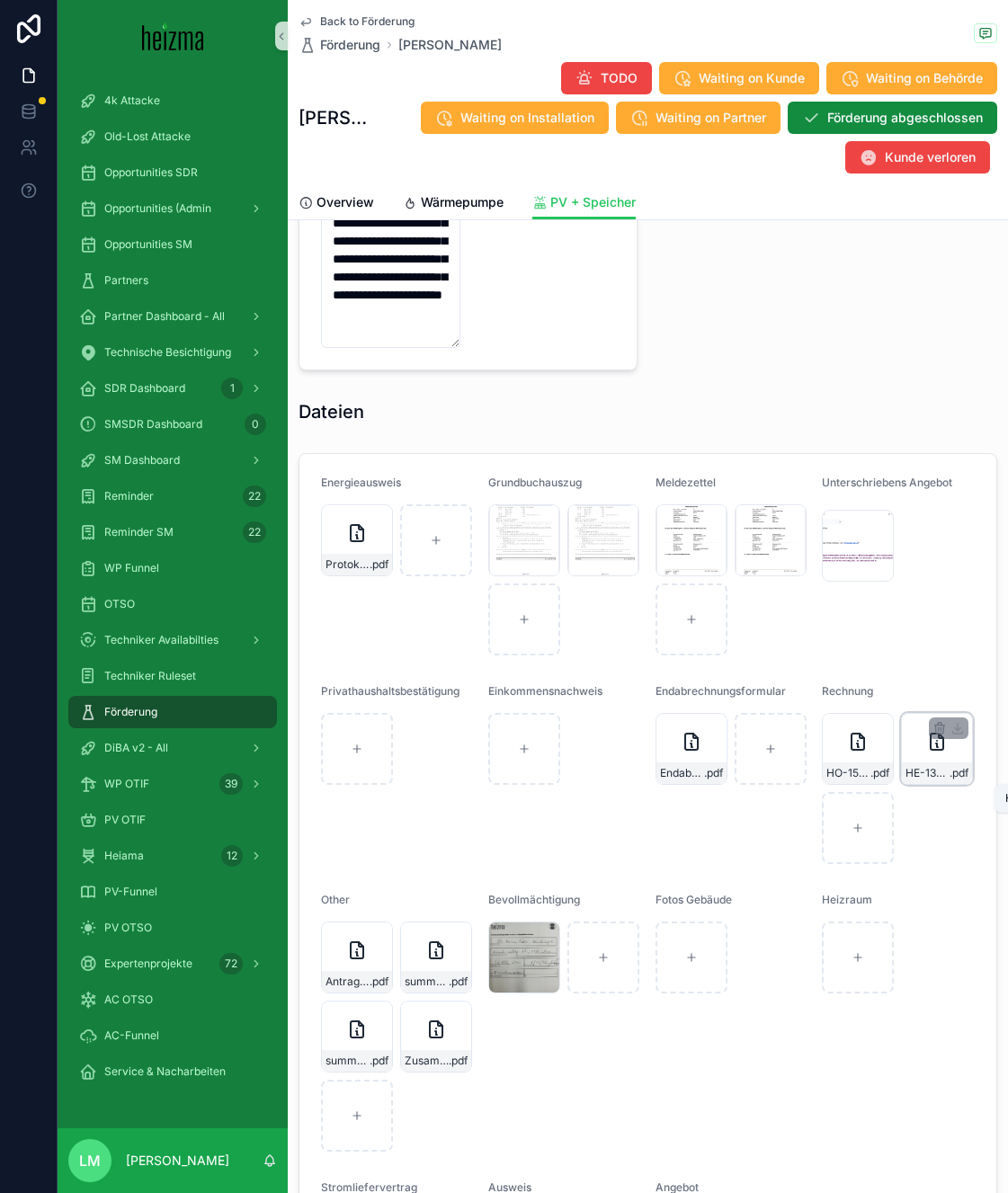
click at [924, 770] on span "HE-1371-(1)" at bounding box center [927, 772] width 44 height 14
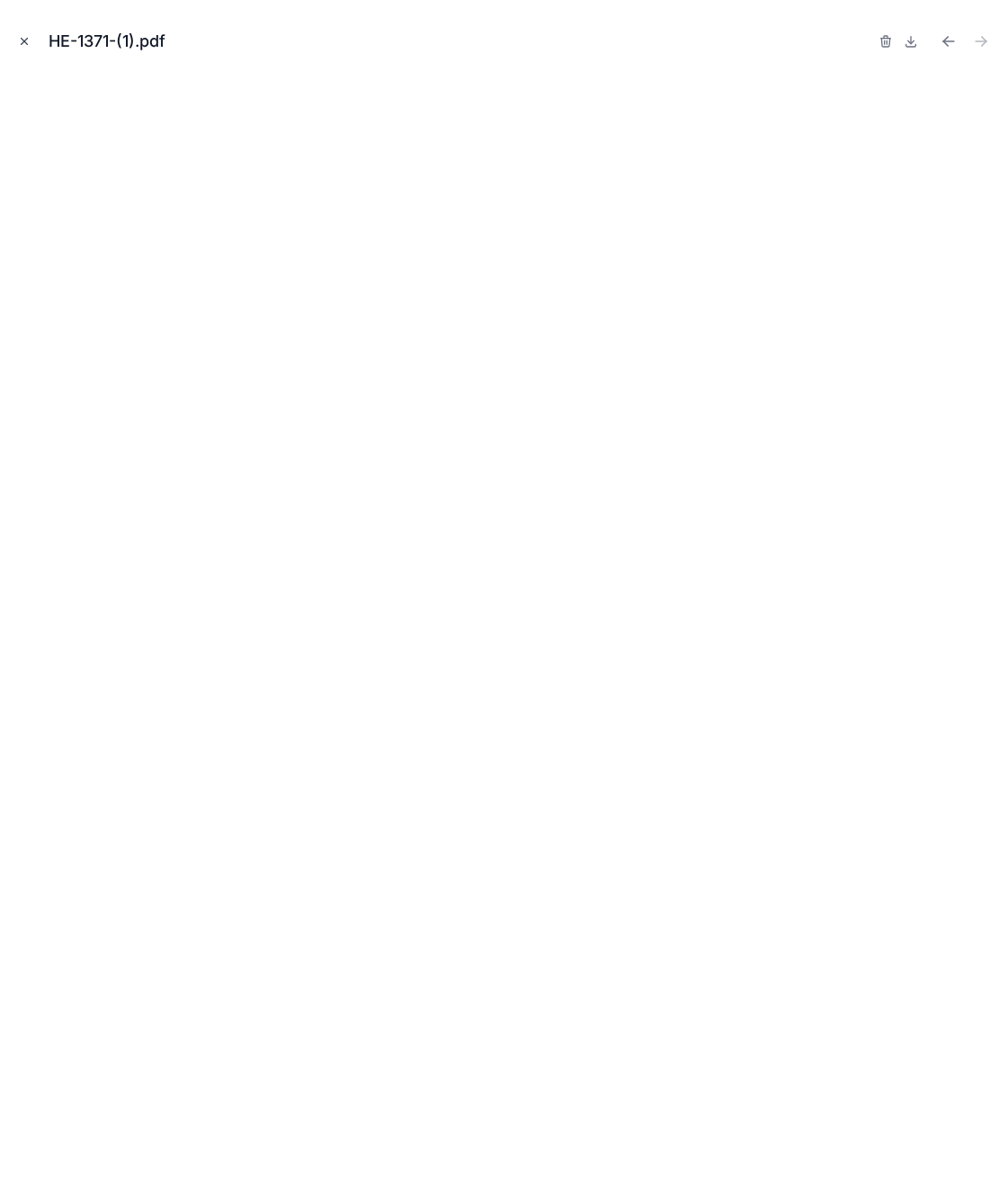
click at [32, 40] on button "Close modal" at bounding box center [23, 41] width 20 height 20
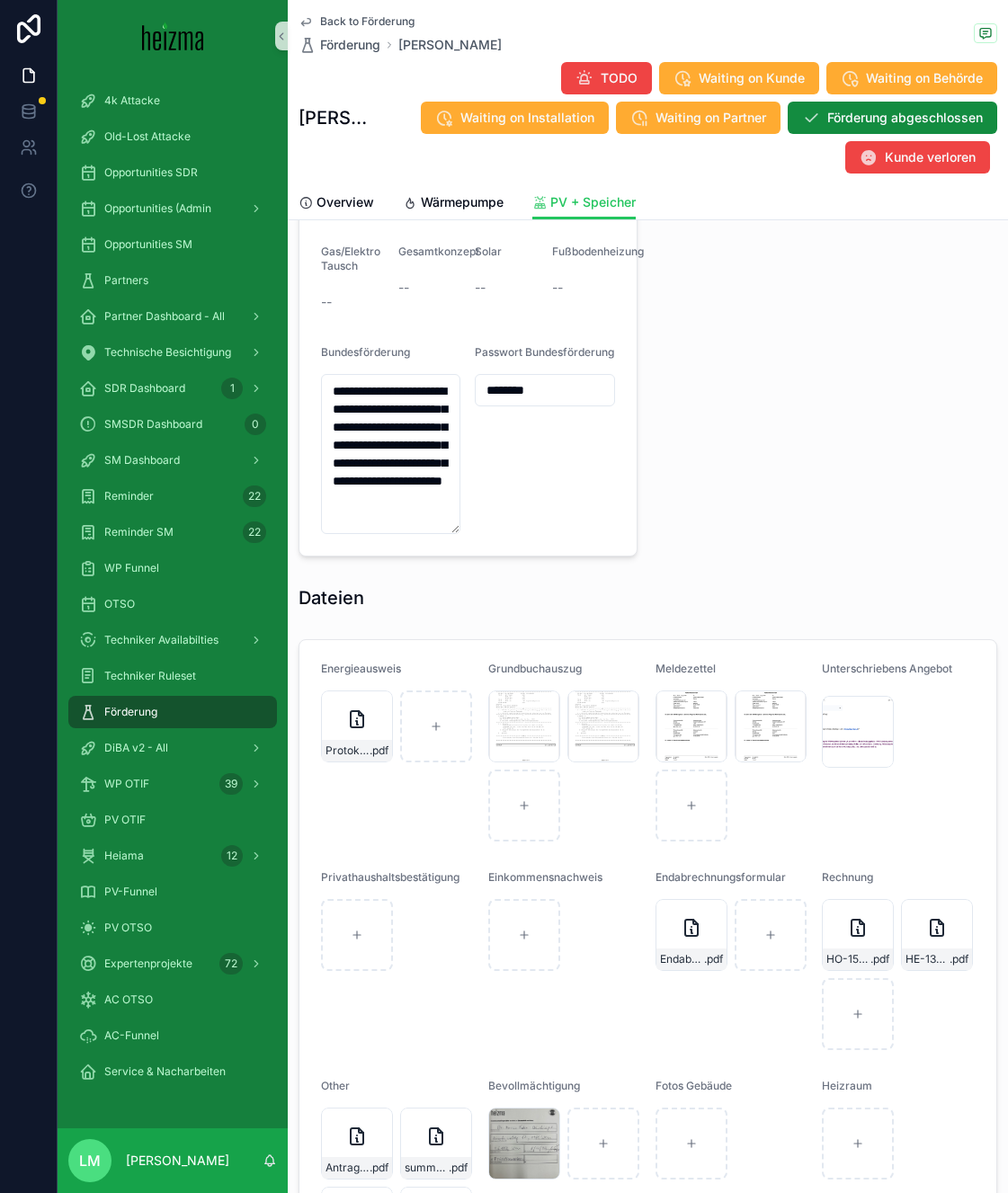
scroll to position [2199, 0]
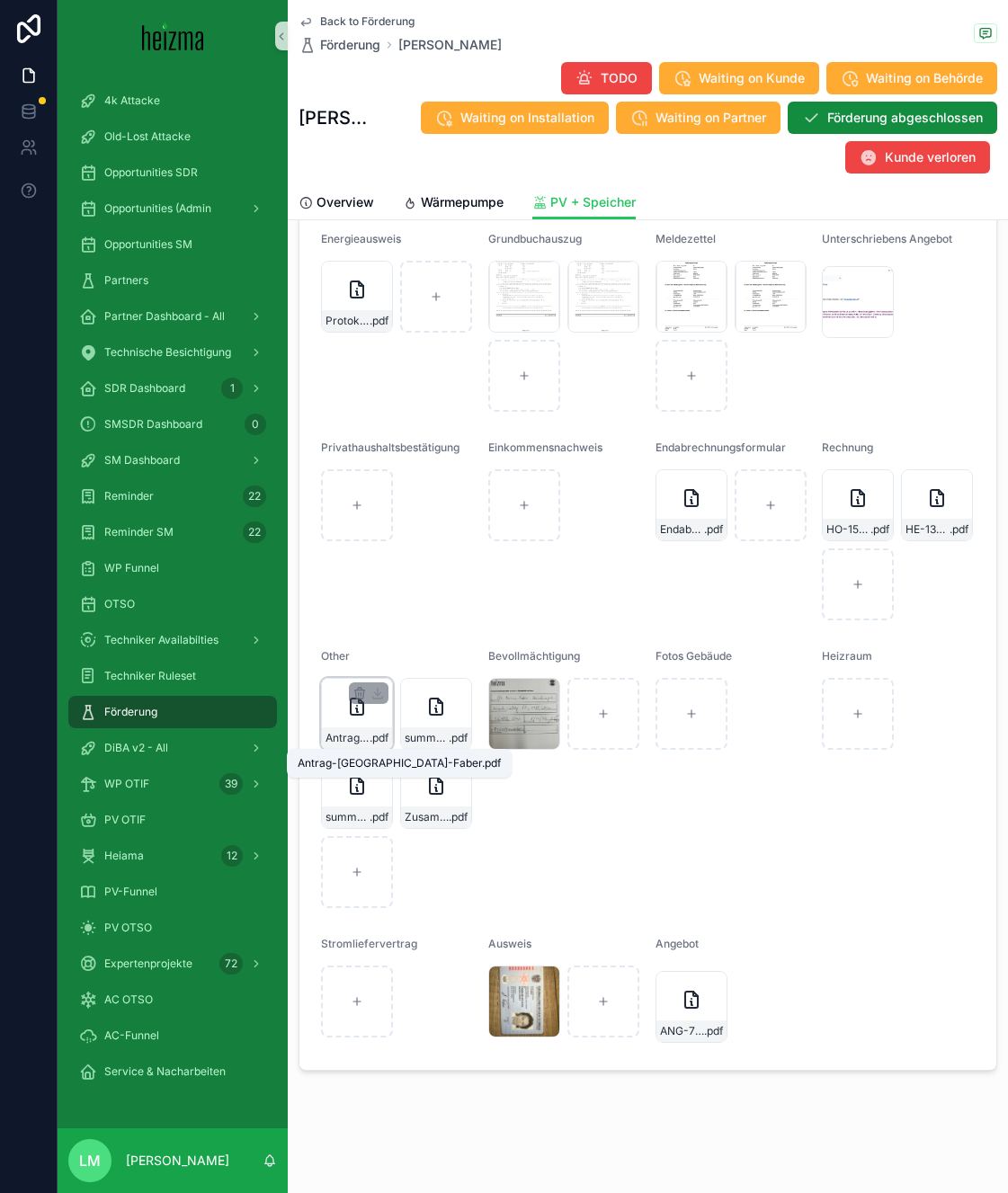
click at [352, 735] on span "Antrag-Wien-Faber" at bounding box center [347, 737] width 44 height 14
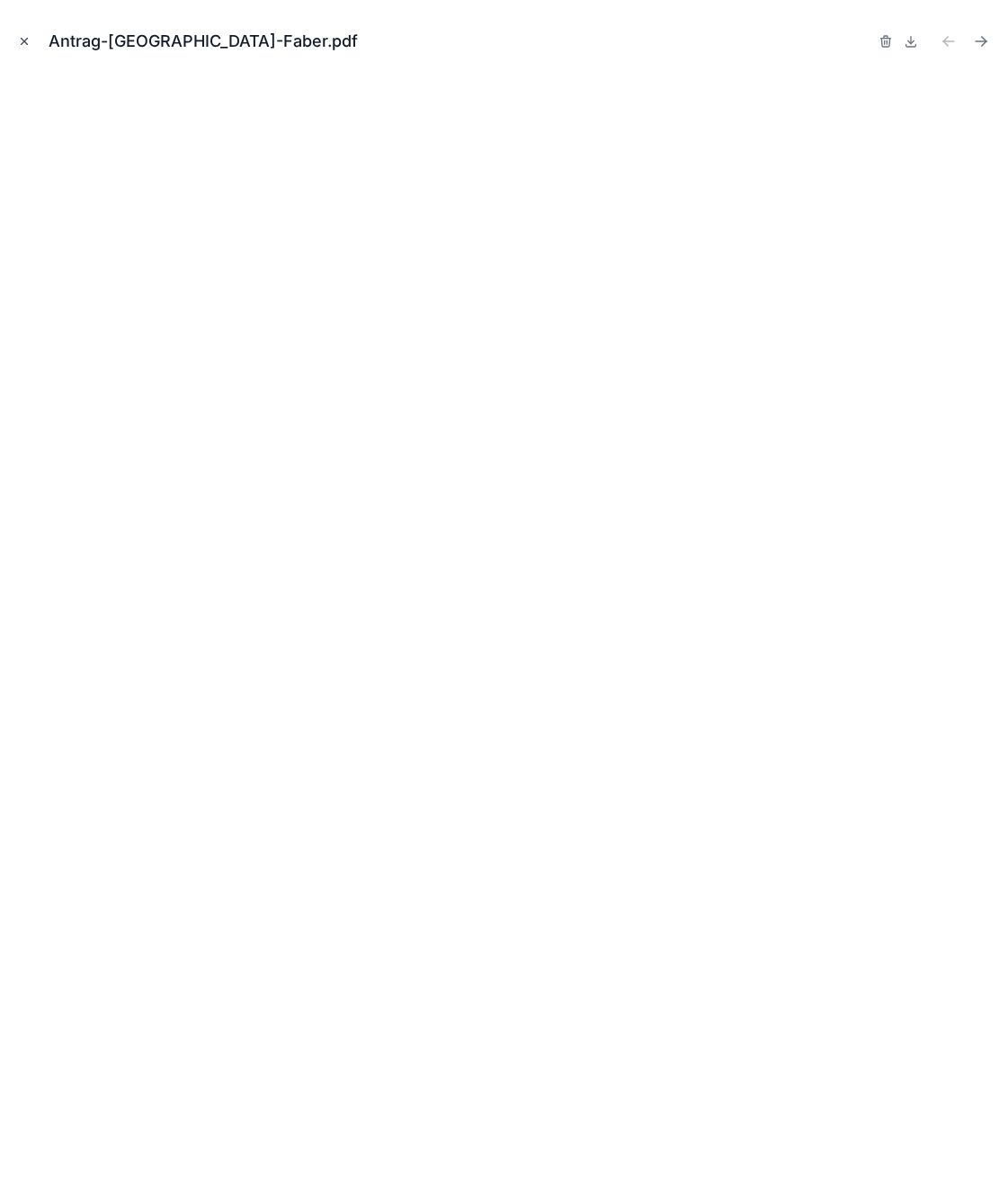
click at [26, 36] on icon "Close modal" at bounding box center [23, 40] width 12 height 12
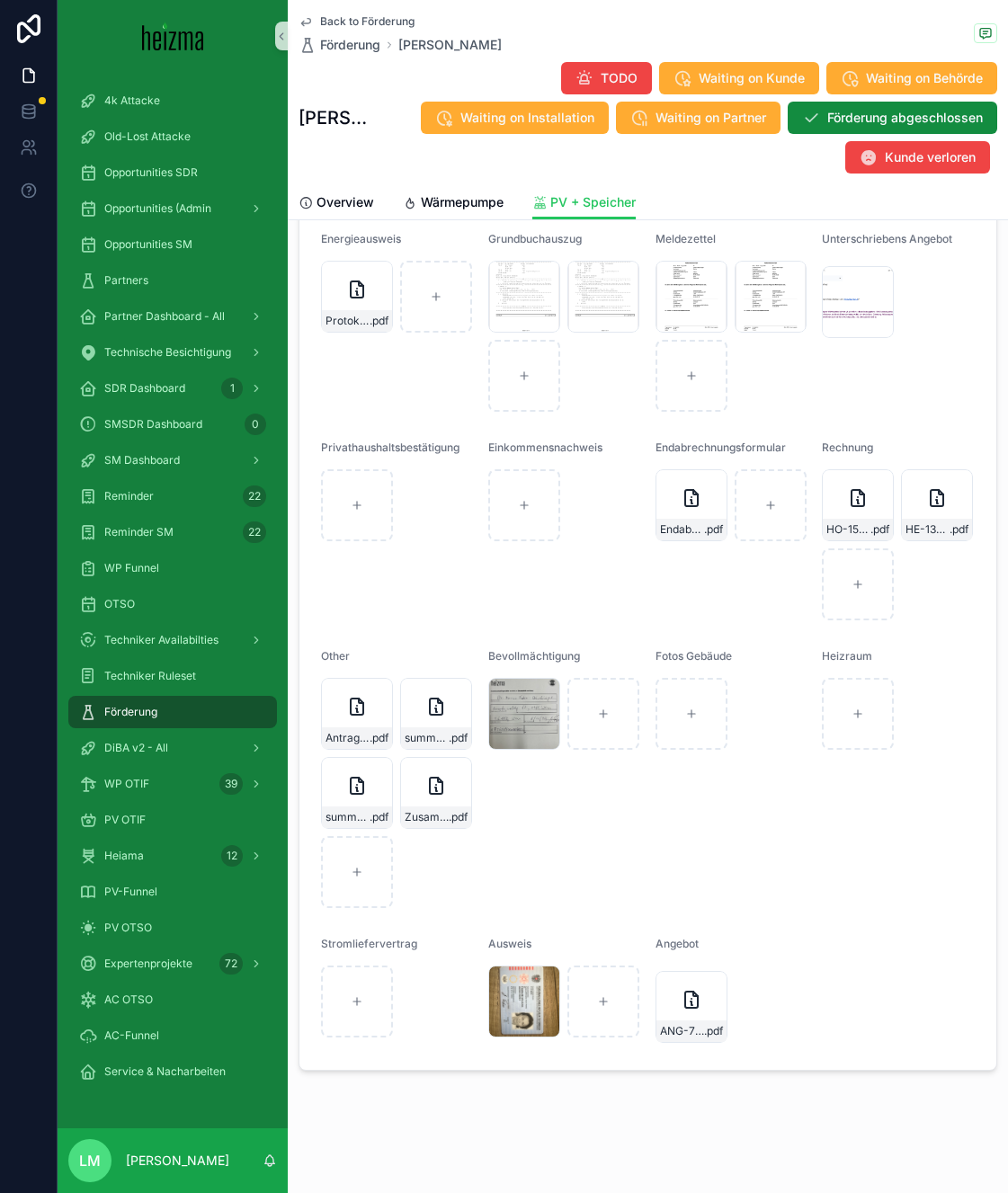
click at [399, 21] on span "Back to Förderung" at bounding box center [367, 21] width 95 height 14
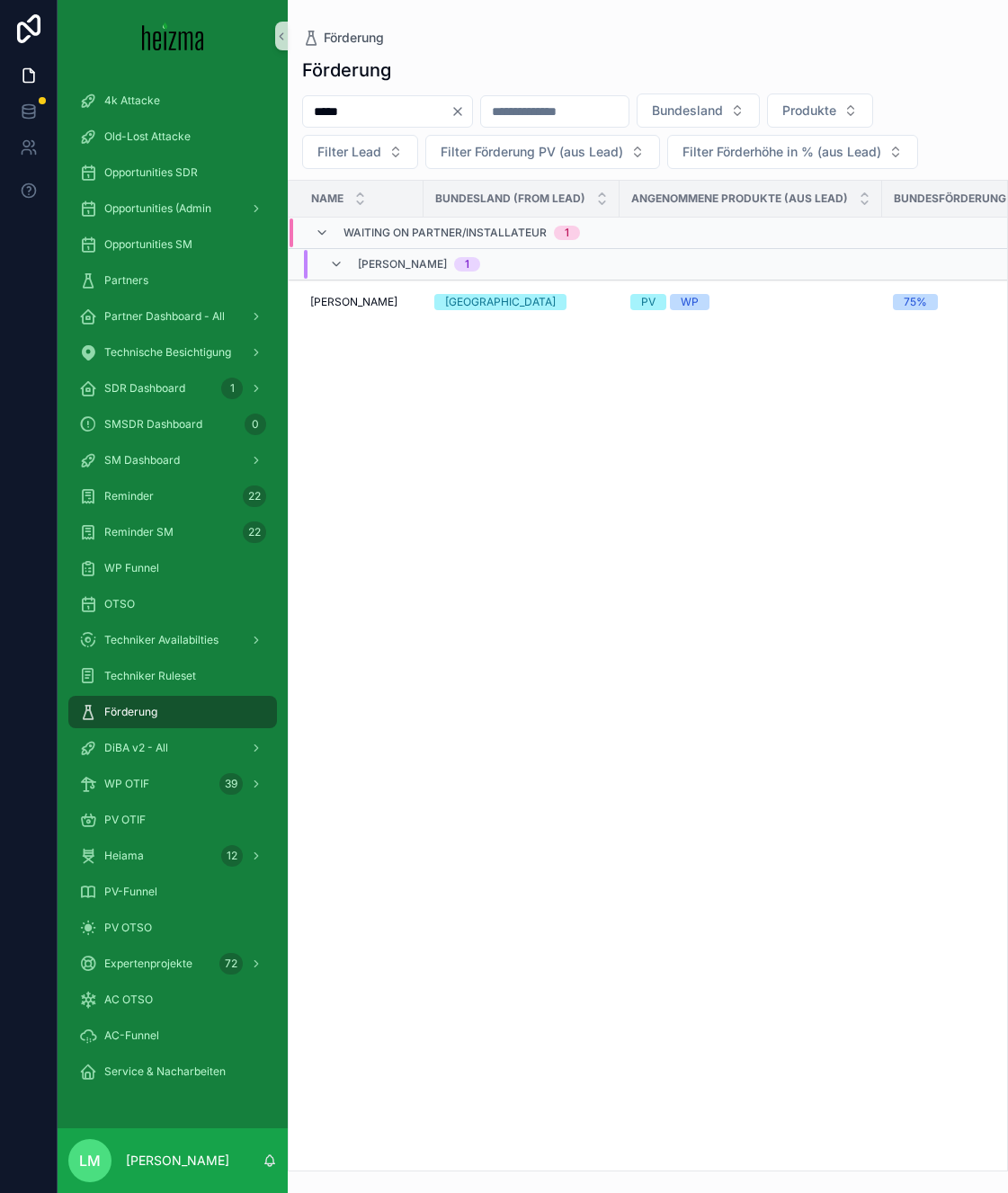
click at [369, 118] on input "*****" at bounding box center [377, 111] width 148 height 25
type input "********"
click at [357, 291] on td "Herbert Langmann Herbert Langmann" at bounding box center [356, 302] width 135 height 44
click at [357, 293] on td "Herbert Langmann Herbert Langmann" at bounding box center [356, 302] width 135 height 44
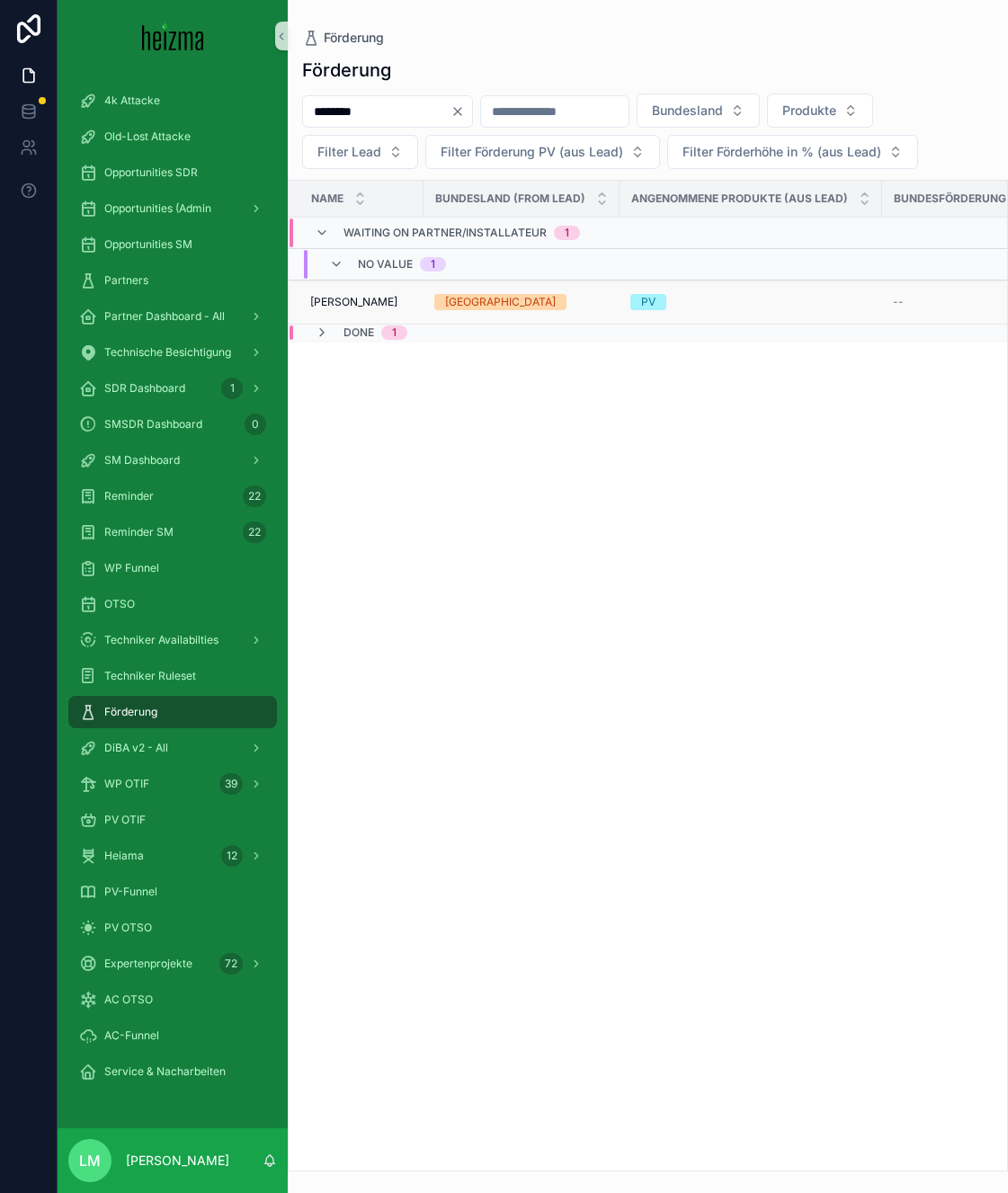
click at [357, 293] on td "Herbert Langmann Herbert Langmann" at bounding box center [356, 302] width 135 height 44
click at [357, 306] on span "Herbert Langmann" at bounding box center [353, 301] width 87 height 14
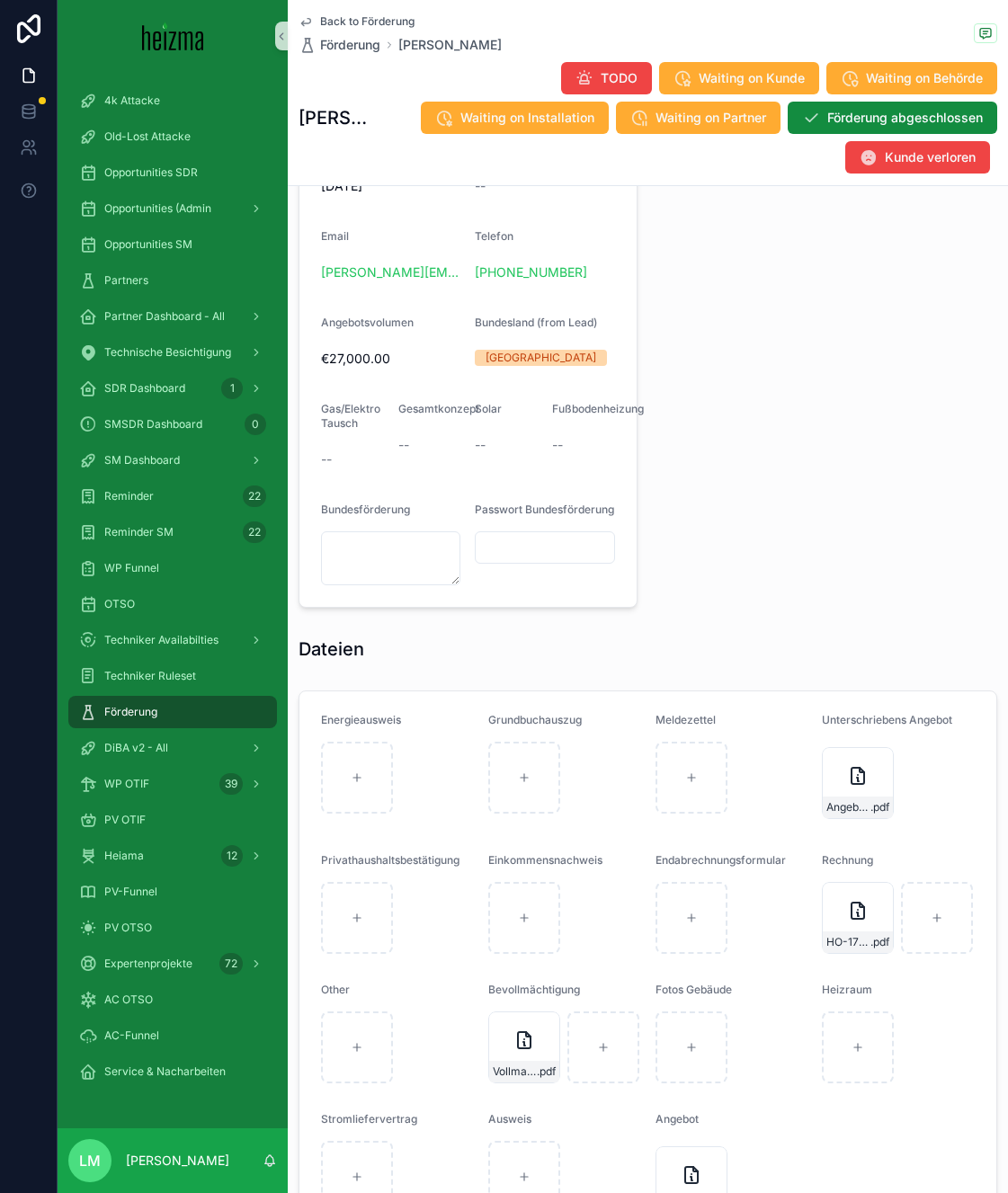
scroll to position [1599, 0]
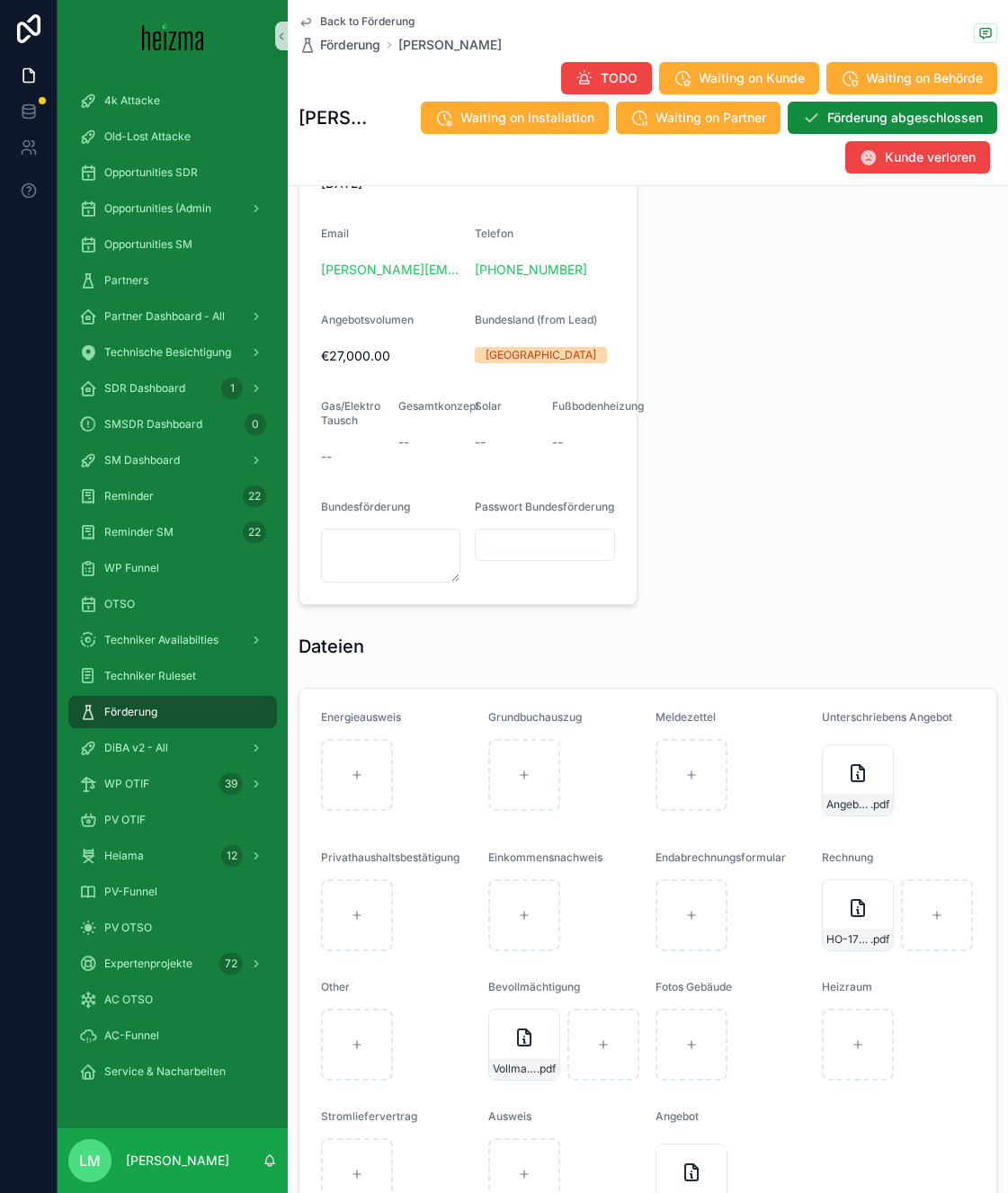
click at [338, 30] on div "Back to Förderung Förderung Herbert Langmann" at bounding box center [400, 34] width 203 height 39
click at [338, 18] on span "Back to Förderung" at bounding box center [367, 21] width 95 height 14
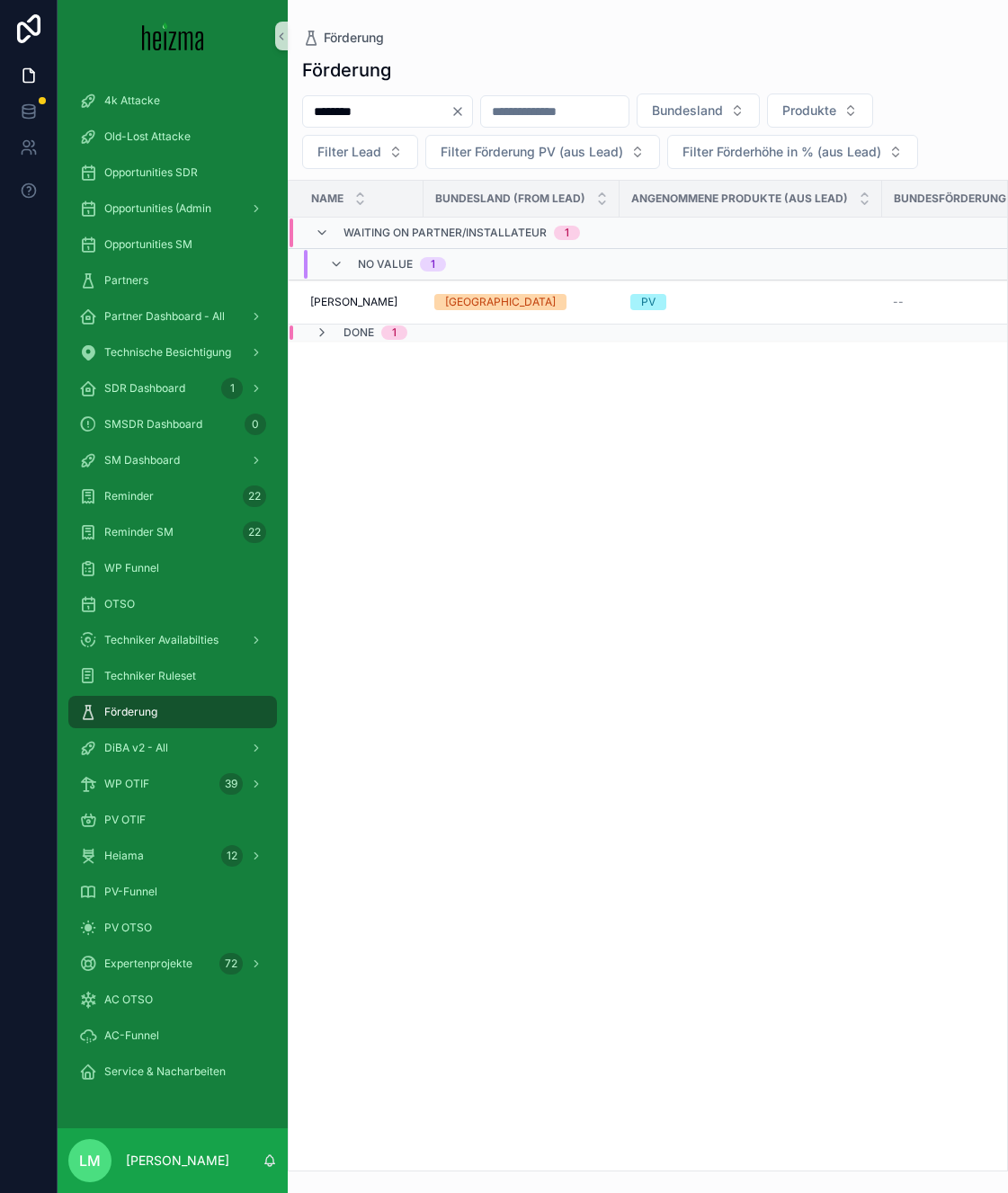
click at [392, 124] on input "********" at bounding box center [377, 111] width 148 height 25
type input "*****"
click at [339, 295] on span "Adolf Juvan" at bounding box center [353, 296] width 87 height 14
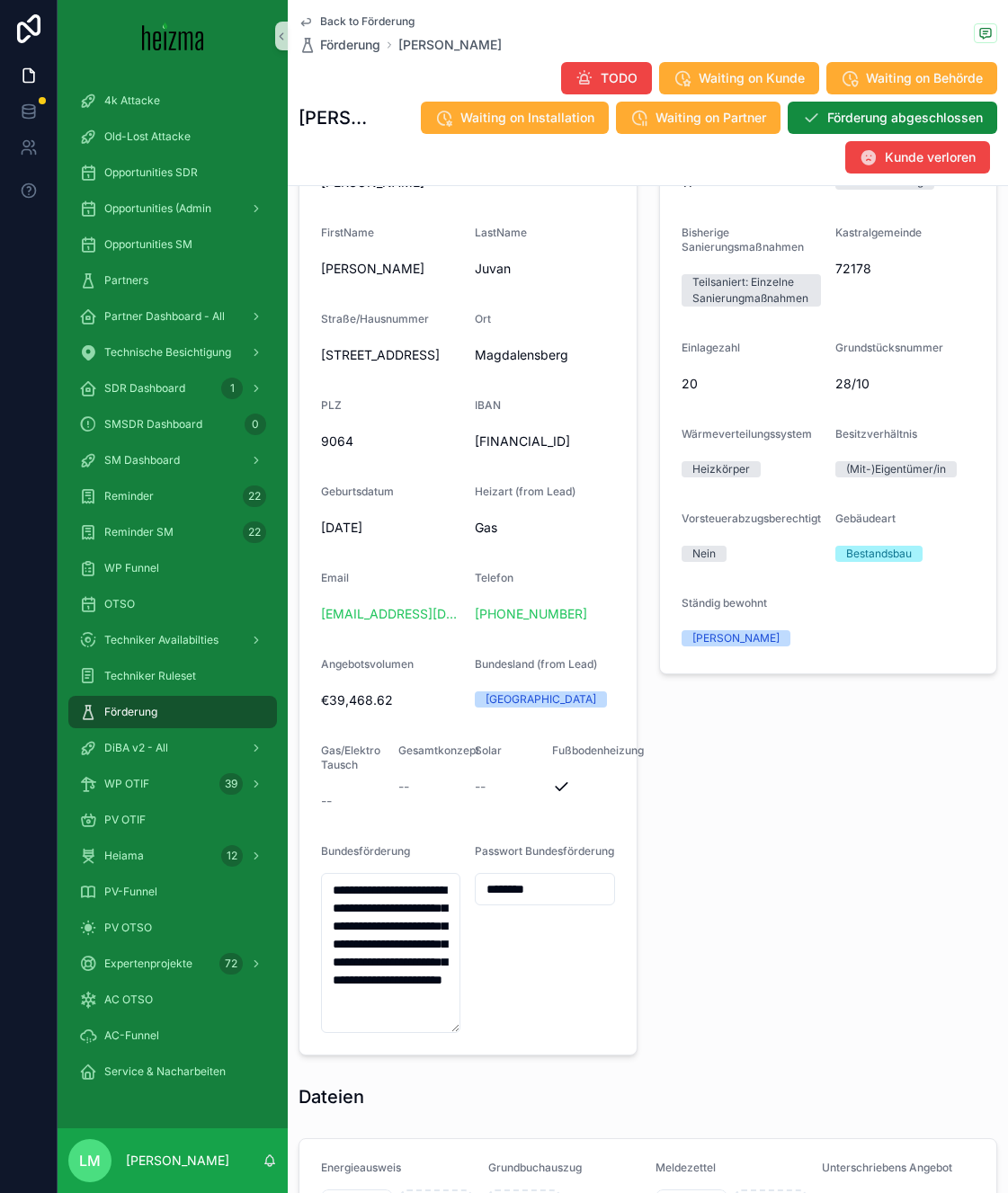
scroll to position [1339, 0]
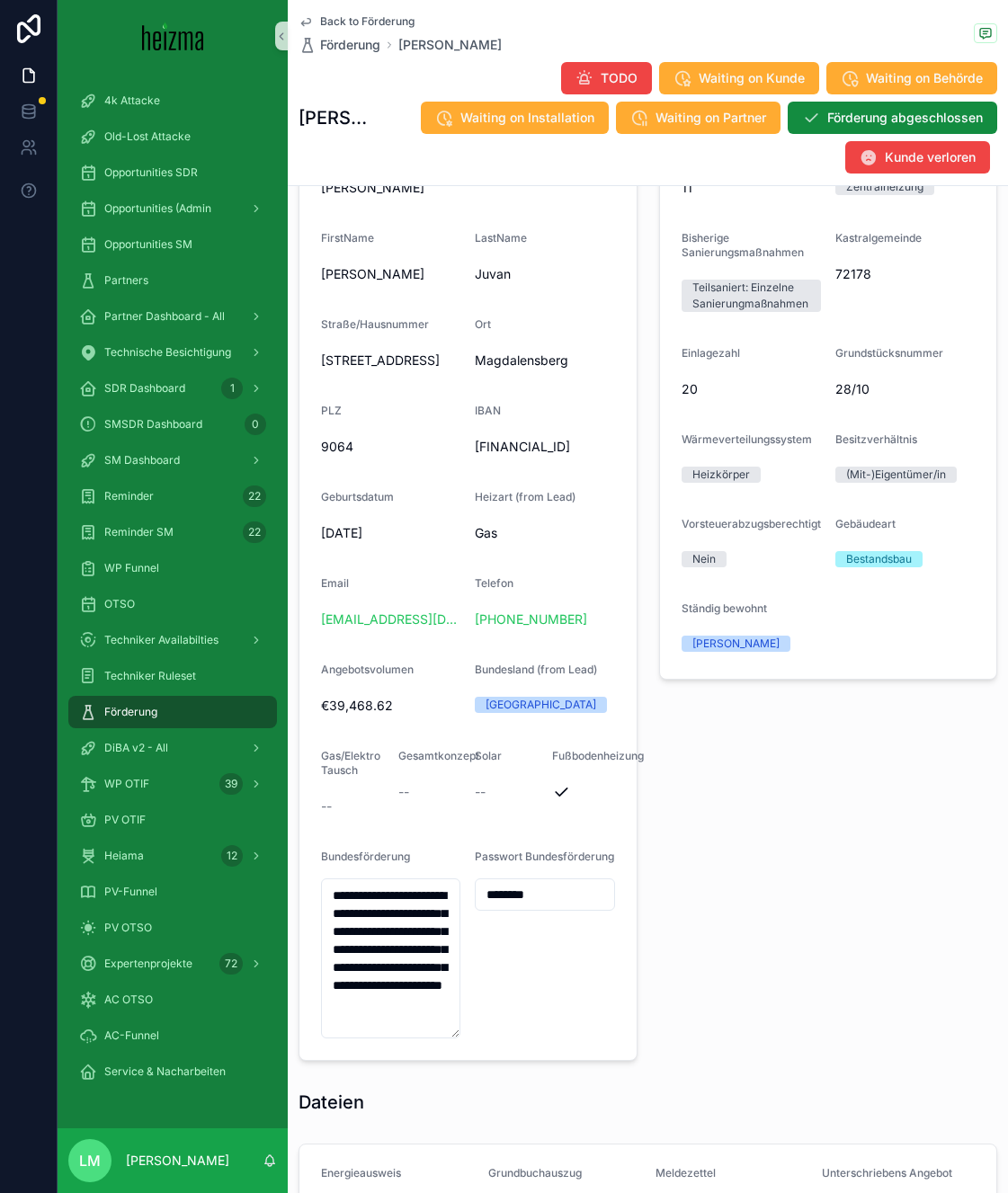
click at [491, 438] on span "AT354300000000042714" at bounding box center [544, 446] width 139 height 18
copy span "AT354300000000042714"
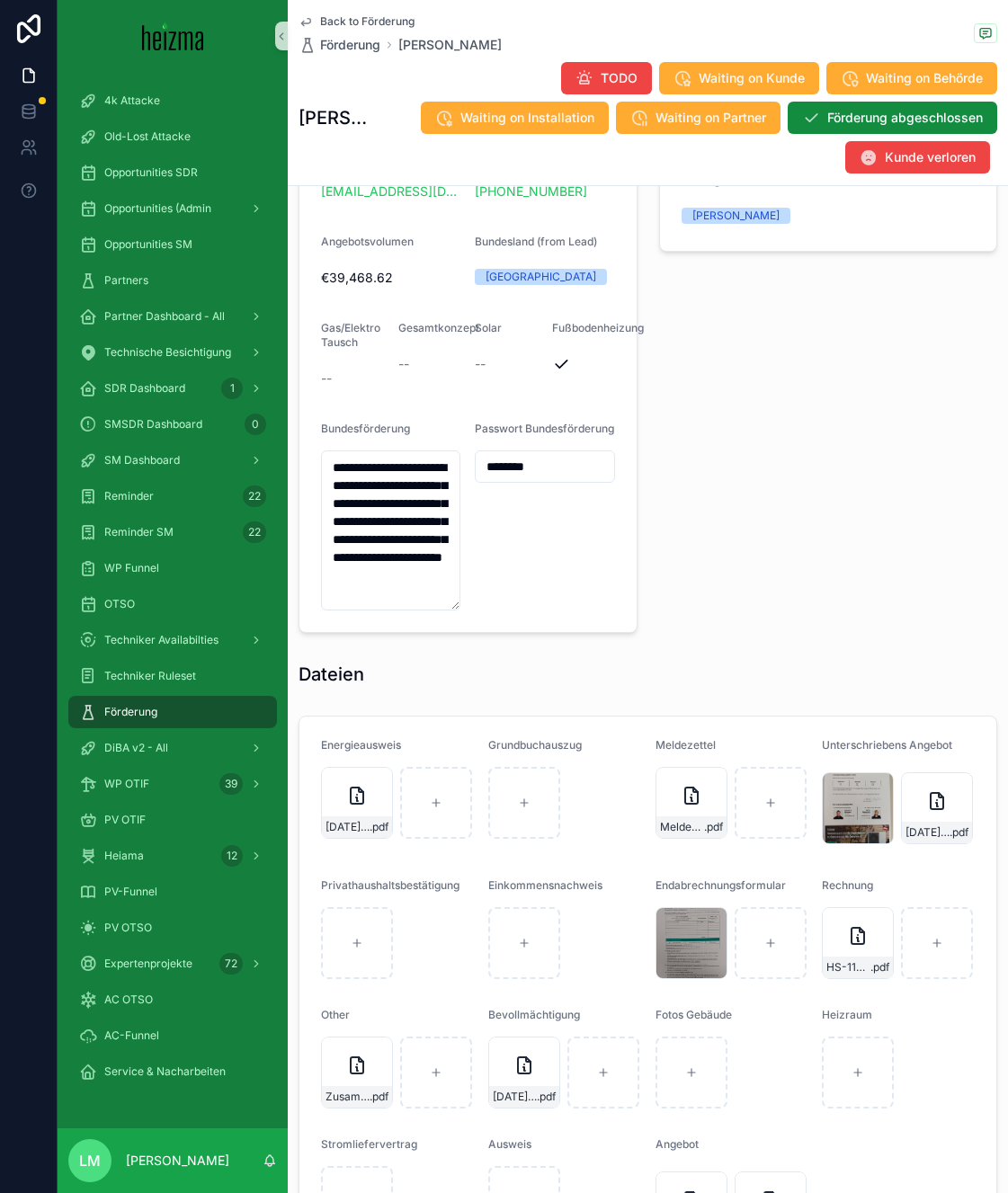
scroll to position [1818, 0]
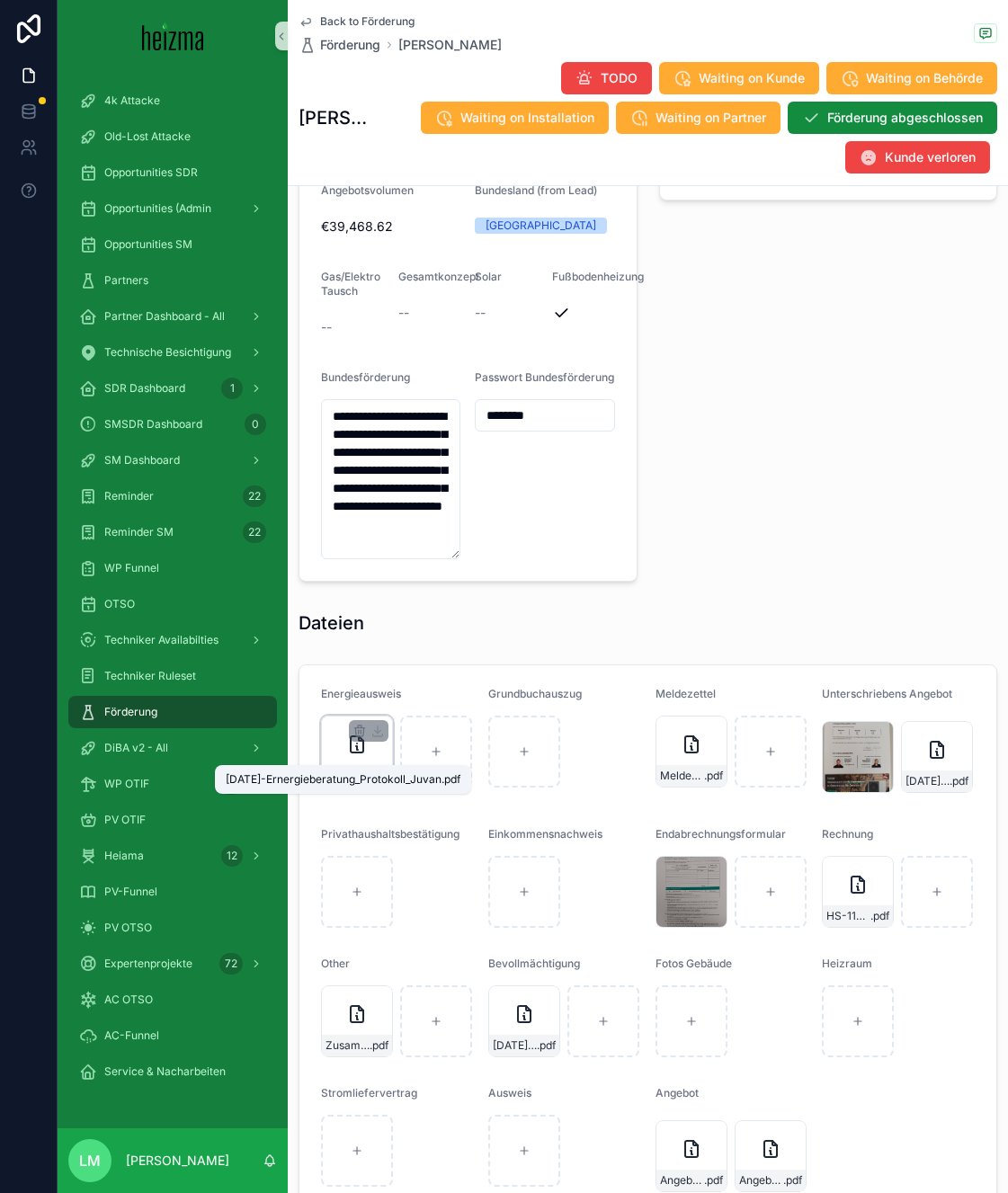
click at [357, 768] on span "2022-05-05-Ernergieberatung_Protokoll_Juvan" at bounding box center [347, 775] width 44 height 14
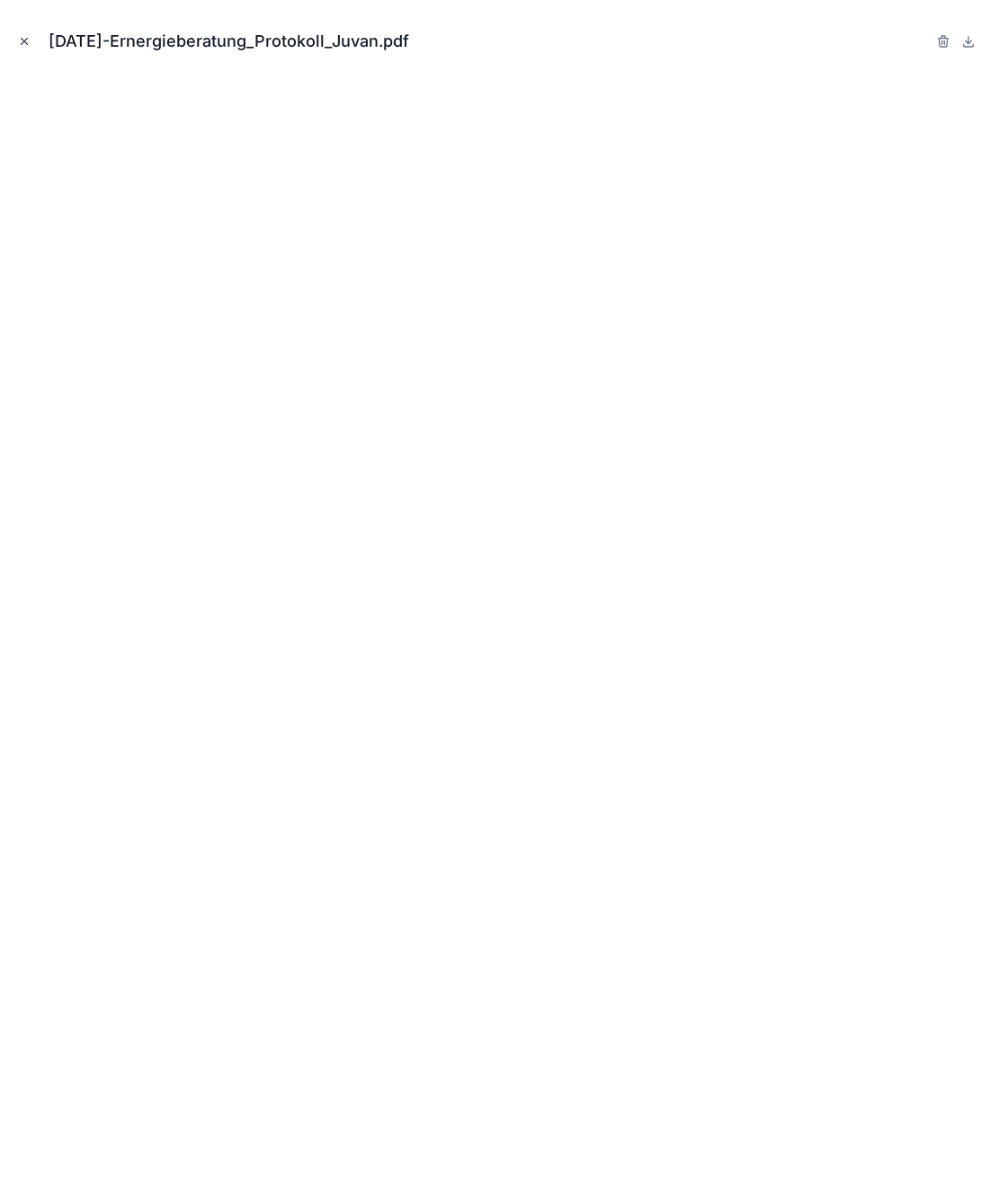
click at [26, 41] on icon "Close modal" at bounding box center [23, 40] width 12 height 12
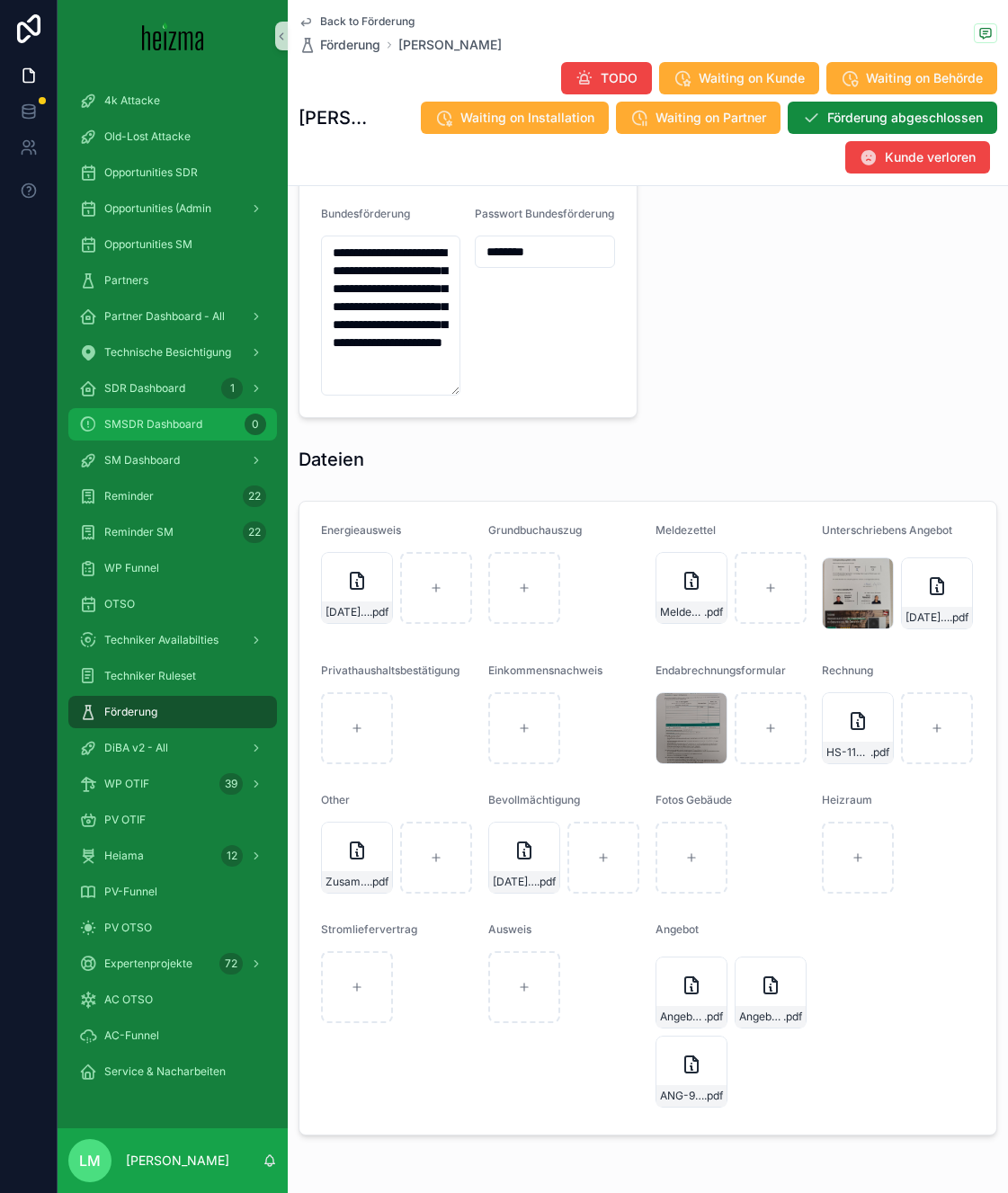
scroll to position [2025, 0]
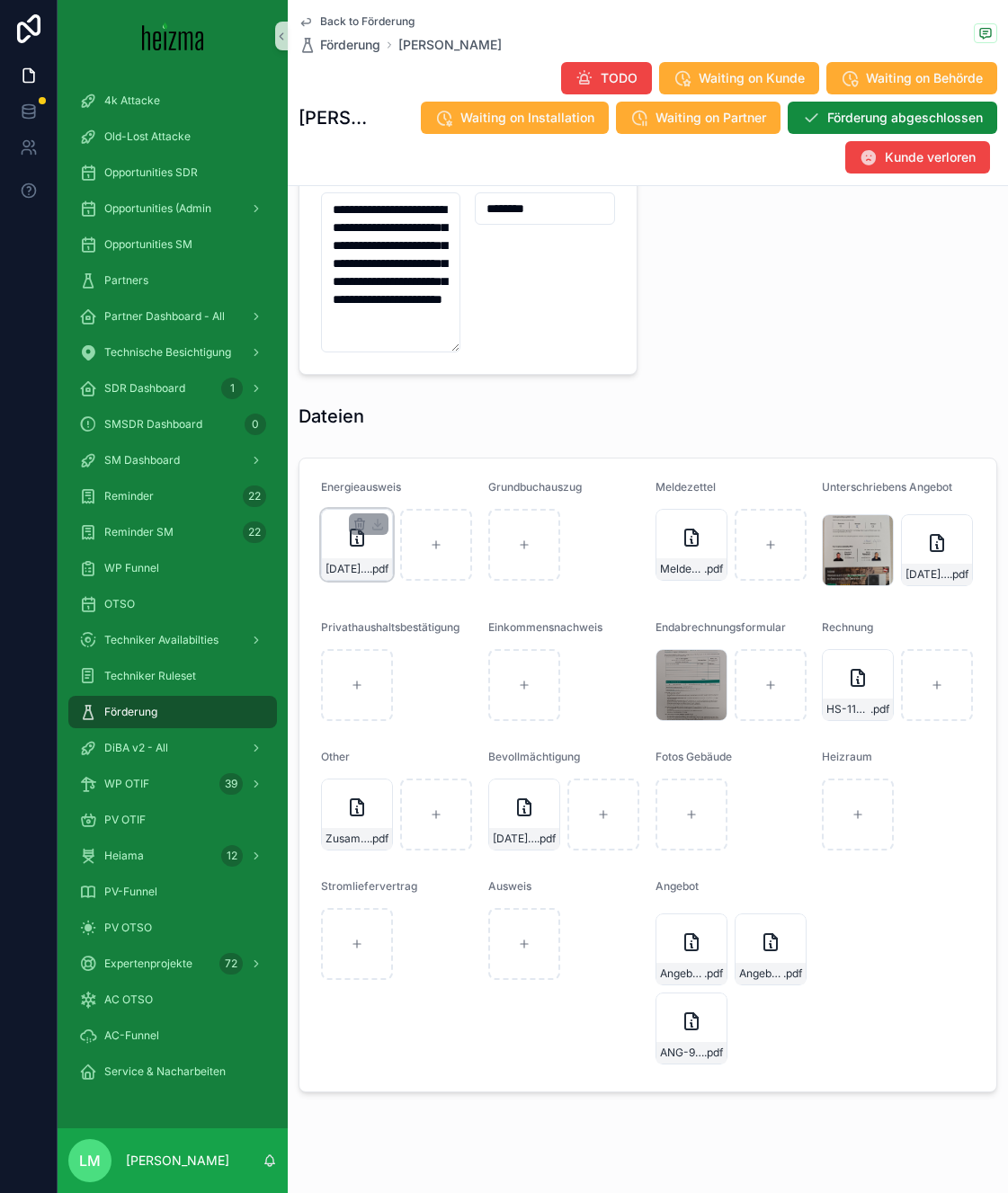
click at [352, 561] on span "2022-05-05-Ernergieberatung_Protokoll_Juvan" at bounding box center [347, 568] width 44 height 14
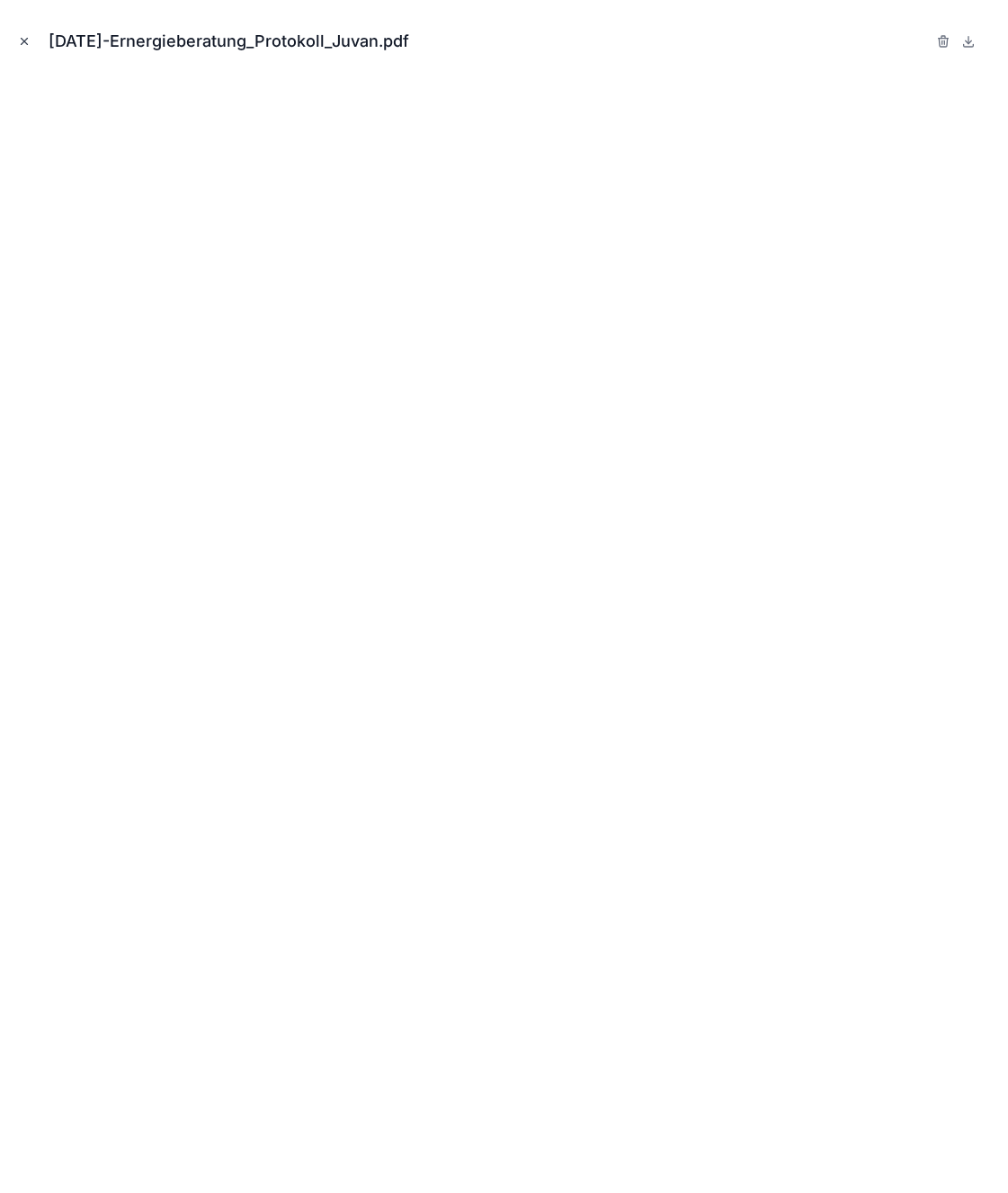
click at [25, 36] on icon "Close modal" at bounding box center [23, 40] width 12 height 12
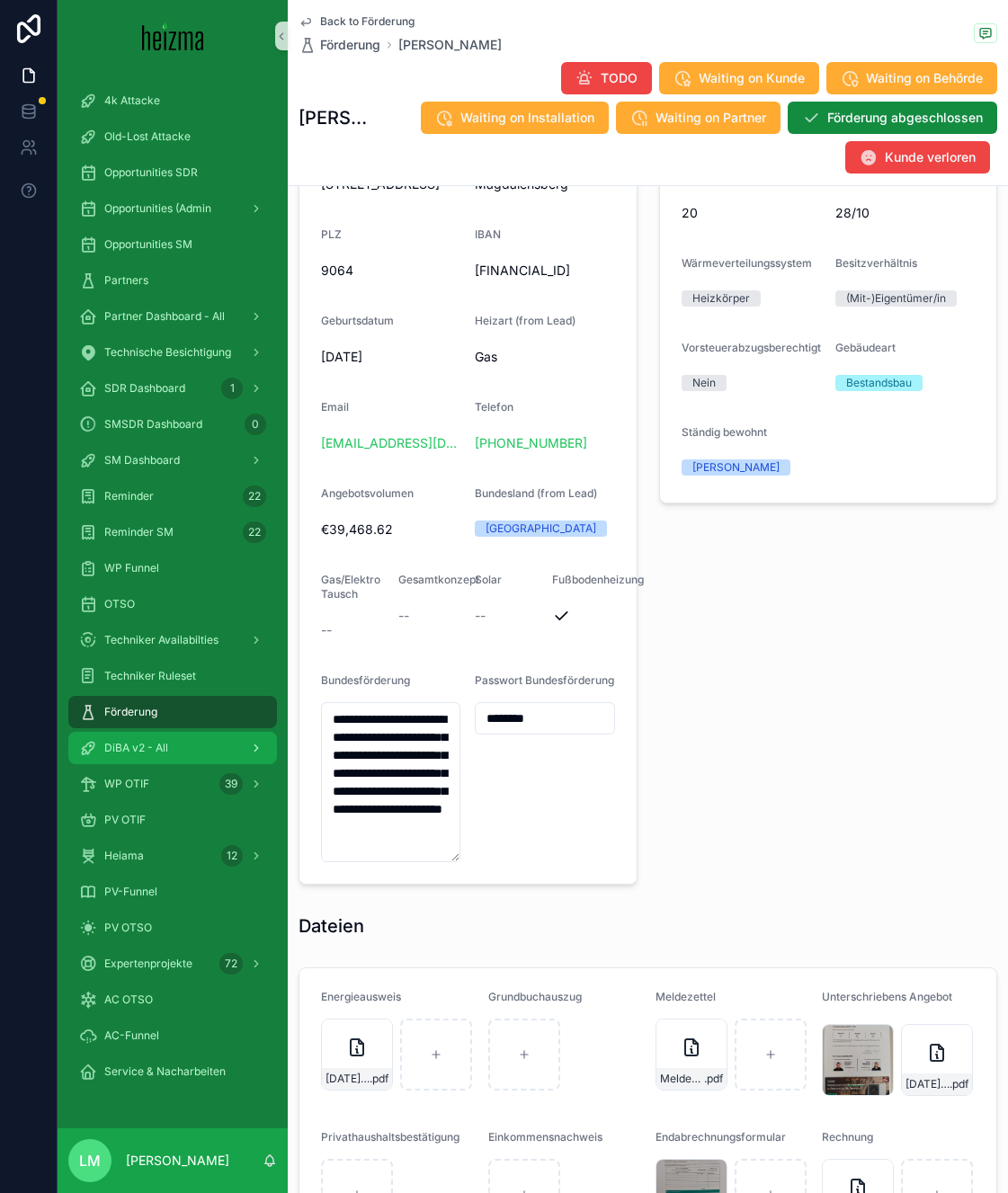
scroll to position [1753, 0]
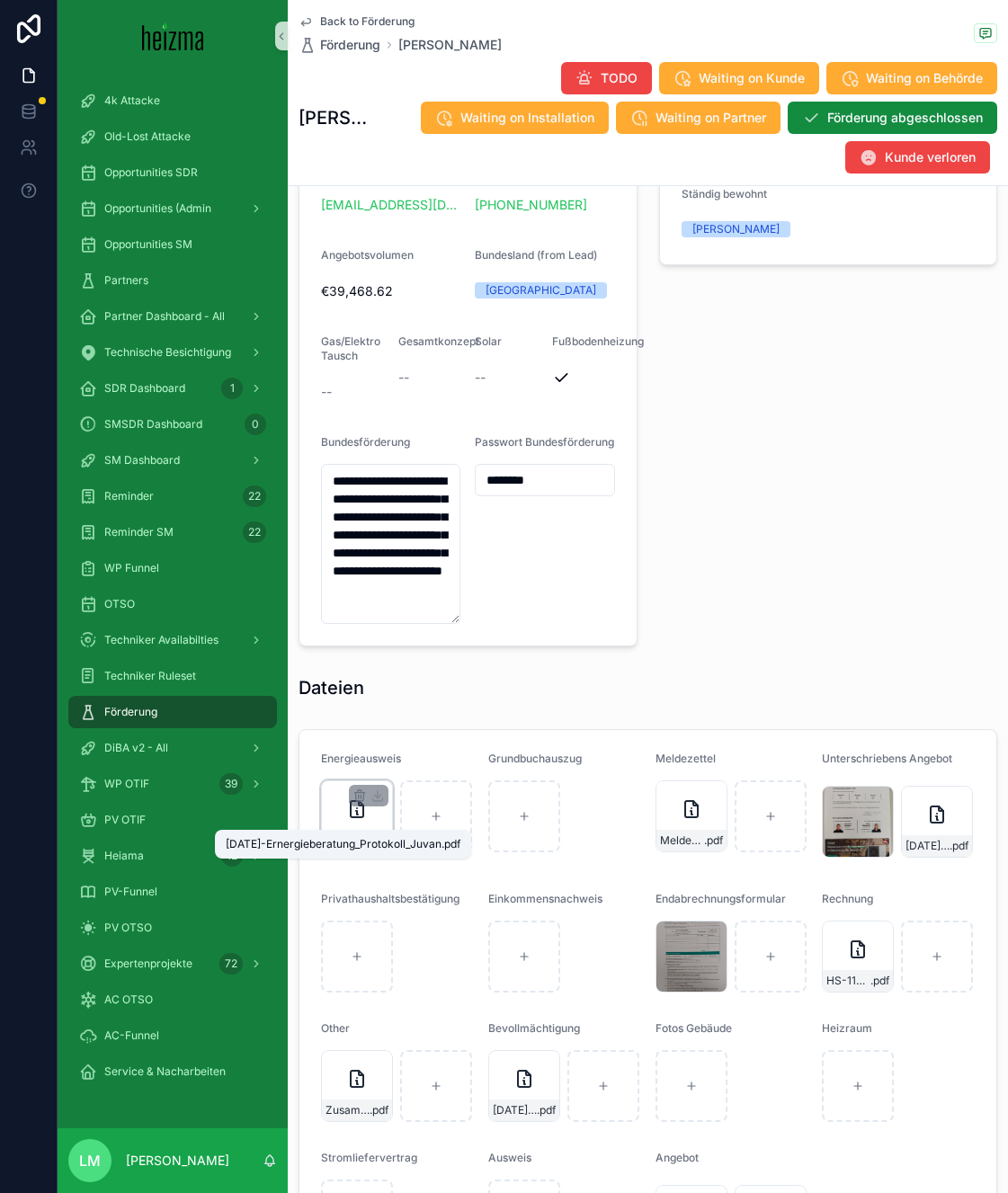
click at [360, 833] on span "2022-05-05-Ernergieberatung_Protokoll_Juvan" at bounding box center [347, 839] width 44 height 14
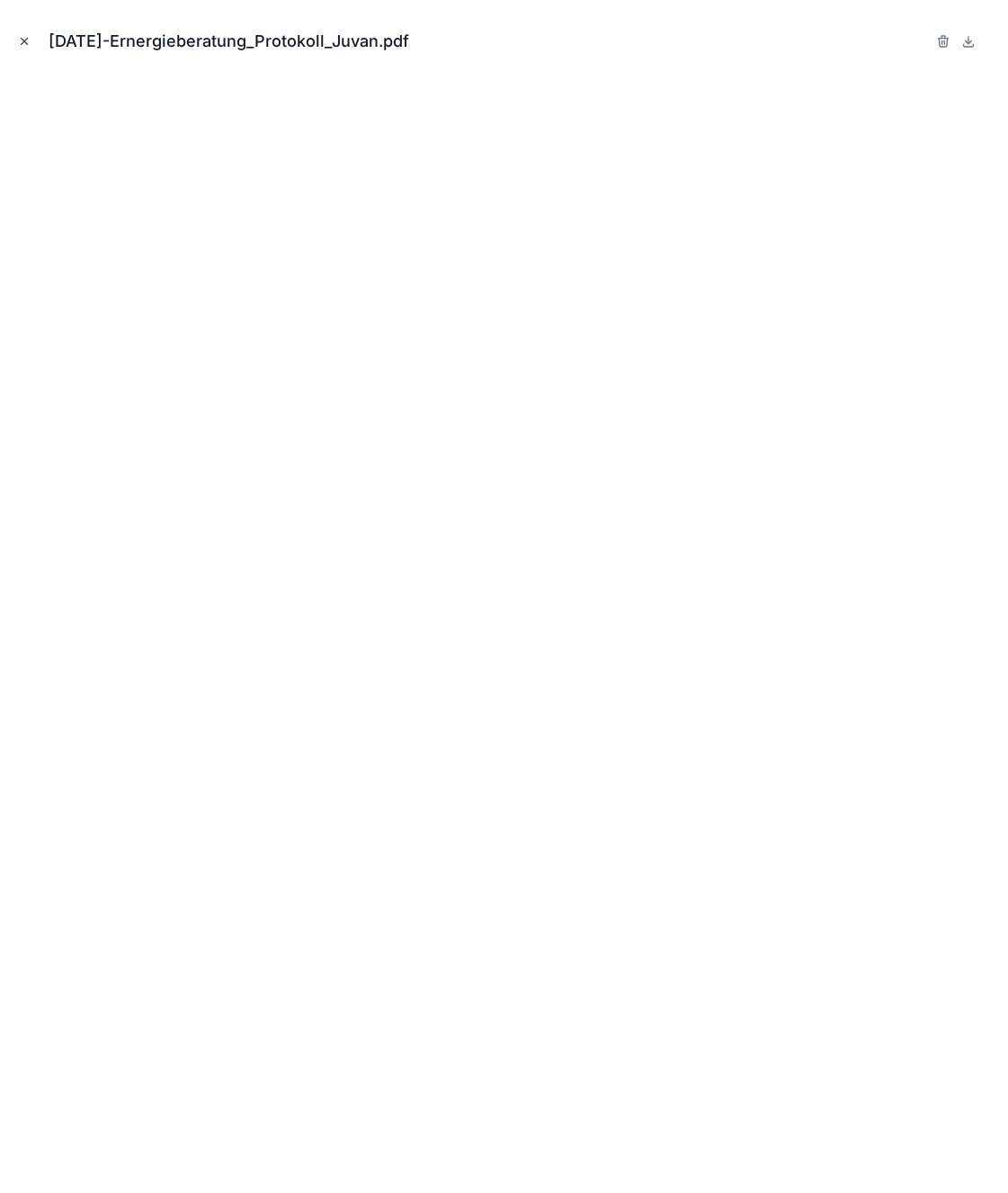
click at [18, 36] on icon "Close modal" at bounding box center [23, 40] width 12 height 12
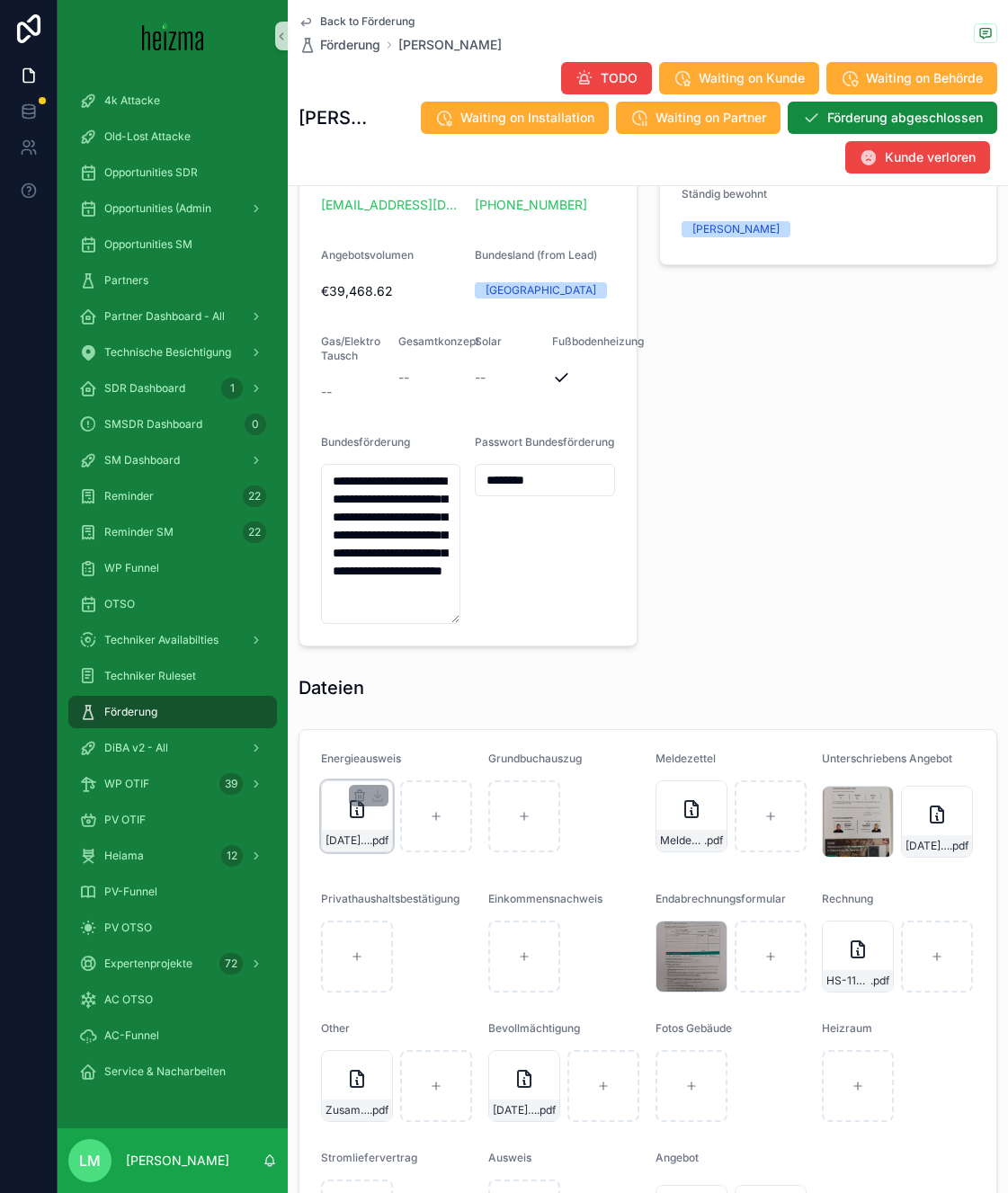
click at [351, 802] on div "2022-05-05-Ernergieberatung_Protokoll_Juvan .pdf" at bounding box center [357, 816] width 72 height 72
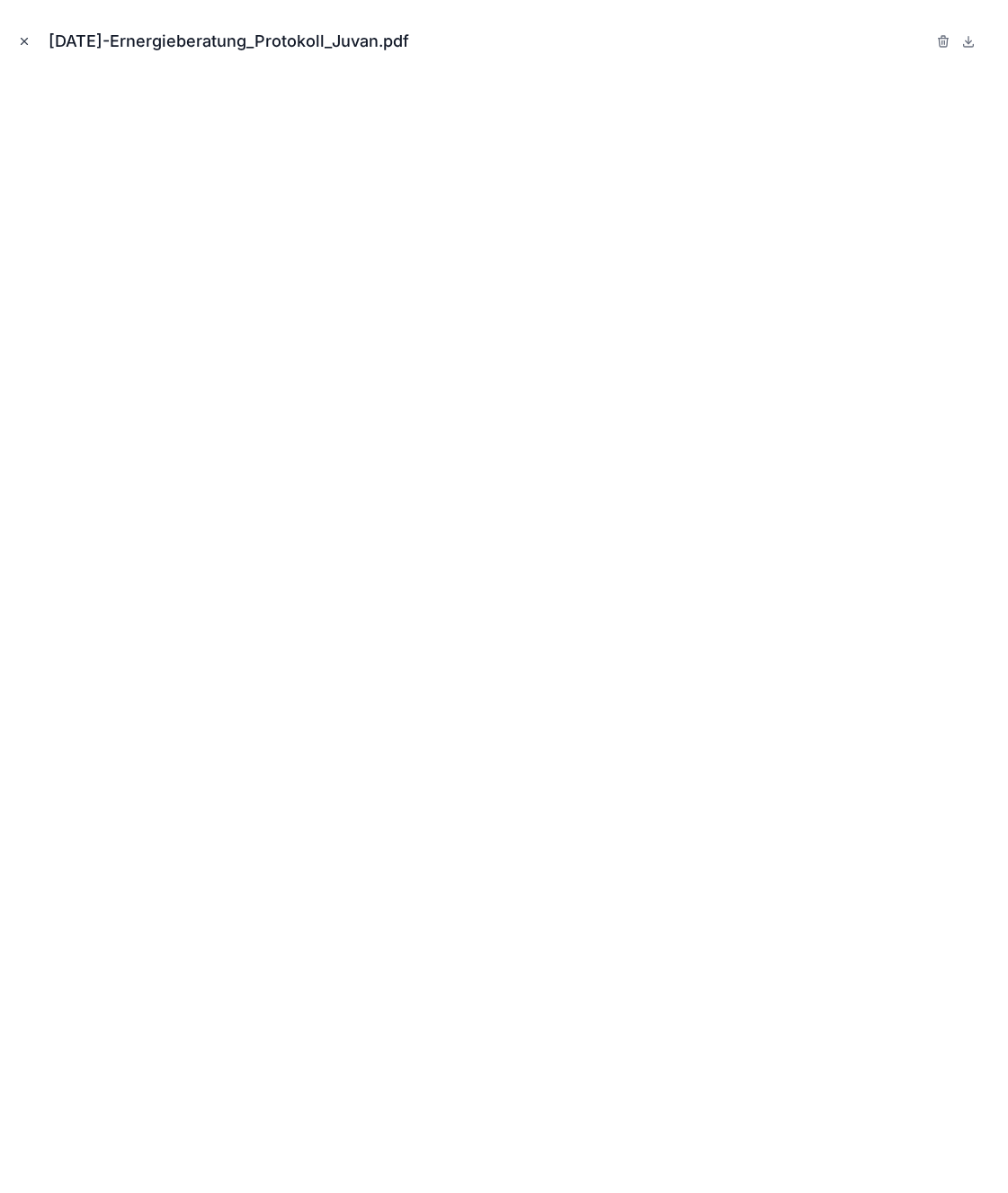
click at [27, 38] on icon "Close modal" at bounding box center [23, 40] width 12 height 12
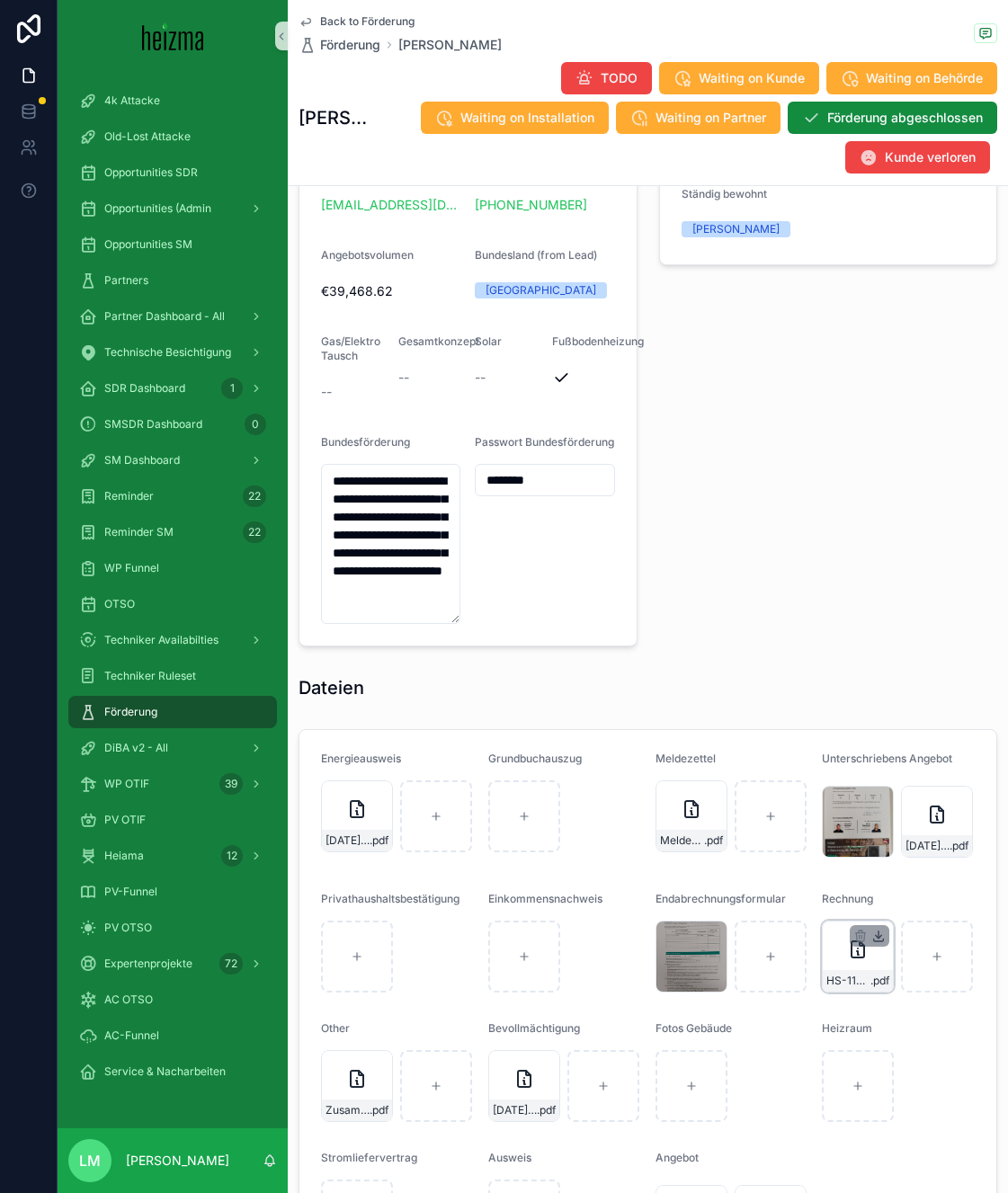
click at [884, 928] on icon "scrollable content" at bounding box center [878, 935] width 14 height 14
click at [870, 973] on span ".pdf" at bounding box center [880, 980] width 19 height 14
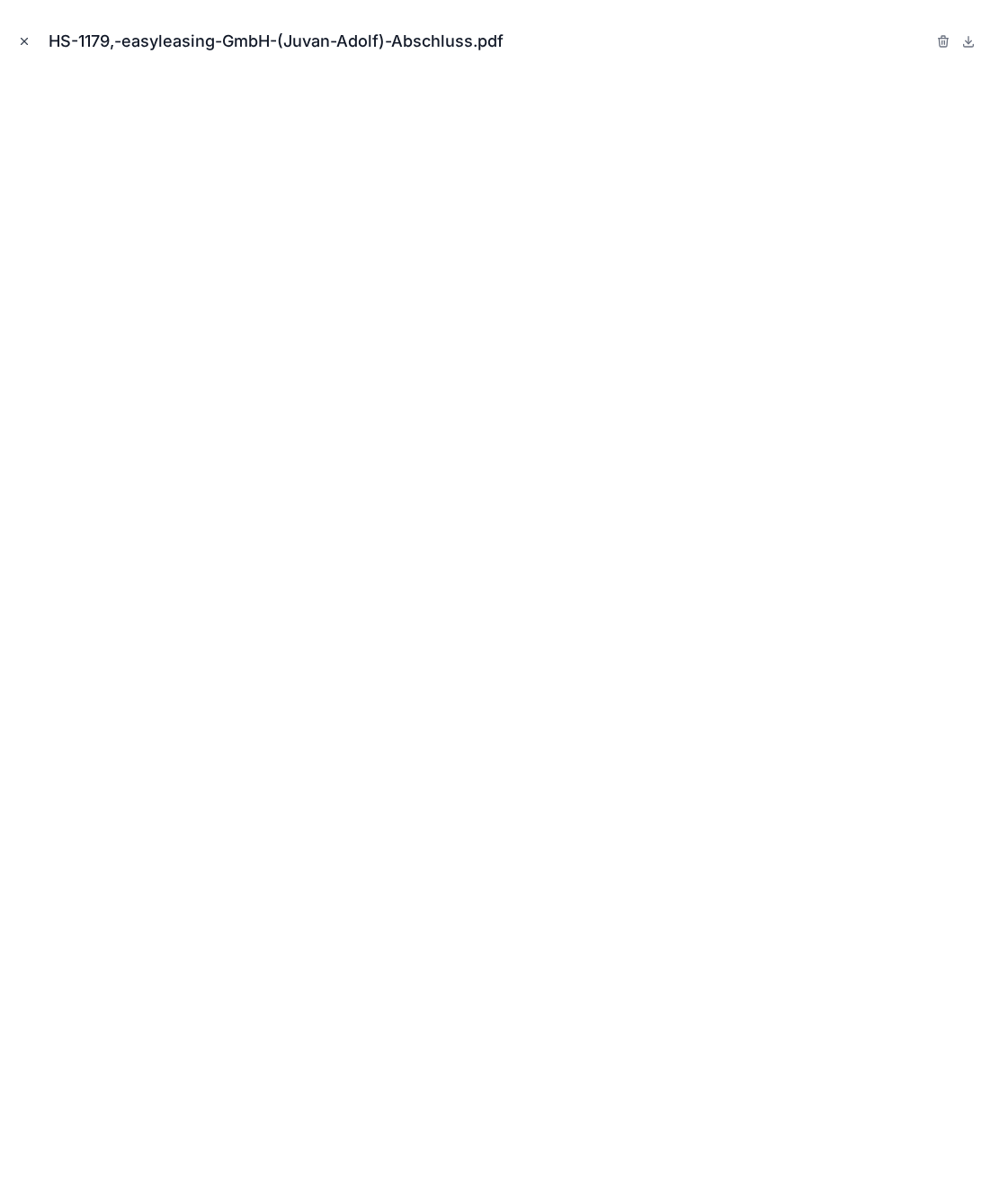
click at [22, 43] on icon "Close modal" at bounding box center [23, 40] width 12 height 12
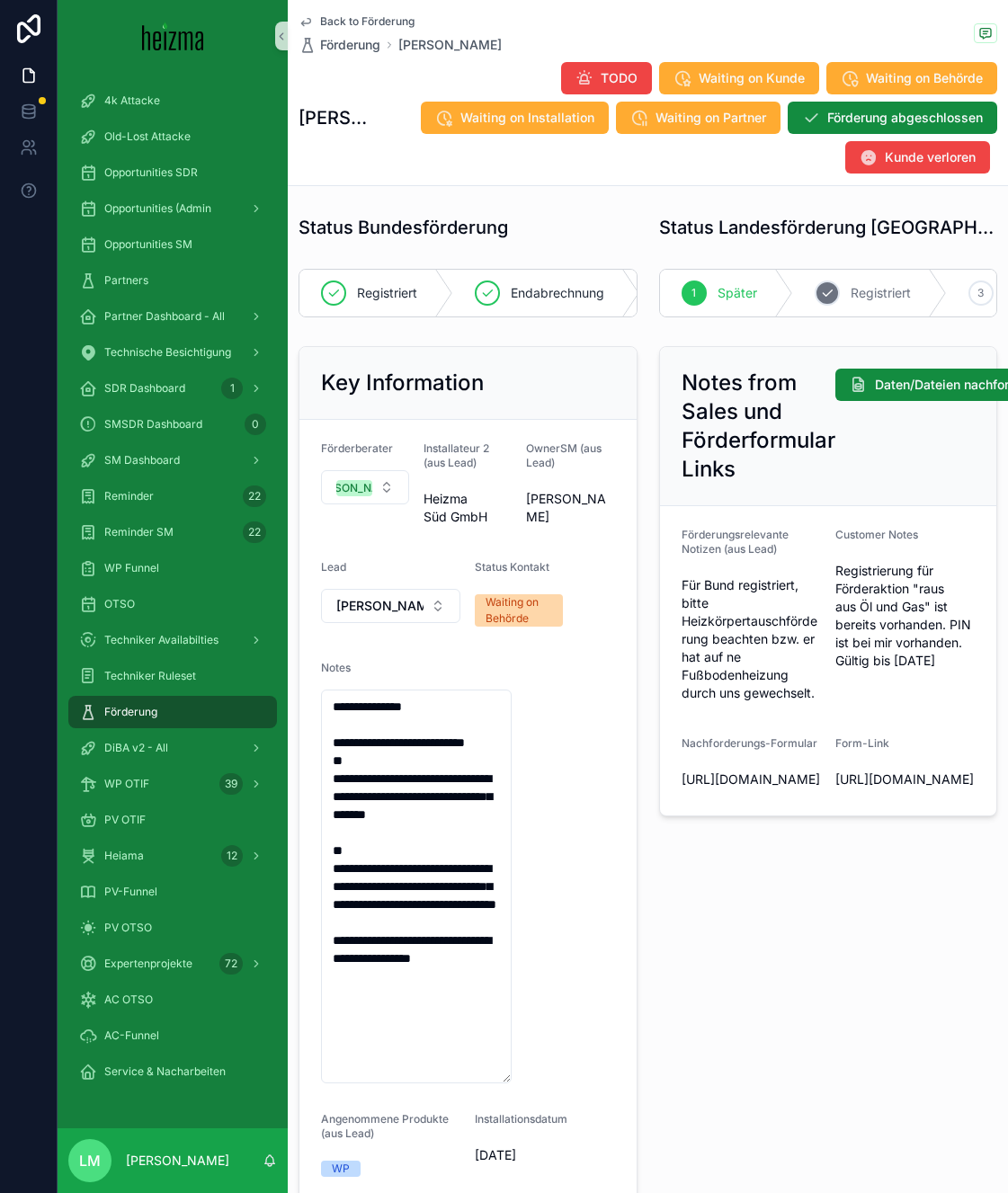
click at [841, 269] on div "2 Registriert" at bounding box center [869, 293] width 153 height 47
click at [976, 285] on icon "scrollable content" at bounding box center [980, 292] width 14 height 14
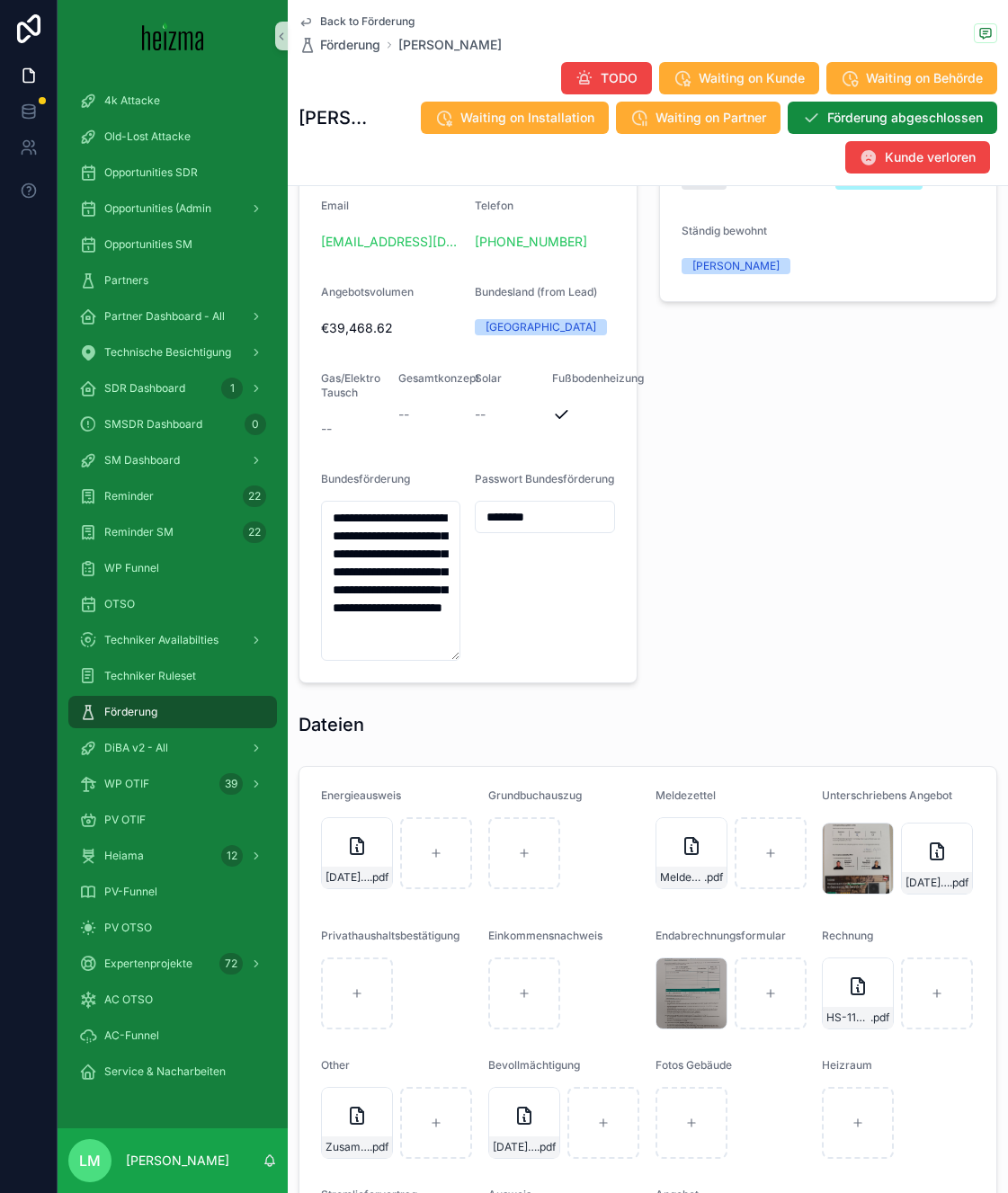
scroll to position [2025, 0]
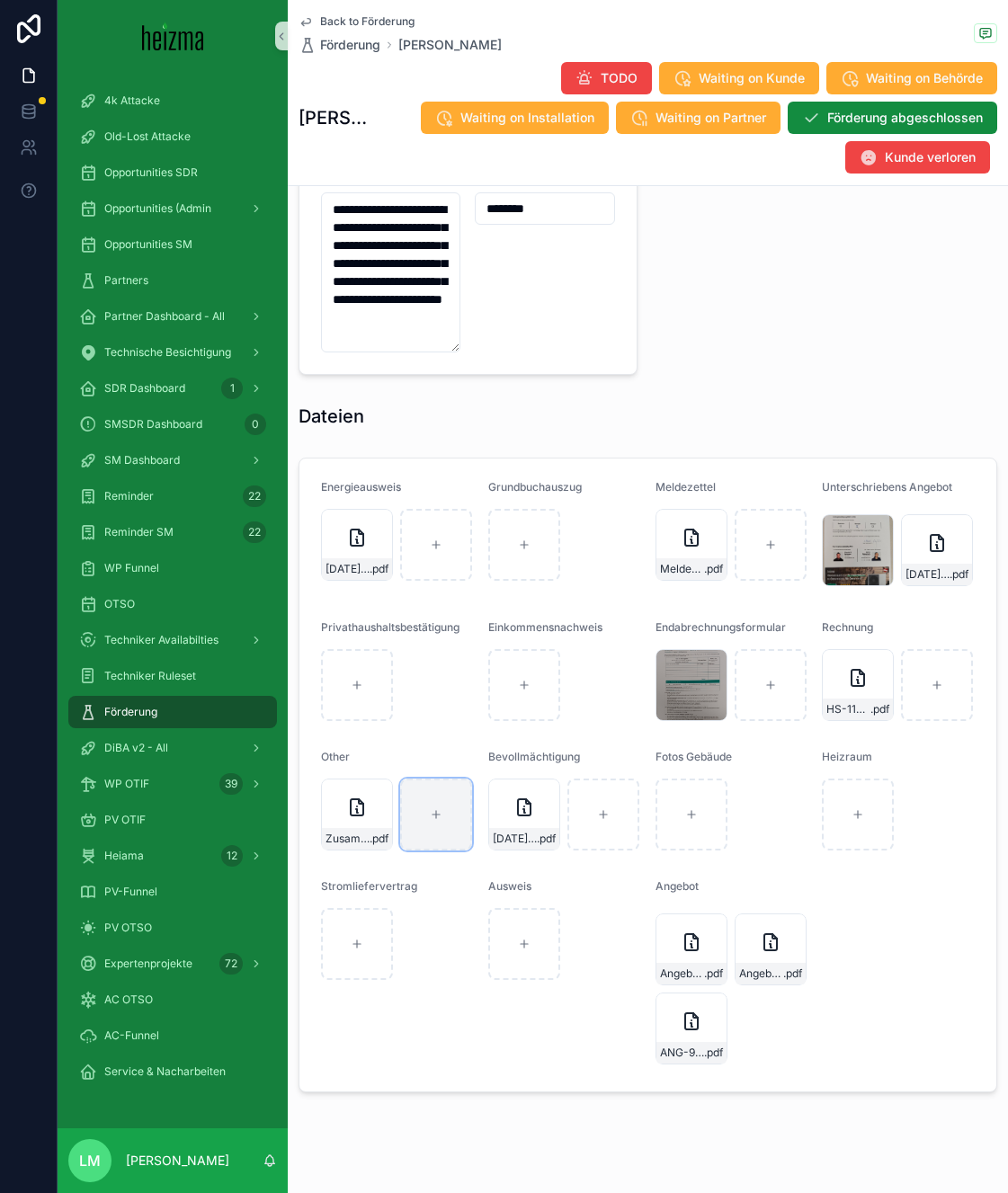
click at [441, 808] on icon "scrollable content" at bounding box center [435, 814] width 12 height 12
type input "**********"
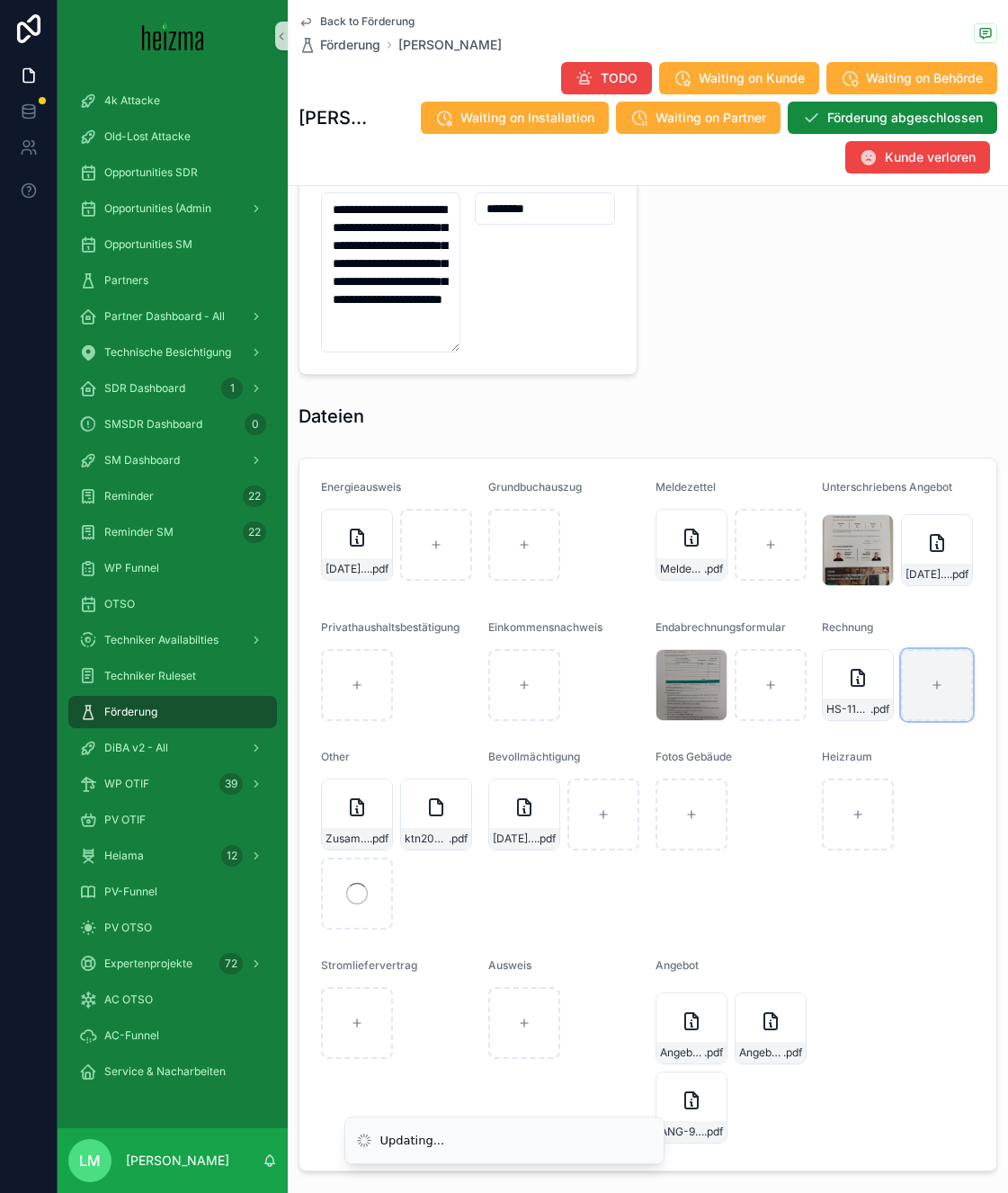
click at [958, 690] on div "scrollable content" at bounding box center [936, 685] width 72 height 72
type input "**********"
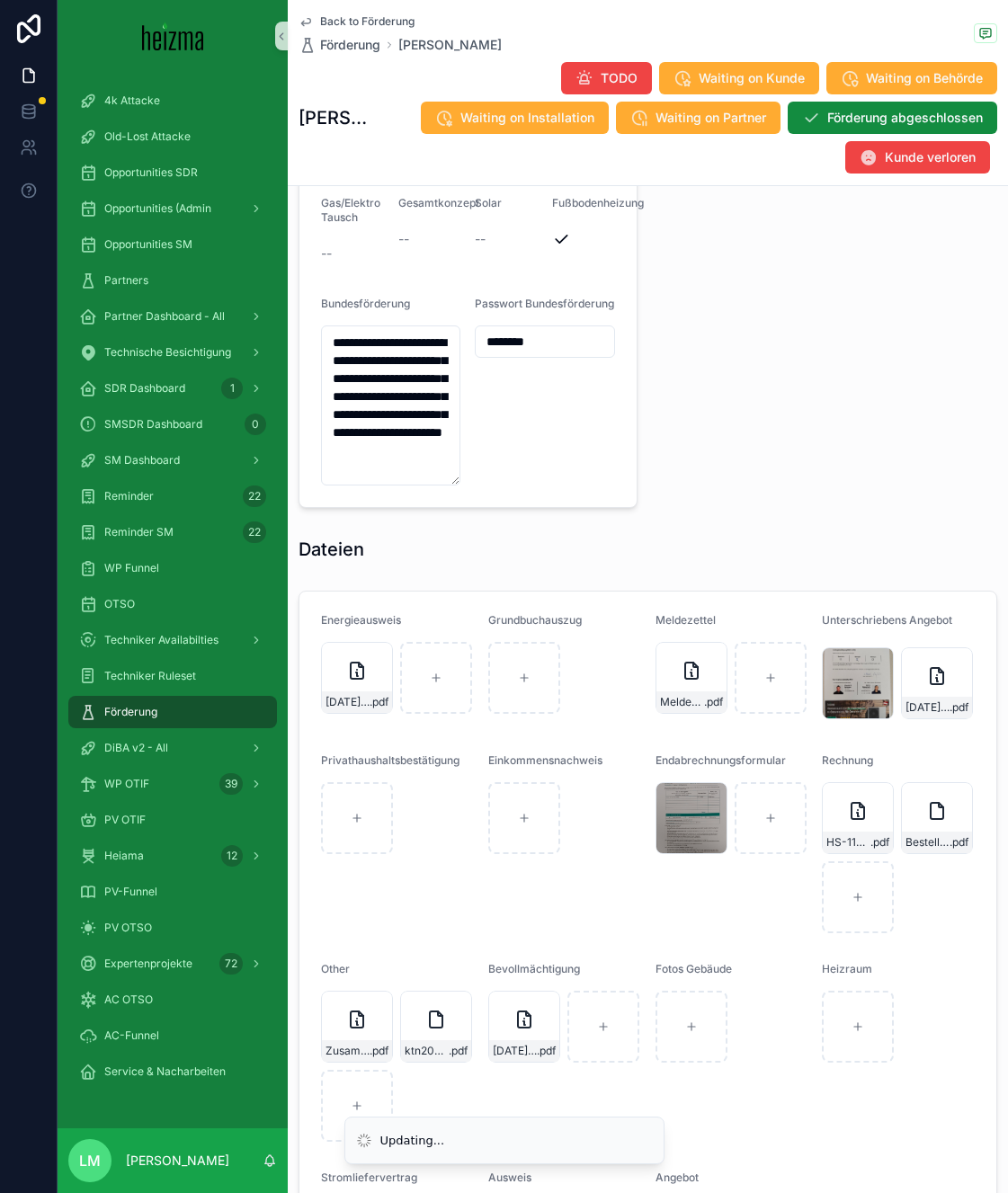
scroll to position [1887, 0]
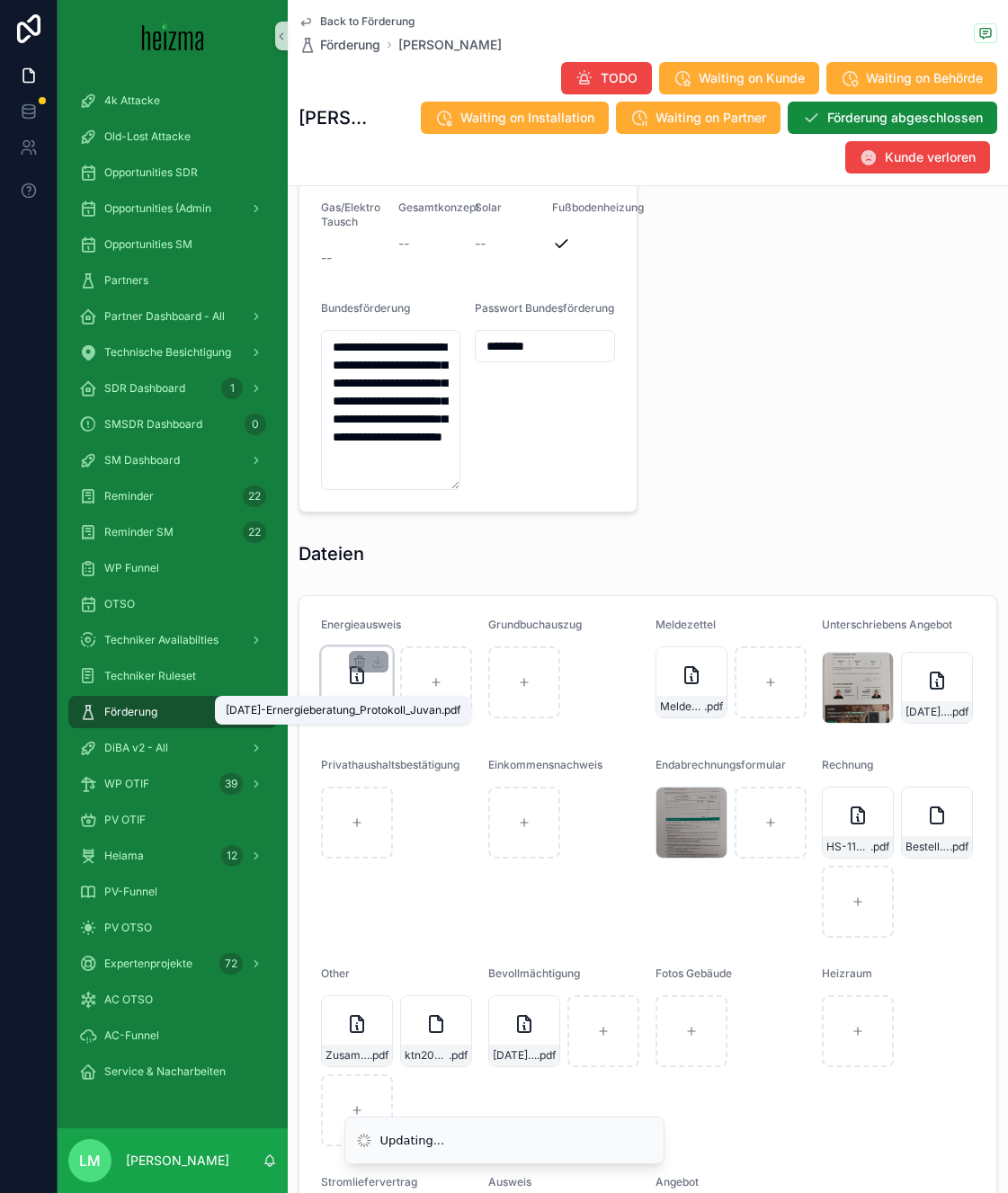
click at [351, 699] on span "2022-05-05-Ernergieberatung_Protokoll_Juvan" at bounding box center [347, 706] width 44 height 14
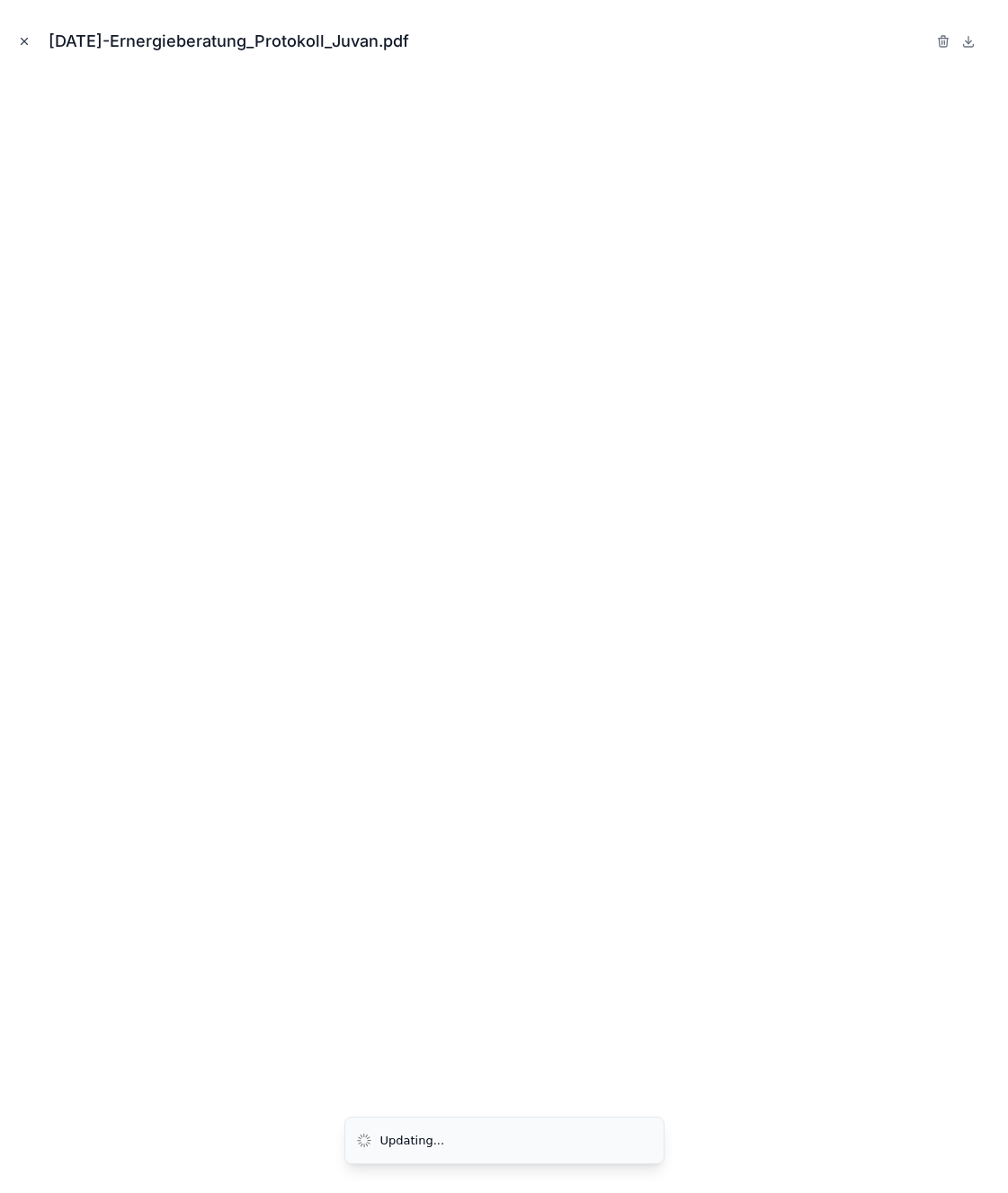
click at [22, 38] on icon "Close modal" at bounding box center [24, 41] width 7 height 7
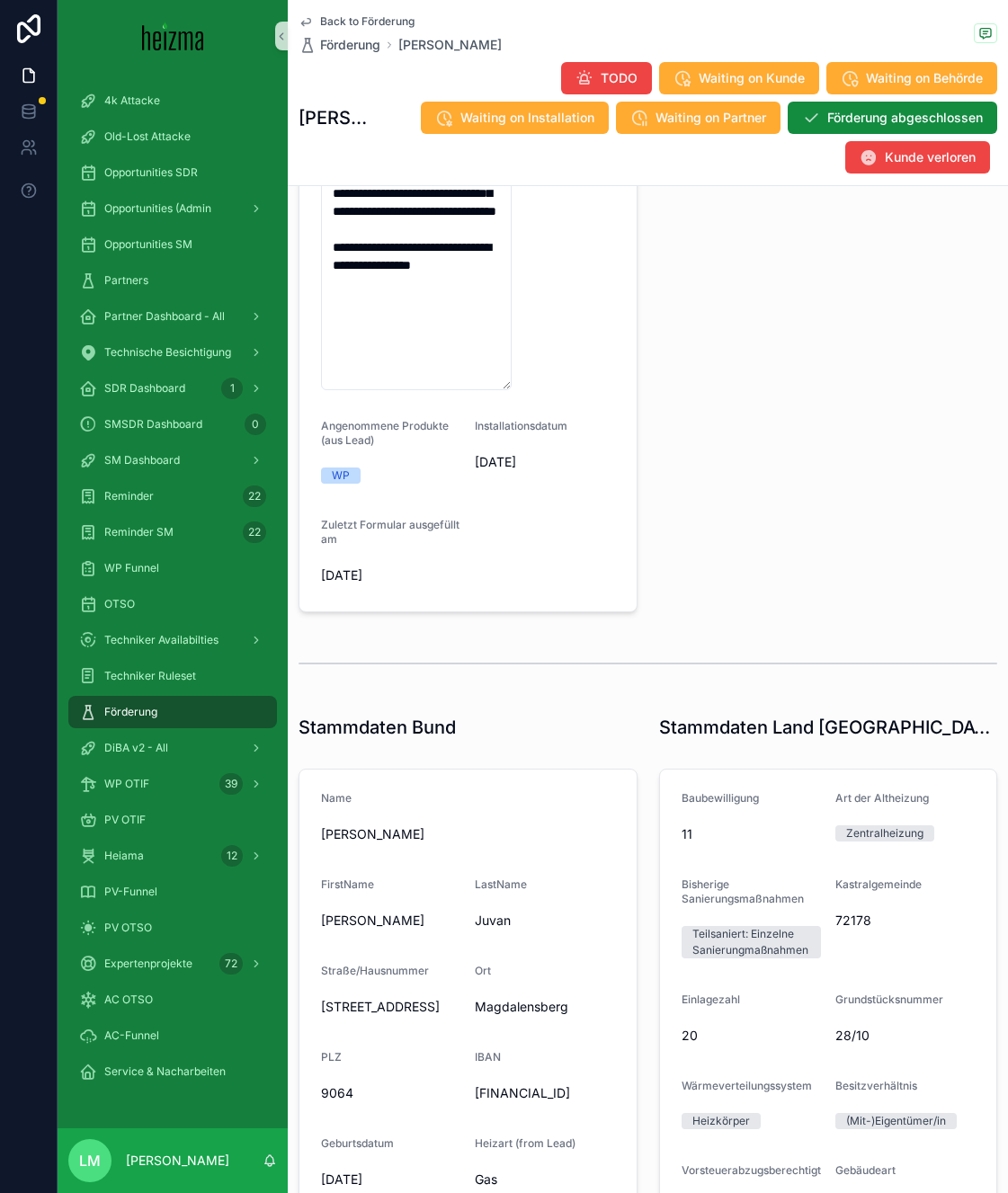
scroll to position [446, 0]
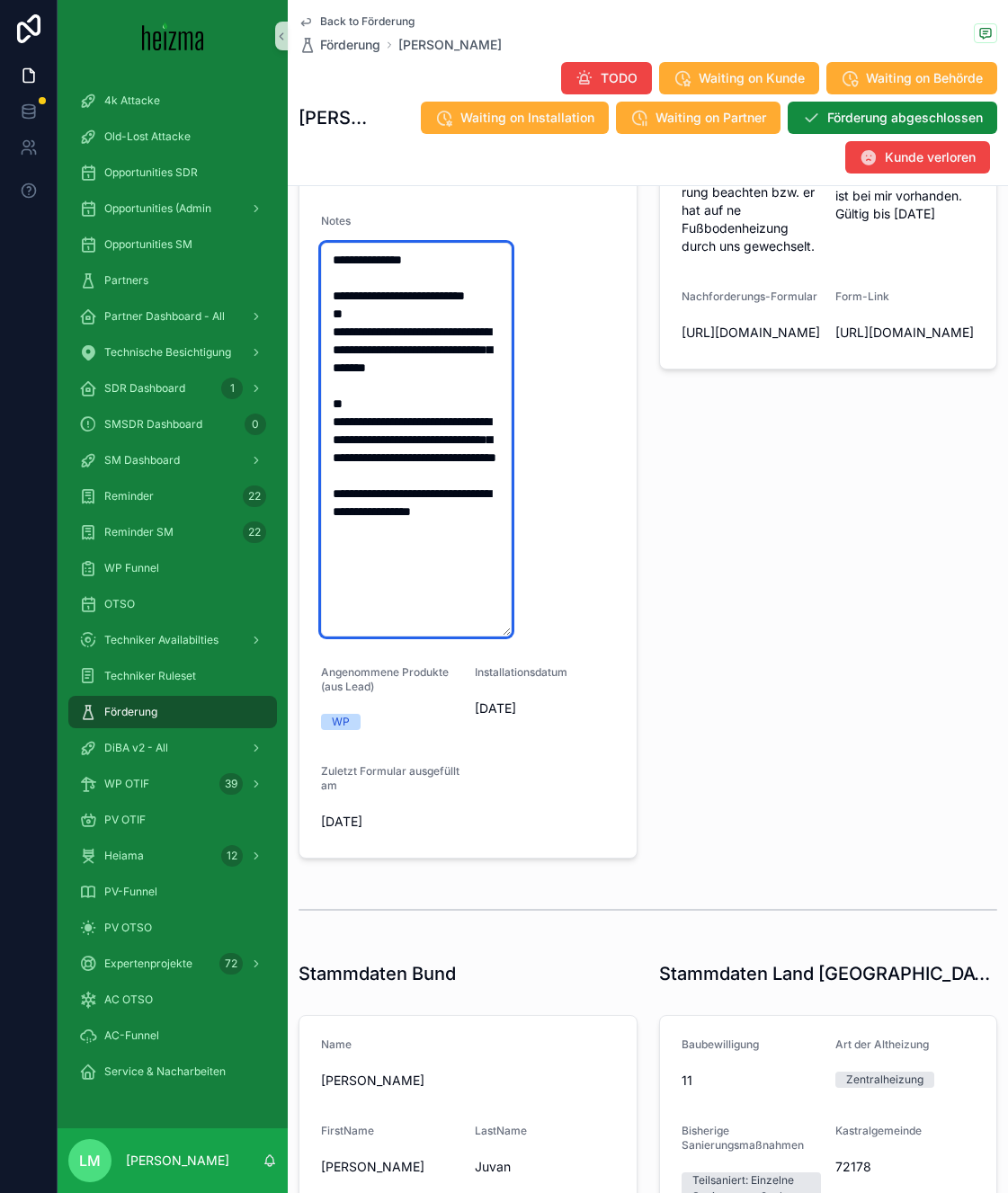
click at [387, 242] on textarea "**********" at bounding box center [416, 439] width 191 height 394
click at [343, 242] on textarea "**********" at bounding box center [416, 439] width 191 height 394
click at [476, 242] on textarea "**********" at bounding box center [416, 439] width 191 height 394
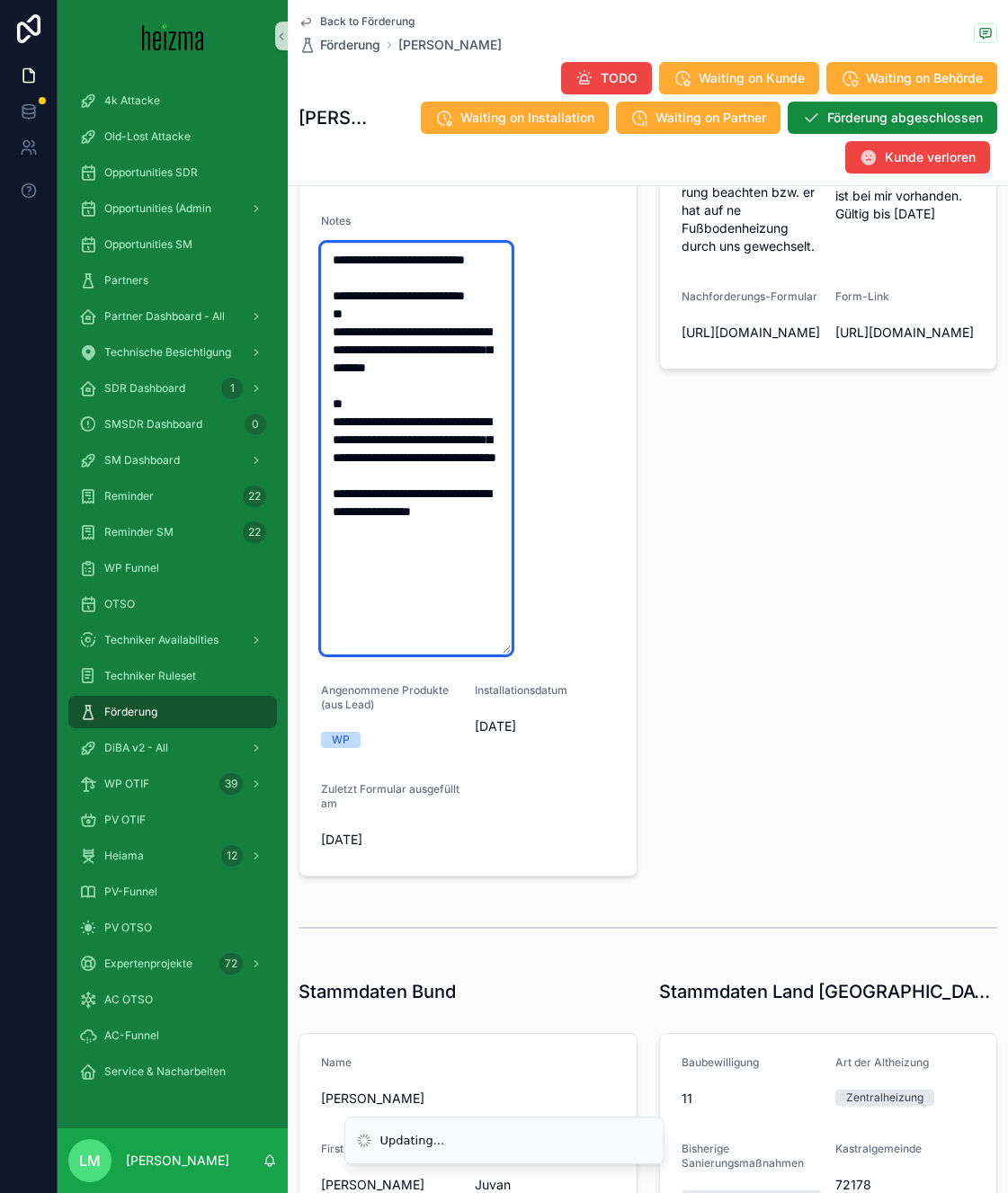
type textarea "**********"
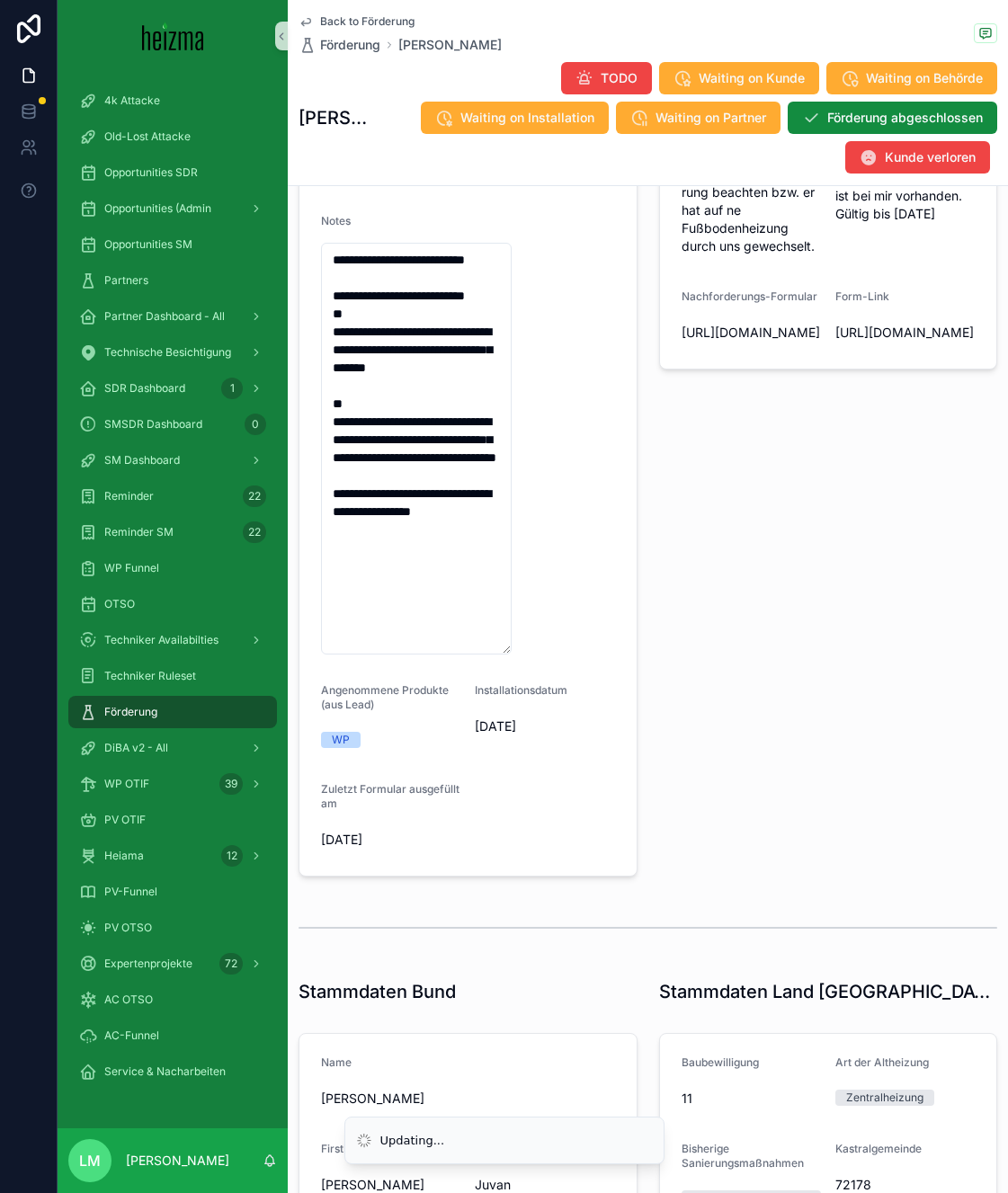
click at [629, 280] on form "**********" at bounding box center [468, 424] width 337 height 902
click at [325, 27] on span "Back to Förderung" at bounding box center [367, 21] width 95 height 14
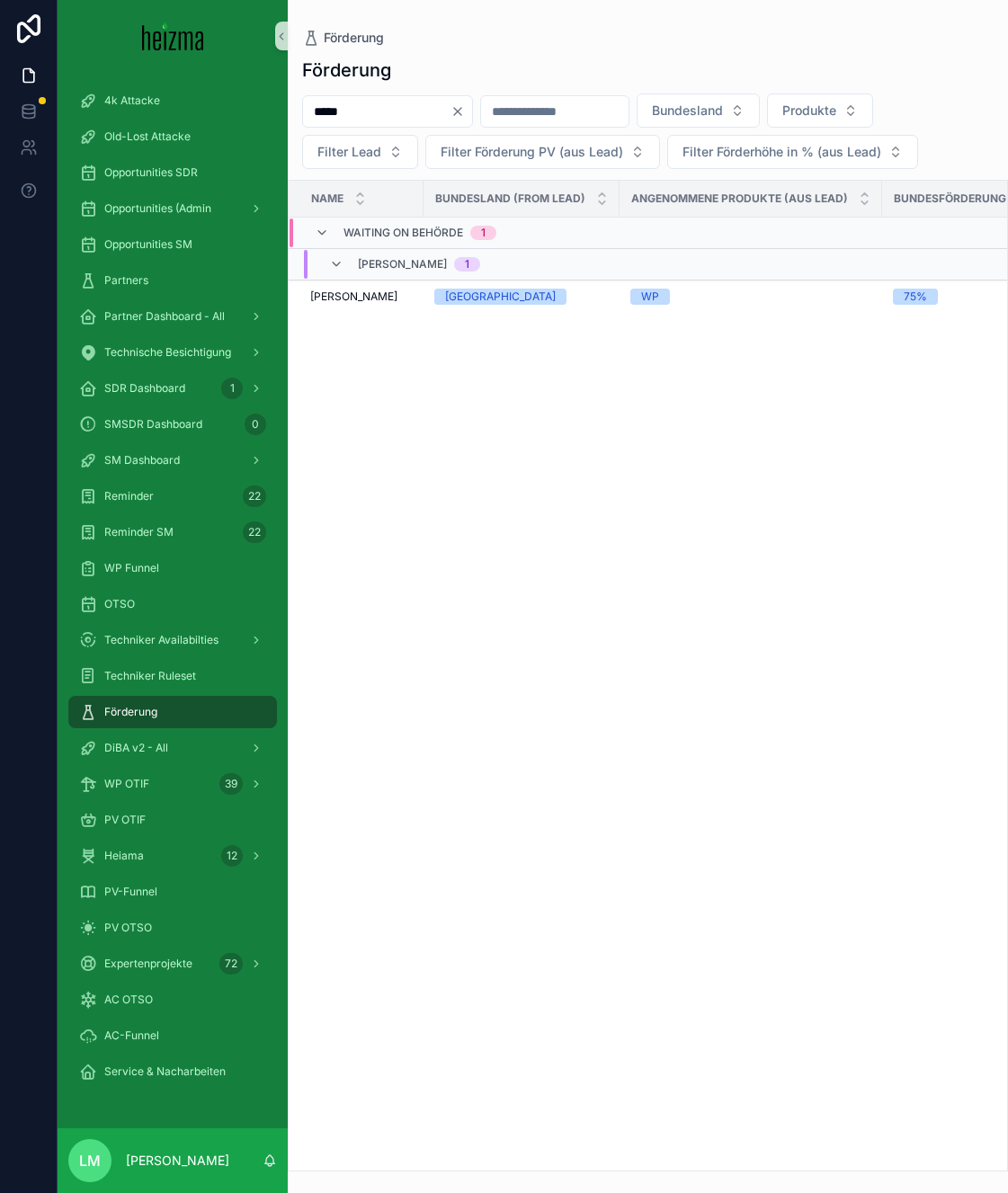
click at [465, 110] on icon "Clear" at bounding box center [457, 110] width 14 height 14
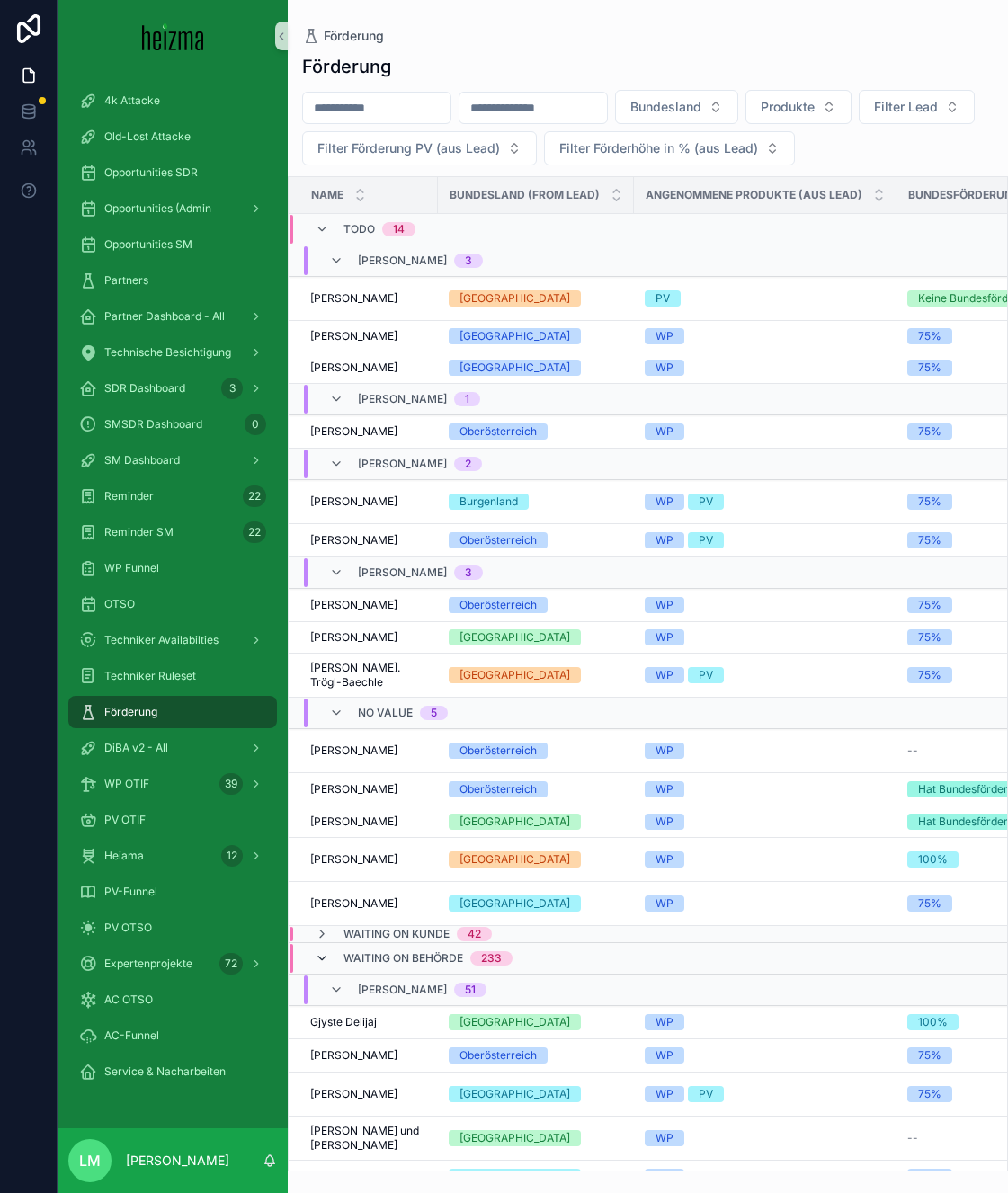
click at [317, 955] on icon "scrollable content" at bounding box center [321, 957] width 14 height 14
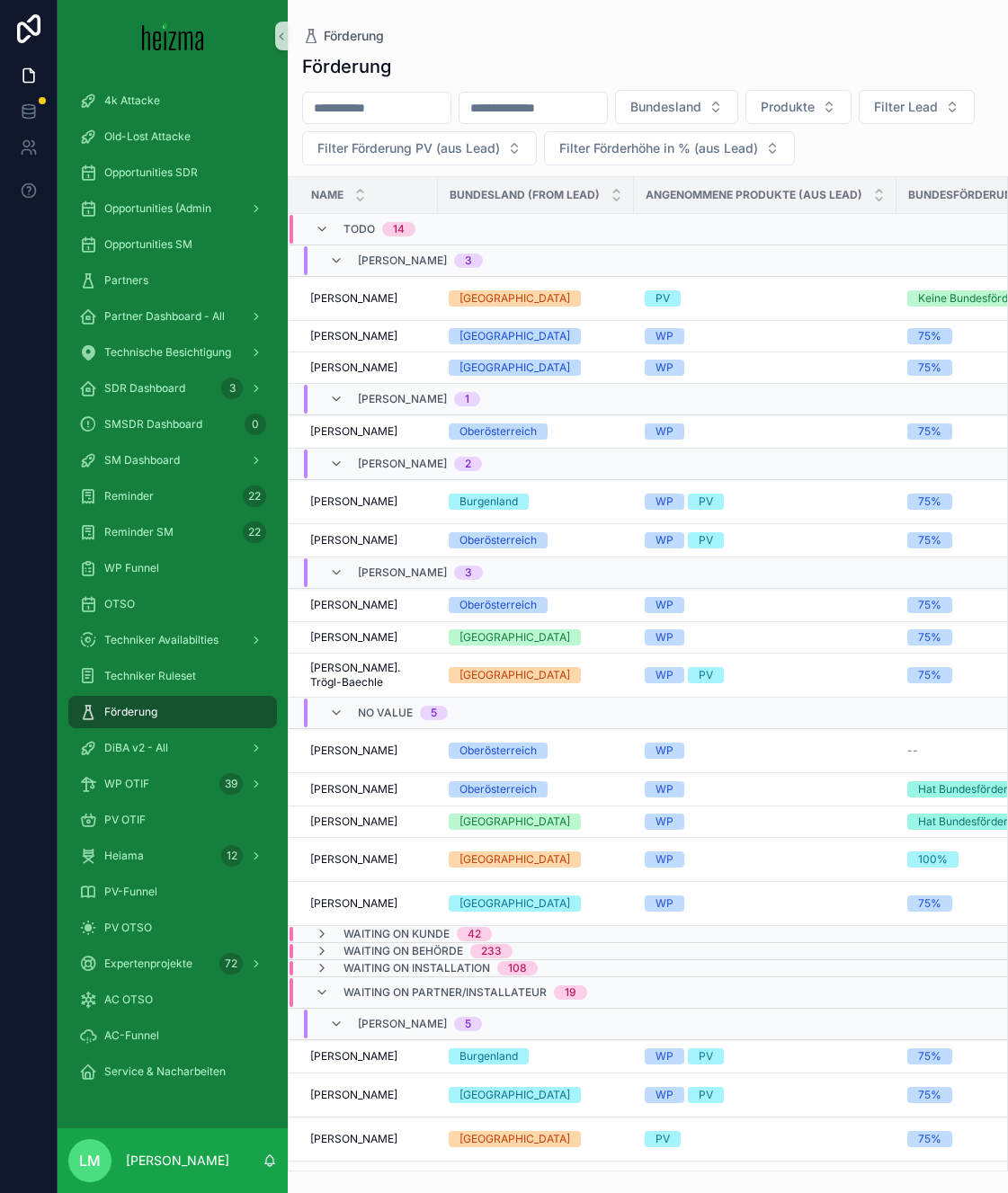
click at [326, 1001] on div "Waiting on Partner/Installateur 19" at bounding box center [450, 992] width 272 height 29
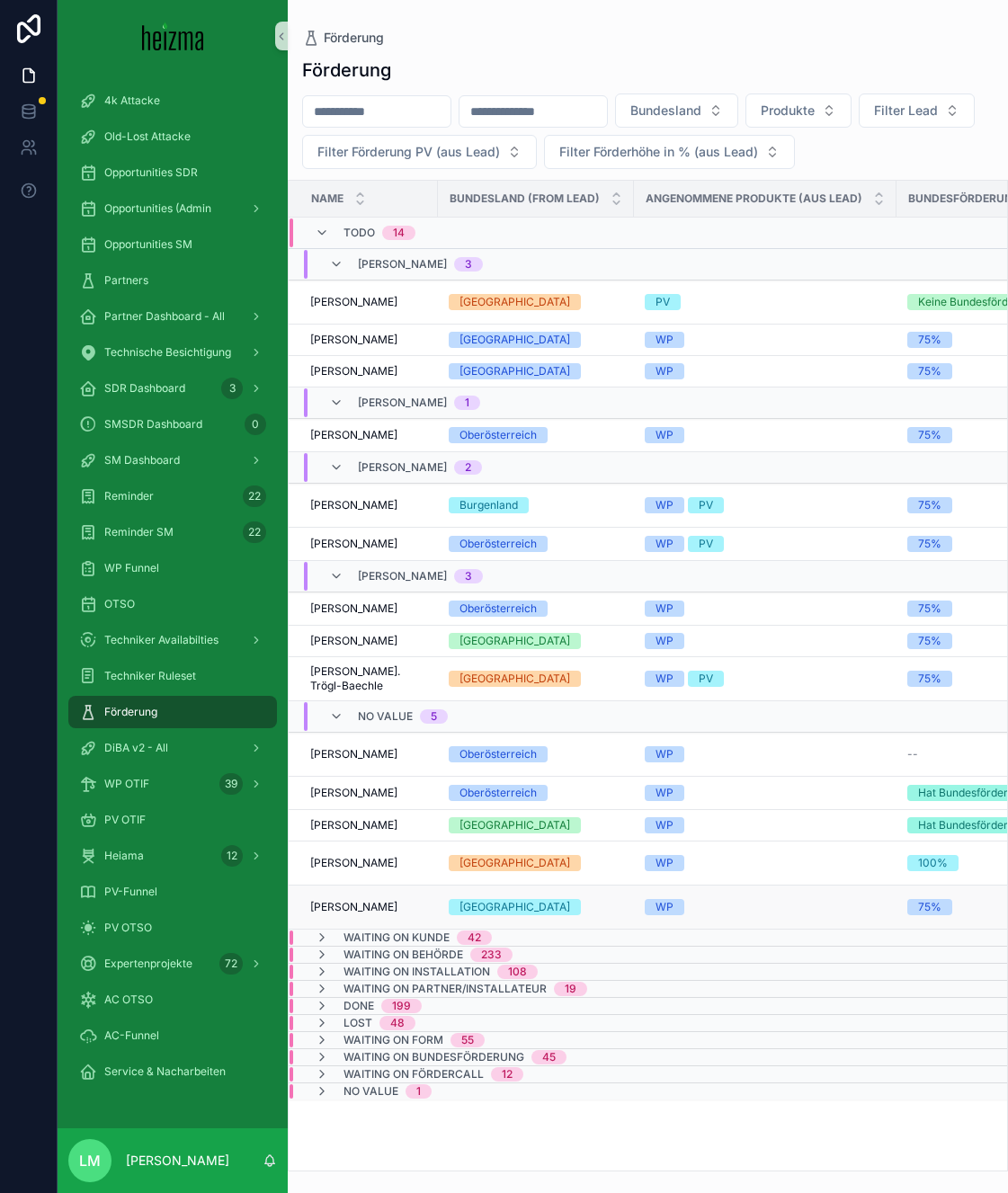
click at [364, 910] on span "[PERSON_NAME]" at bounding box center [353, 906] width 87 height 14
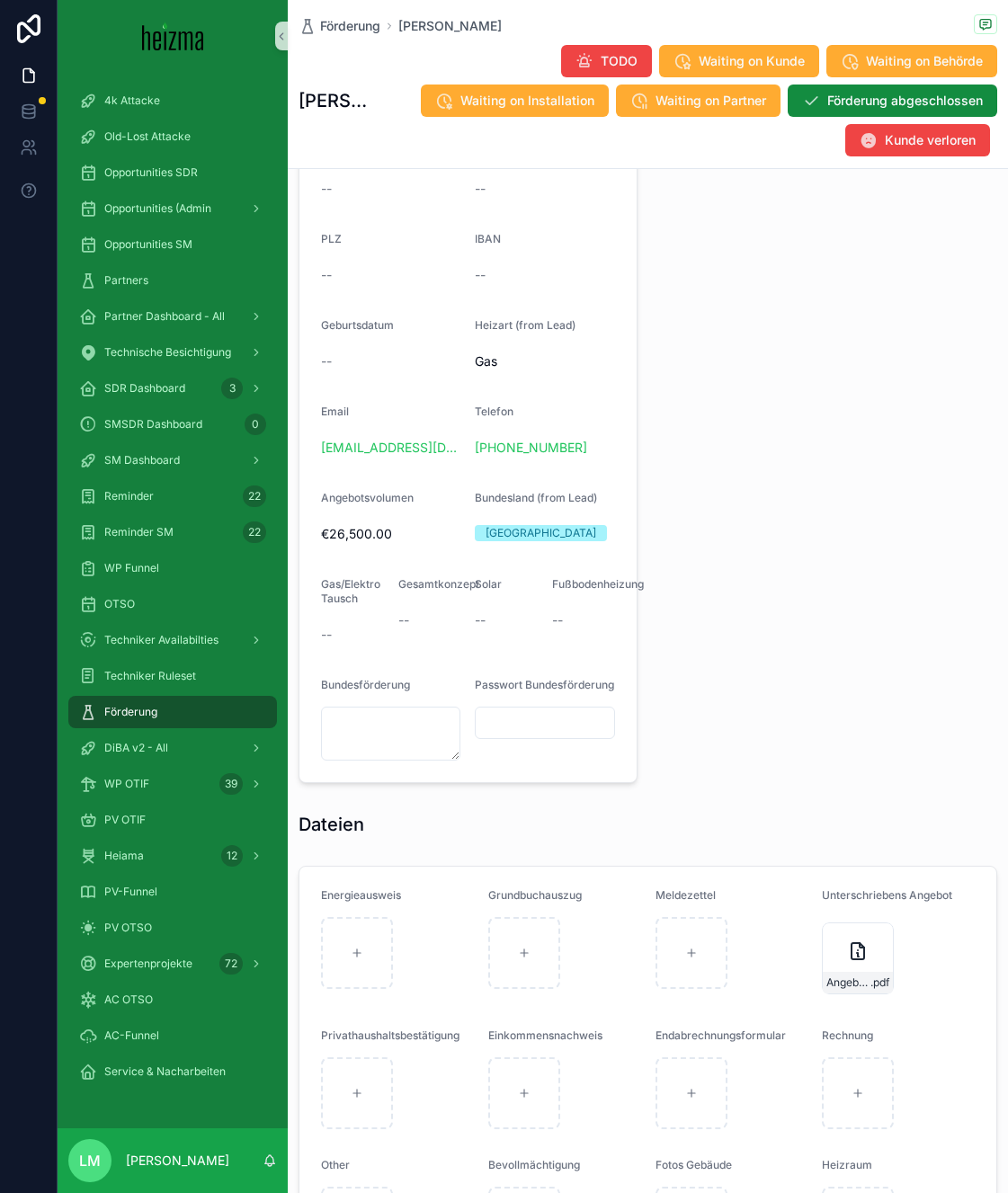
scroll to position [1593, 0]
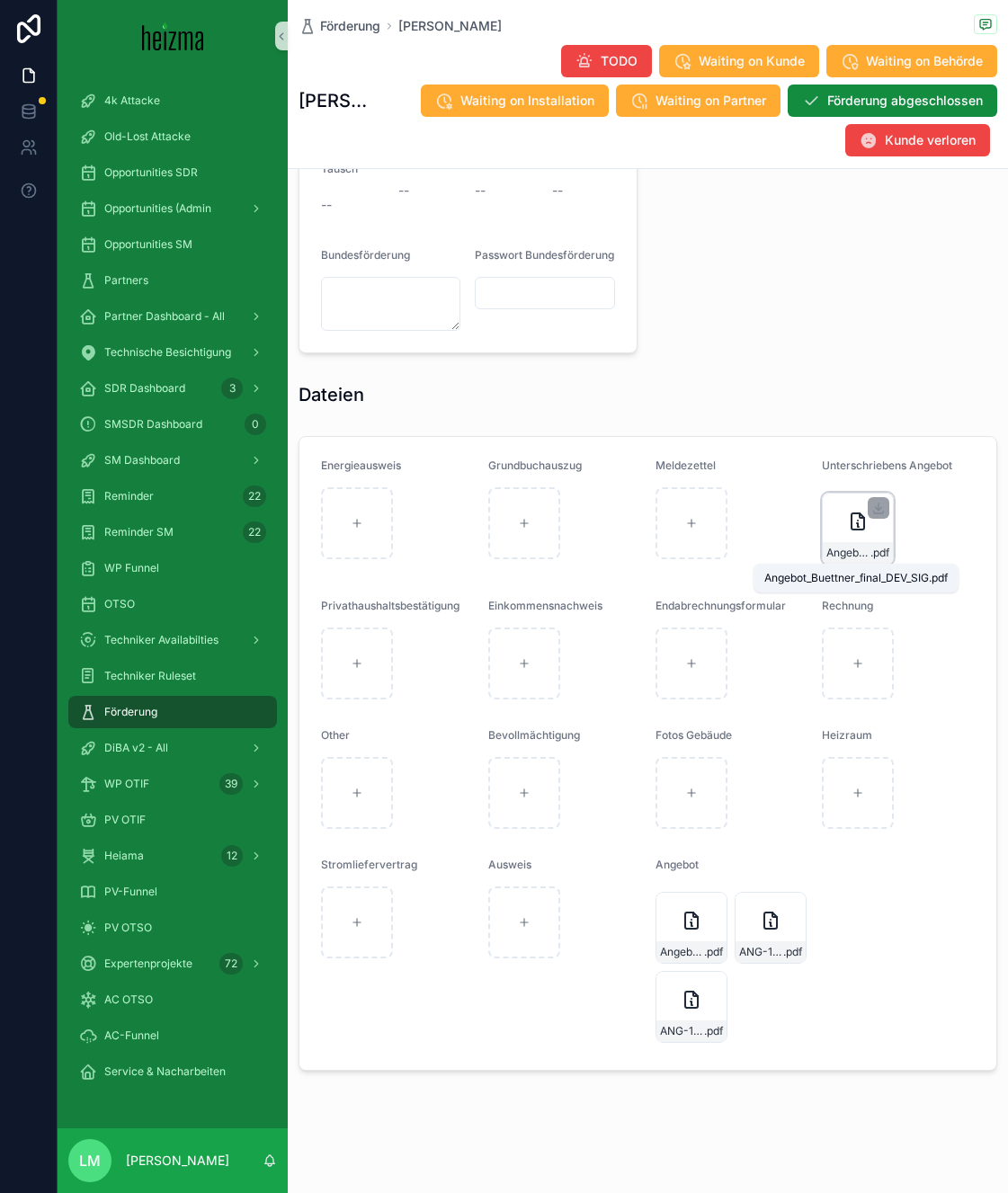
click at [862, 547] on span "Angebot_Buettner_final_DEV_SIG" at bounding box center [848, 552] width 44 height 14
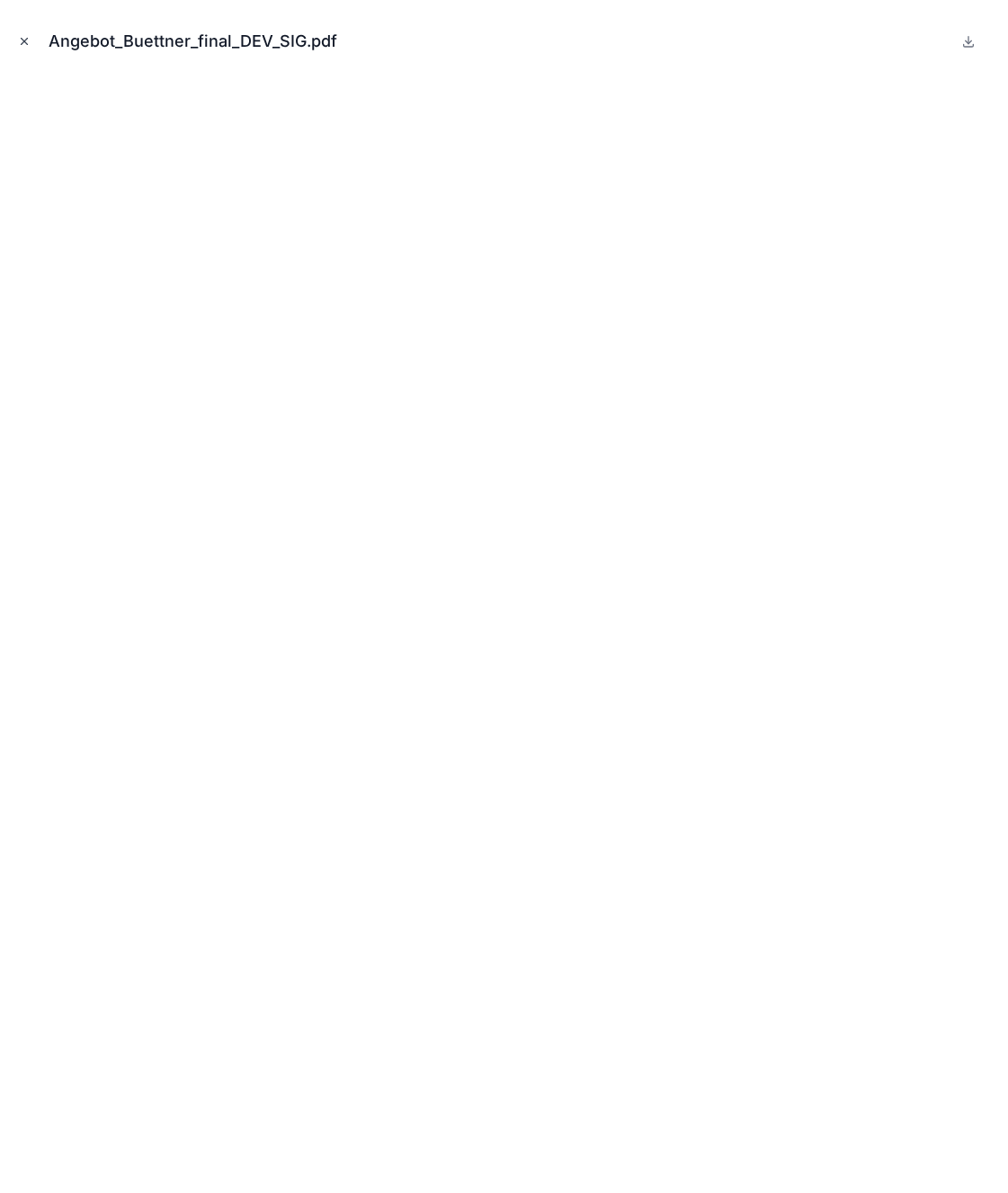
click at [29, 39] on icon "Close modal" at bounding box center [23, 40] width 12 height 12
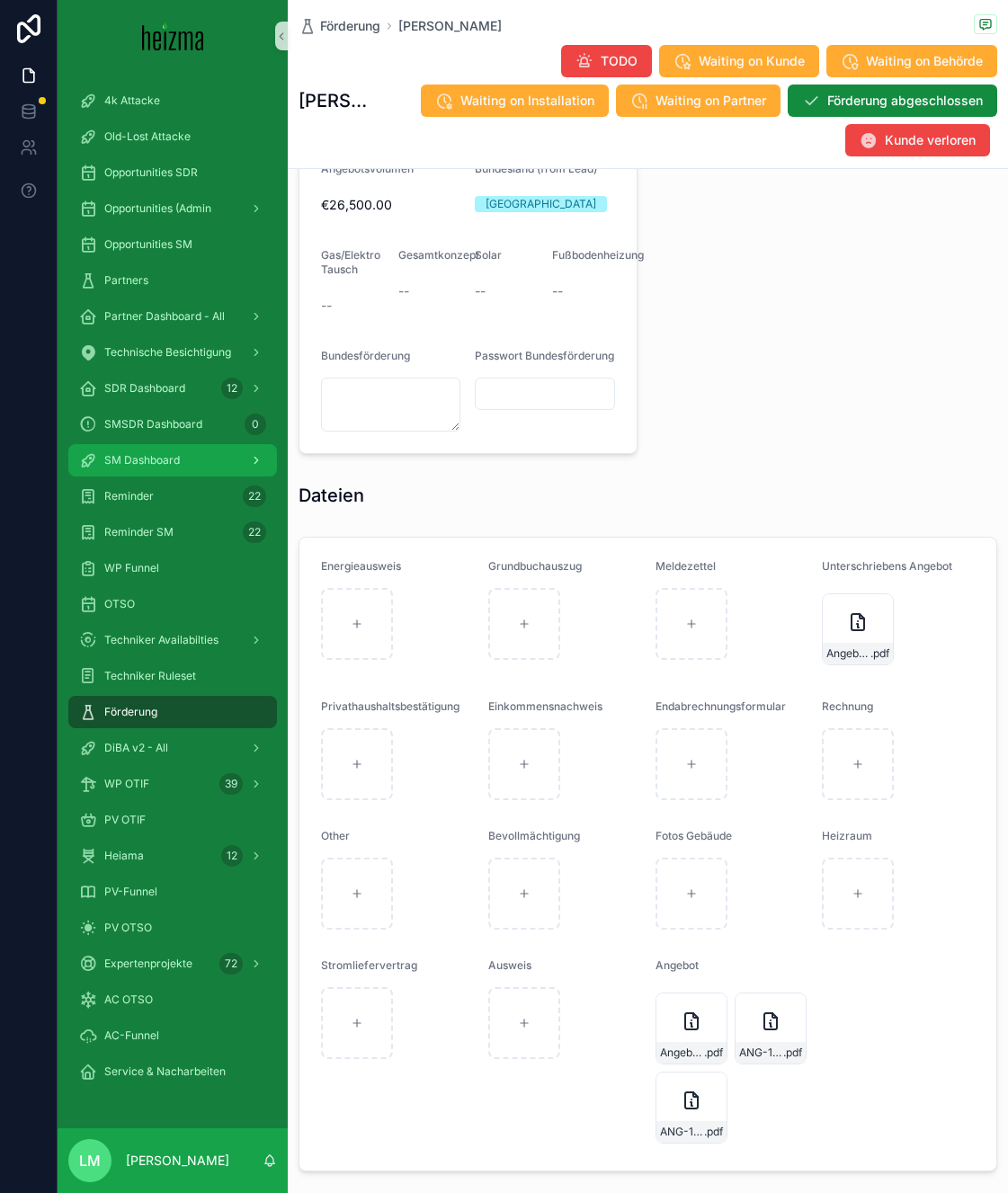
scroll to position [1593, 0]
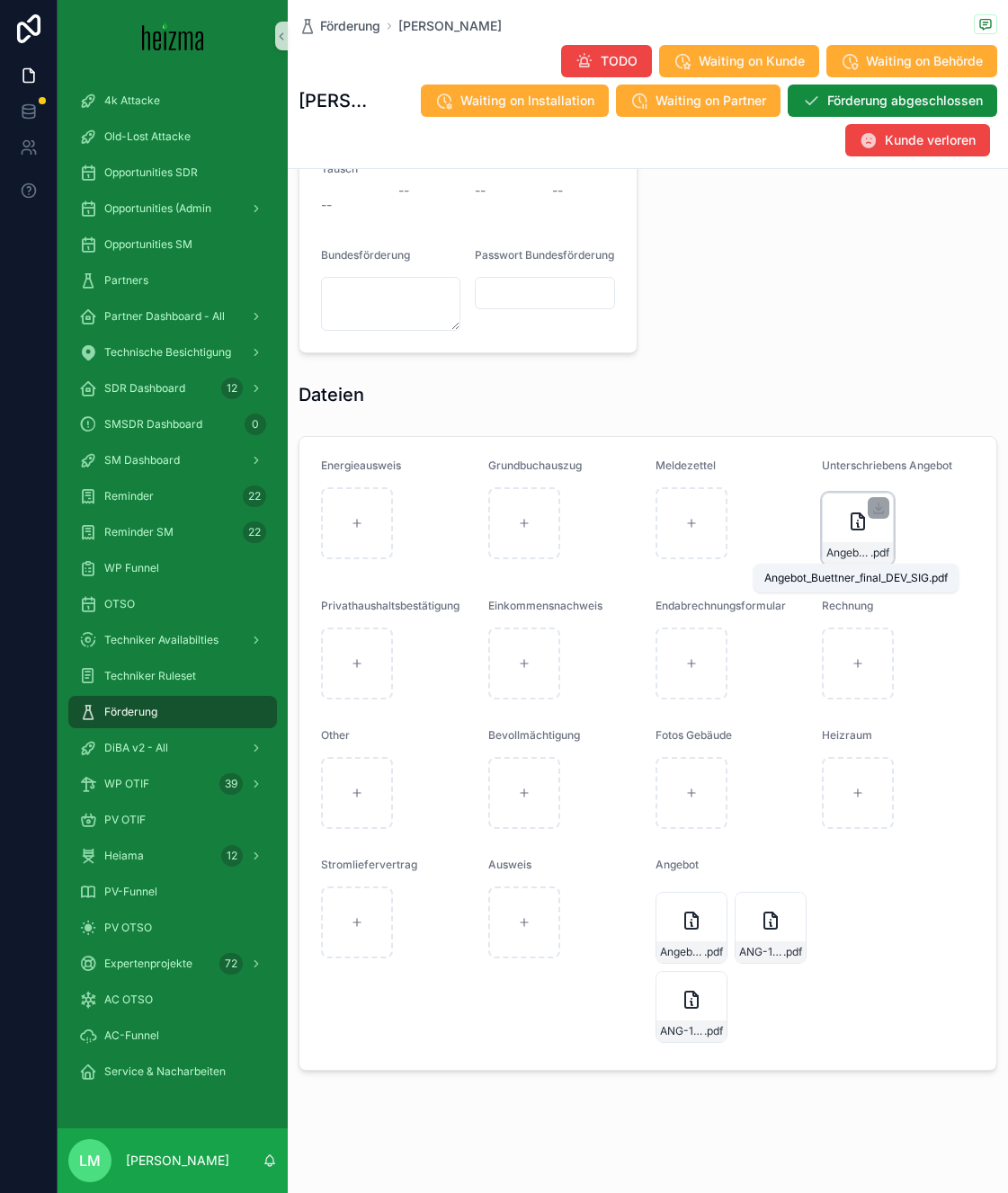
click at [855, 553] on span "Angebot_Buettner_final_DEV_SIG" at bounding box center [848, 552] width 44 height 14
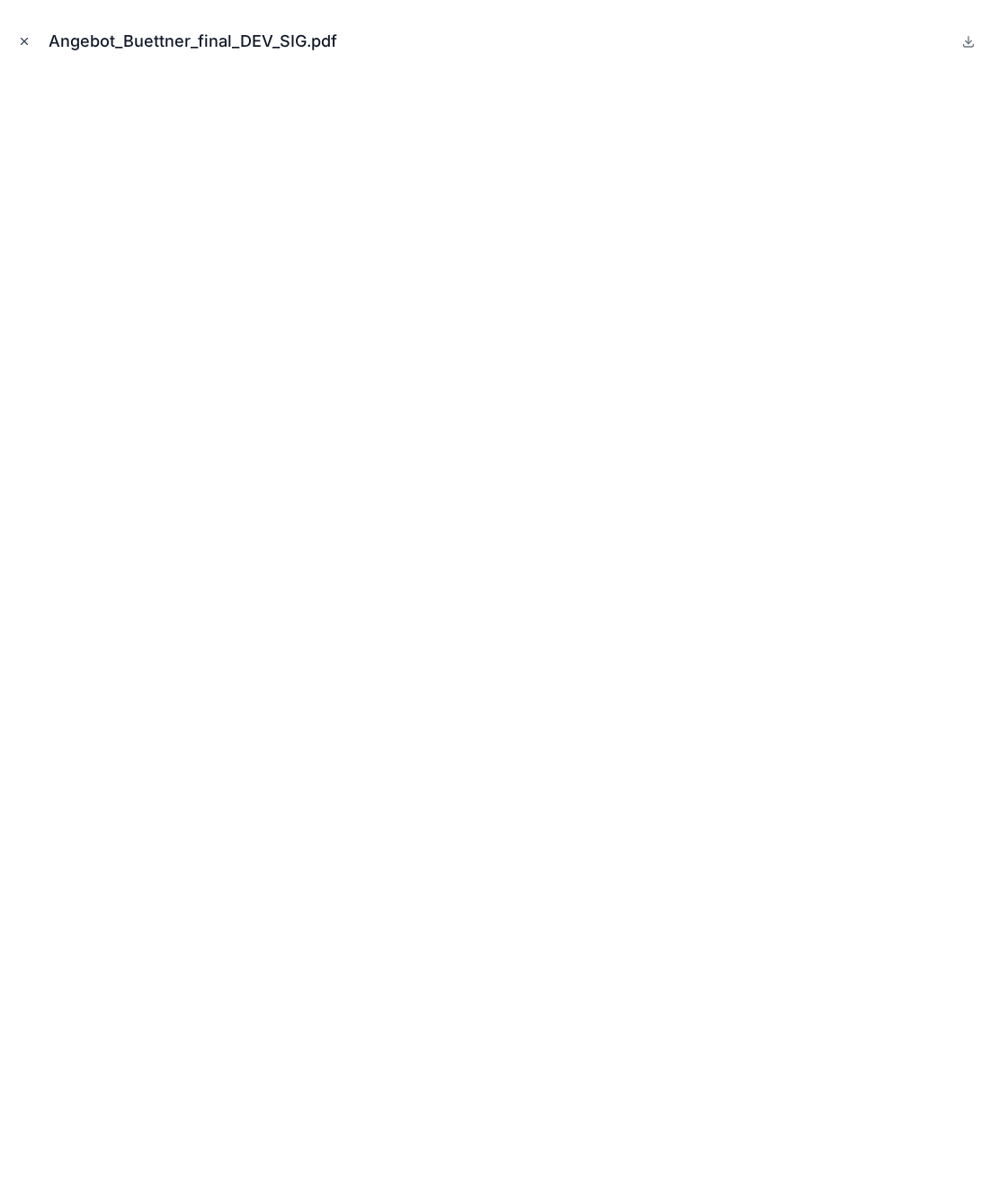
click at [22, 41] on icon "Close modal" at bounding box center [23, 40] width 12 height 12
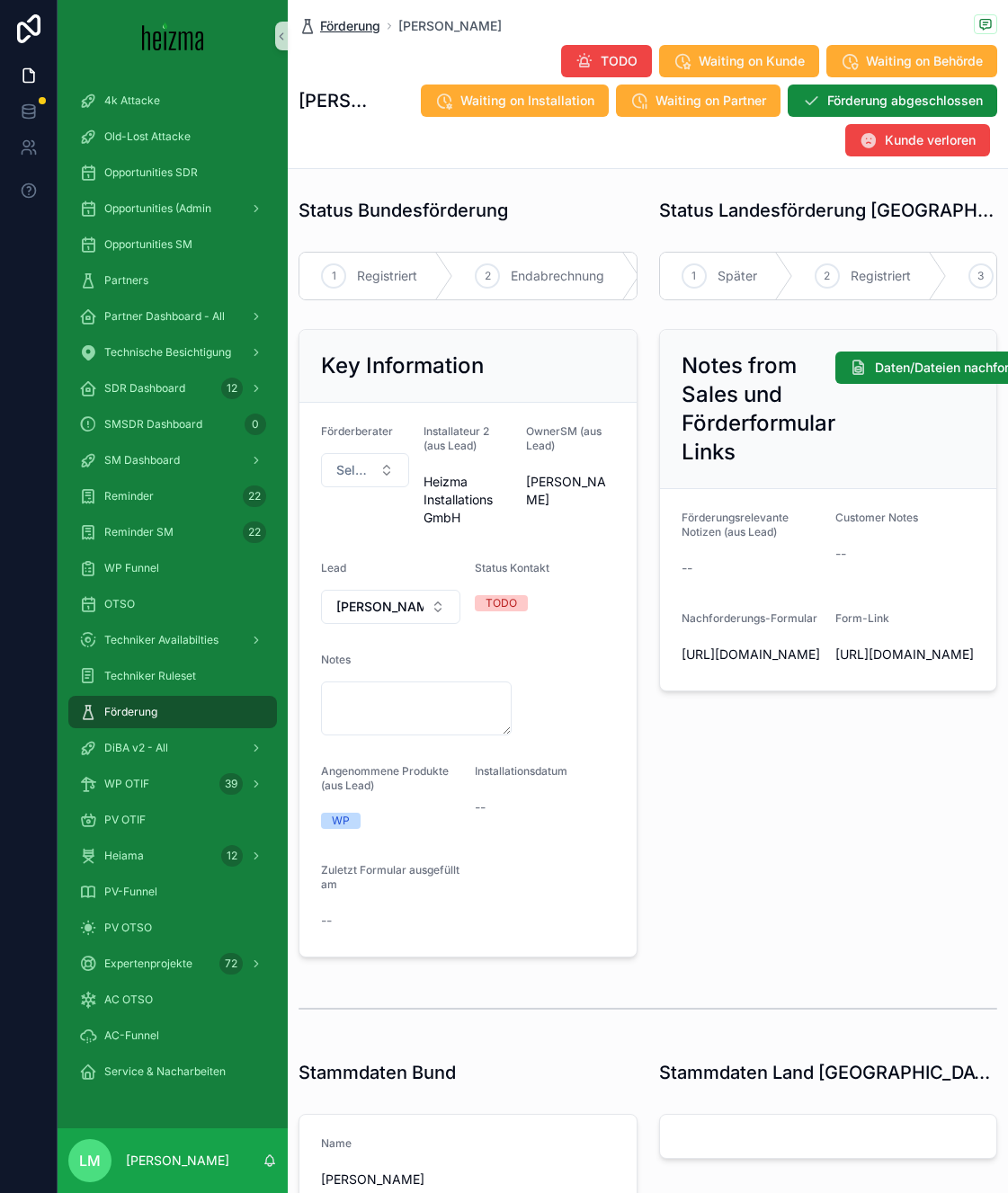
click at [351, 32] on span "Förderung" at bounding box center [350, 25] width 60 height 18
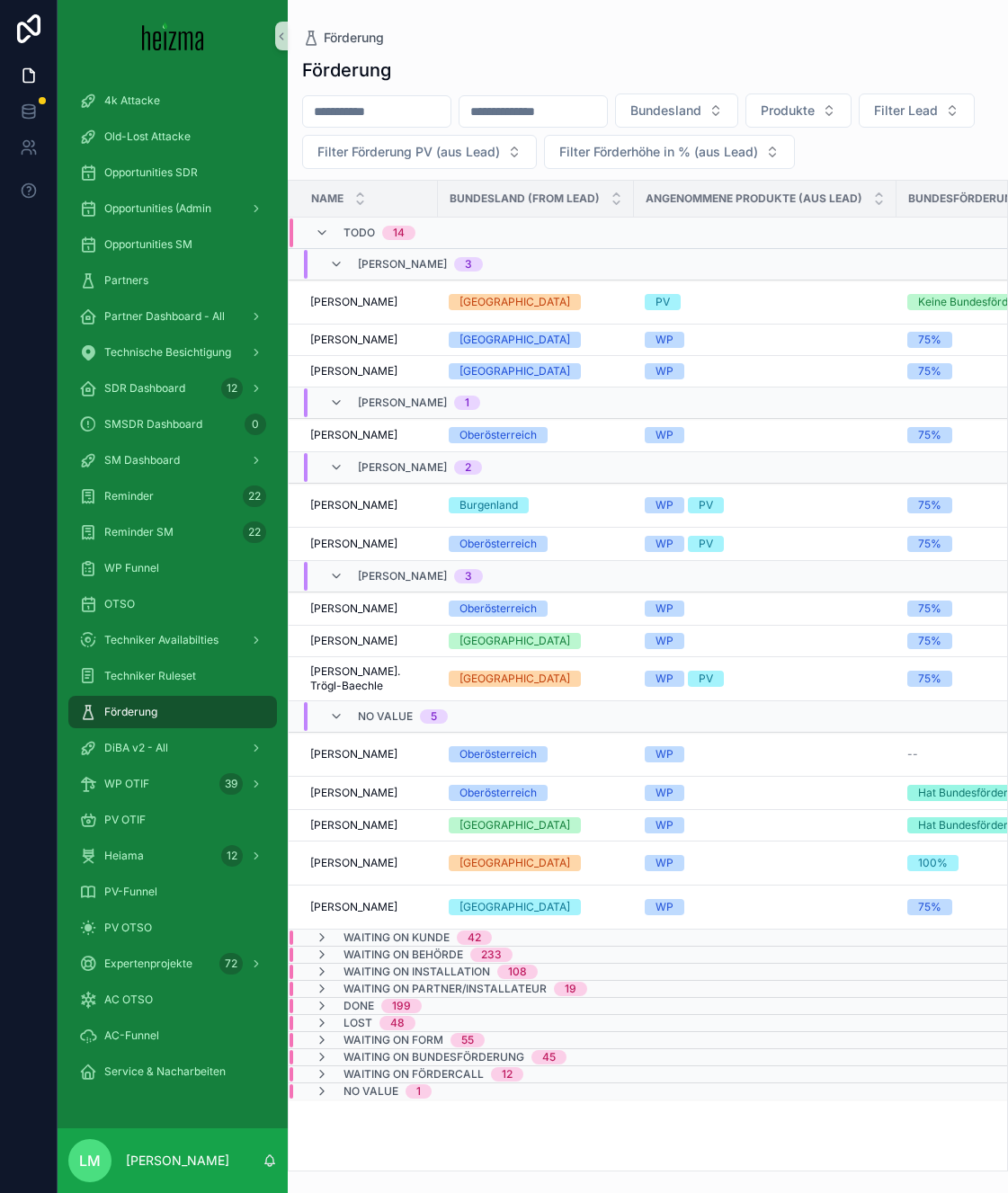
click at [386, 121] on input "scrollable content" at bounding box center [377, 111] width 148 height 25
type input "*******"
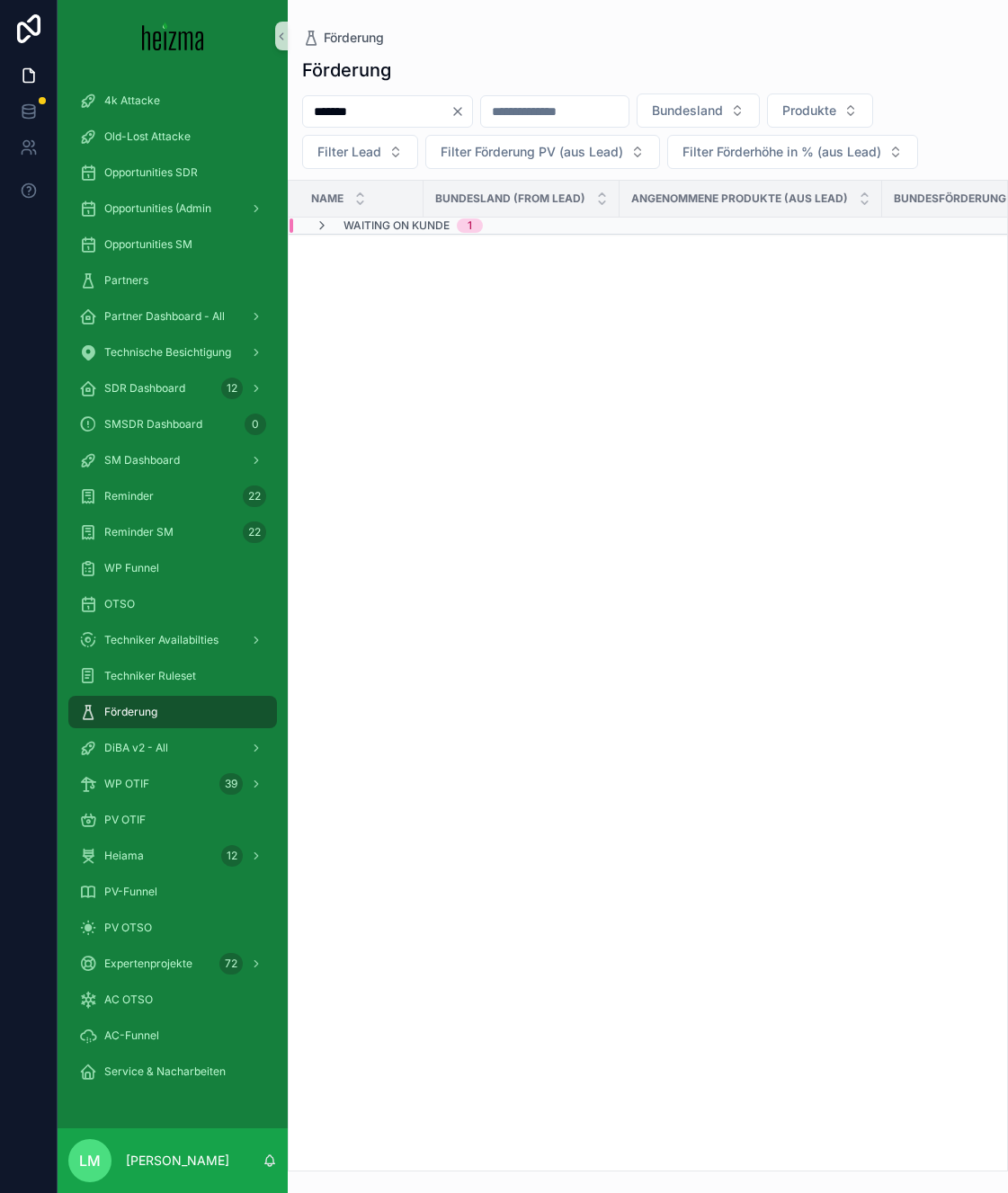
click at [373, 235] on div "Name Bundesland (from Lead) Angenommene Produkte (aus Lead) Bundesförderung WP …" at bounding box center [647, 676] width 718 height 990
click at [372, 235] on div "Name Bundesland (from Lead) Angenommene Produkte (aus Lead) Bundesförderung WP …" at bounding box center [647, 676] width 718 height 990
click at [362, 232] on span "Waiting on Kunde" at bounding box center [396, 225] width 106 height 14
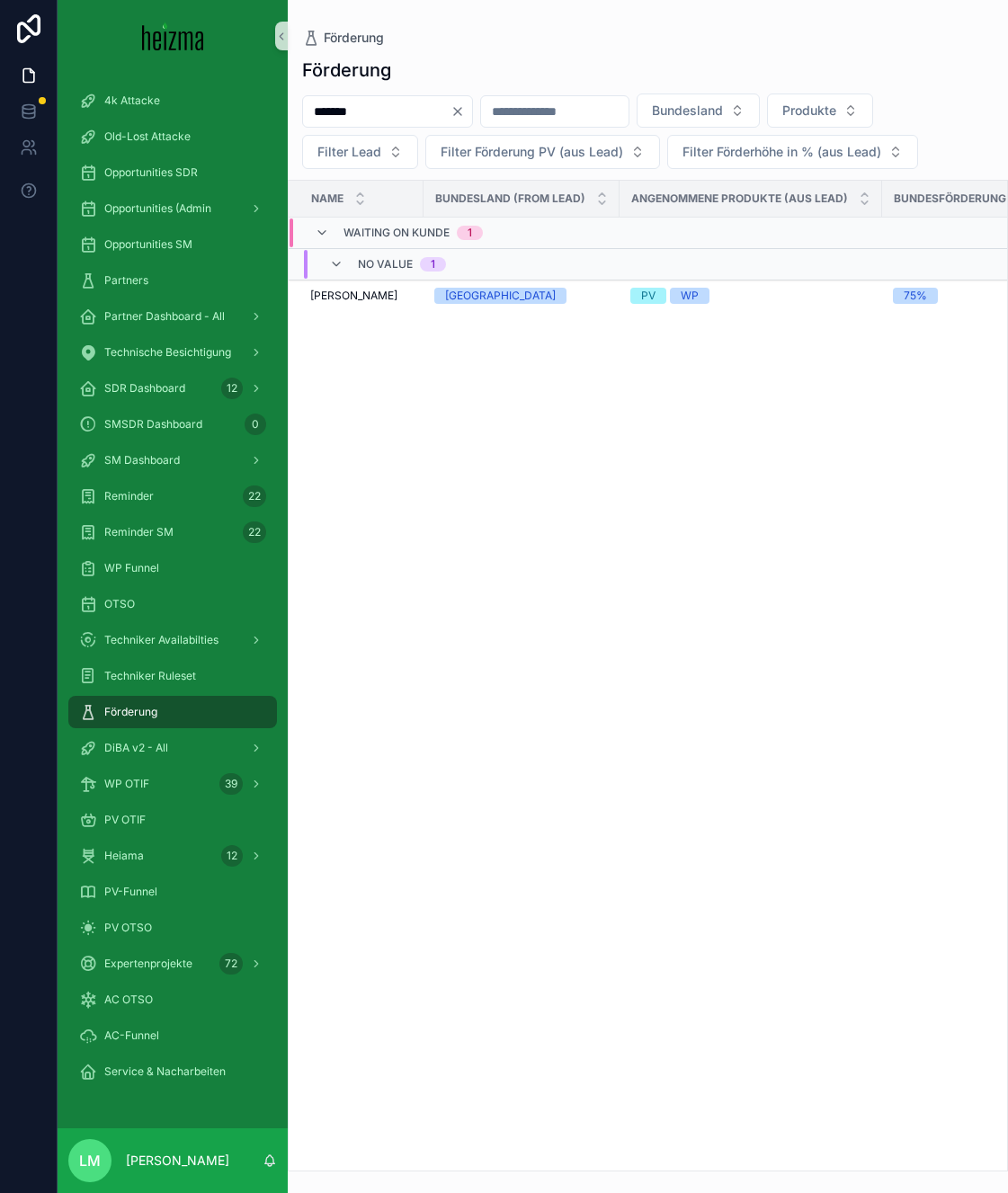
click at [473, 119] on div "*******" at bounding box center [387, 111] width 171 height 33
click at [465, 115] on icon "Clear" at bounding box center [457, 110] width 14 height 14
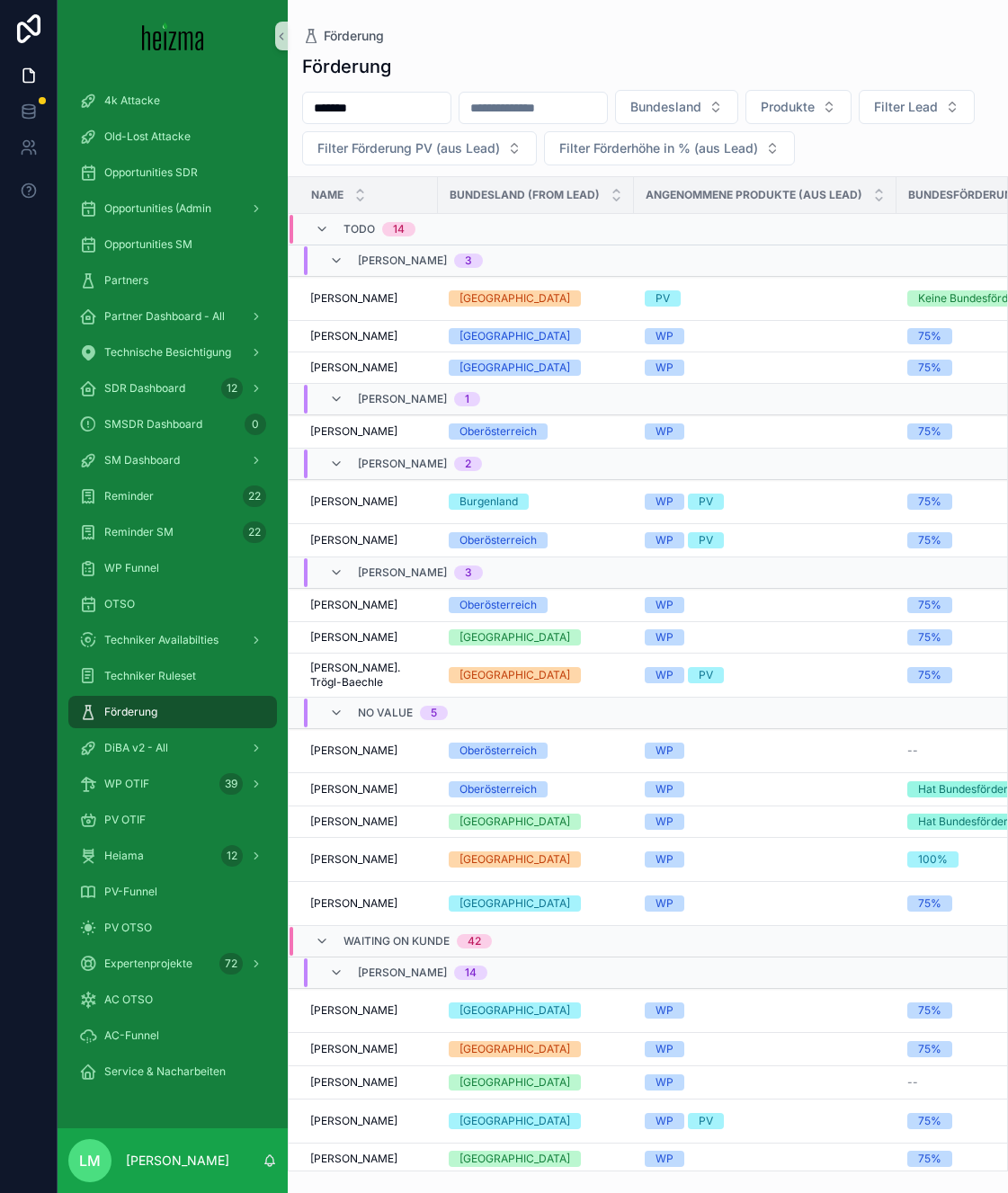
click at [331, 929] on div "Waiting on Kunde 42" at bounding box center [402, 940] width 177 height 29
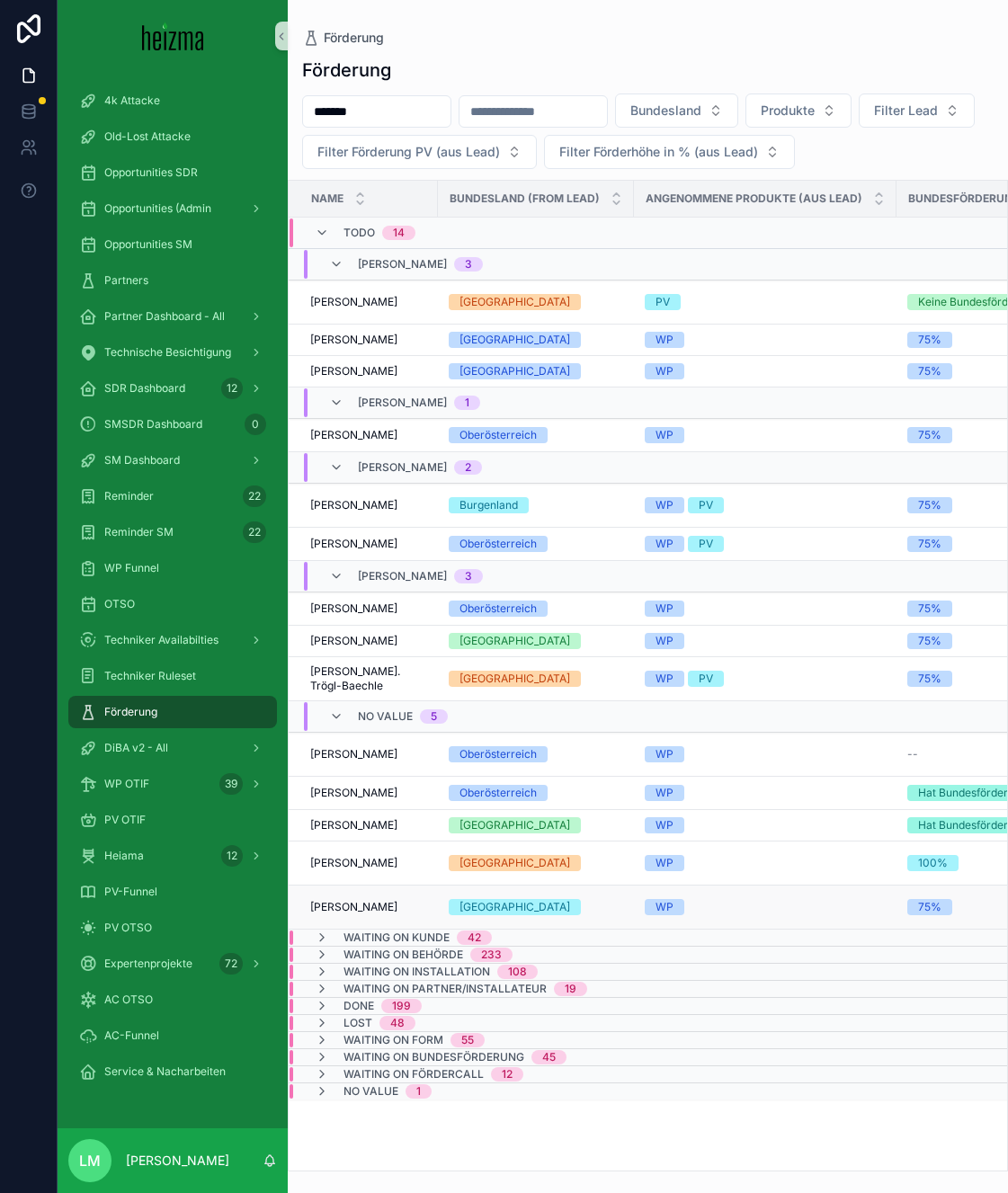
click at [350, 909] on span "[PERSON_NAME]" at bounding box center [353, 906] width 87 height 14
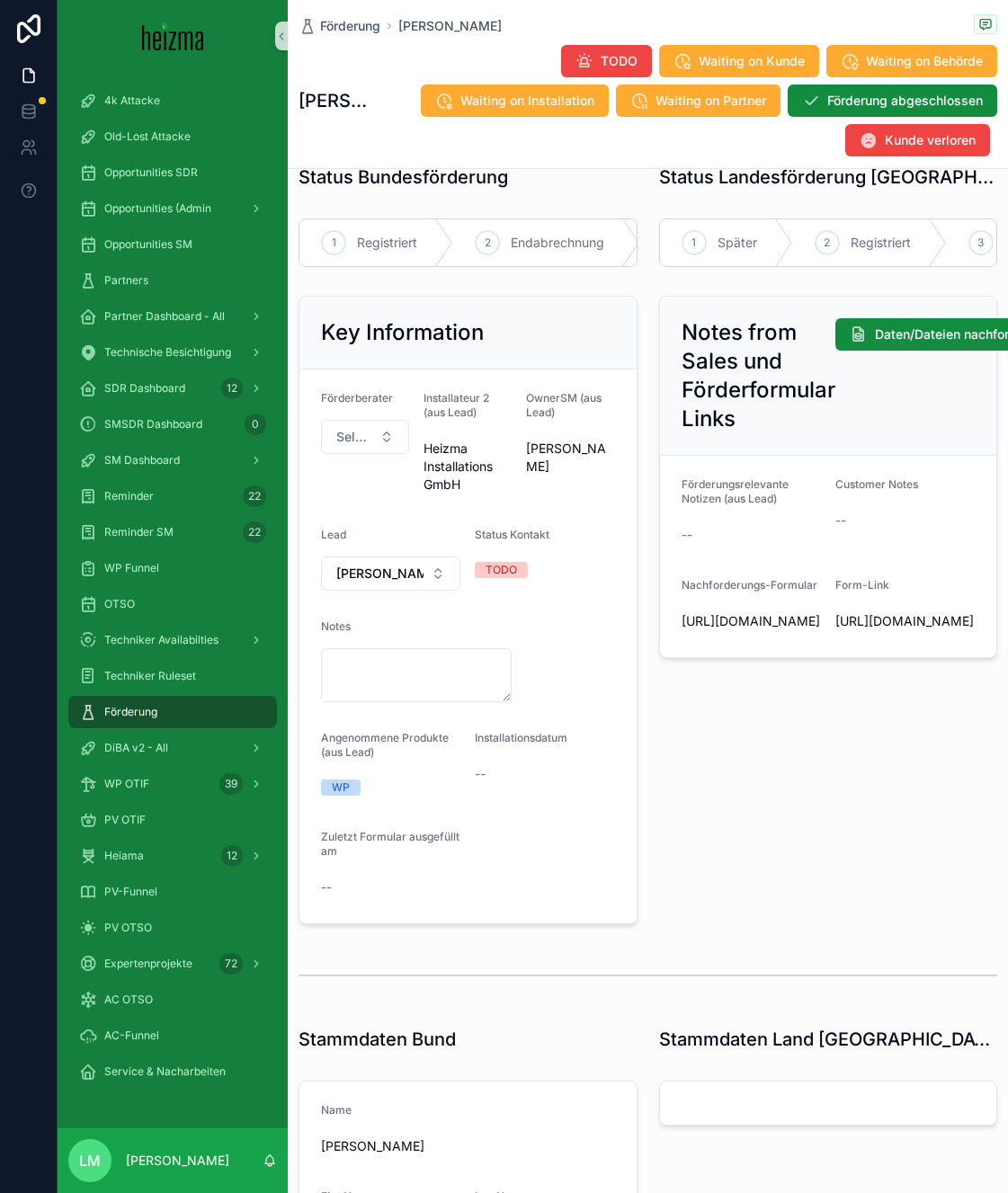
scroll to position [33, 0]
click at [139, 713] on span "Förderung" at bounding box center [130, 711] width 53 height 14
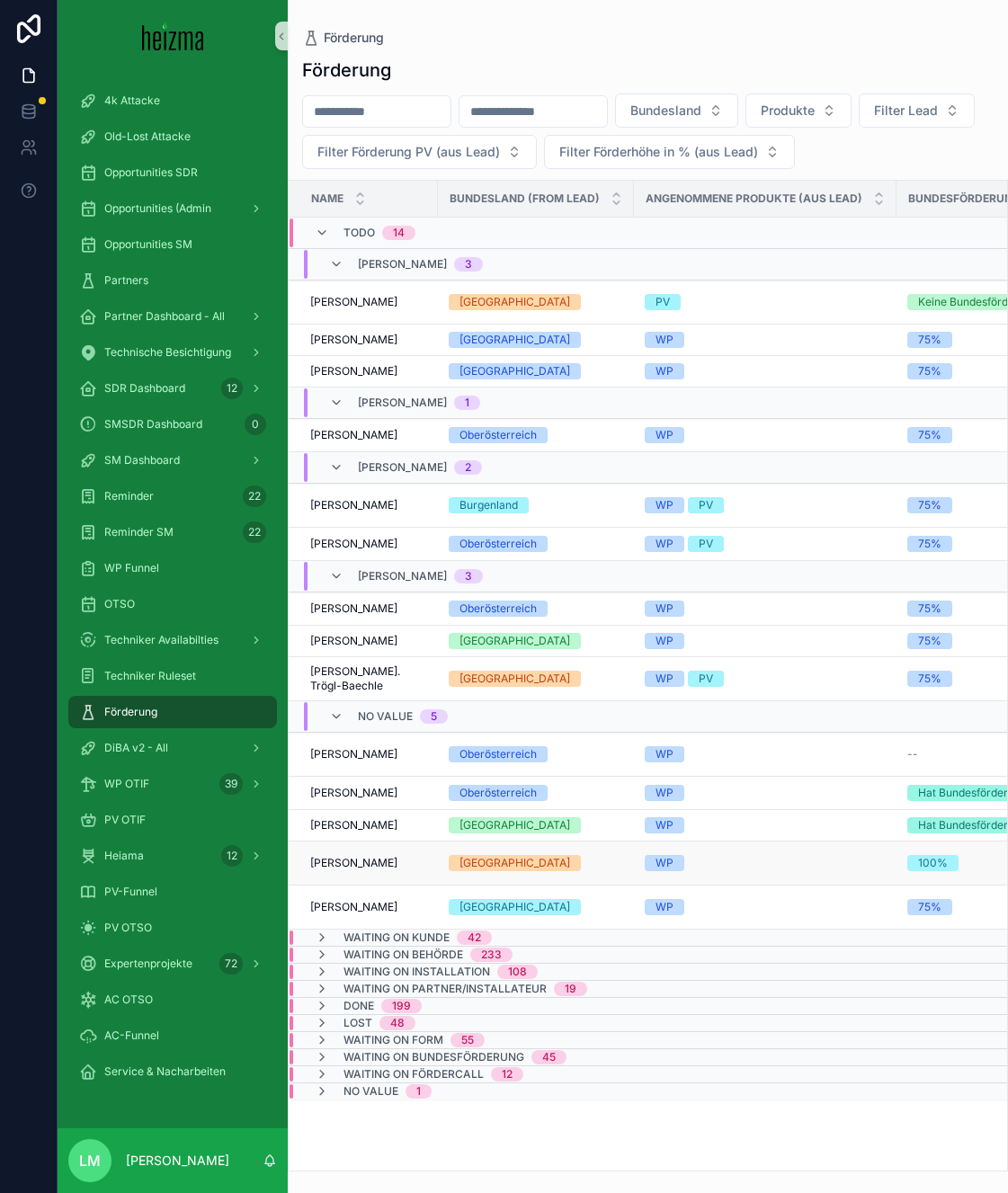
click at [387, 856] on span "[PERSON_NAME]" at bounding box center [353, 862] width 87 height 14
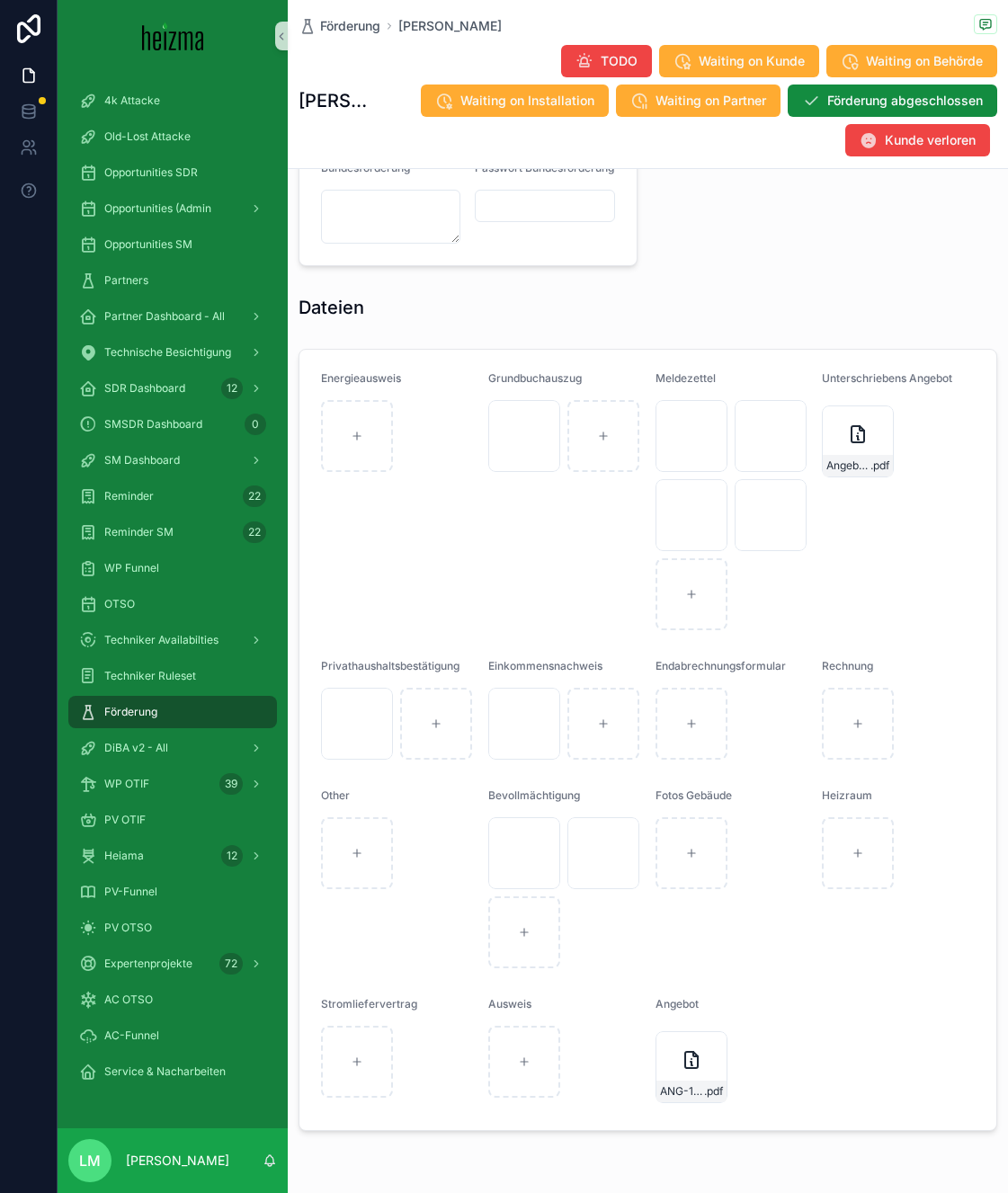
scroll to position [1758, 0]
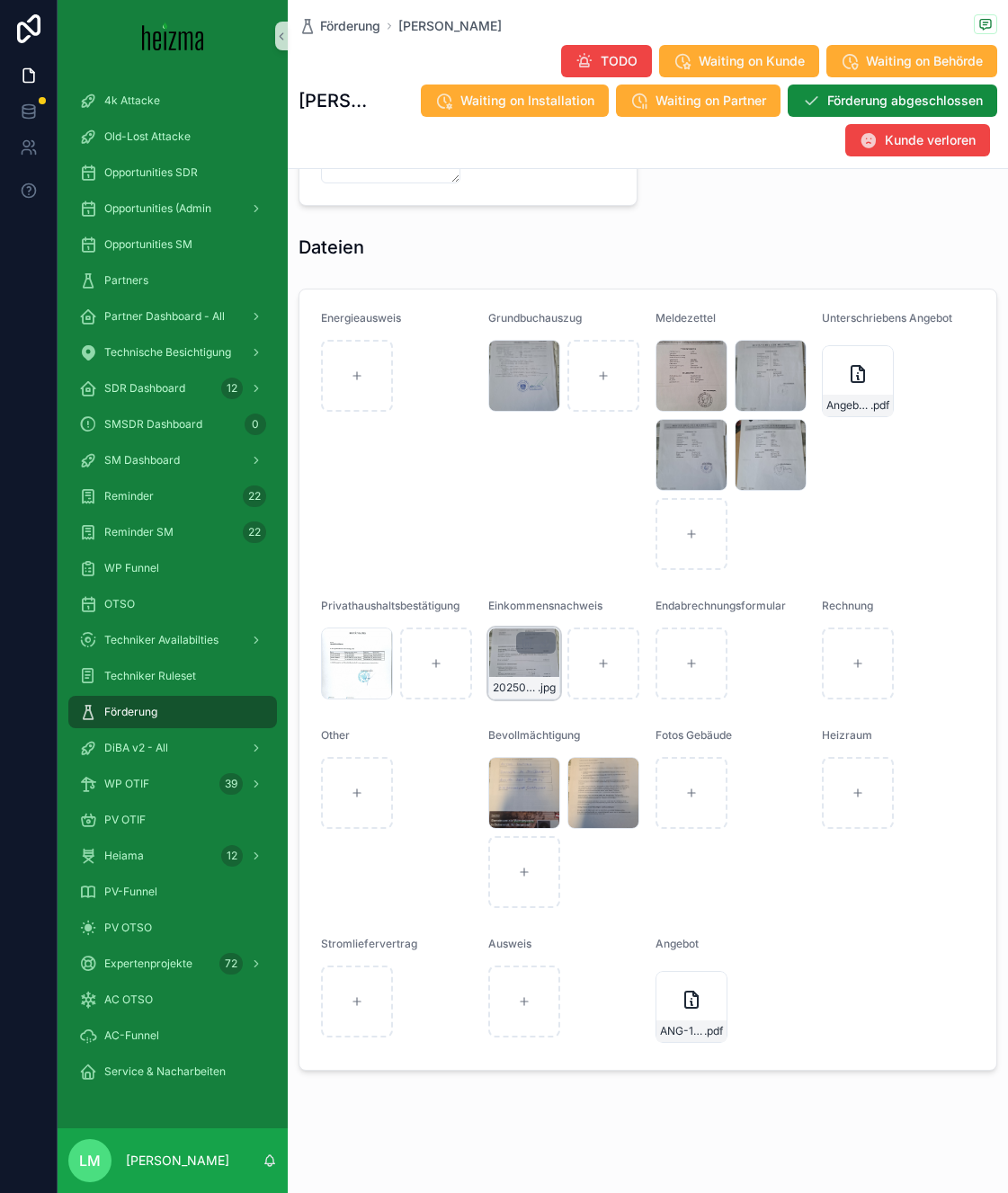
click at [513, 680] on span "20250903_105428" at bounding box center [515, 687] width 45 height 14
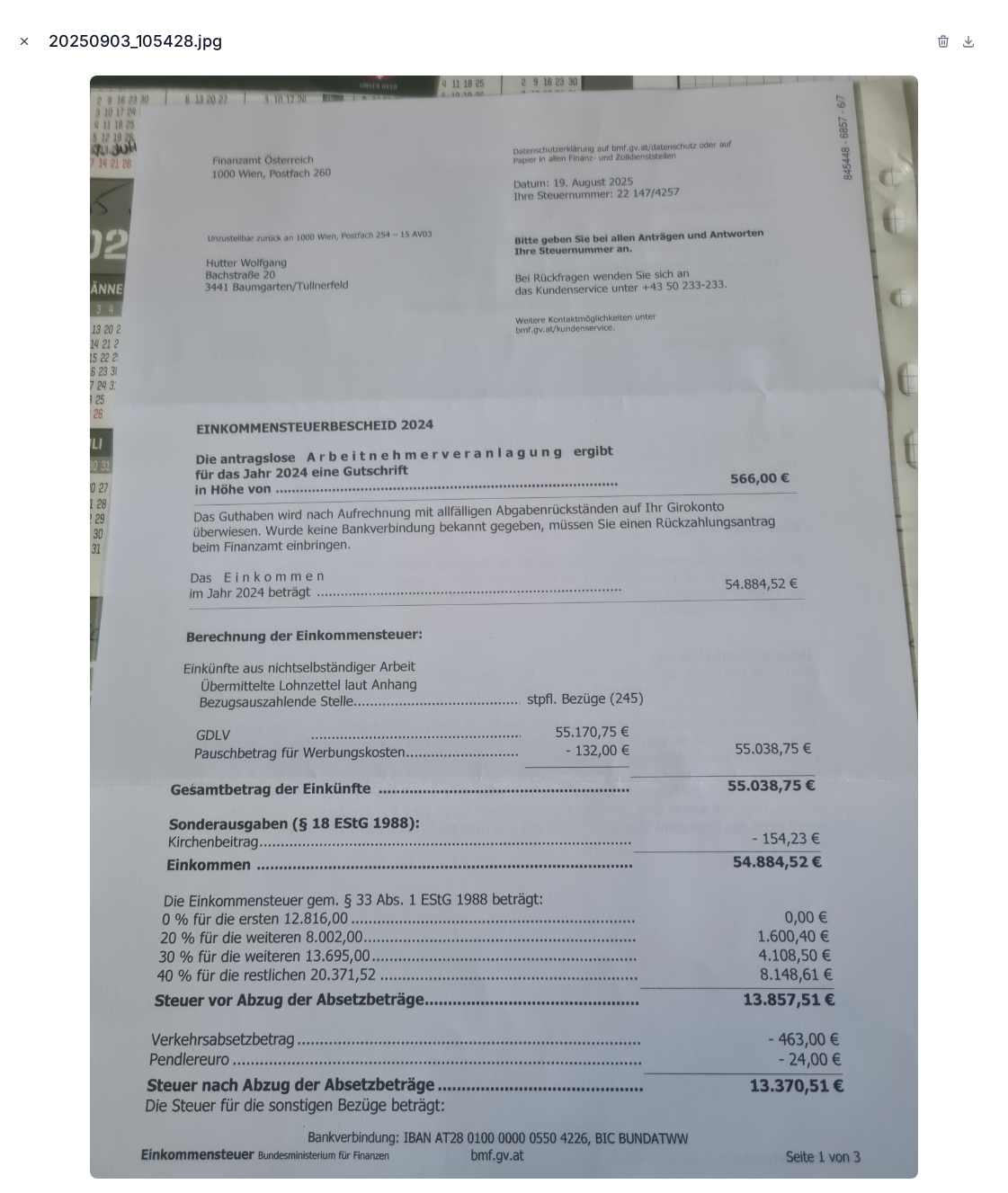
click at [30, 37] on icon "Close modal" at bounding box center [23, 40] width 12 height 12
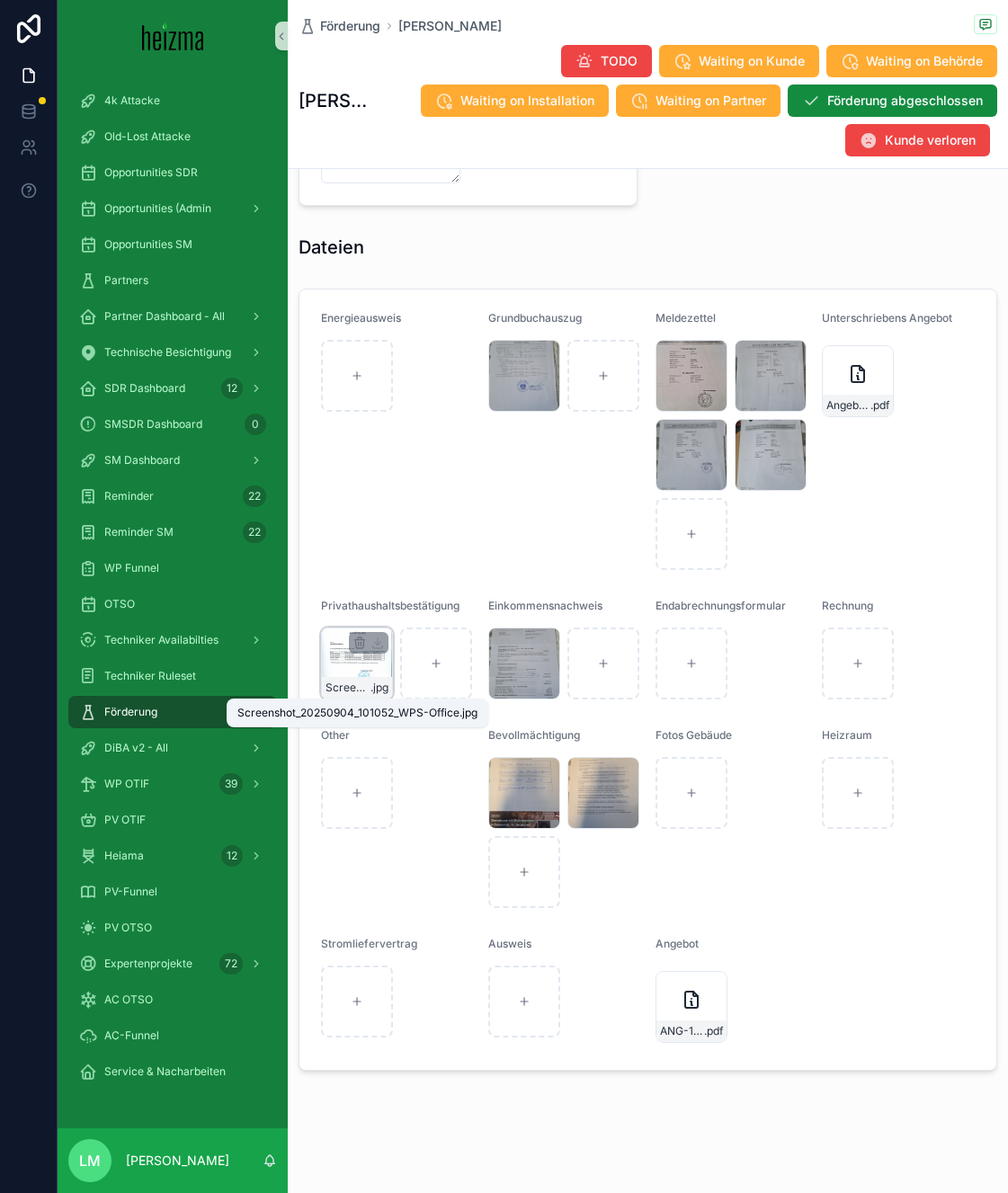
click at [340, 680] on span "Screenshot_20250904_101052_WPS-Office" at bounding box center [348, 687] width 45 height 14
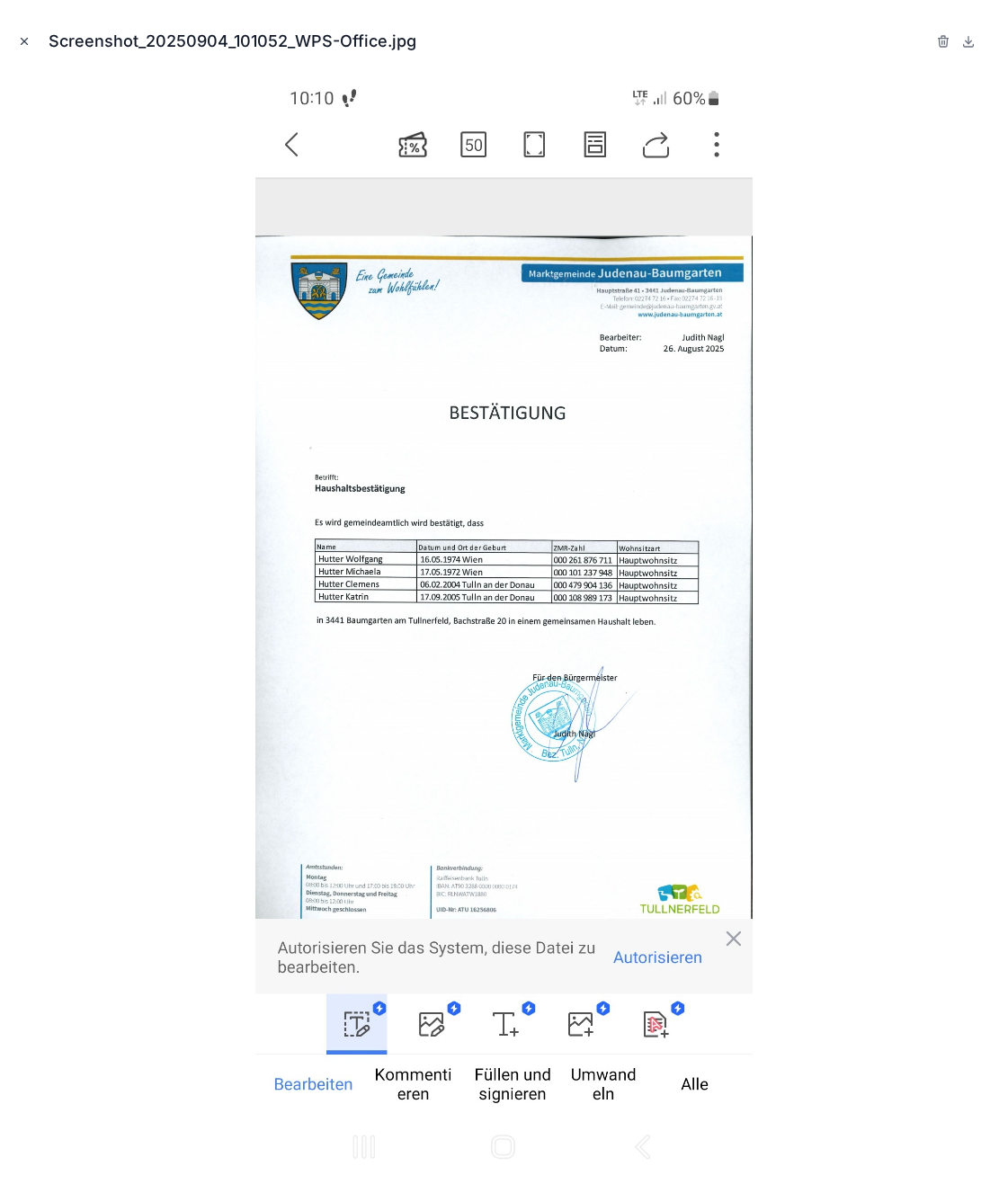
click at [20, 35] on icon "Close modal" at bounding box center [23, 40] width 12 height 12
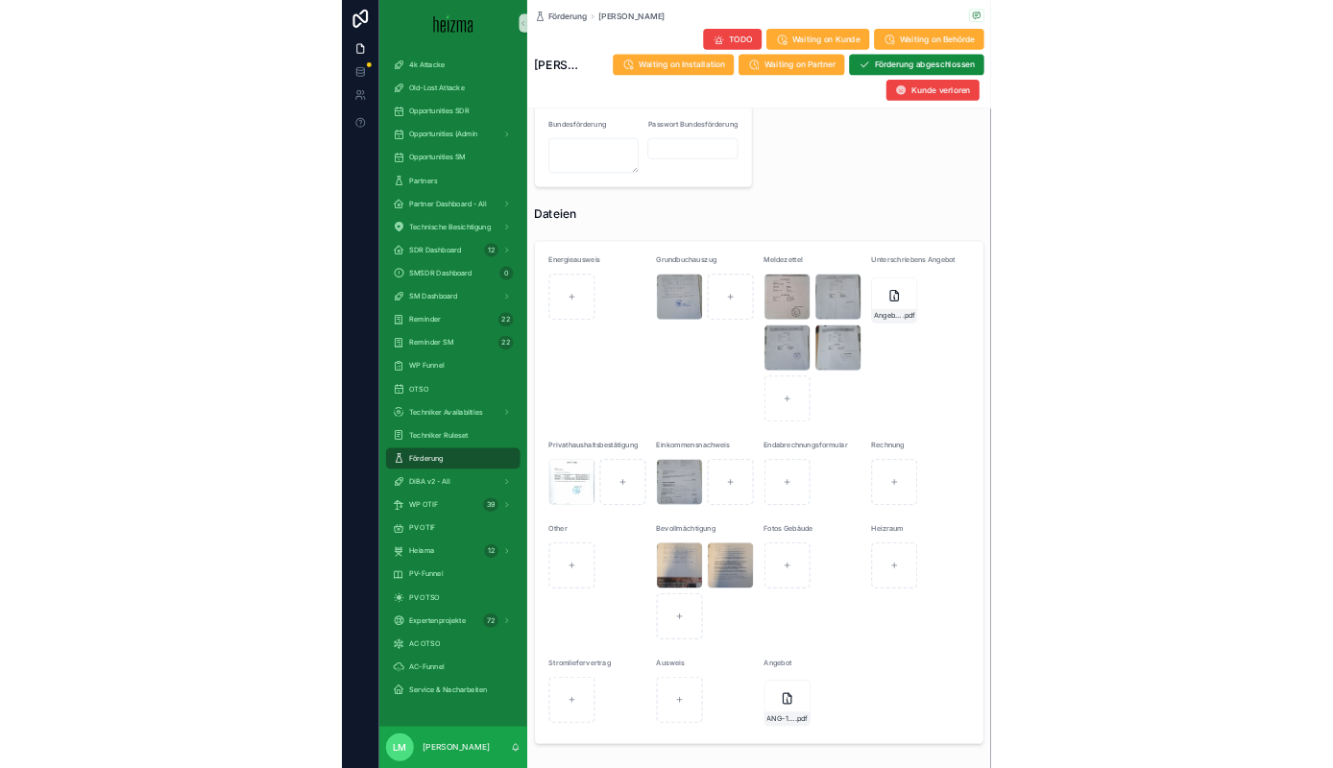
scroll to position [1765, 0]
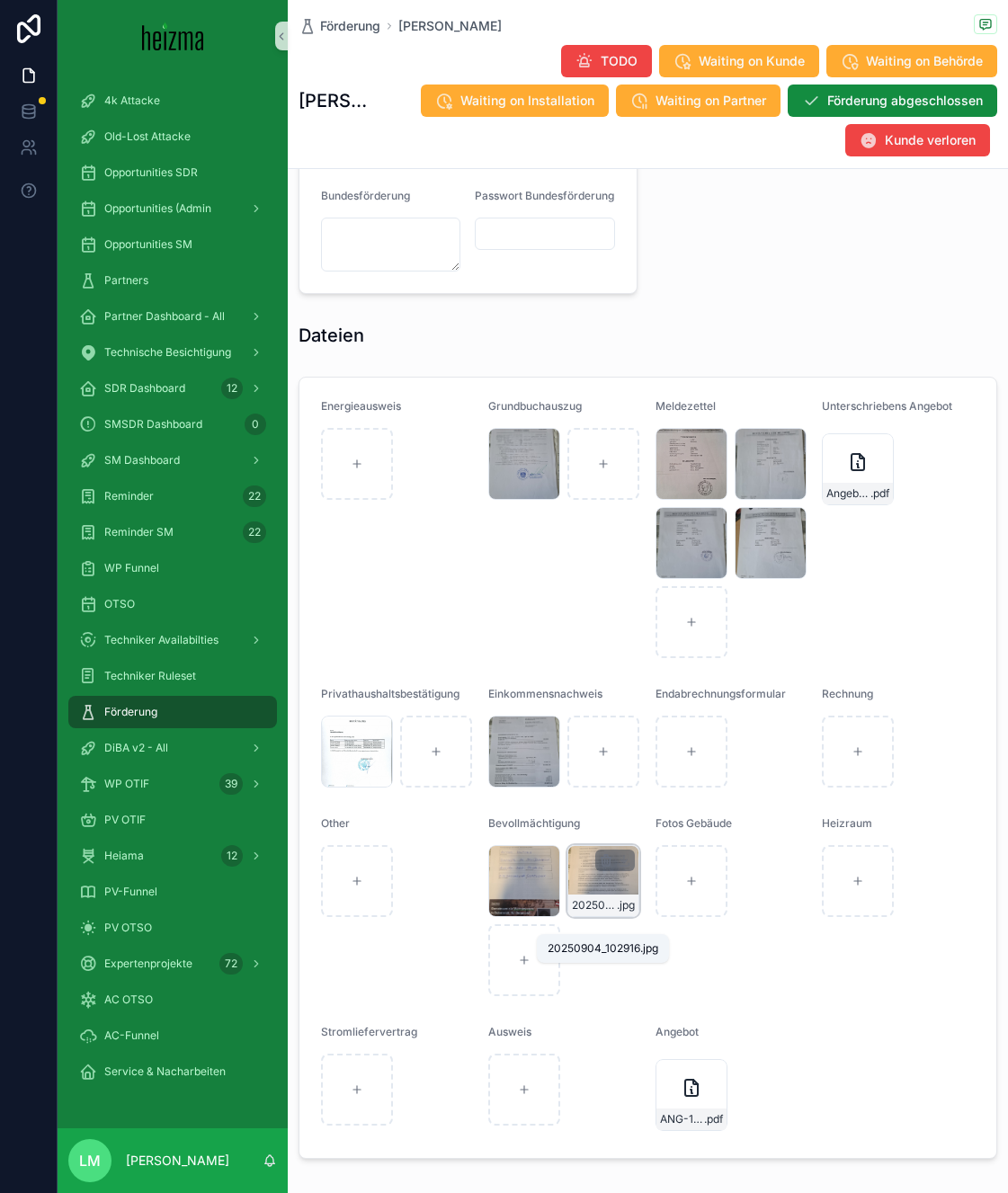
click at [610, 912] on span "20250904_102916" at bounding box center [594, 905] width 45 height 14
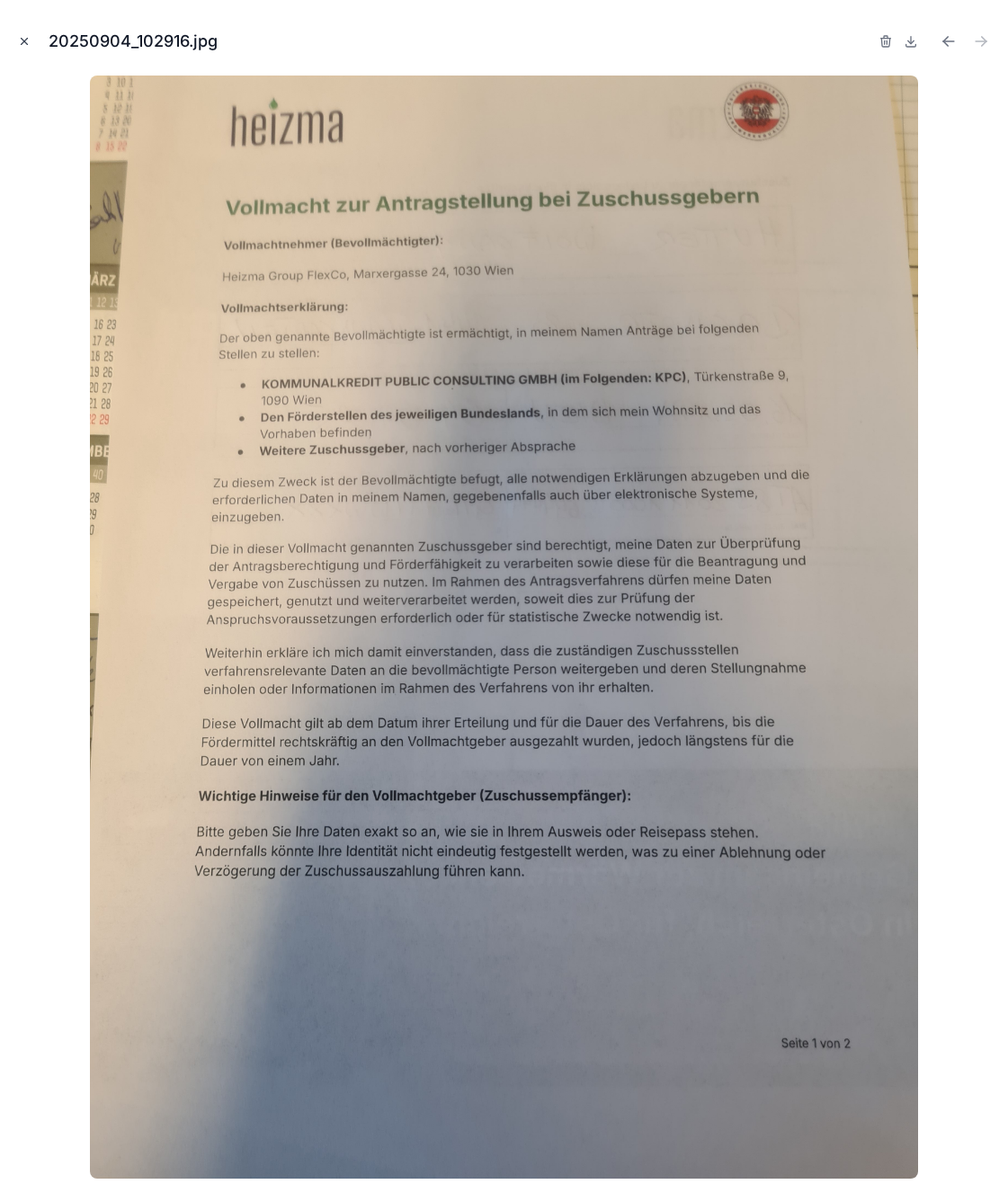
click at [20, 38] on icon "Close modal" at bounding box center [23, 40] width 12 height 12
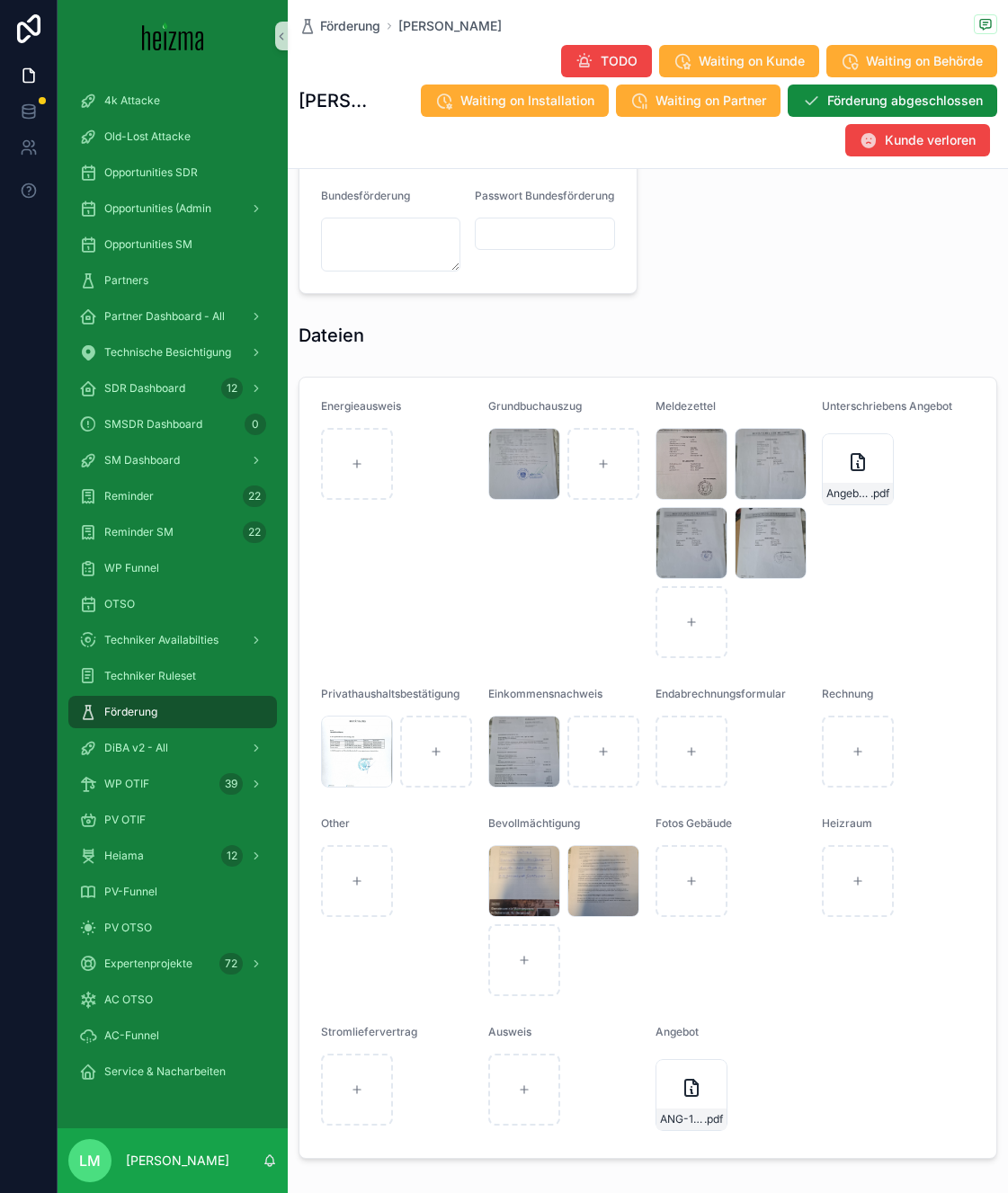
click at [483, 802] on form "Energieausweis Grundbuchauszug 20250903_105518 .jpg Meldezettel Screenshot_2025…" at bounding box center [648, 767] width 696 height 780
click at [512, 783] on span "20250903_105428" at bounding box center [515, 775] width 45 height 14
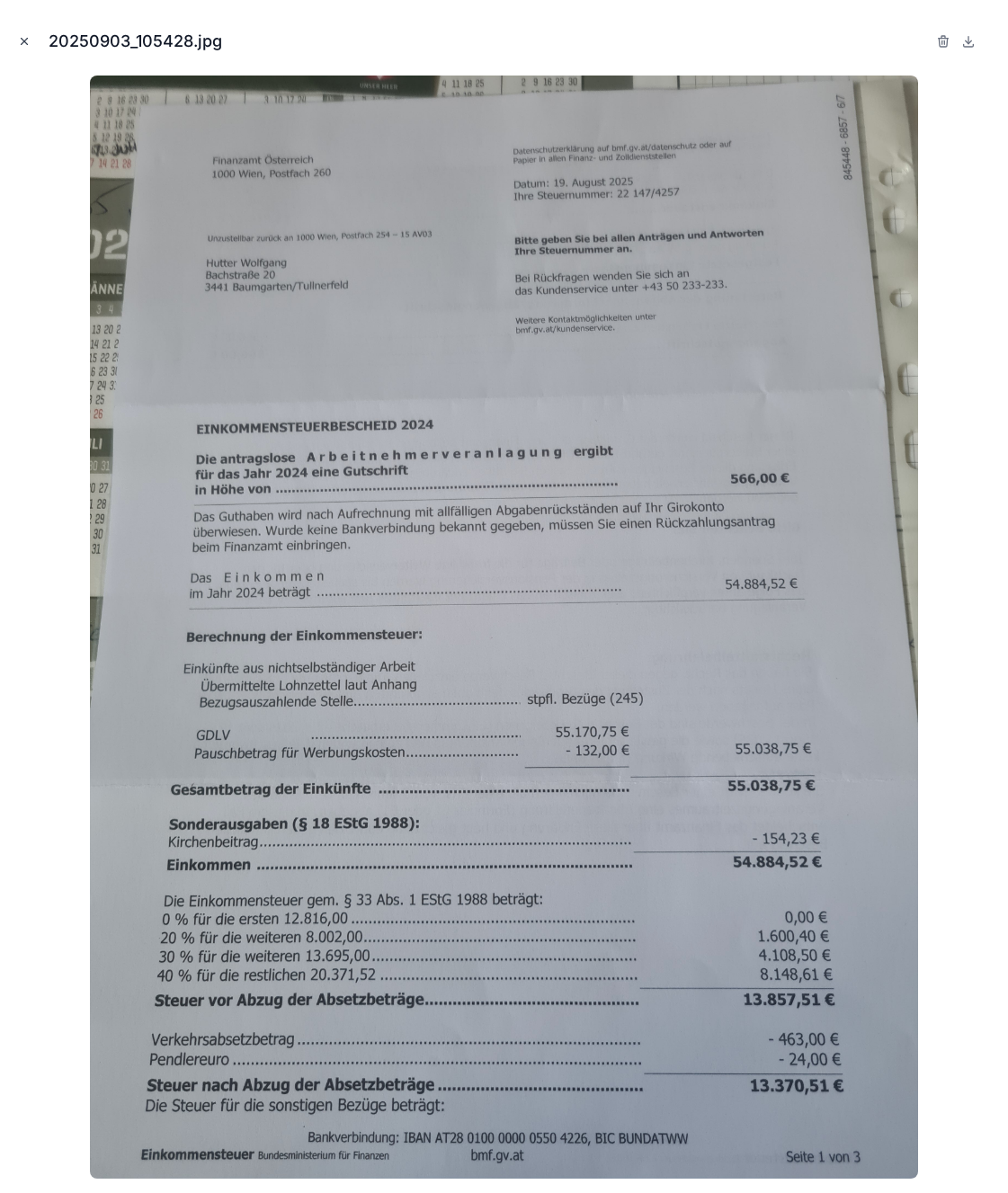
click at [31, 43] on button "Close modal" at bounding box center [23, 41] width 20 height 20
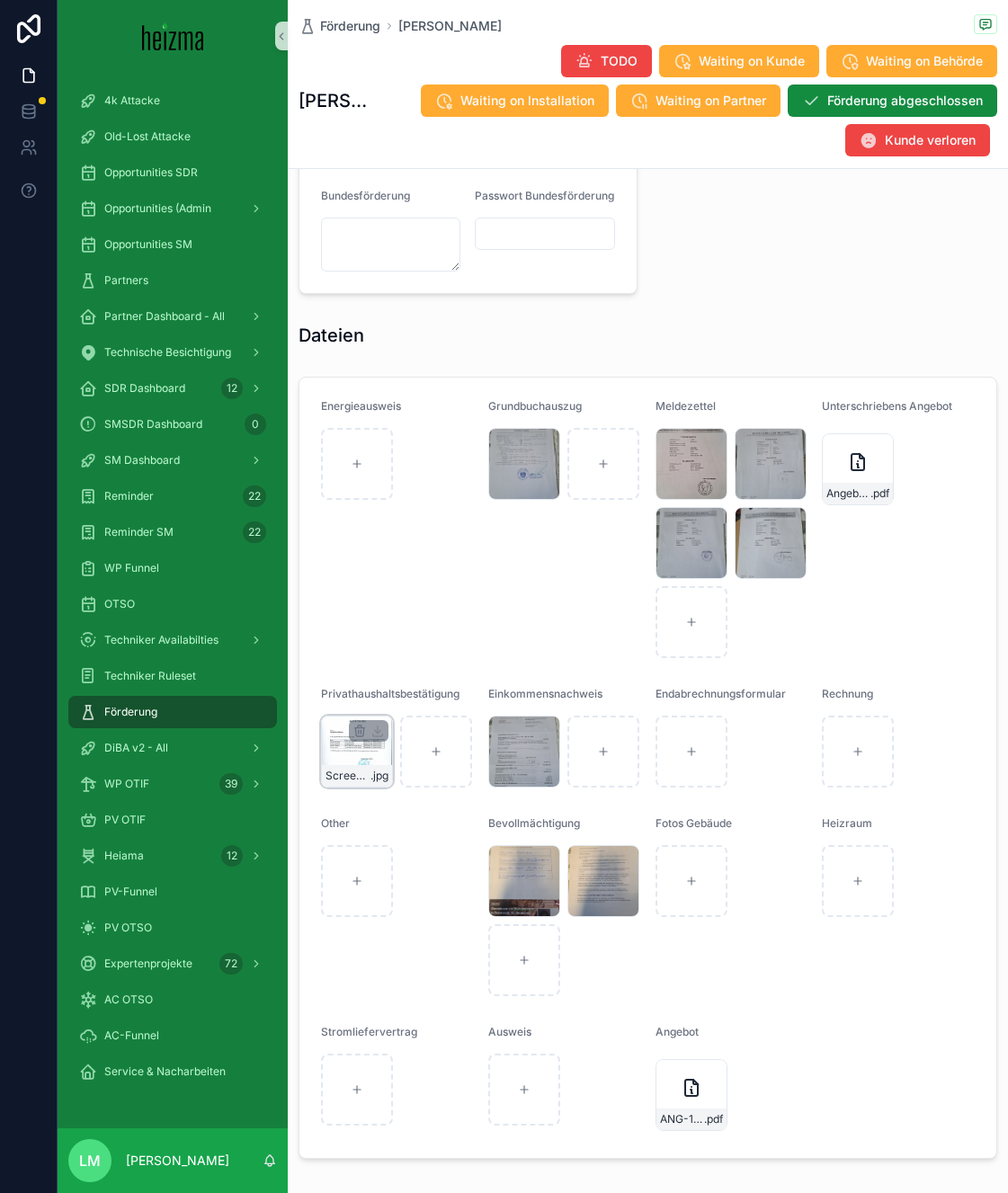
click at [350, 784] on div "Screenshot_20250904_101052_WPS-Office .jpg" at bounding box center [357, 775] width 70 height 22
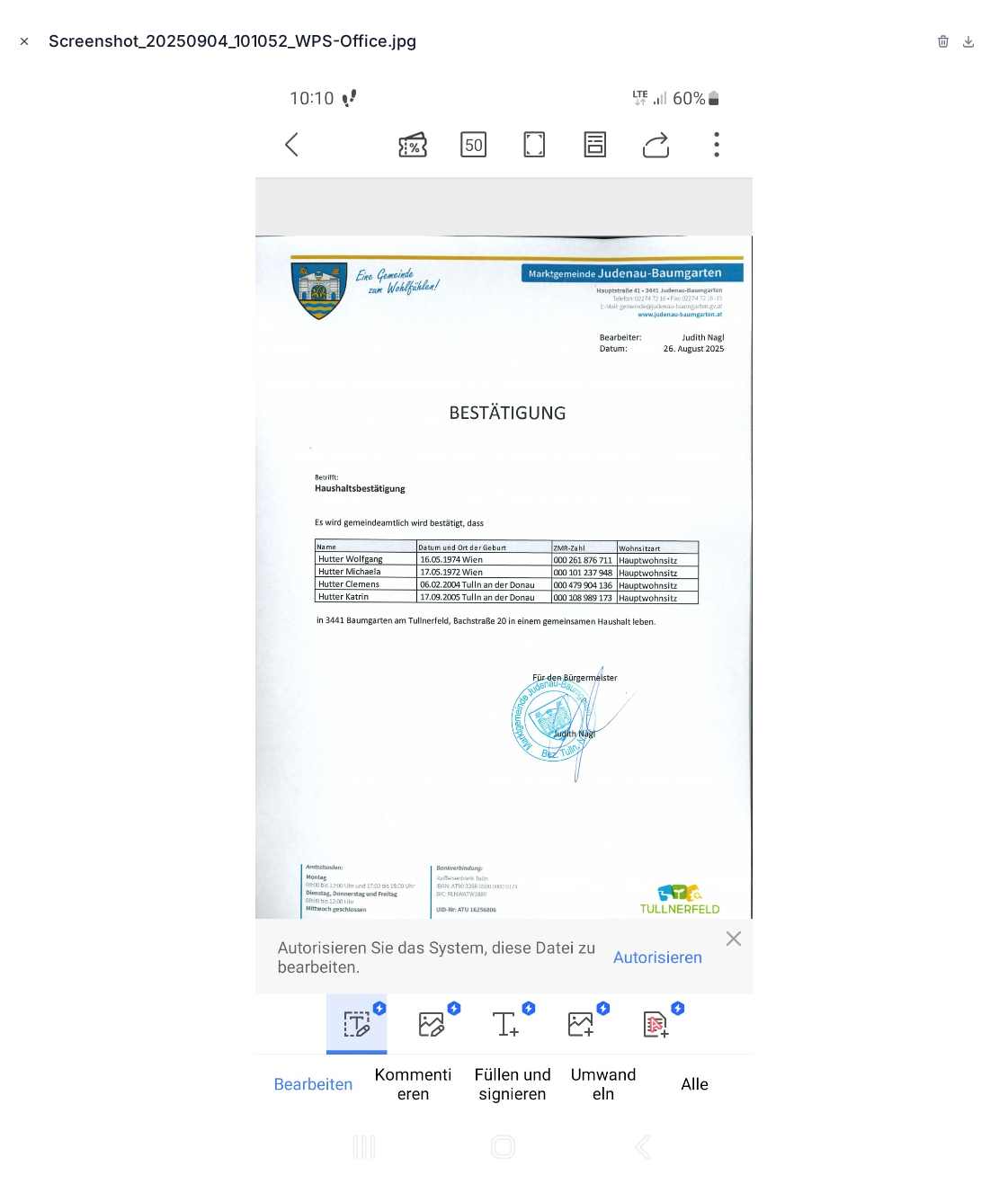
click at [14, 32] on button "Close modal" at bounding box center [23, 41] width 20 height 20
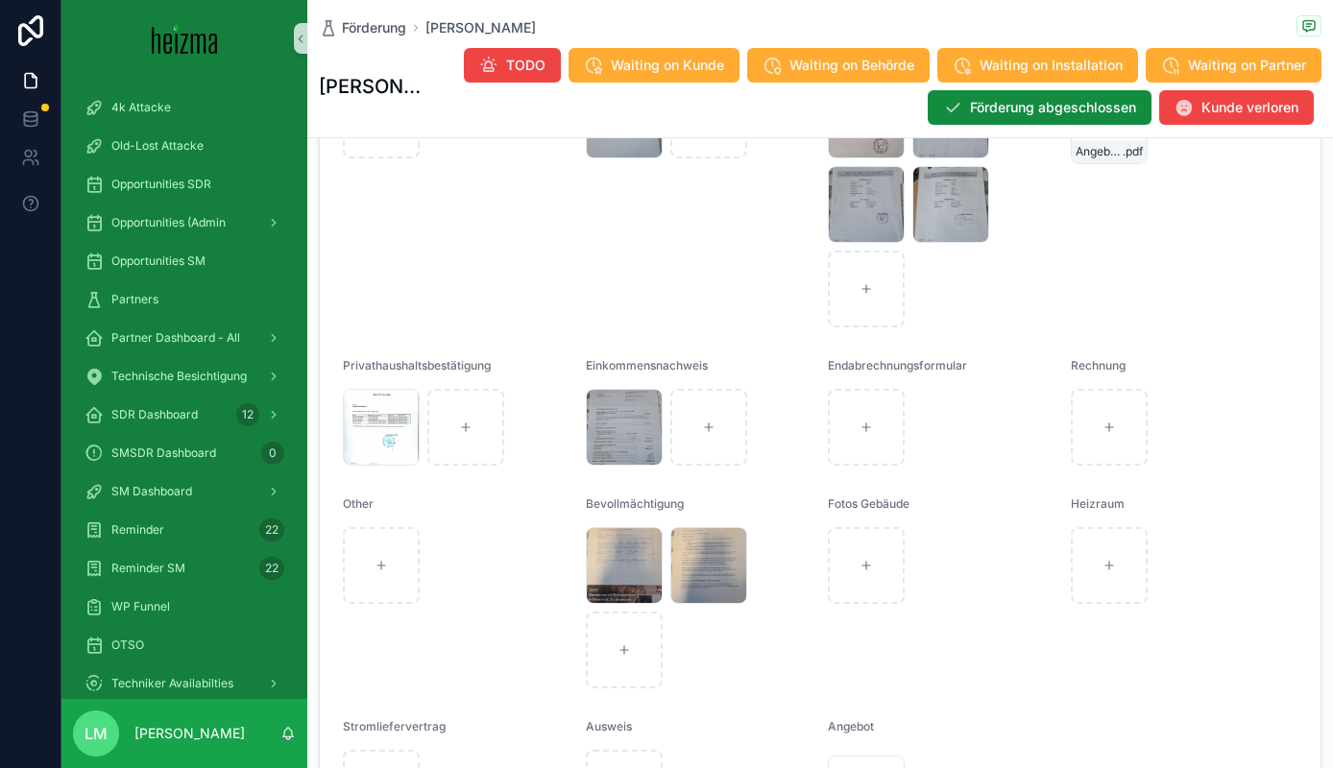
scroll to position [2113, 0]
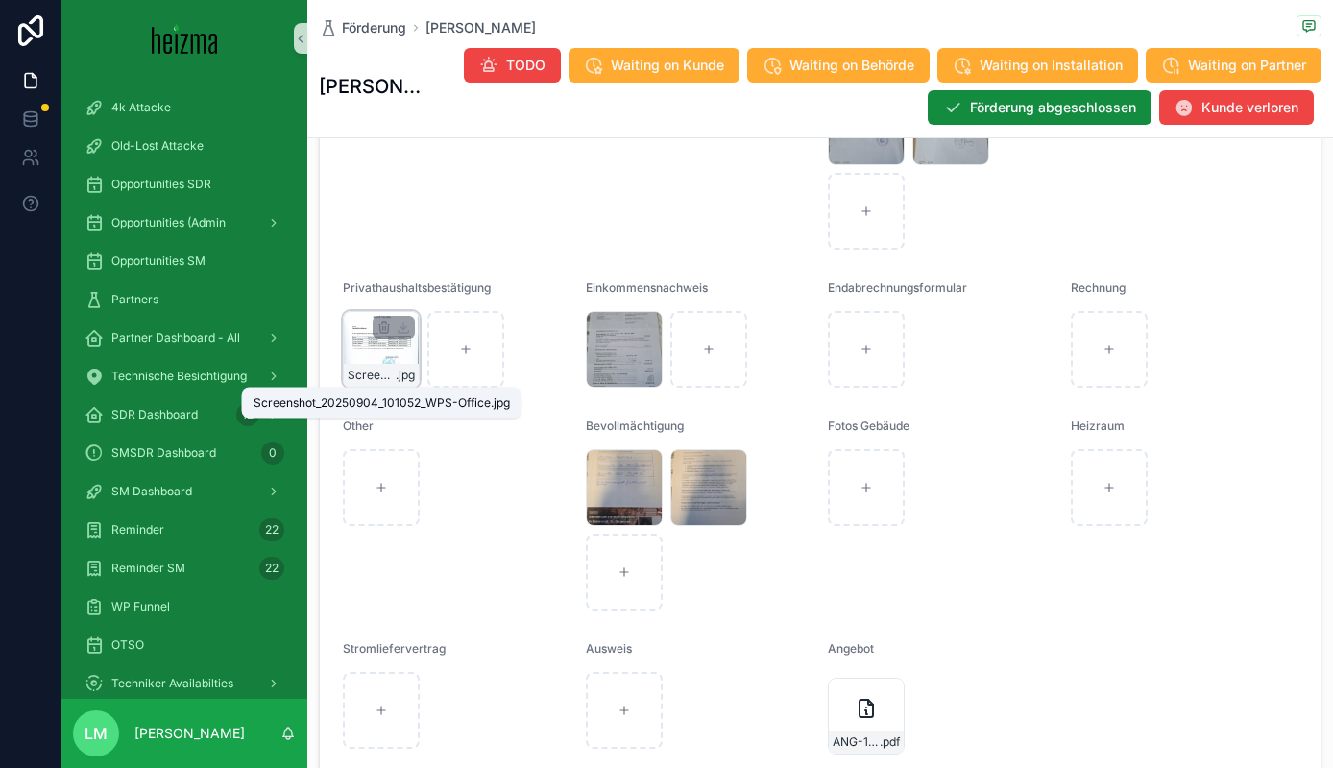
click at [387, 363] on div "Screenshot_20250904_101052_WPS-Office .jpg" at bounding box center [381, 349] width 77 height 77
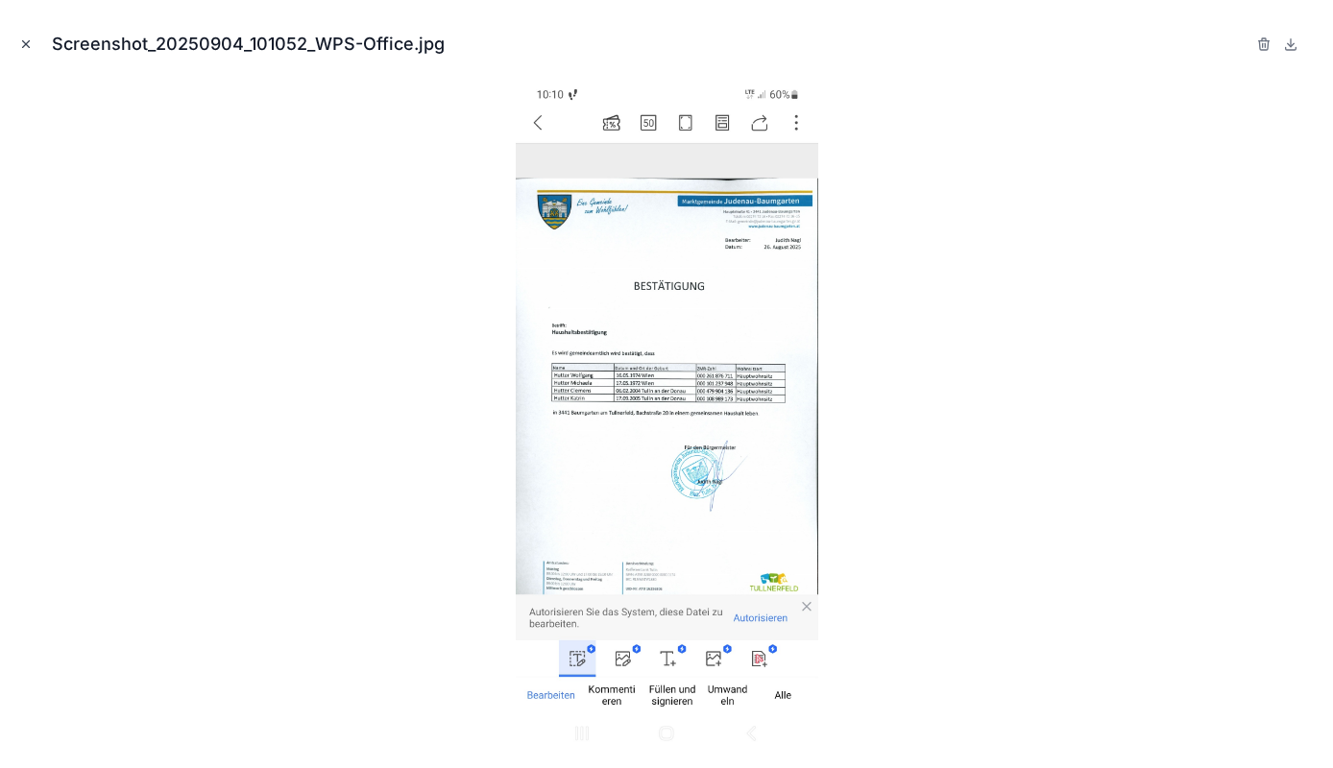
click at [29, 49] on icon "Close modal" at bounding box center [25, 43] width 13 height 13
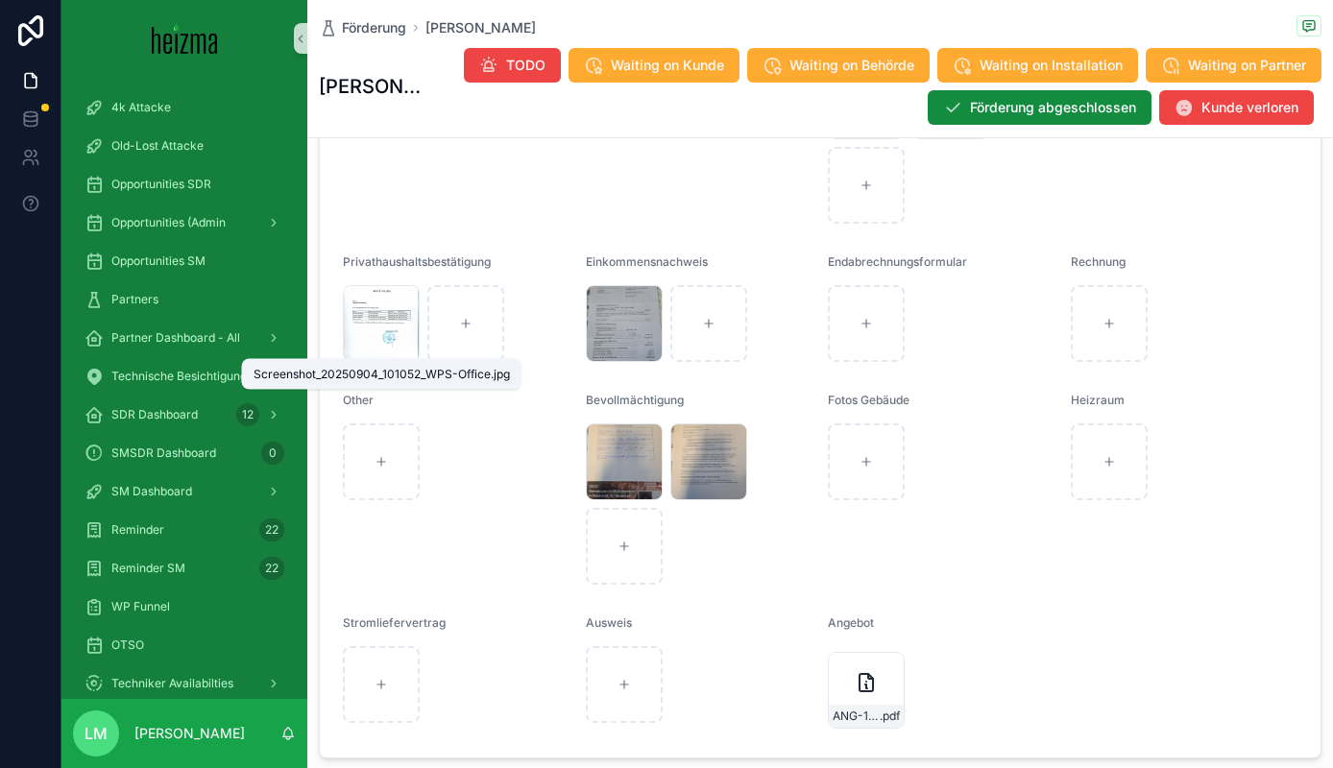
scroll to position [2142, 0]
click at [378, 333] on div "Screenshot_20250904_101052_WPS-Office .jpg" at bounding box center [381, 320] width 77 height 77
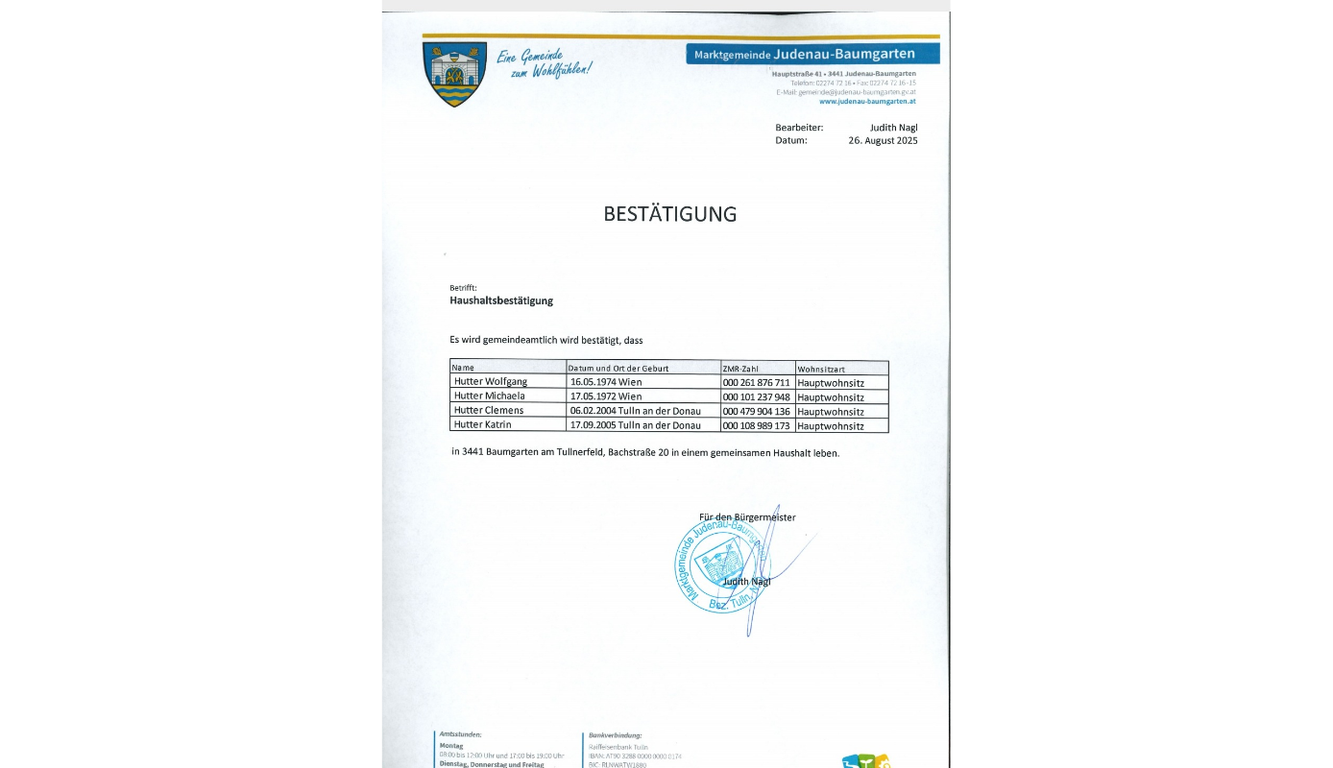
click at [381, 356] on div at bounding box center [666, 417] width 1302 height 672
click at [448, 235] on div at bounding box center [666, 417] width 1302 height 672
click at [324, 182] on div at bounding box center [666, 417] width 1302 height 672
click at [531, 181] on img at bounding box center [667, 417] width 303 height 672
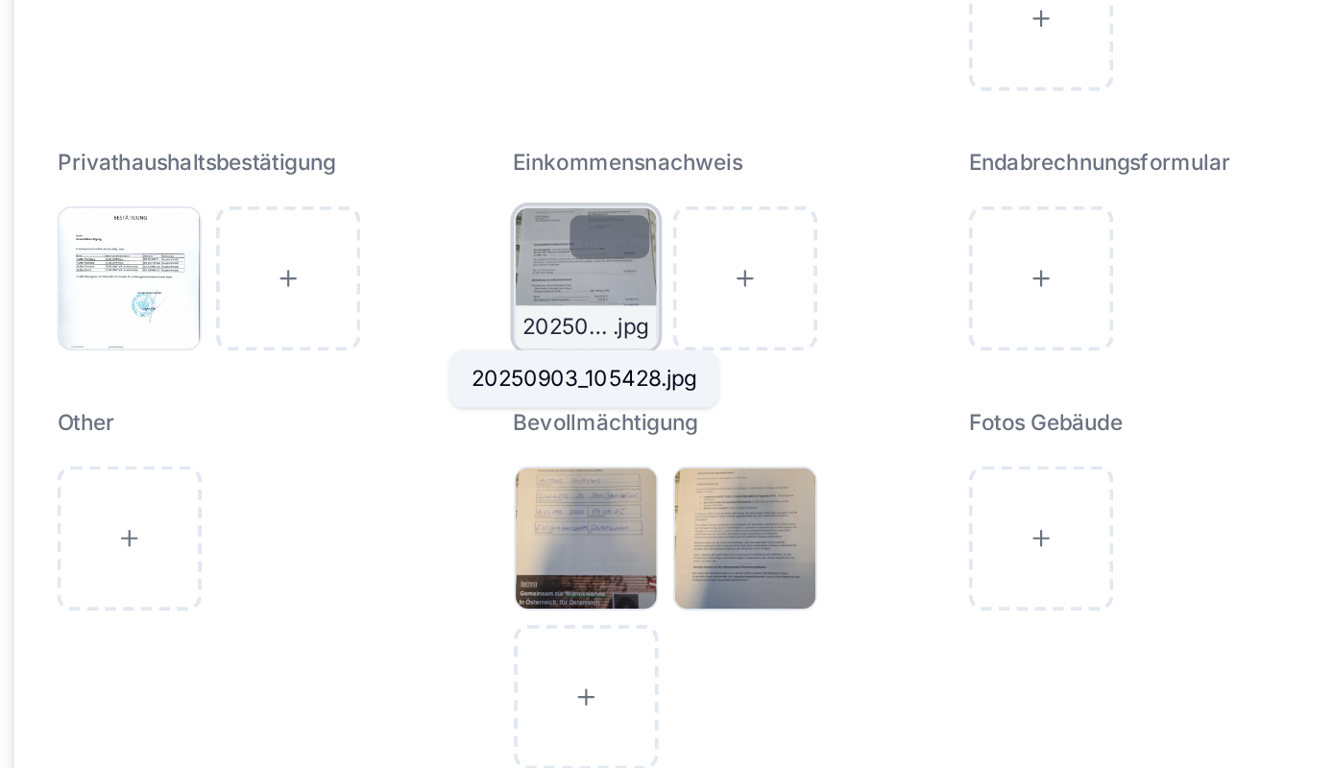
click at [617, 346] on span "20250903_105428" at bounding box center [615, 346] width 48 height 15
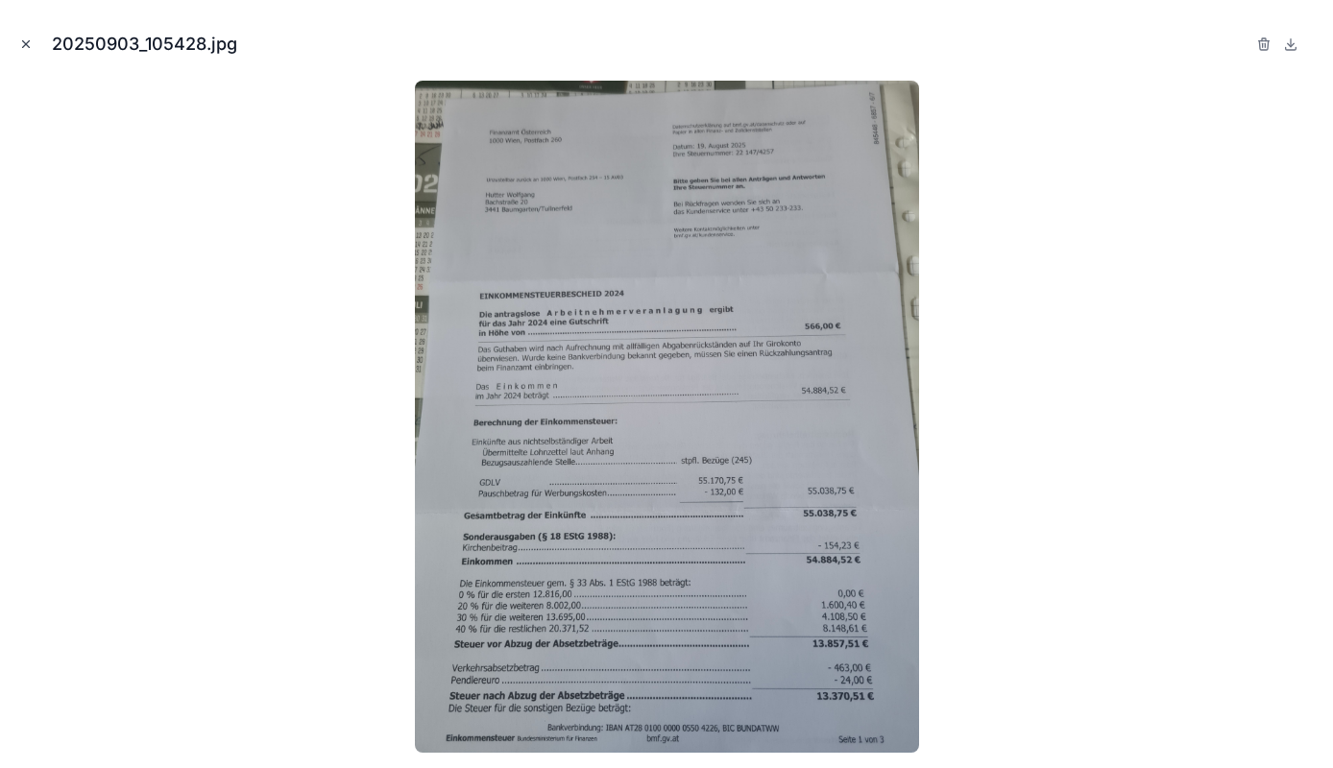
click at [21, 35] on button "Close modal" at bounding box center [25, 44] width 21 height 21
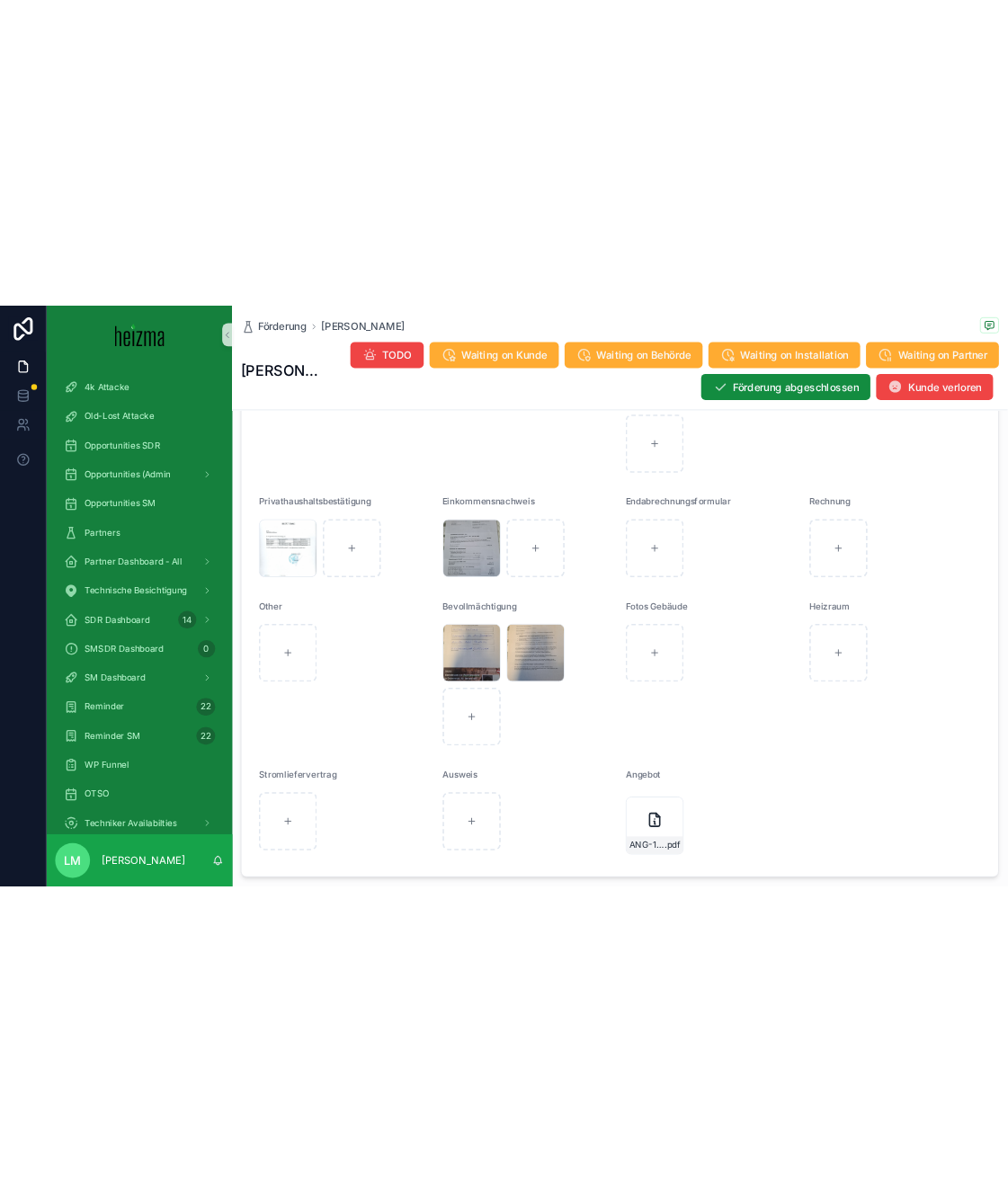
scroll to position [1758, 0]
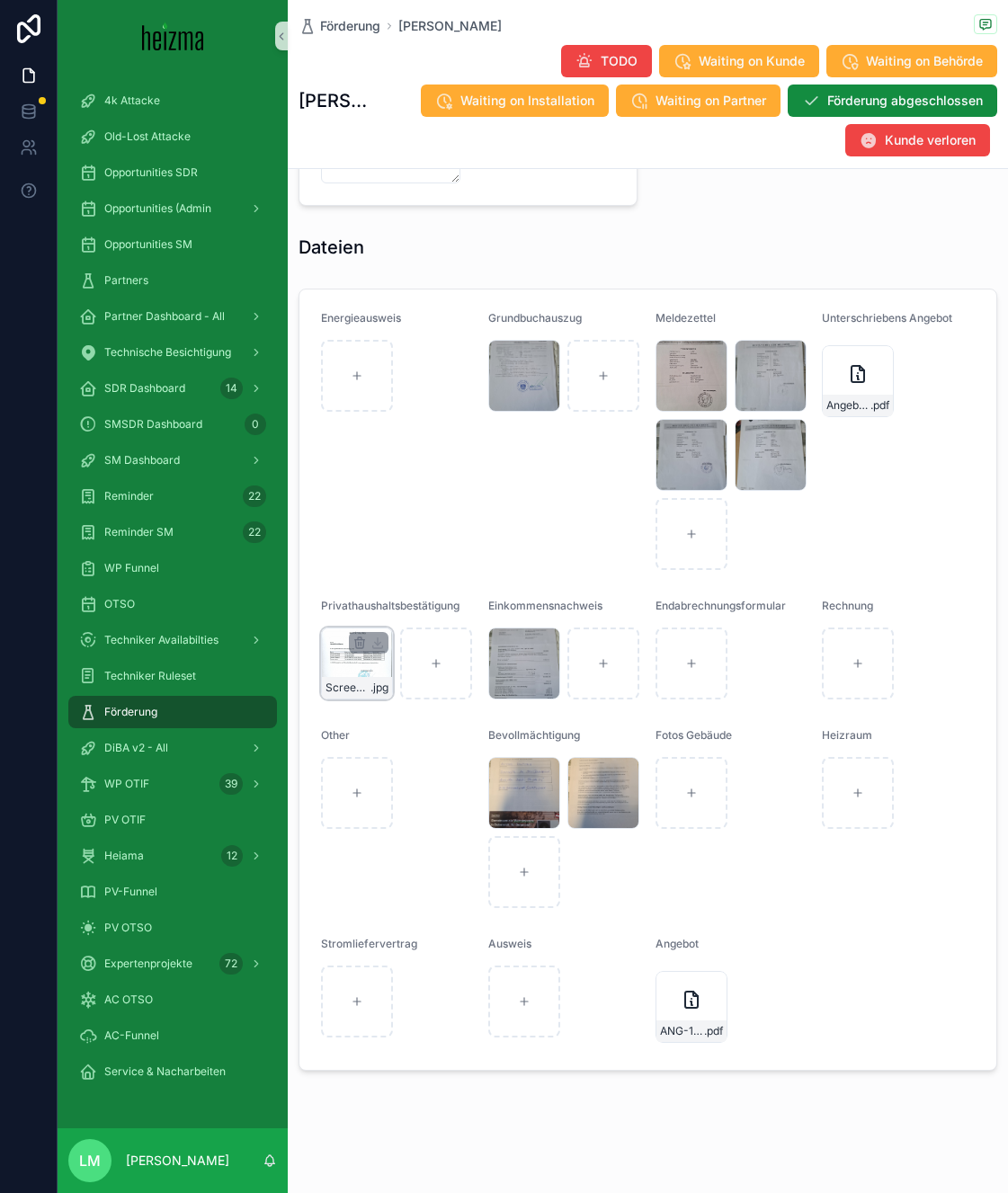
click at [371, 693] on span ".jpg" at bounding box center [379, 687] width 18 height 14
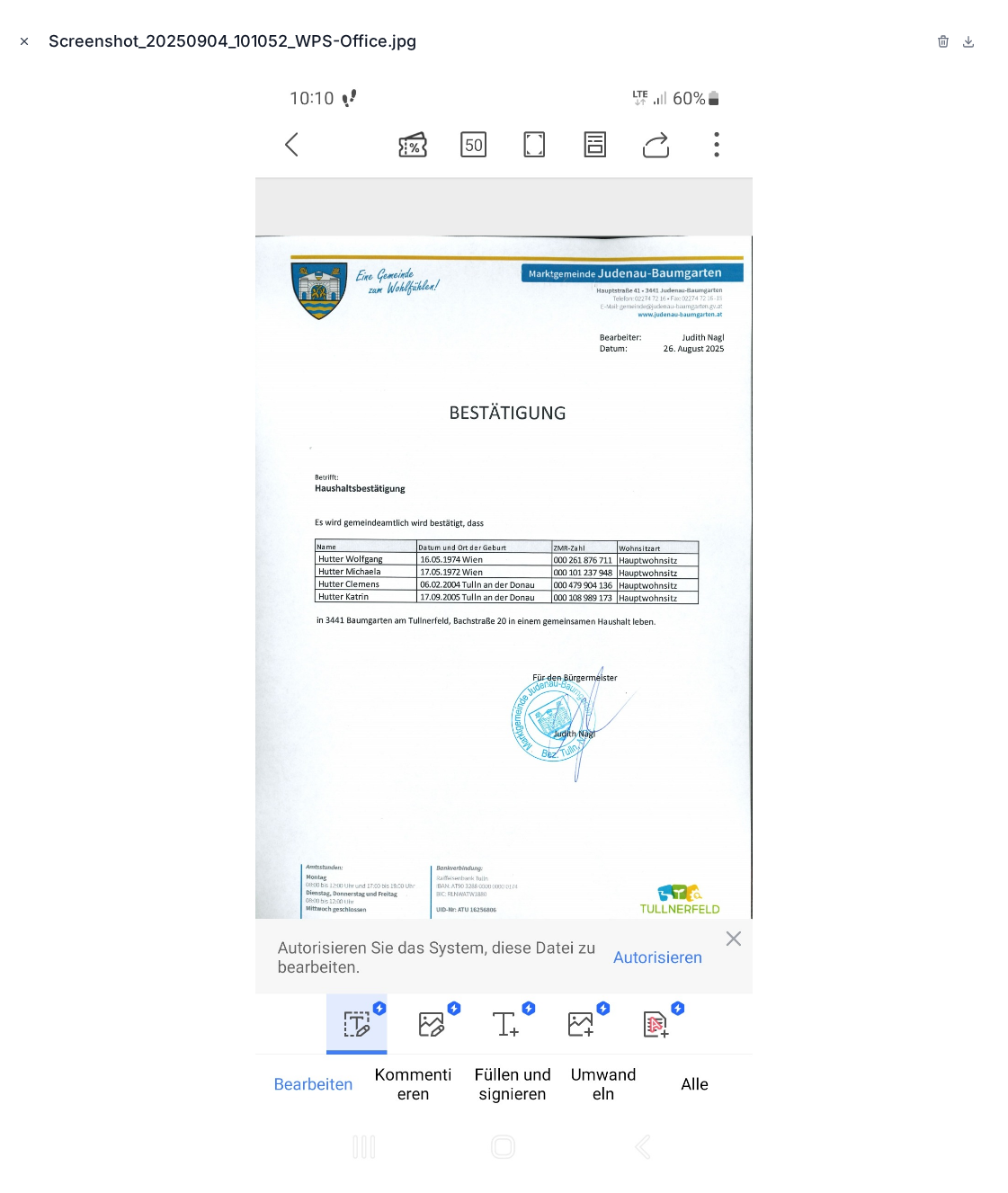
click at [24, 36] on icon "Close modal" at bounding box center [23, 40] width 12 height 12
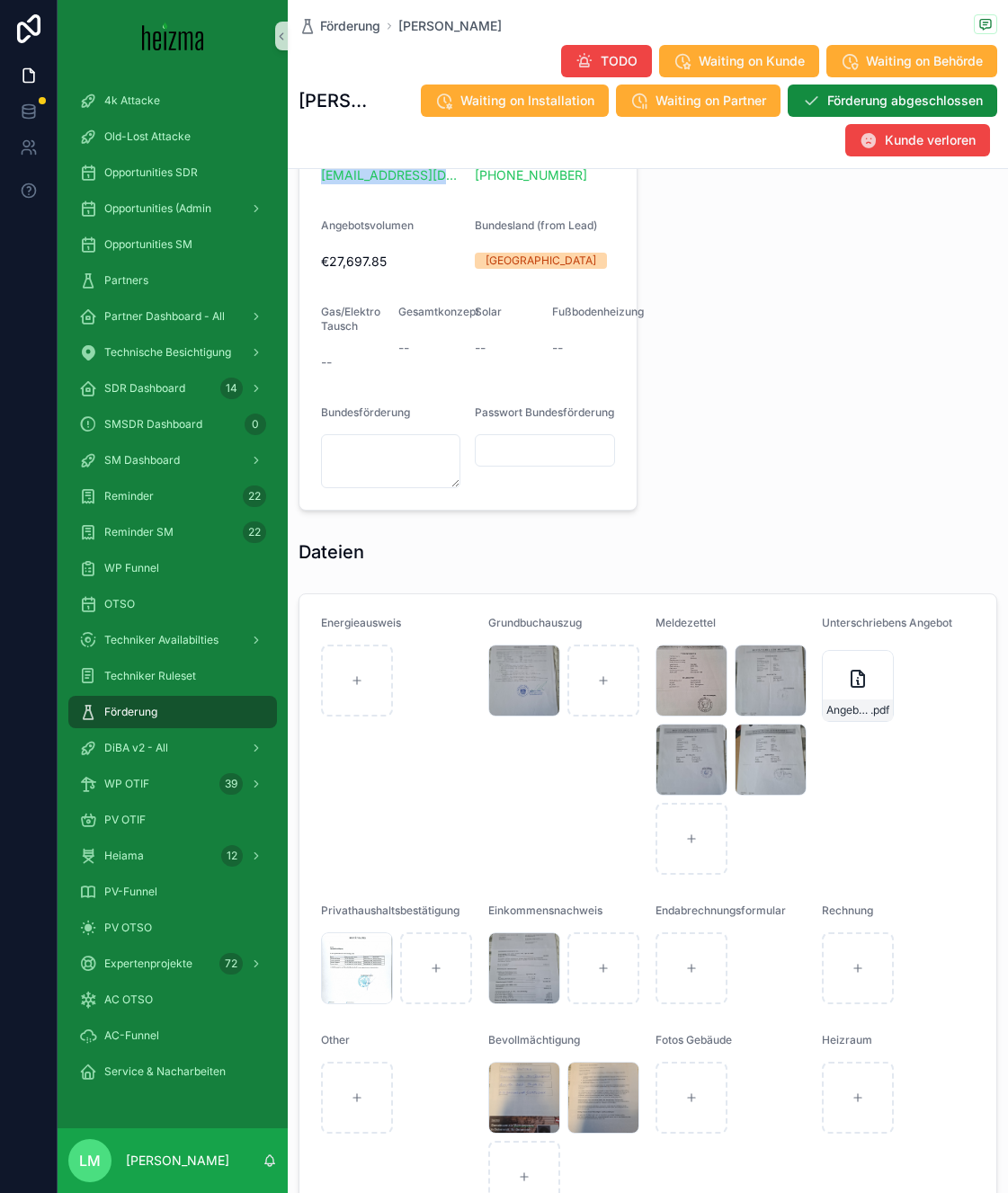
scroll to position [1438, 0]
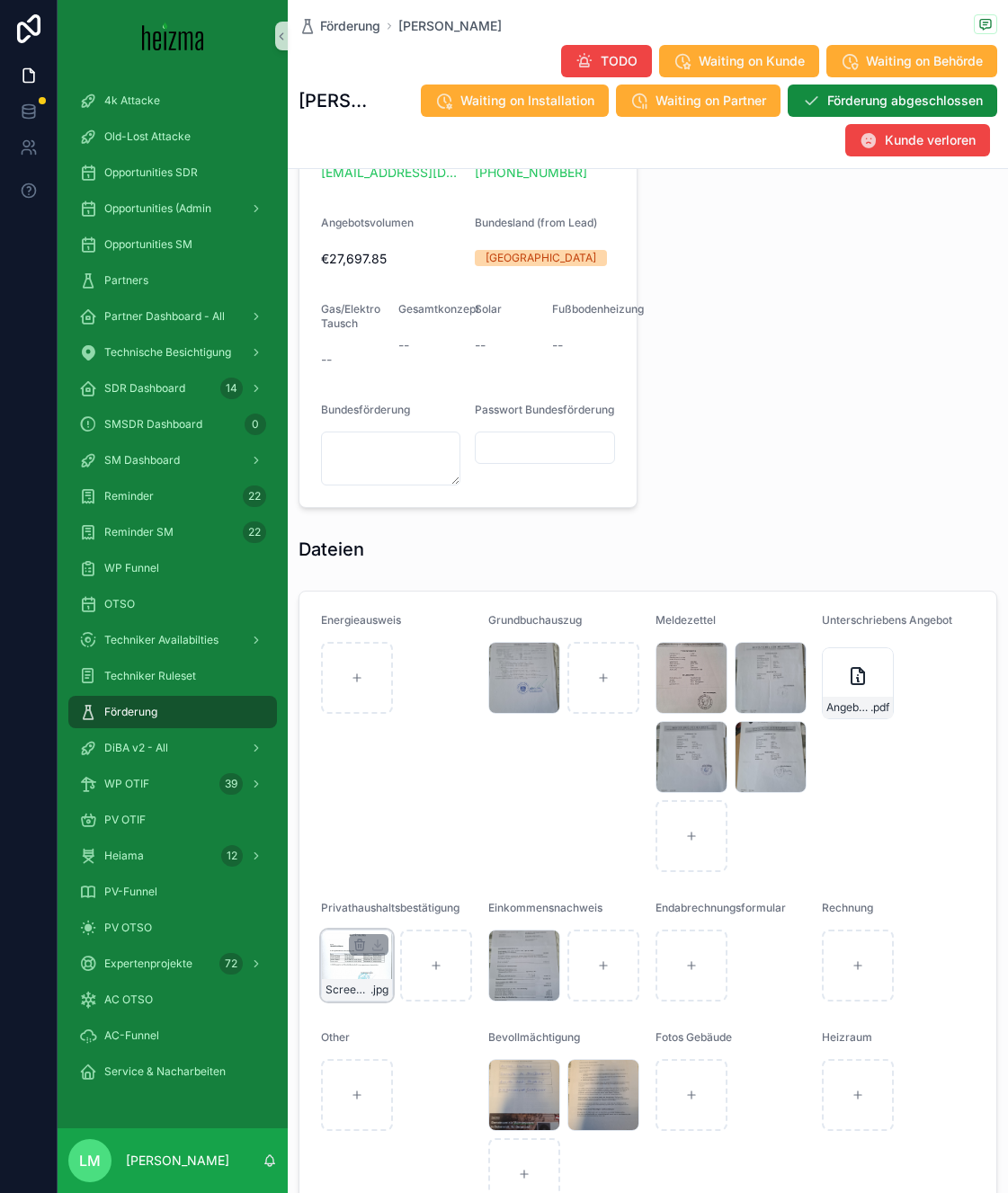
click at [351, 978] on div "Screenshot_20250904_101052_WPS-Office .jpg" at bounding box center [357, 965] width 72 height 72
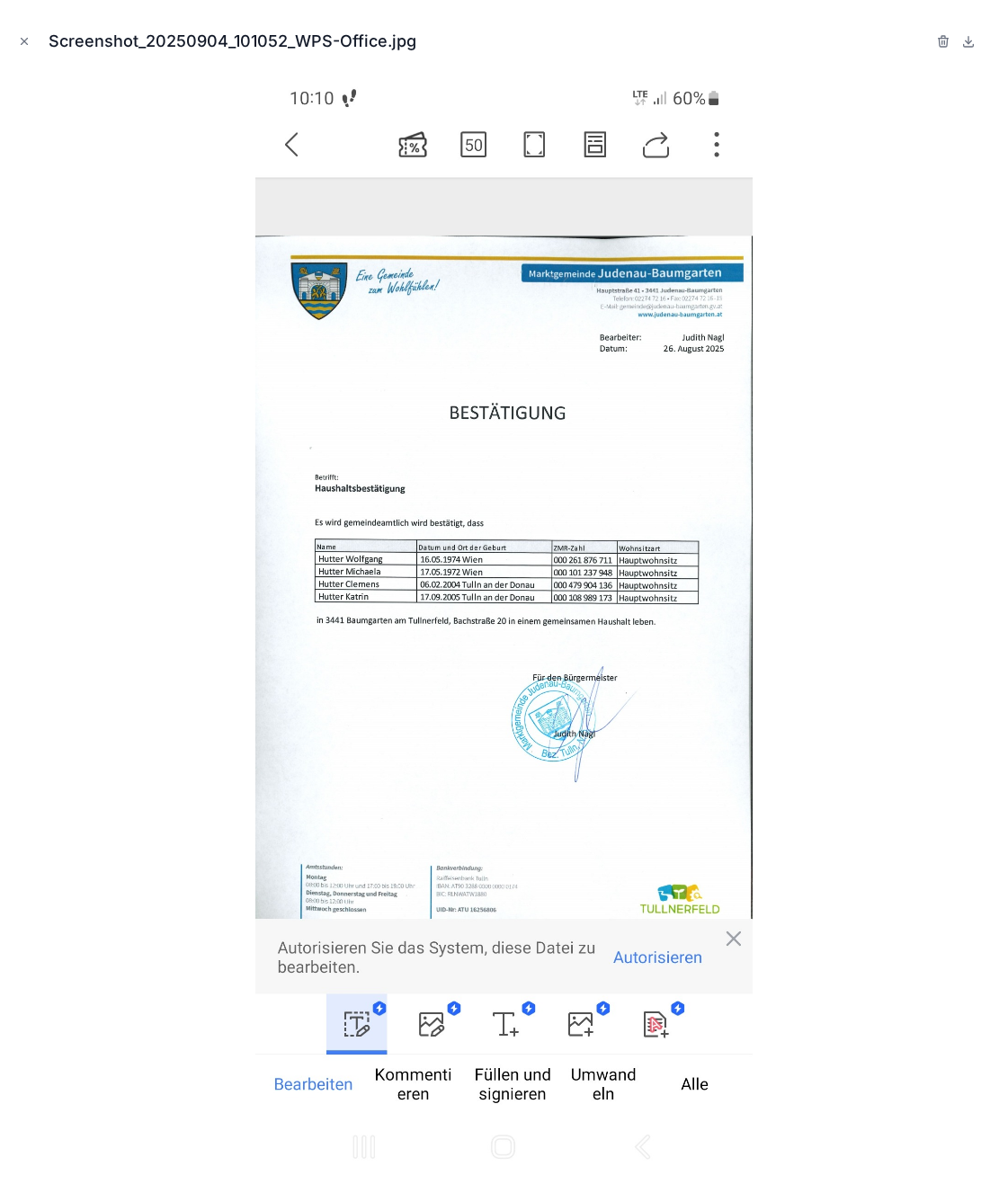
click at [30, 55] on div "Screenshot_20250904_101052_WPS-Office.jpg" at bounding box center [504, 41] width 979 height 54
click at [30, 40] on icon "Close modal" at bounding box center [23, 40] width 12 height 12
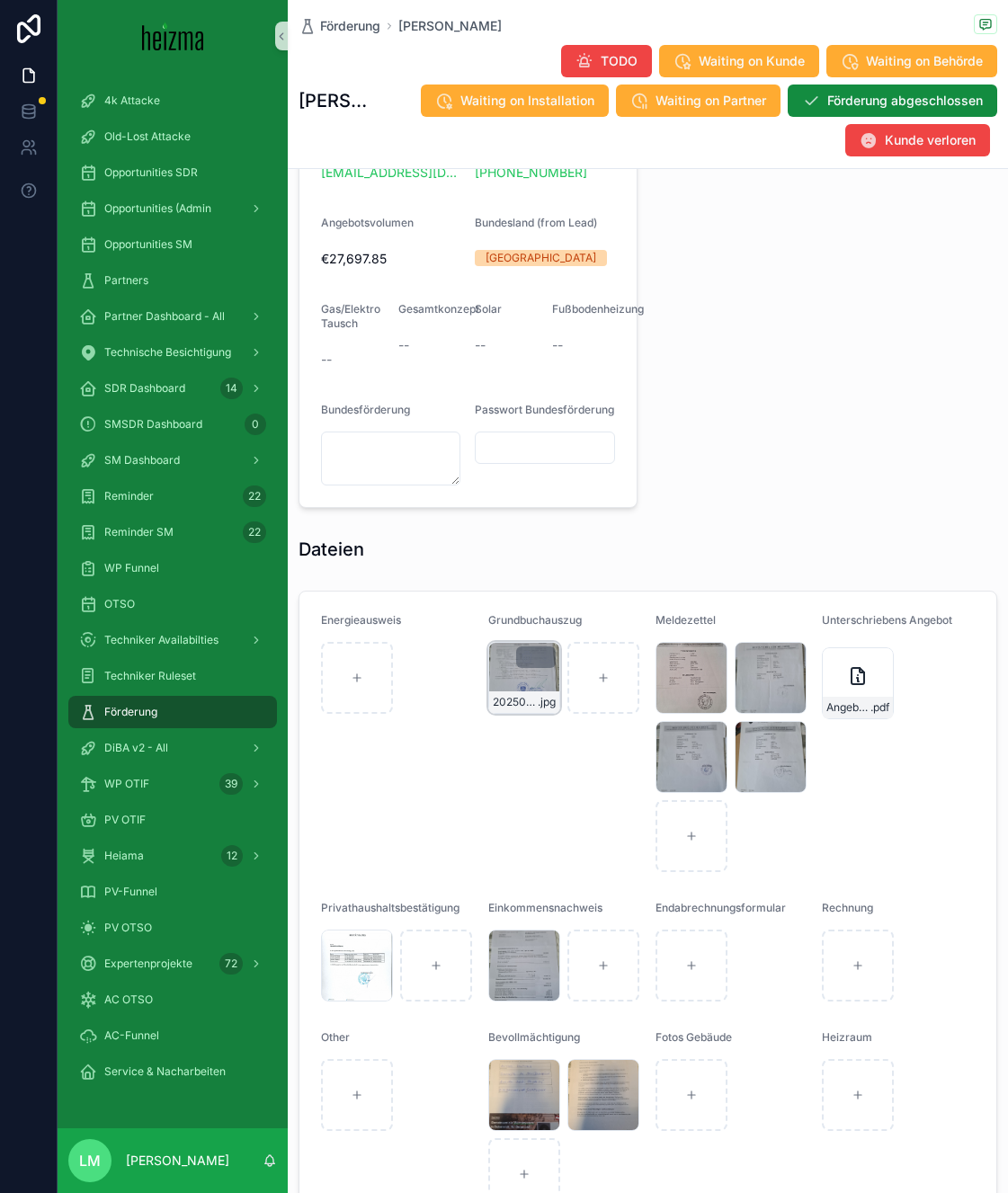
click at [507, 707] on div "20250903_105518 .jpg" at bounding box center [524, 677] width 72 height 72
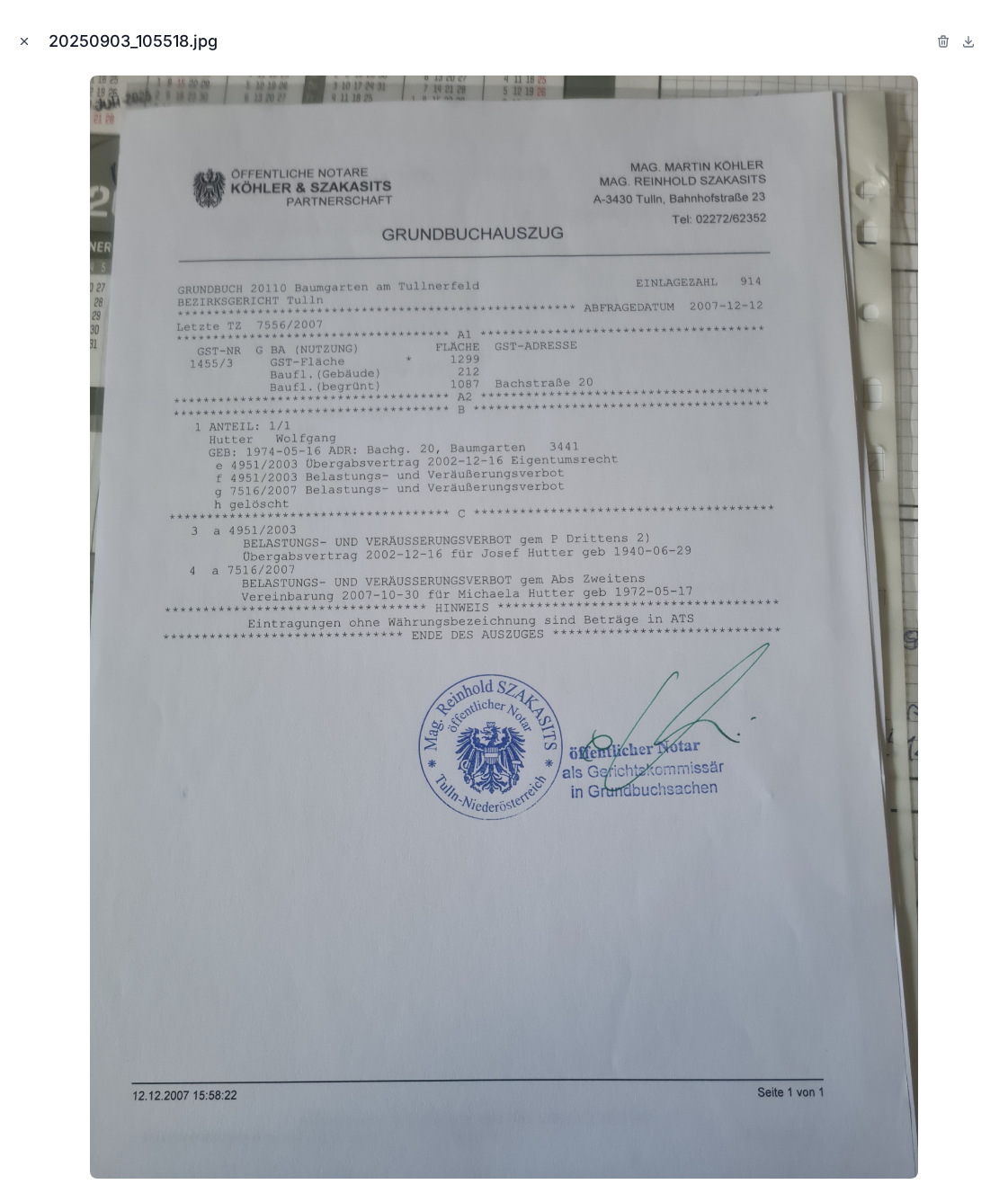
click at [30, 50] on button "Close modal" at bounding box center [23, 41] width 20 height 20
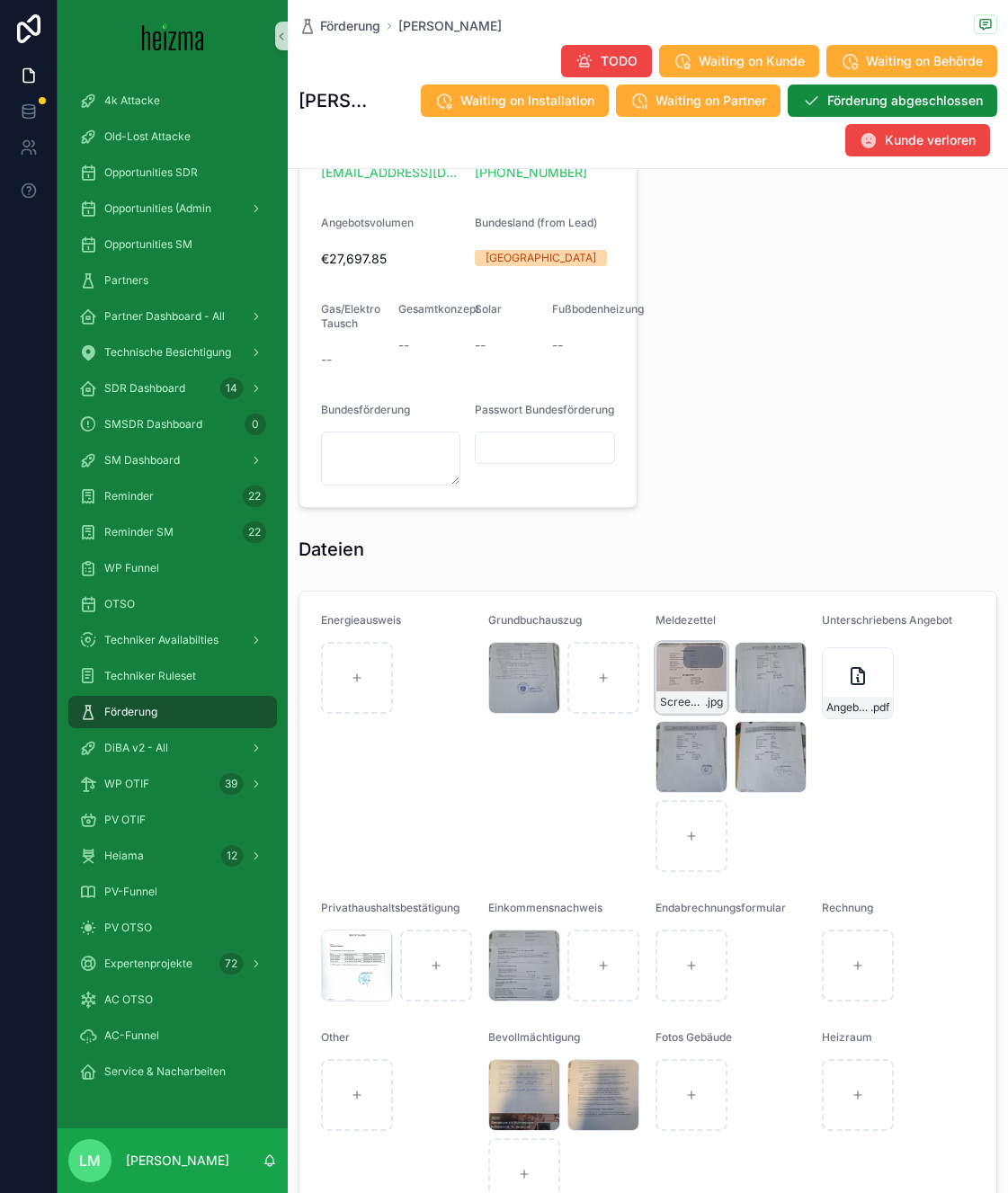
click at [678, 704] on div "Screenshot_20250904_124206_WhatsApp .jpg" at bounding box center [691, 677] width 72 height 72
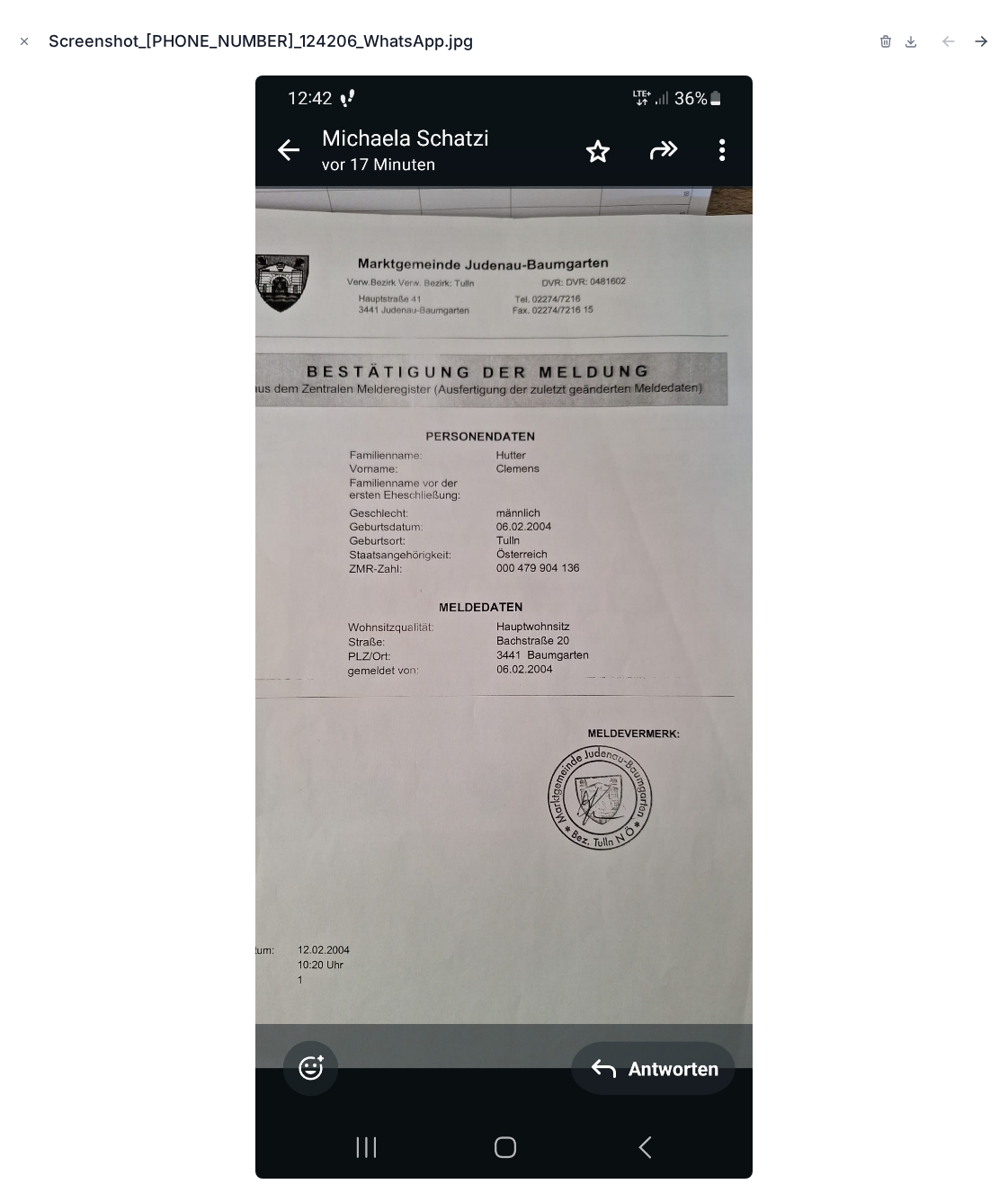
click at [985, 42] on icon "Next file" at bounding box center [984, 43] width 5 height 5
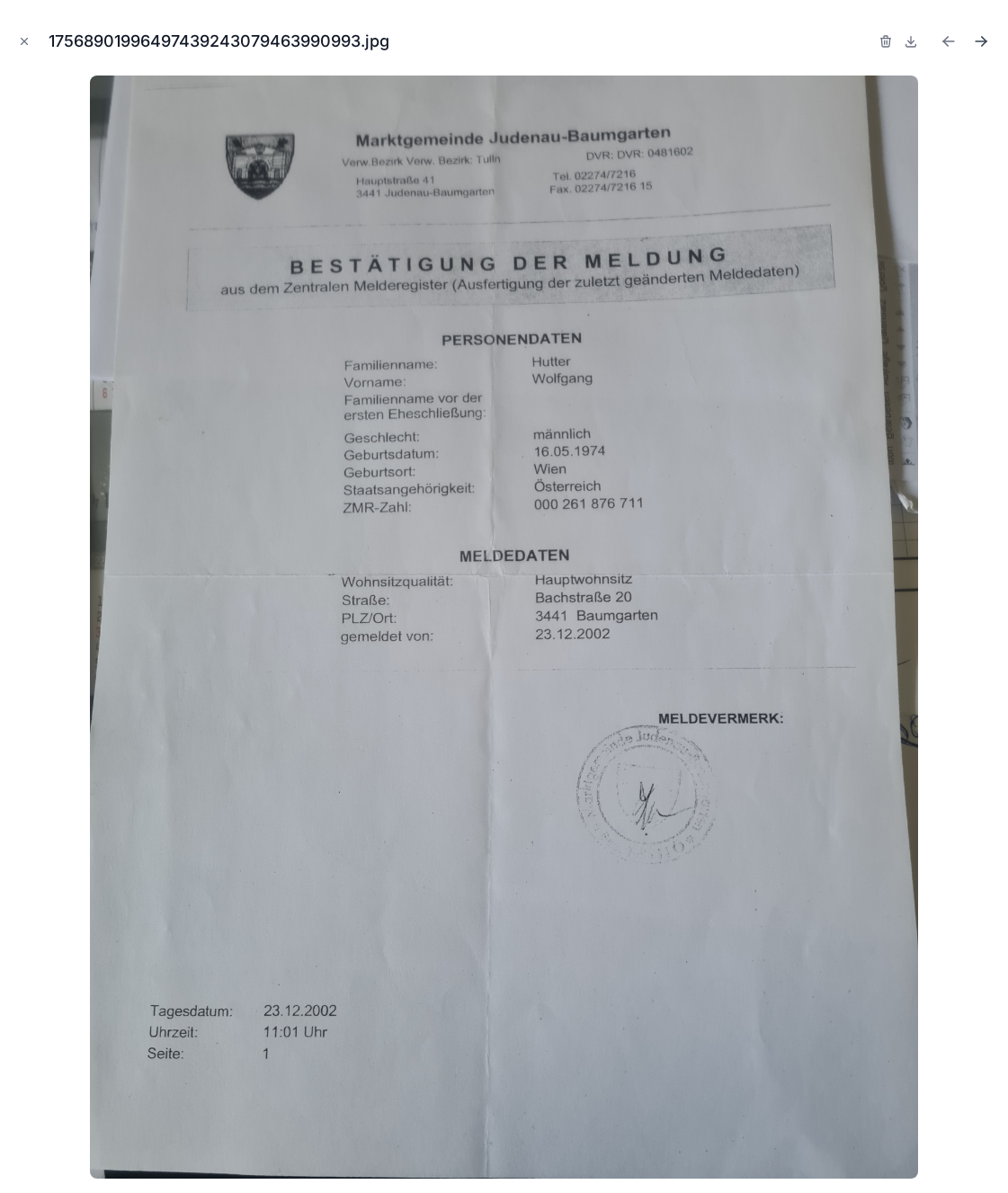
click at [985, 42] on icon "Next file" at bounding box center [984, 43] width 5 height 5
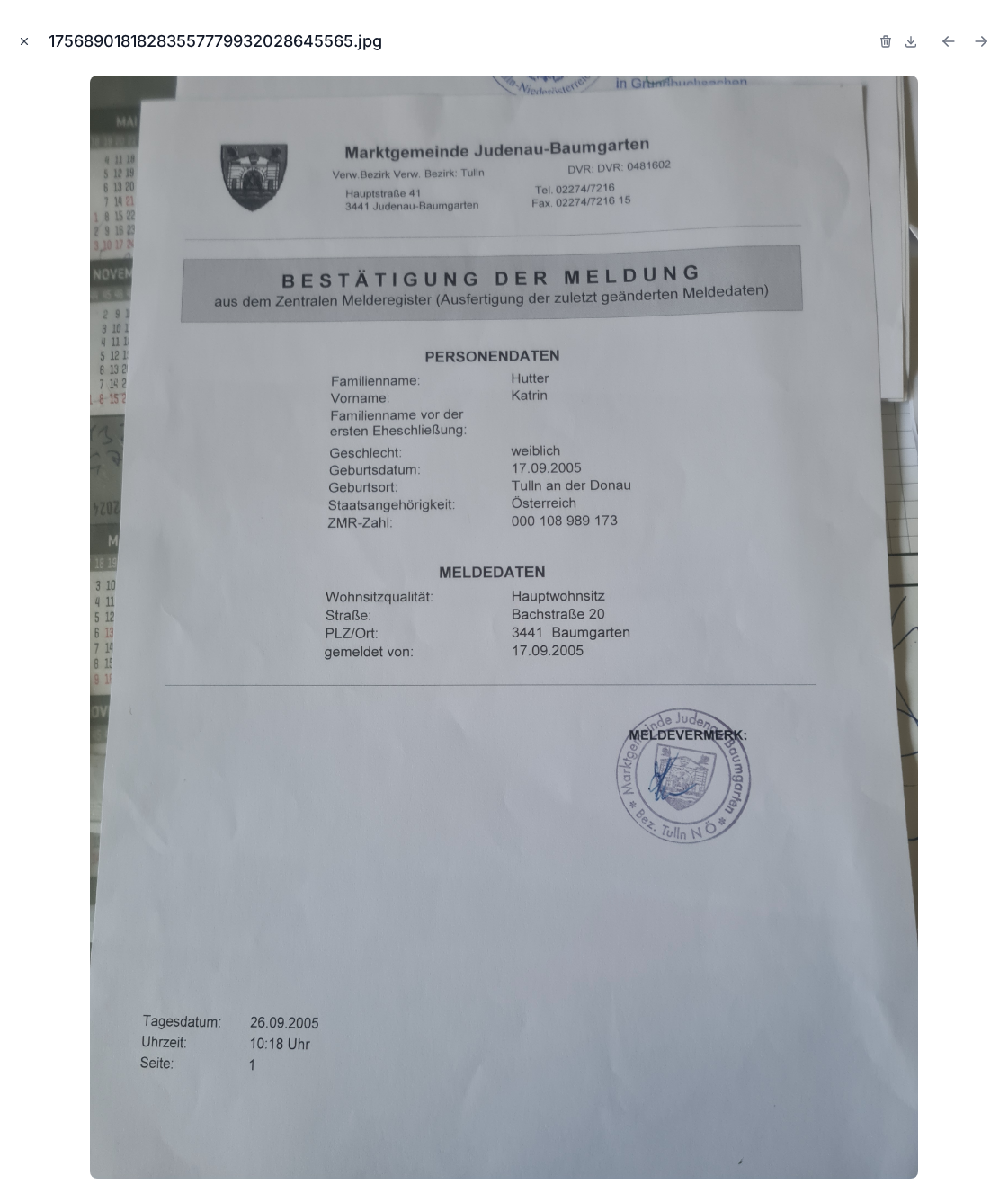
click at [21, 39] on icon "Close modal" at bounding box center [23, 40] width 12 height 12
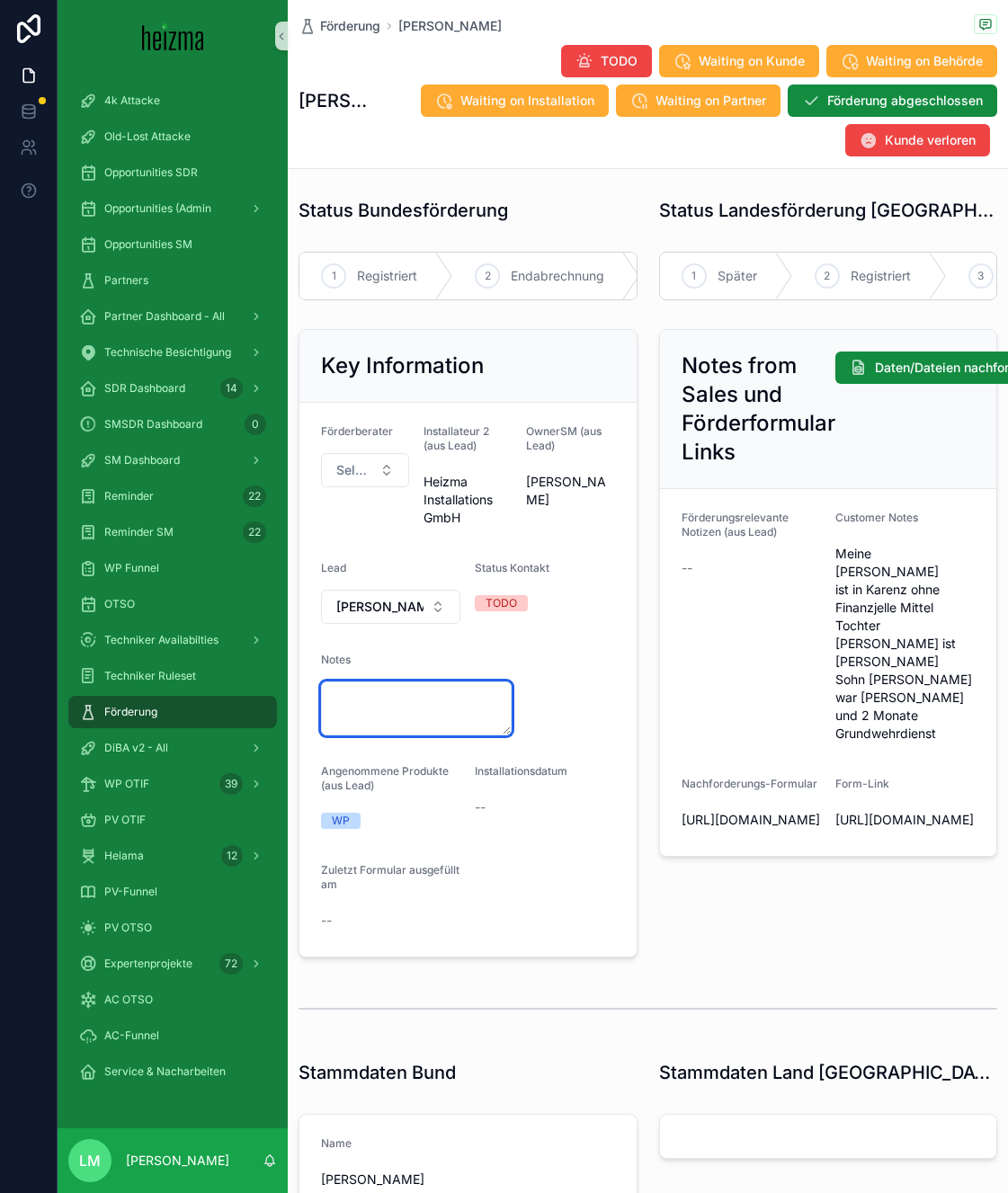
click at [383, 696] on textarea "scrollable content" at bounding box center [416, 708] width 191 height 54
type textarea "**********"
click at [635, 618] on div "**********" at bounding box center [468, 643] width 339 height 628
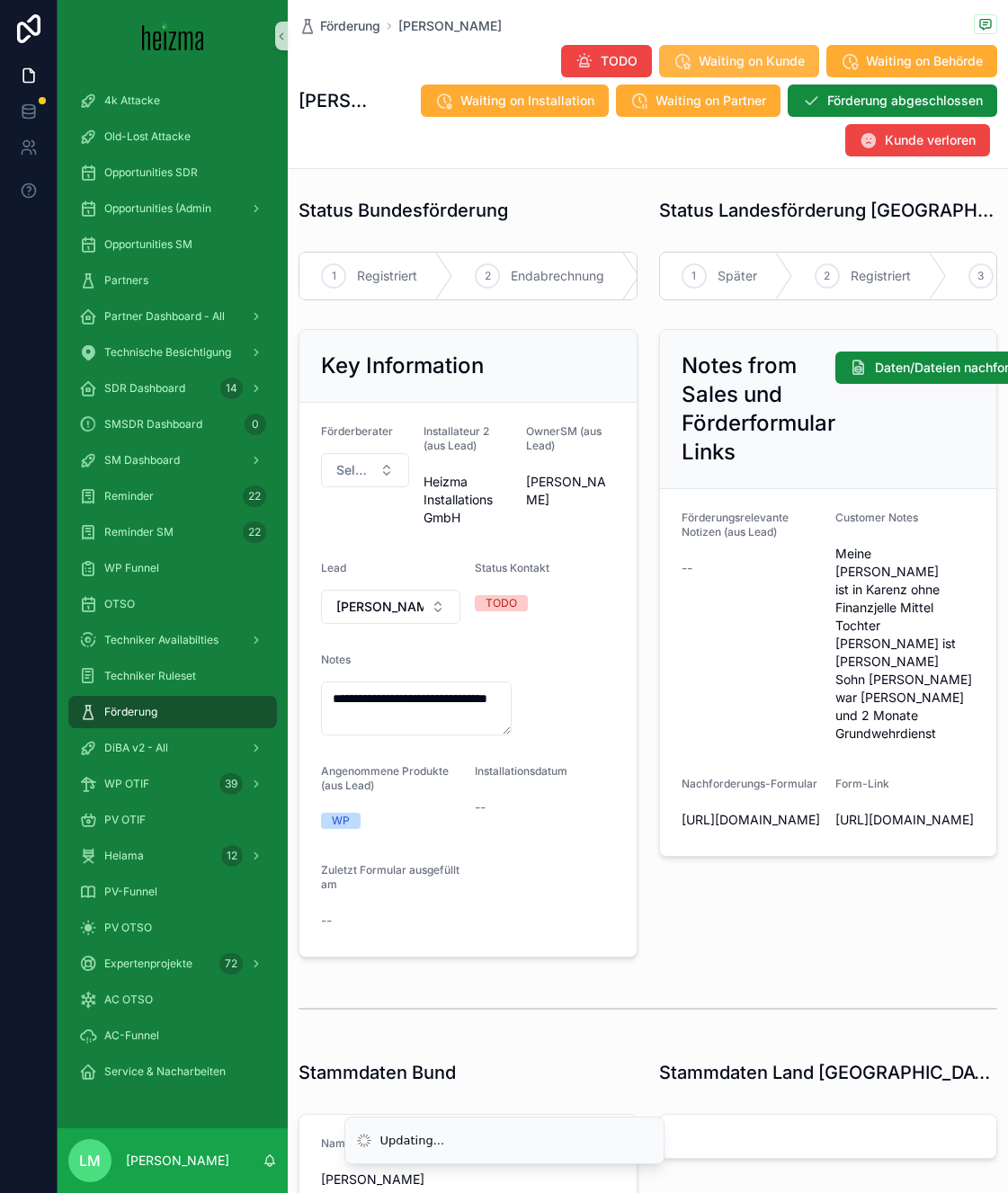
click at [711, 52] on span "Waiting on Kunde" at bounding box center [751, 61] width 106 height 18
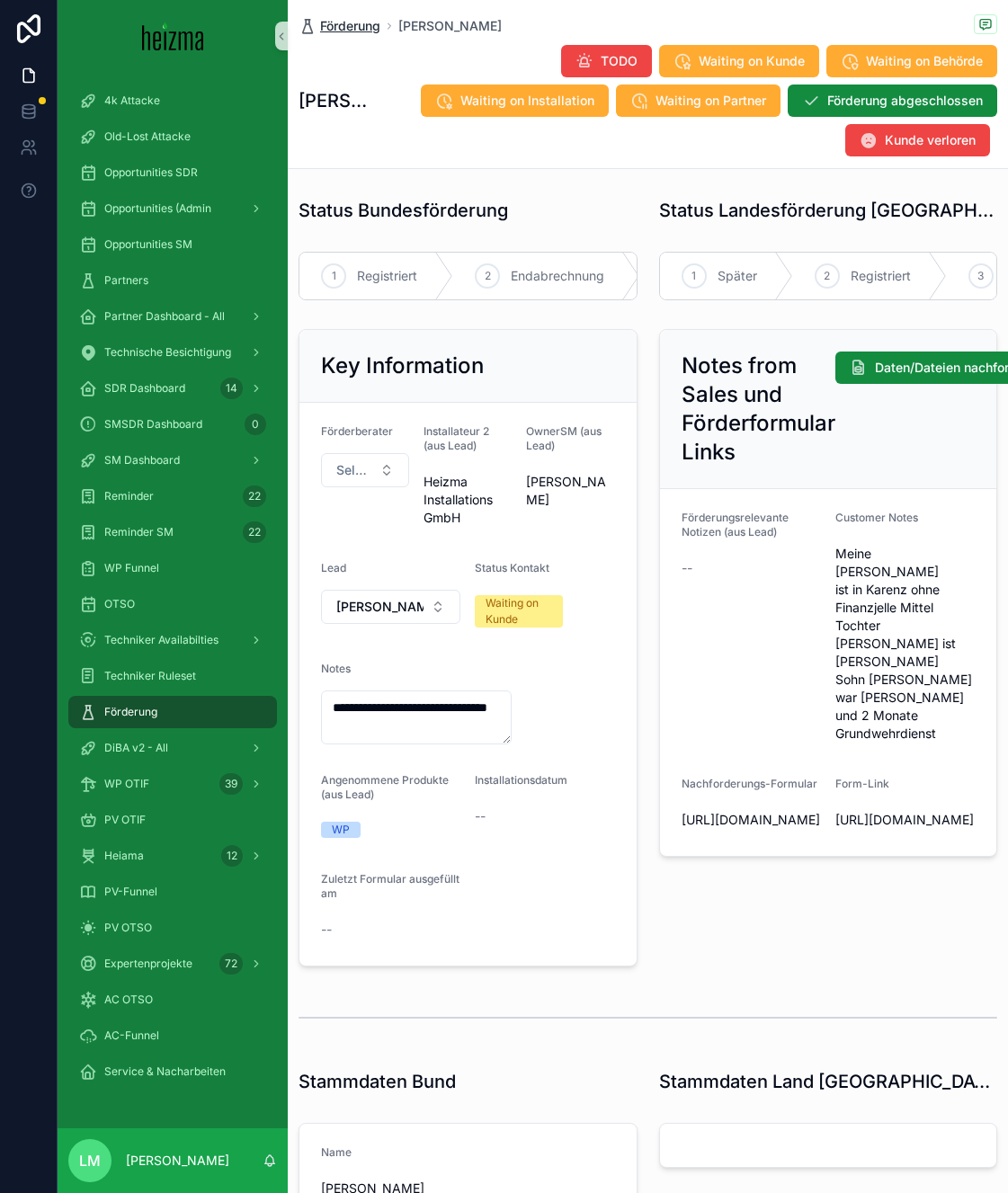
click at [374, 26] on span "Förderung" at bounding box center [350, 25] width 60 height 18
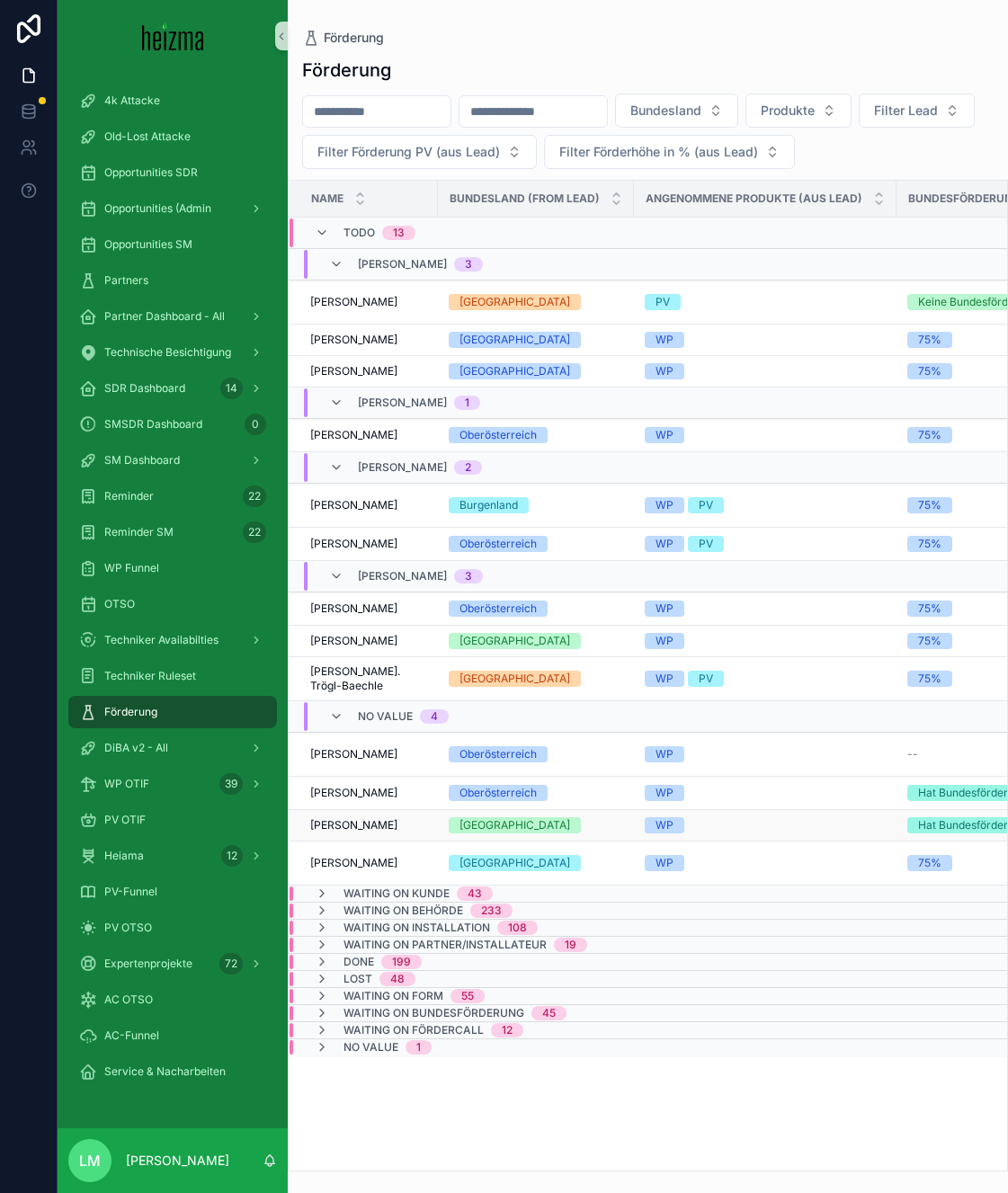
click at [394, 829] on span "[PERSON_NAME]" at bounding box center [353, 824] width 87 height 14
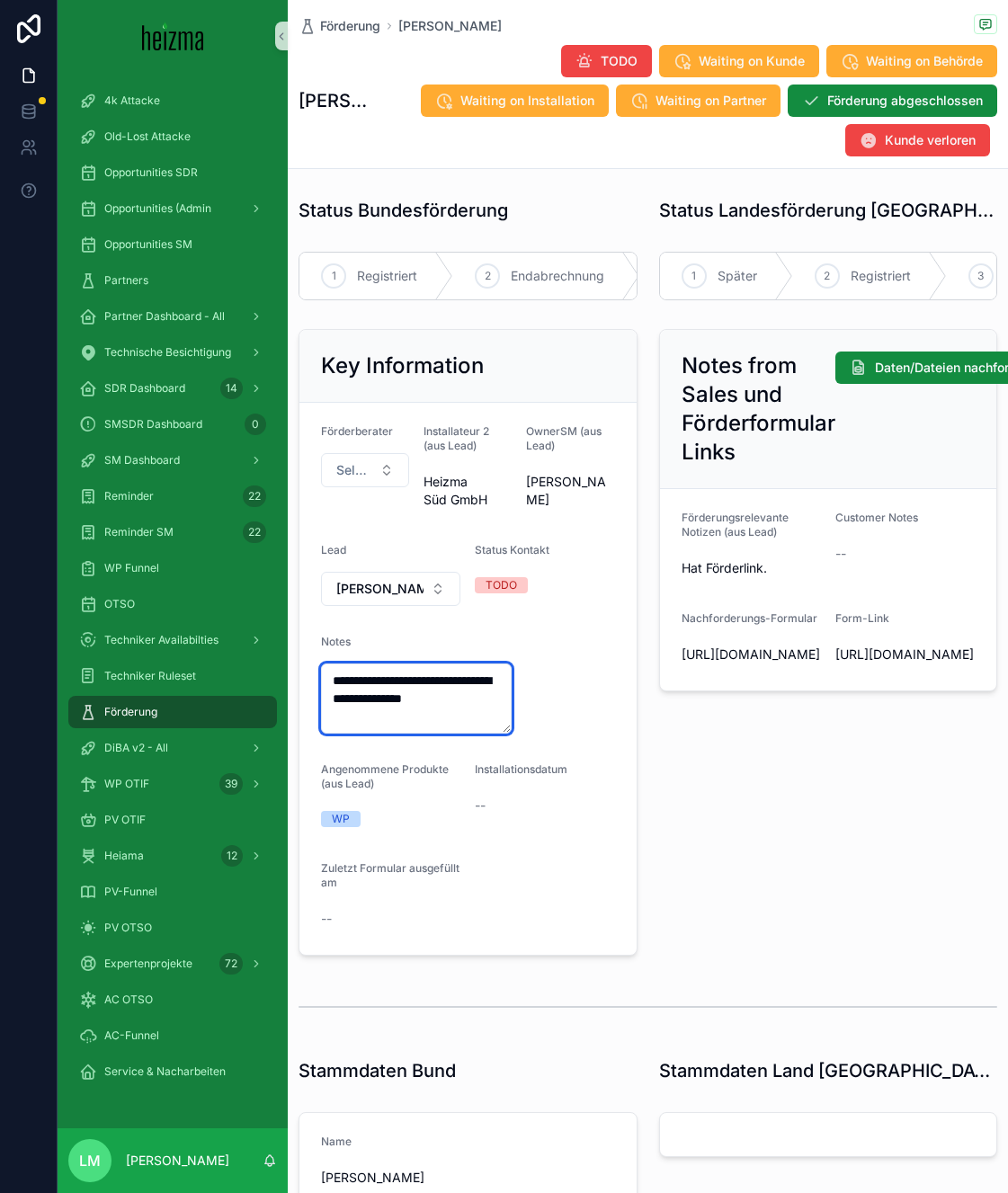
drag, startPoint x: 453, startPoint y: 719, endPoint x: 301, endPoint y: 668, distance: 160.3
click at [301, 668] on form "**********" at bounding box center [468, 678] width 337 height 552
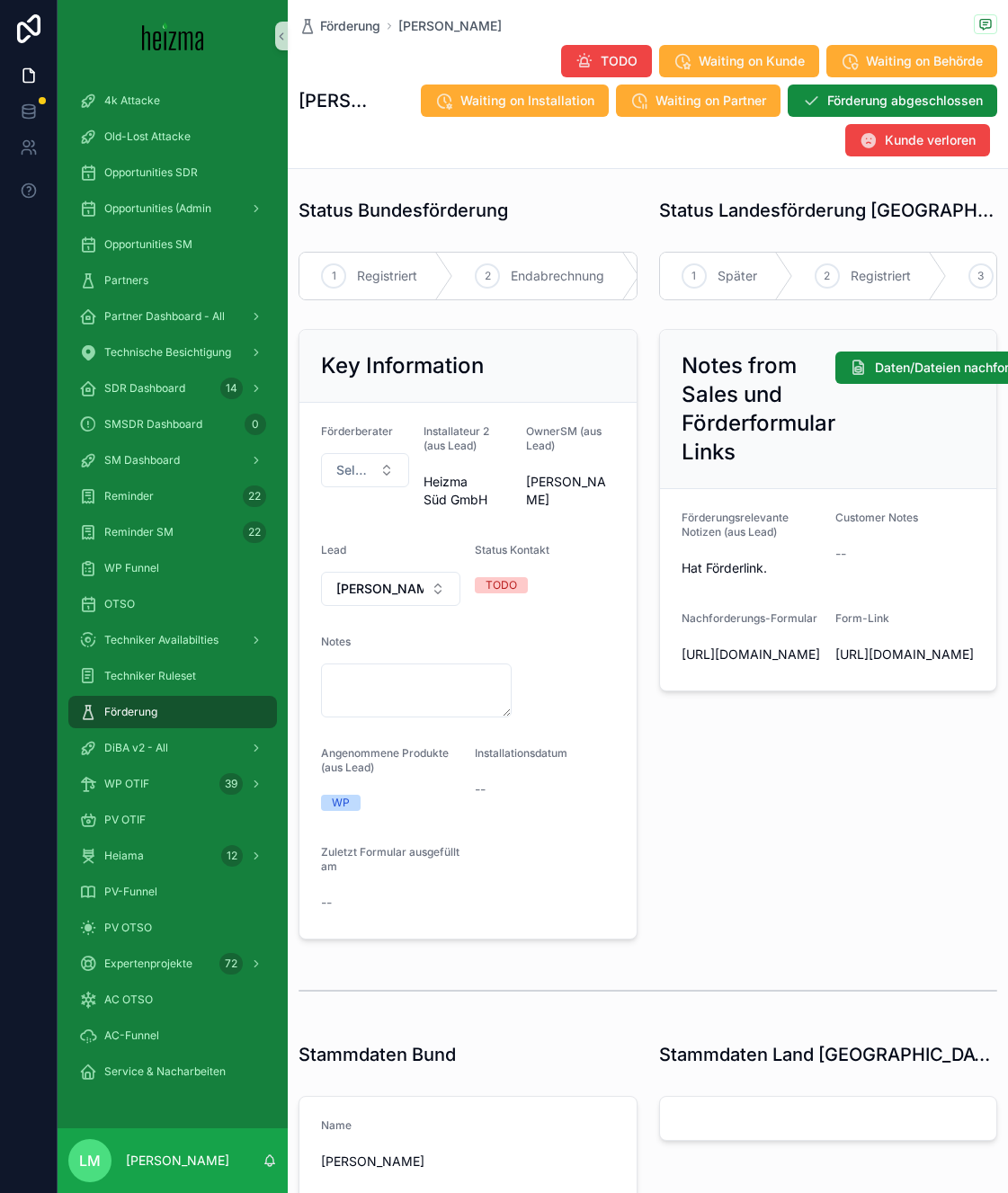
click at [706, 663] on span "https://heizma.fillout.com/t/gSPwgQBtpGus?id=recaXic26mFu73WLI" at bounding box center [751, 654] width 139 height 18
click at [549, 101] on span "Waiting on Installation" at bounding box center [527, 100] width 134 height 18
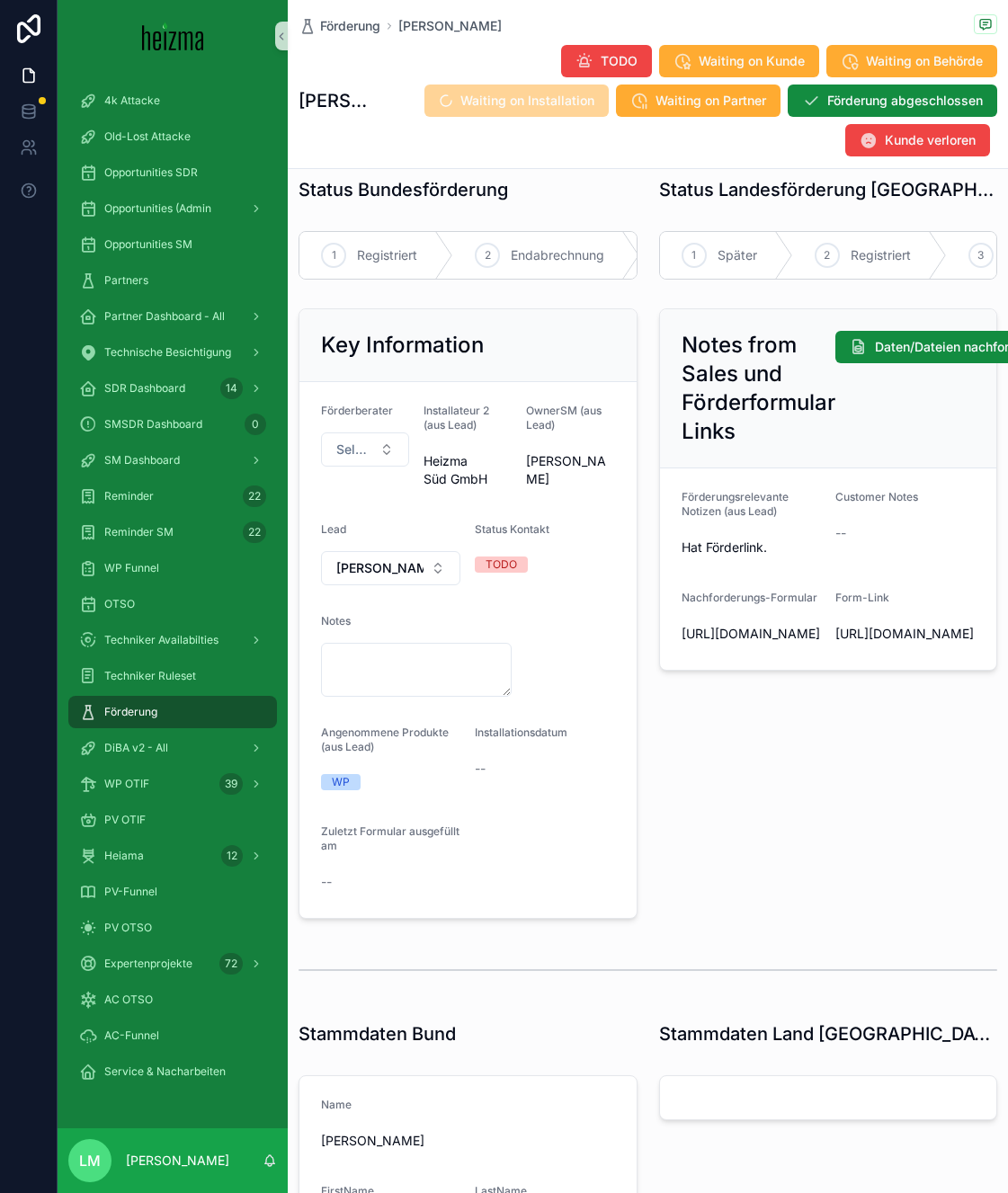
scroll to position [17, 0]
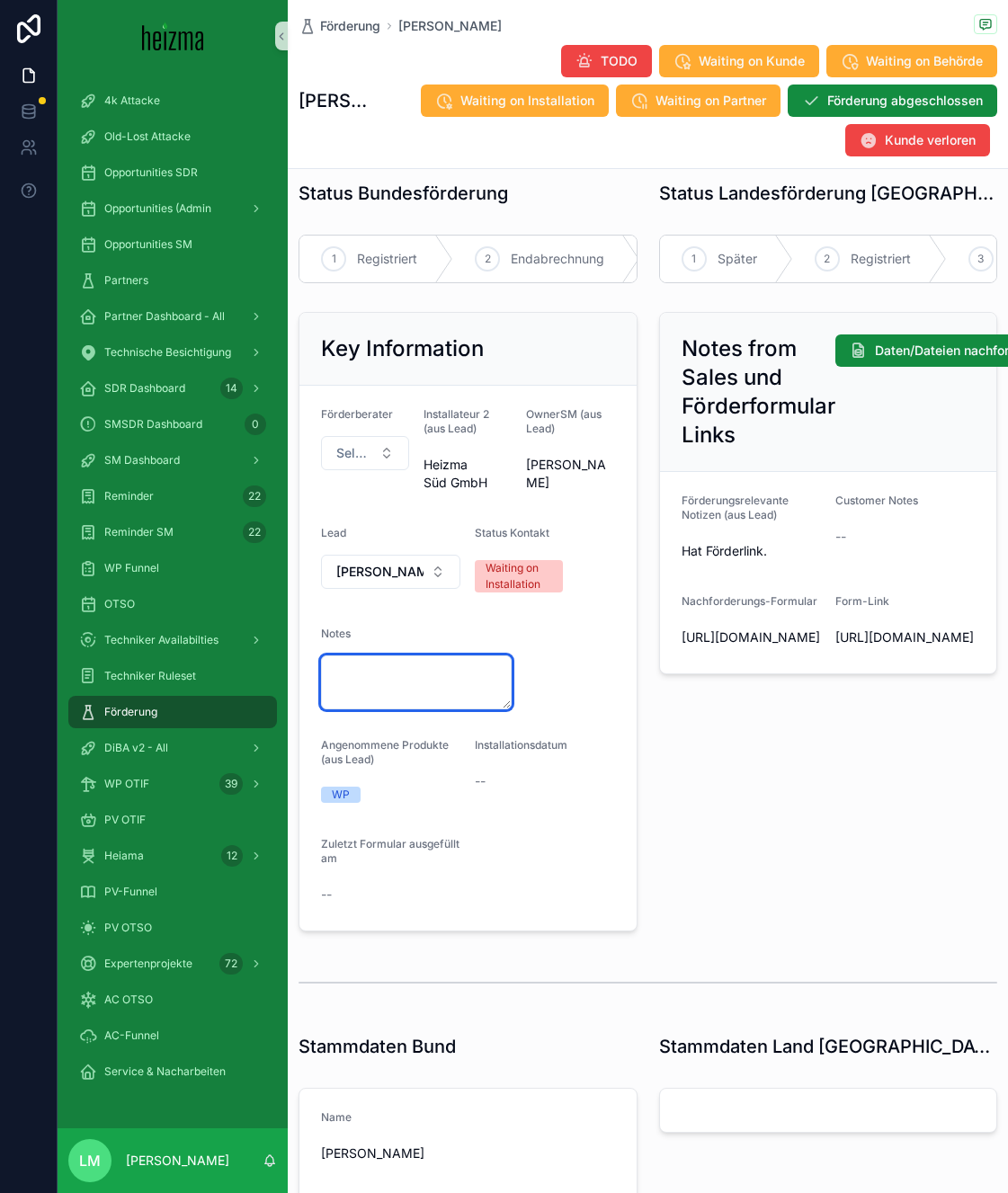
click at [405, 694] on textarea "scrollable content" at bounding box center [416, 682] width 191 height 54
type textarea "**********"
click at [589, 766] on div "--" at bounding box center [544, 780] width 139 height 29
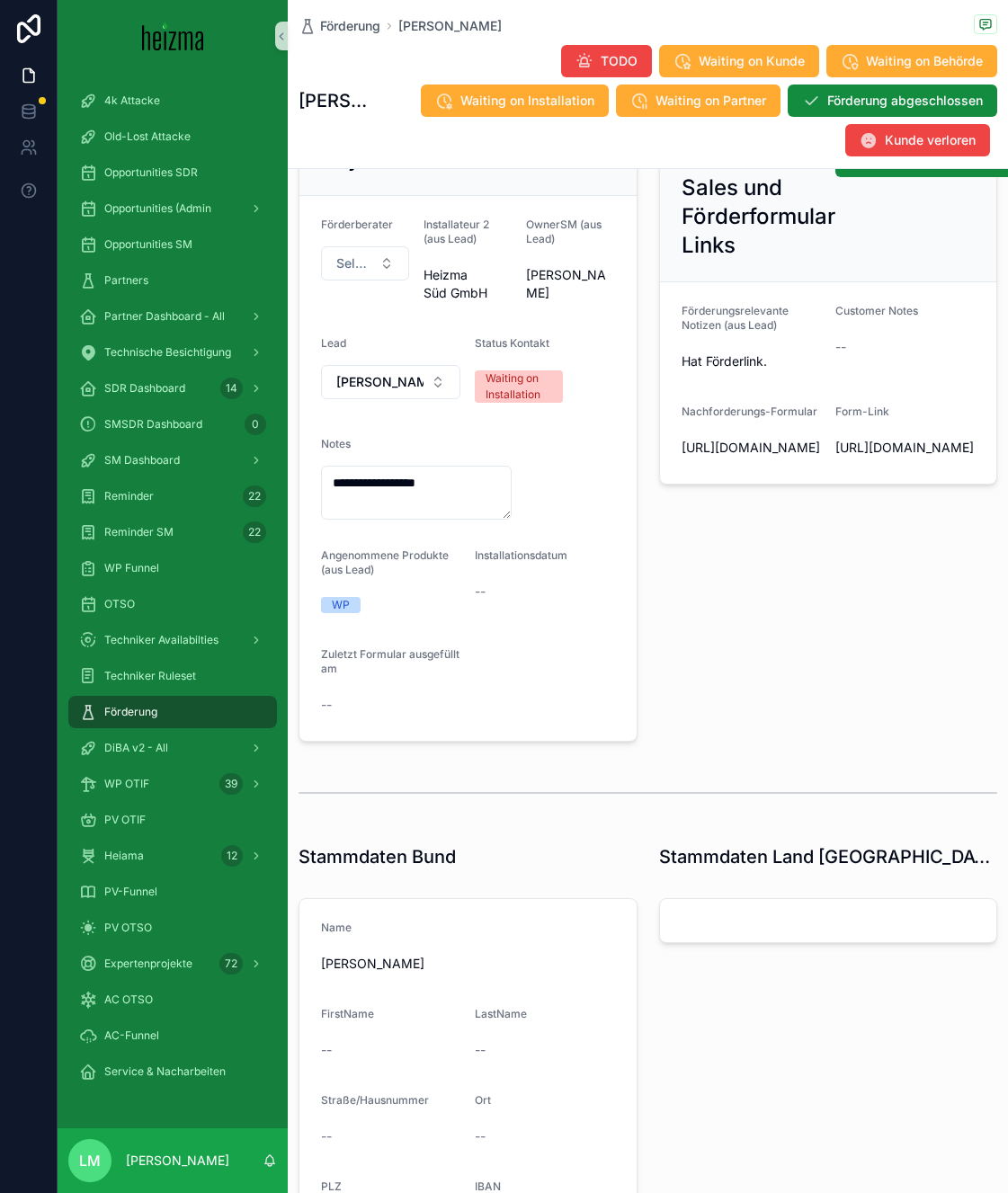
scroll to position [0, 0]
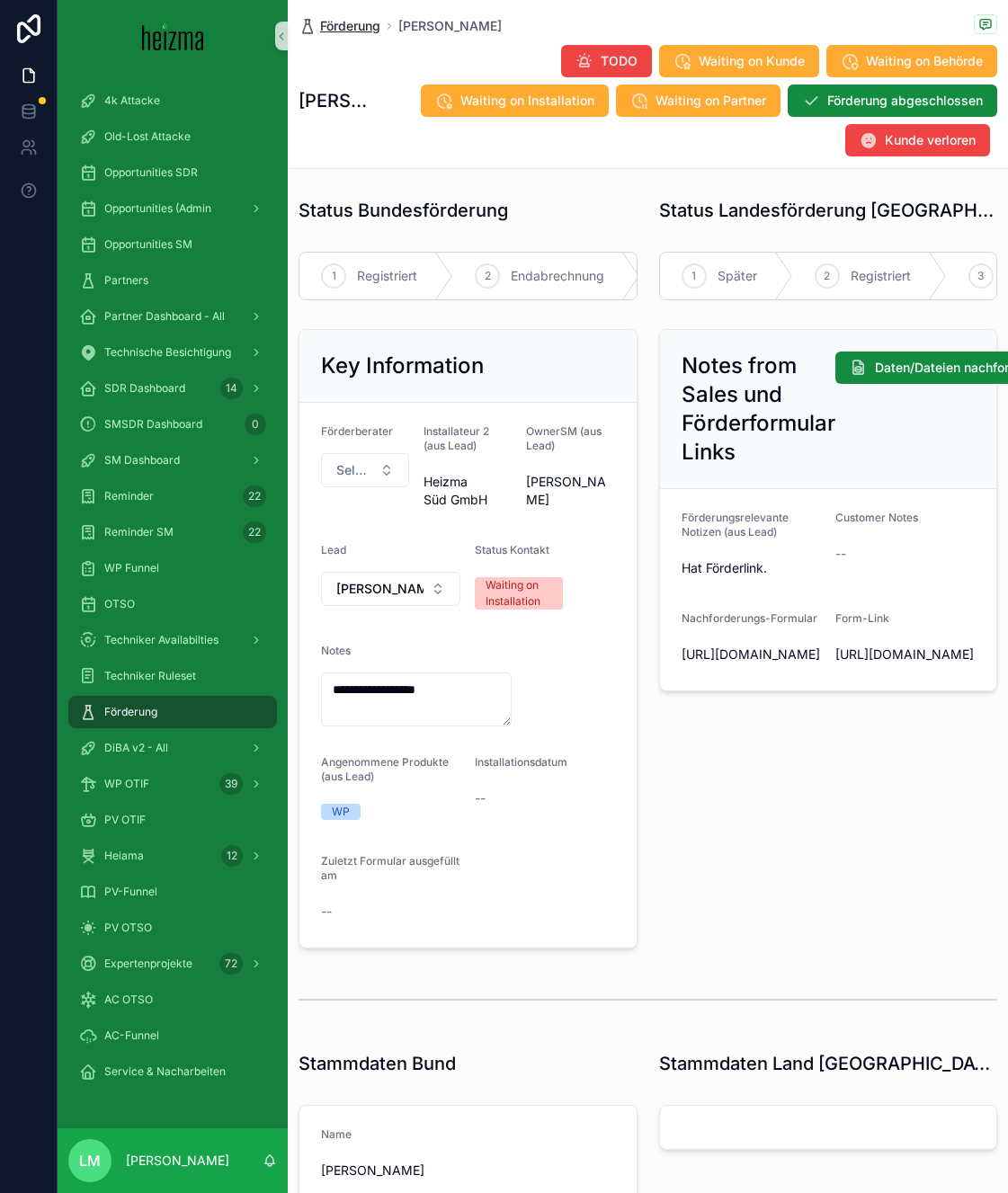
click at [358, 25] on span "Förderung" at bounding box center [350, 25] width 60 height 18
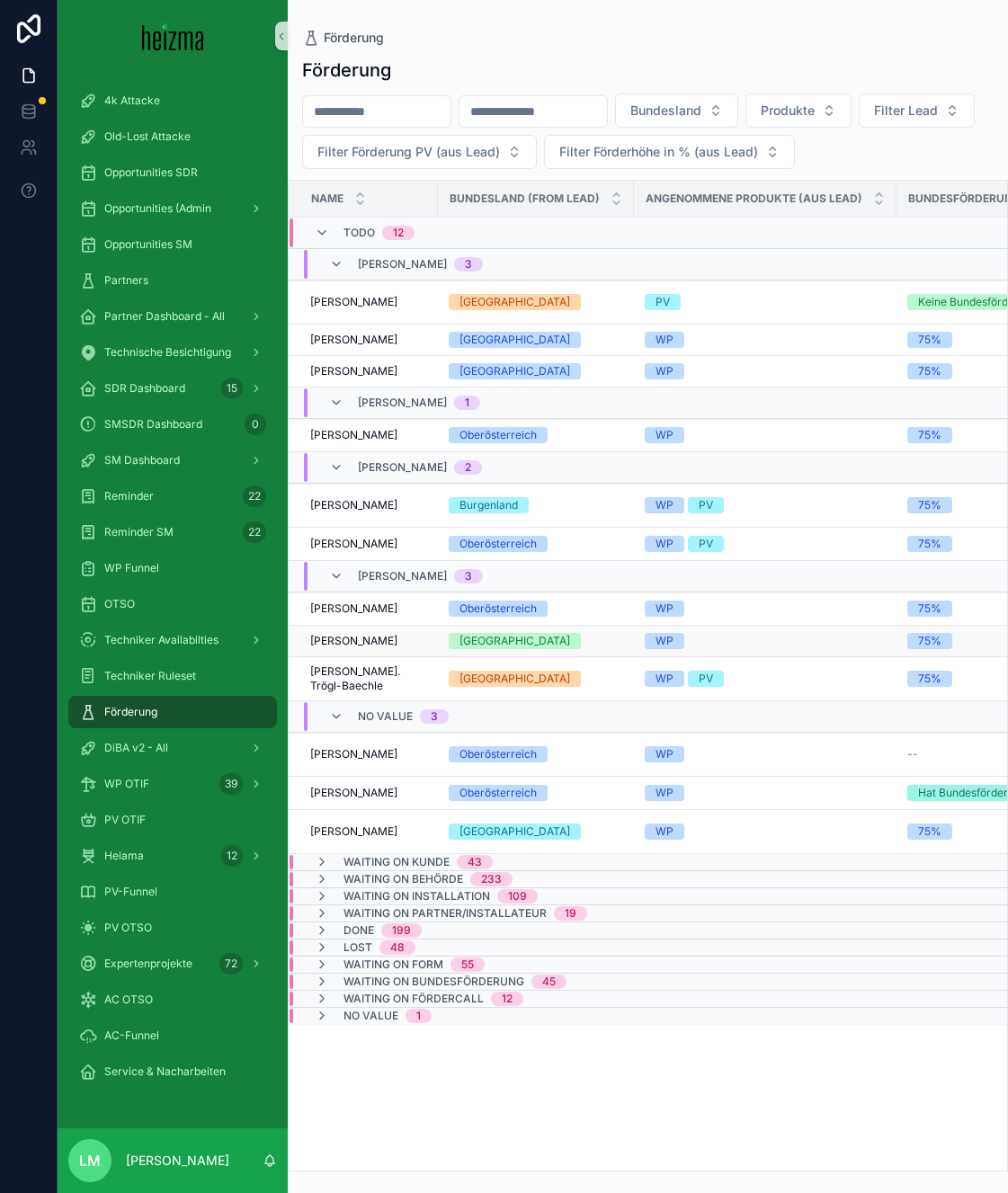
click at [374, 647] on span "[PERSON_NAME]" at bounding box center [353, 640] width 87 height 14
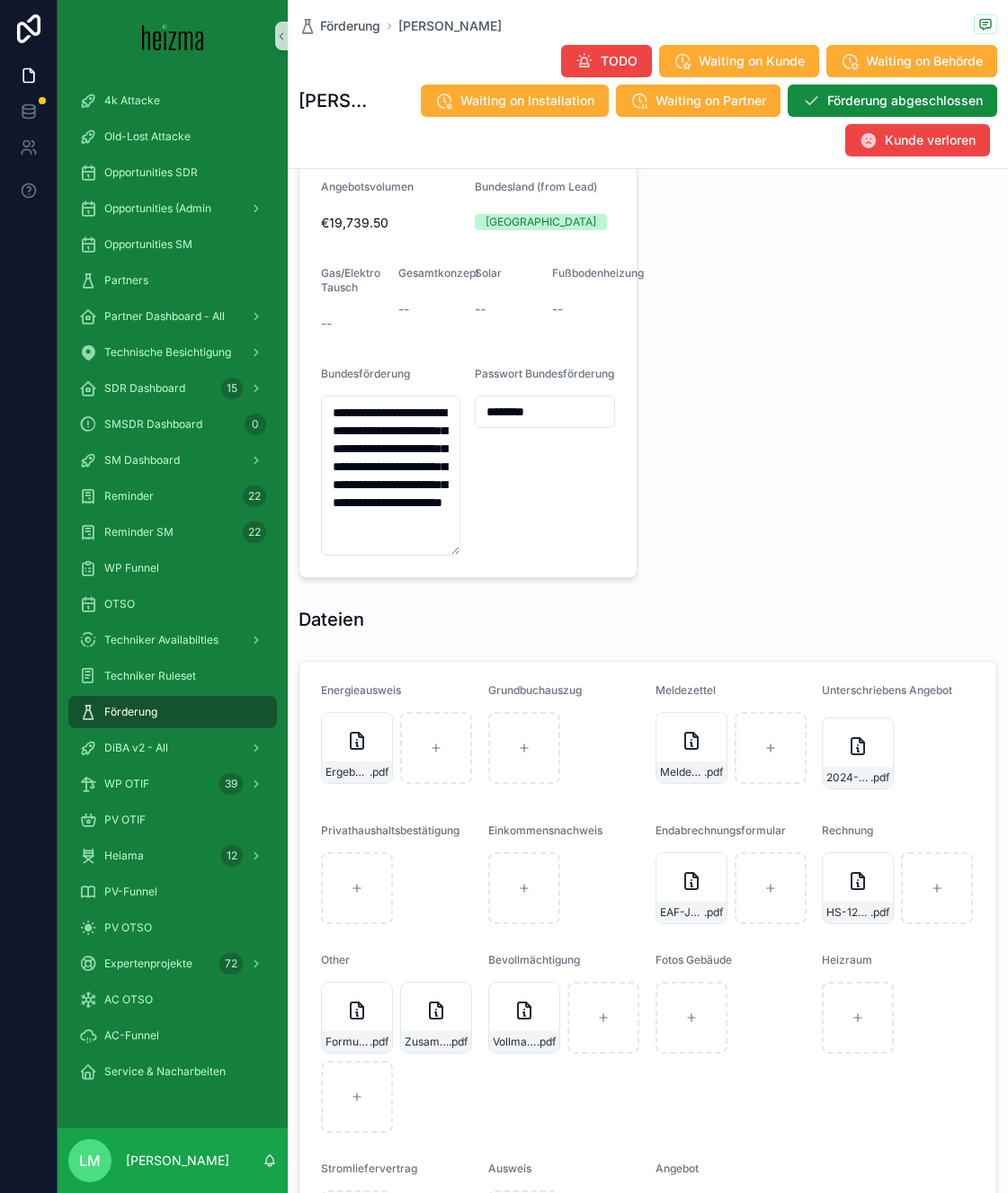
scroll to position [1722, 0]
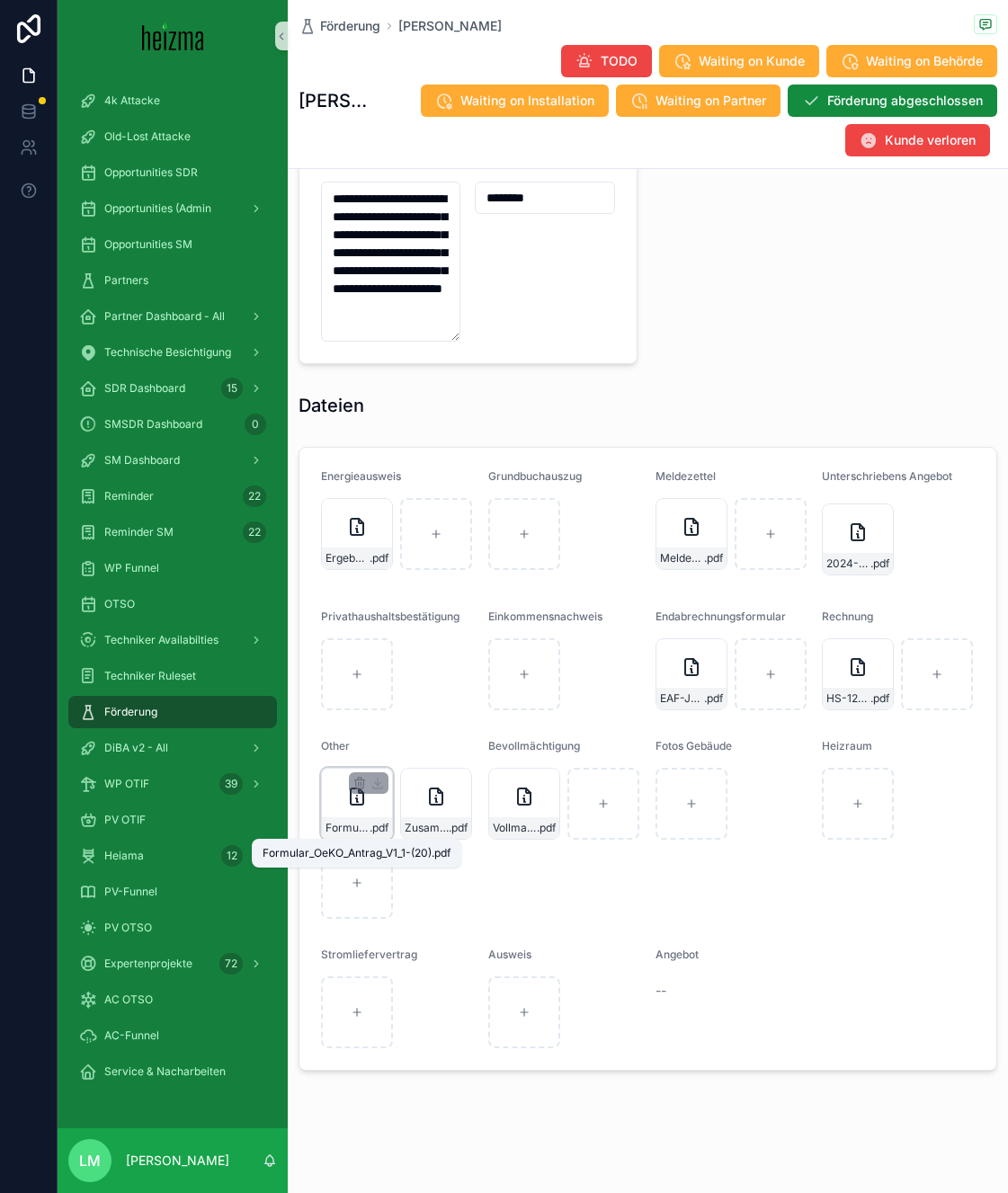
click at [358, 828] on span "Formular_OeKO_Antrag_V1_1-(20)" at bounding box center [347, 827] width 44 height 14
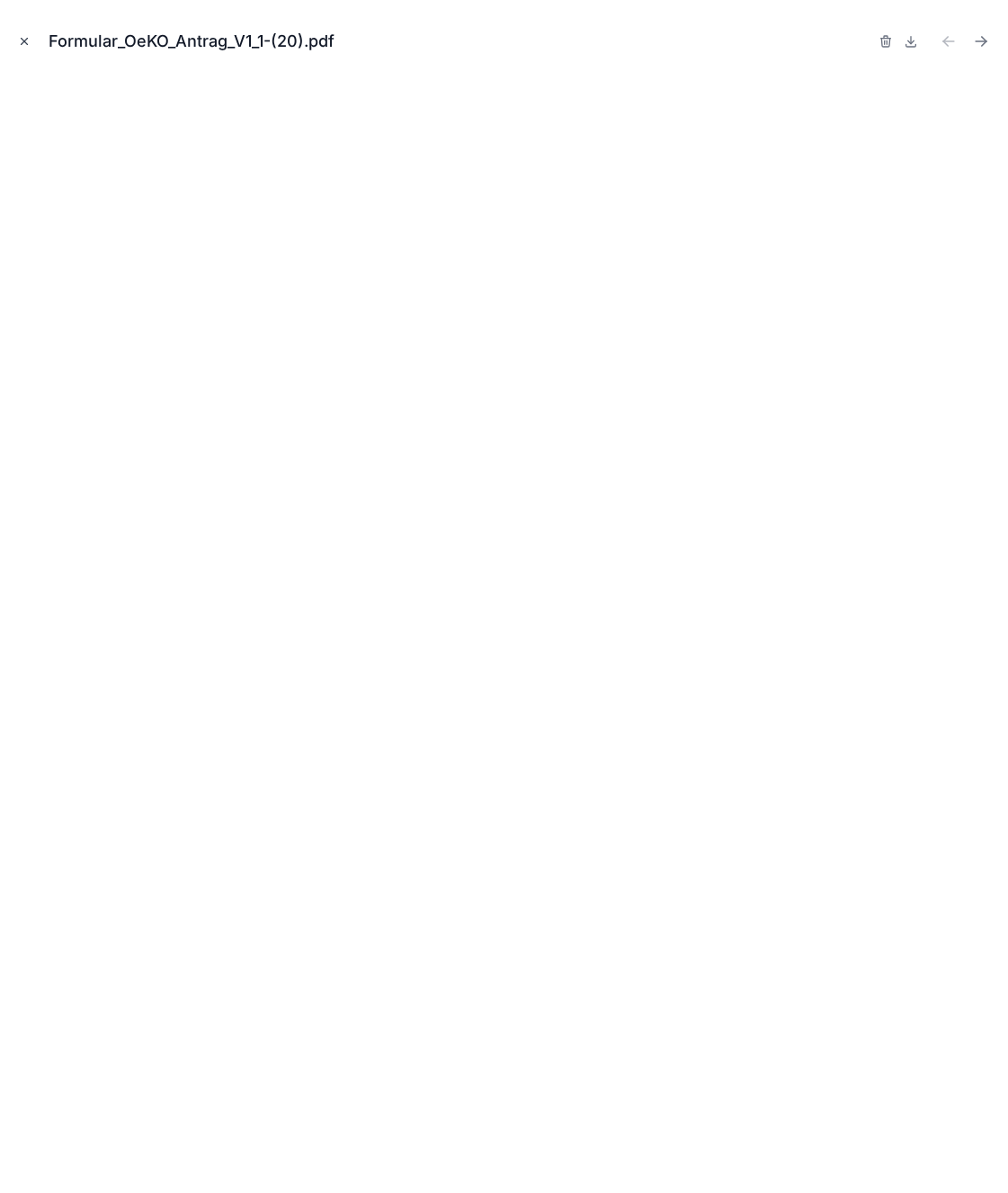
click at [20, 33] on button "Close modal" at bounding box center [23, 41] width 20 height 20
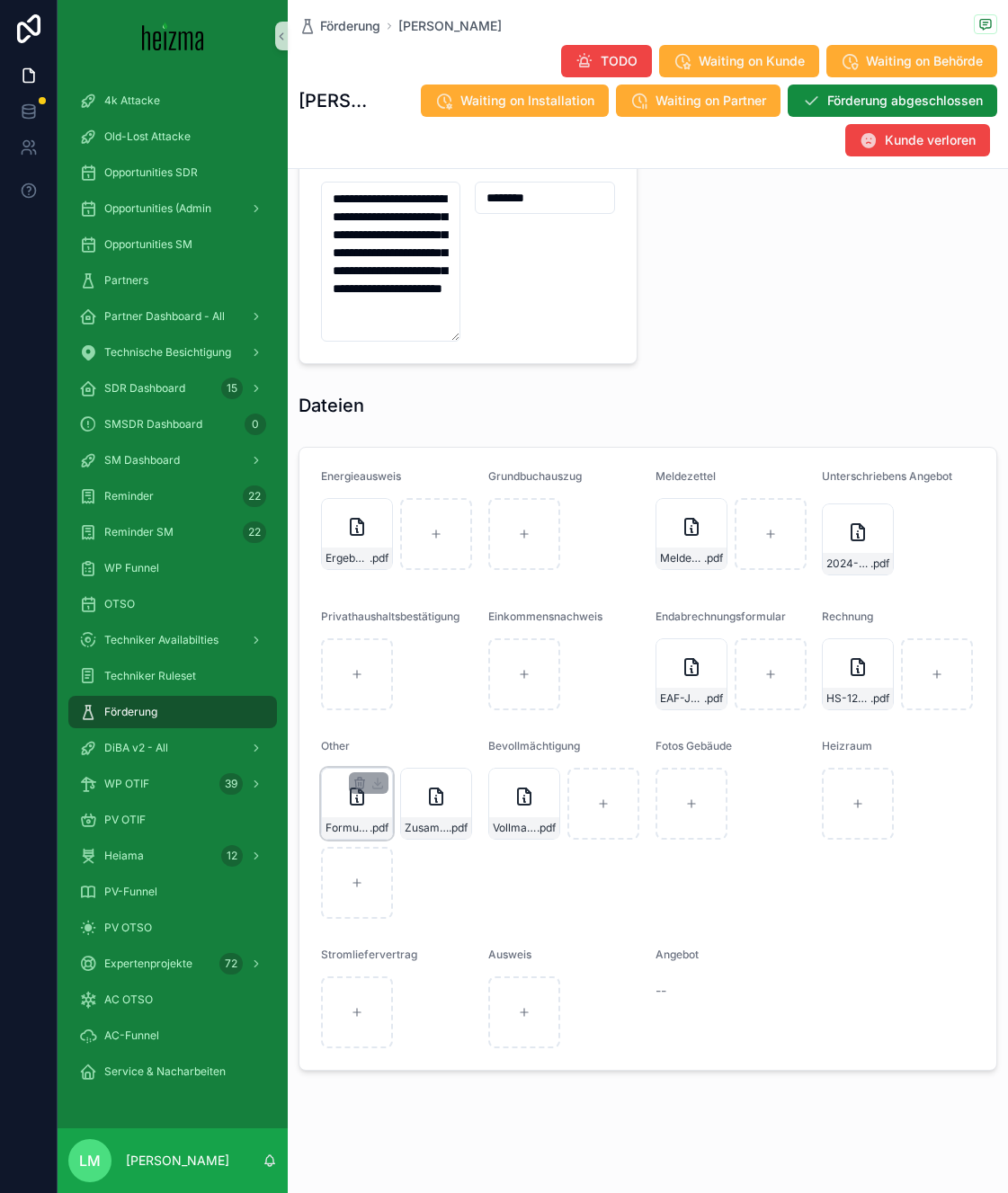
click at [352, 819] on div "Formular_OeKO_Antrag_V1_1-(20) .pdf" at bounding box center [357, 827] width 70 height 22
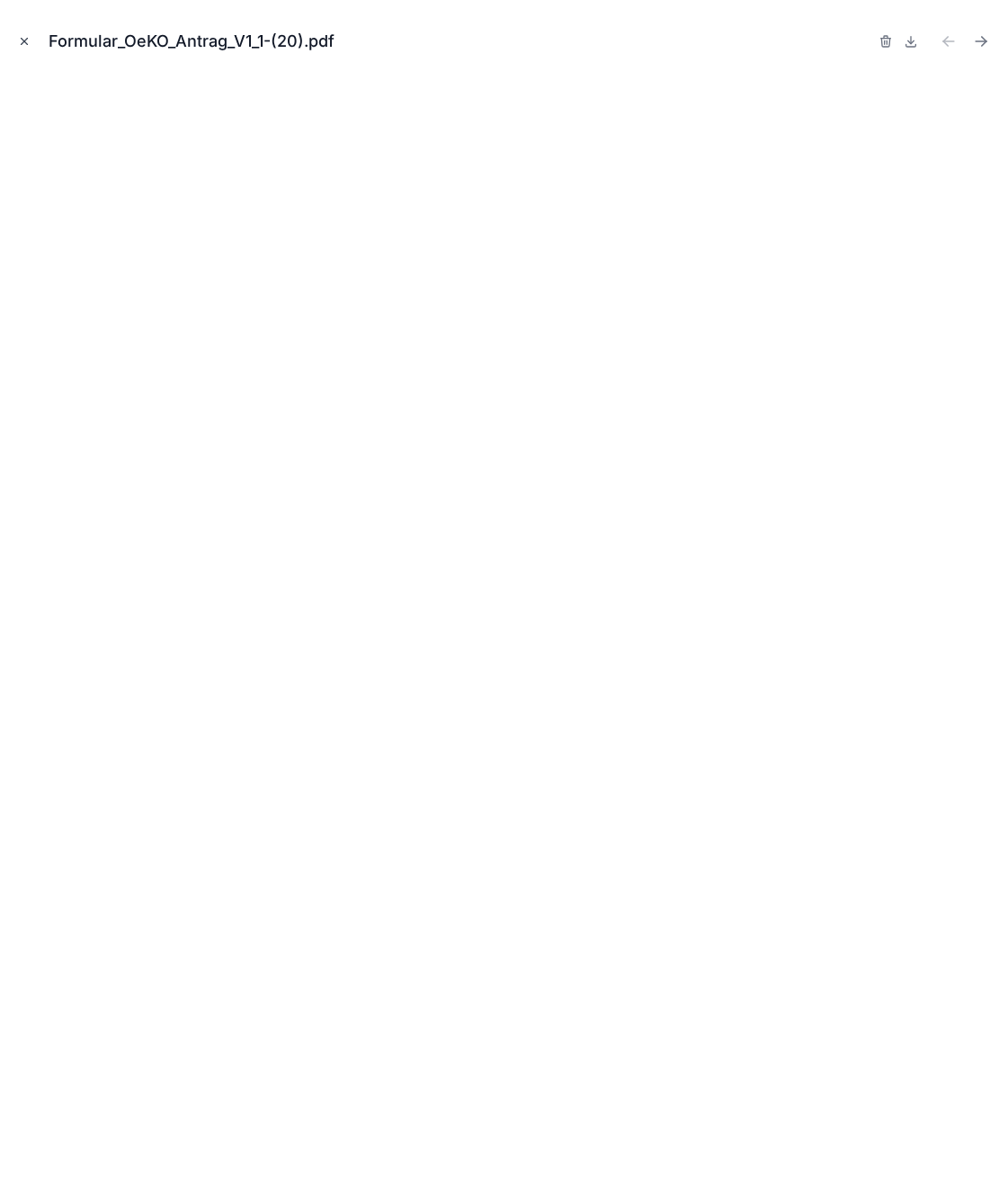
click at [23, 35] on icon "Close modal" at bounding box center [23, 40] width 12 height 12
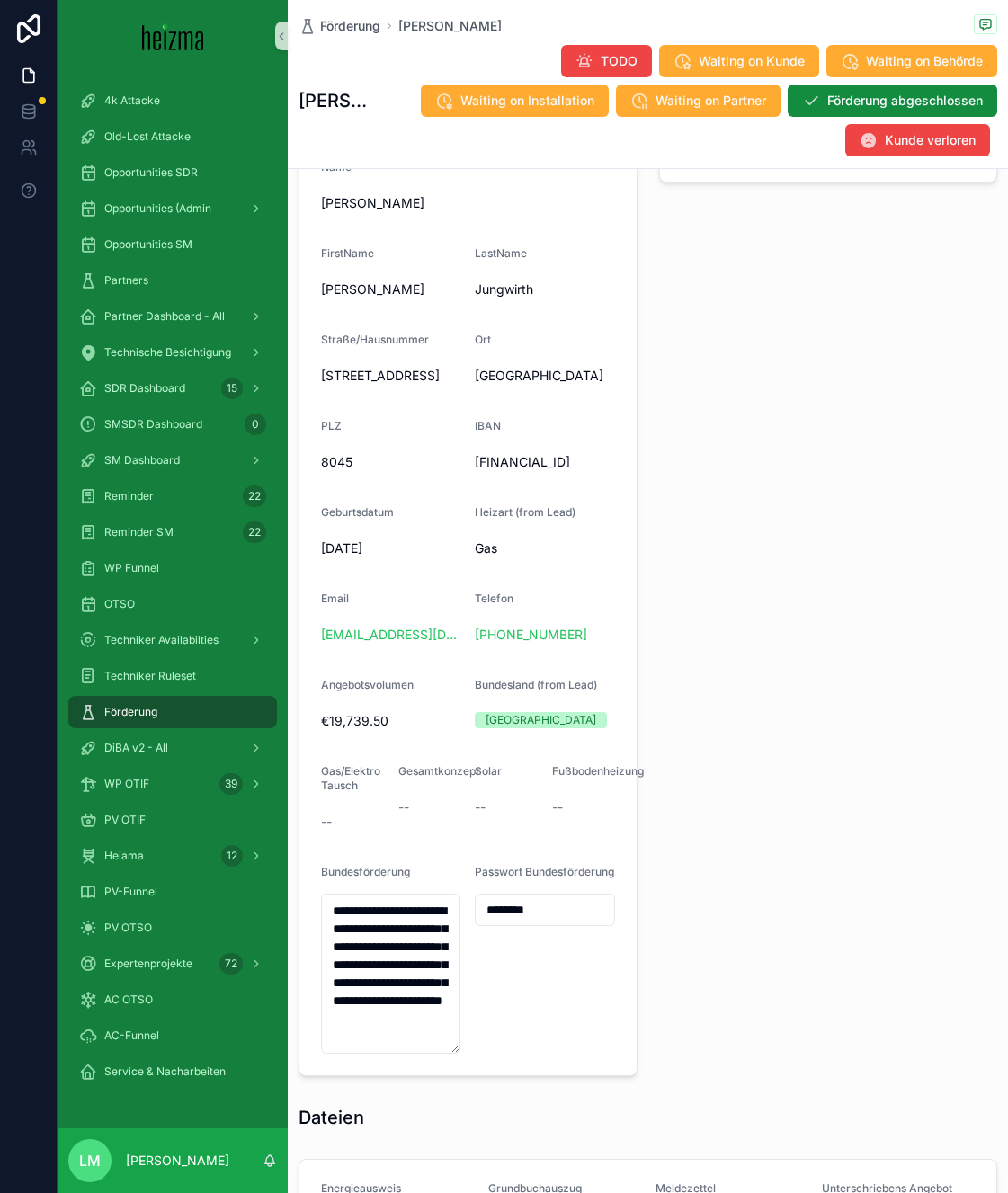
scroll to position [1722, 0]
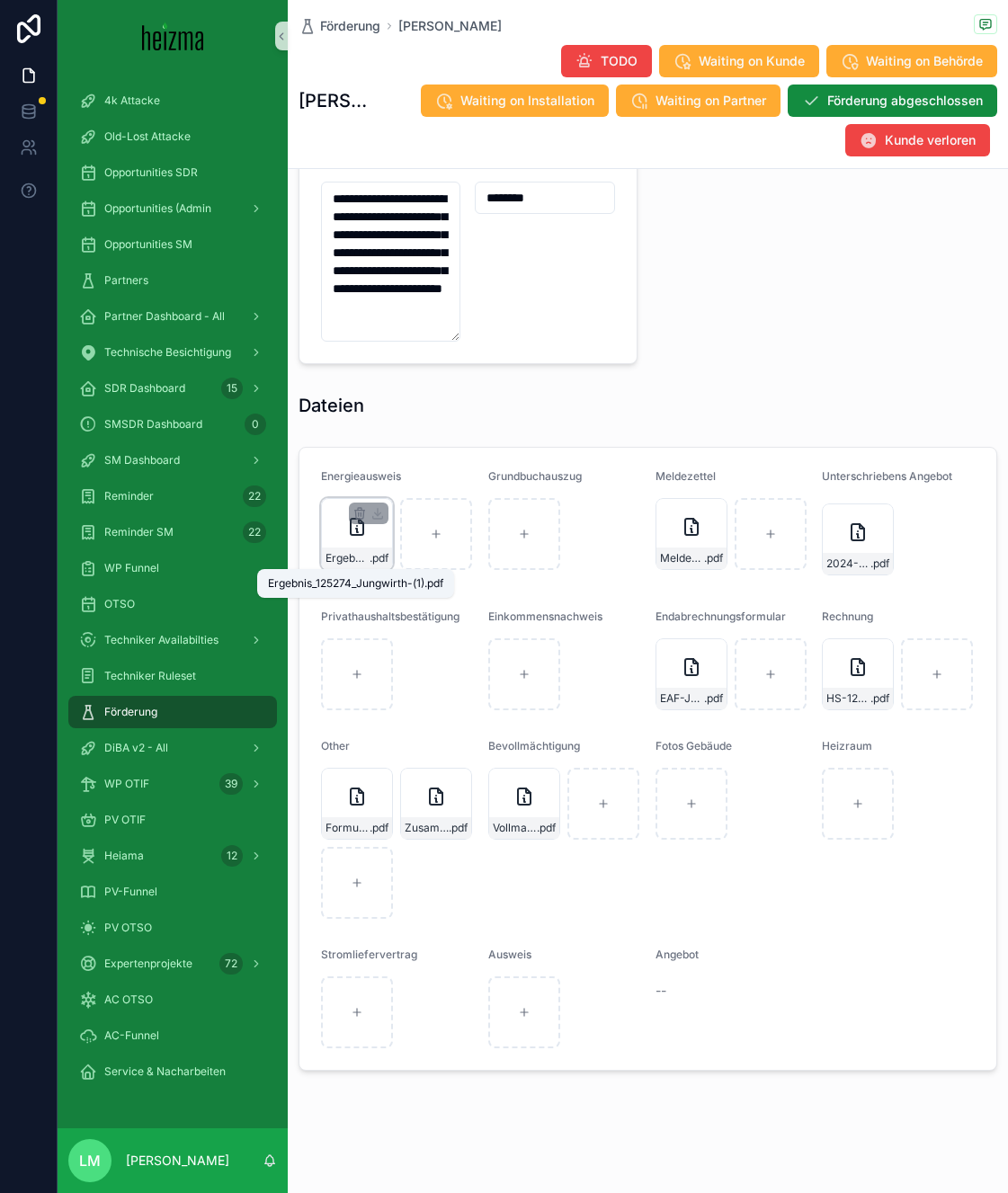
click at [341, 554] on span "Ergebnis_125274_Jungwirth-(1)" at bounding box center [347, 558] width 44 height 14
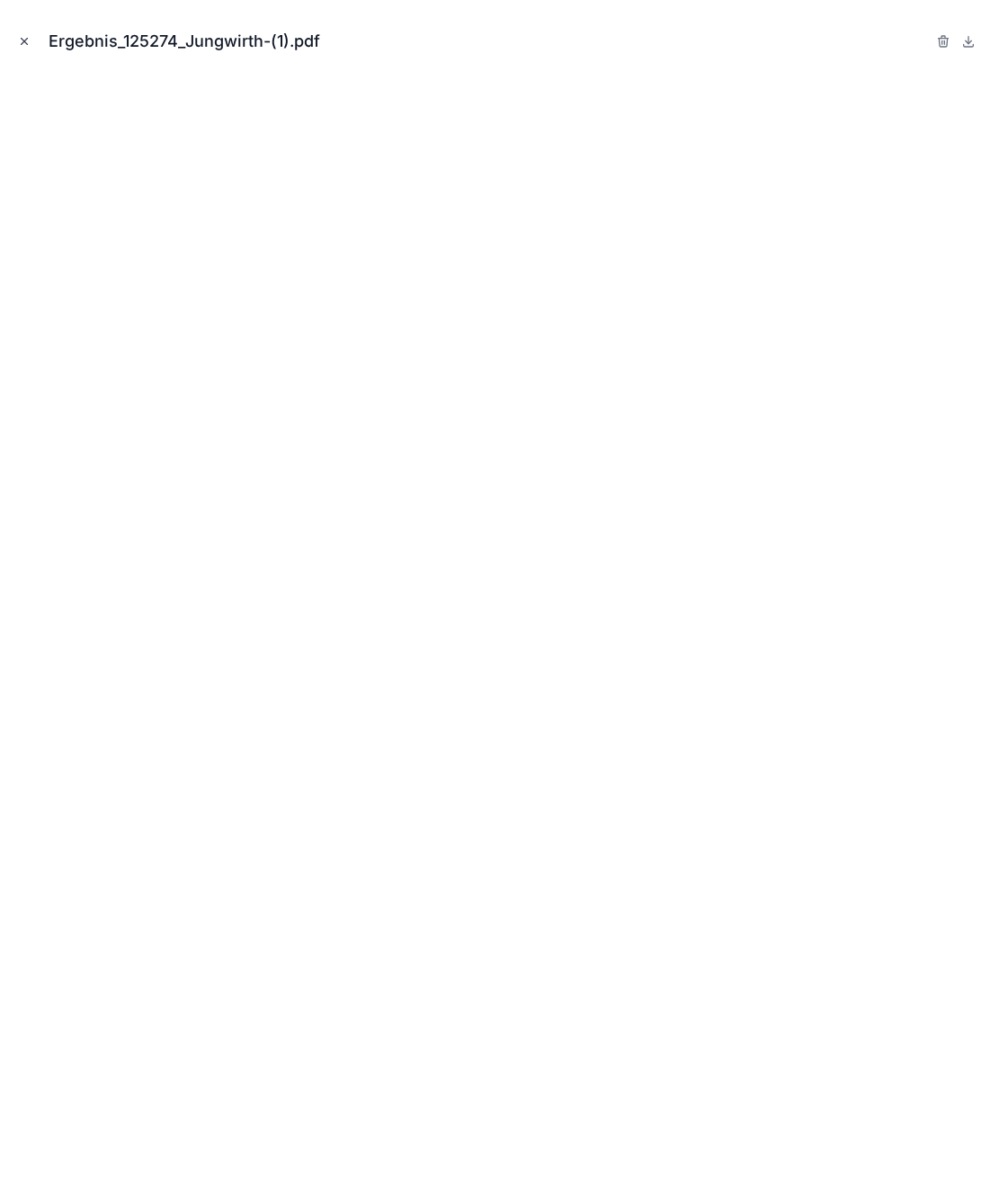
click at [25, 36] on icon "Close modal" at bounding box center [23, 40] width 12 height 12
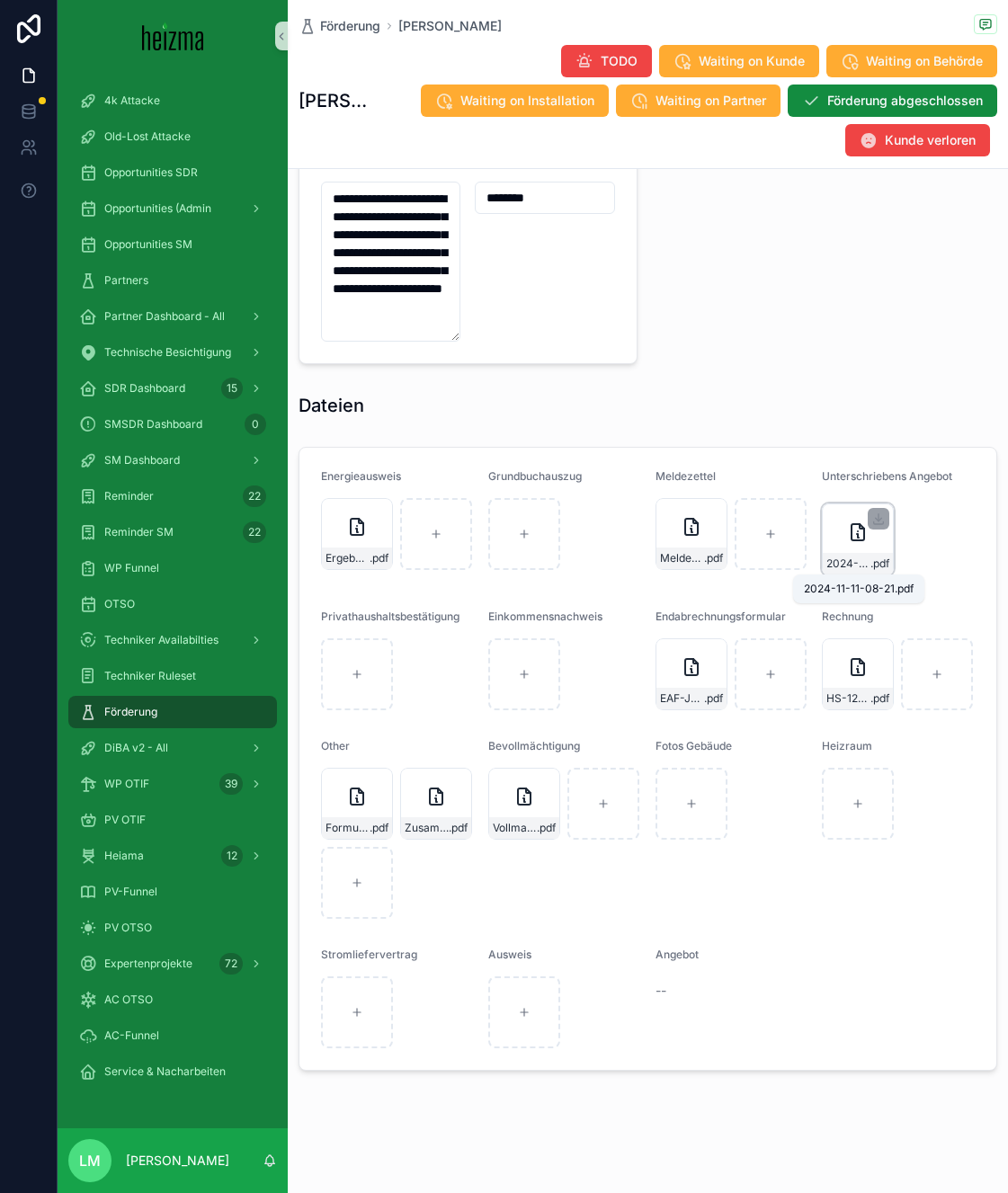
click at [848, 568] on span "2024-11-11-08-21" at bounding box center [848, 563] width 44 height 14
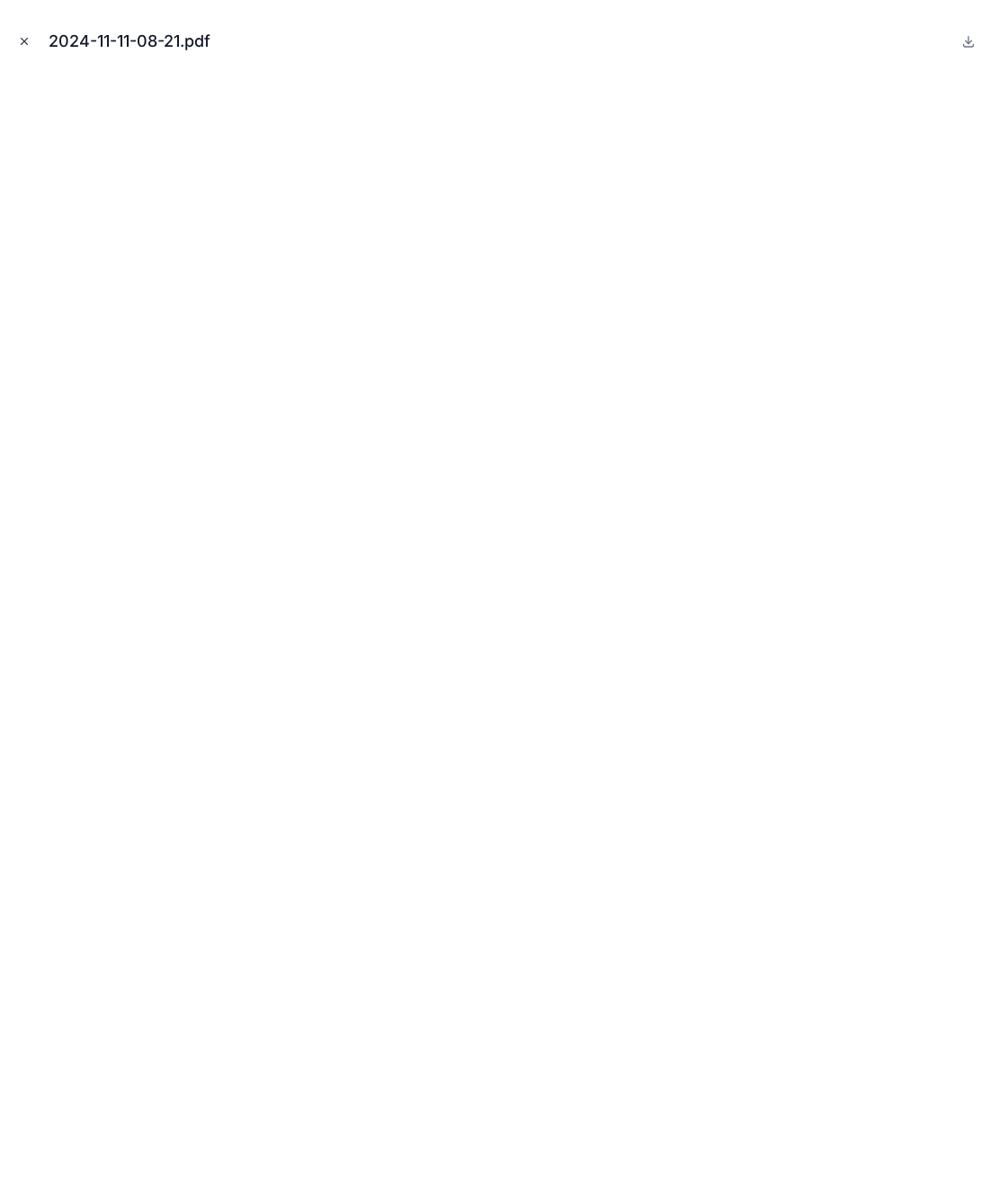
click at [22, 46] on icon "Close modal" at bounding box center [23, 40] width 12 height 12
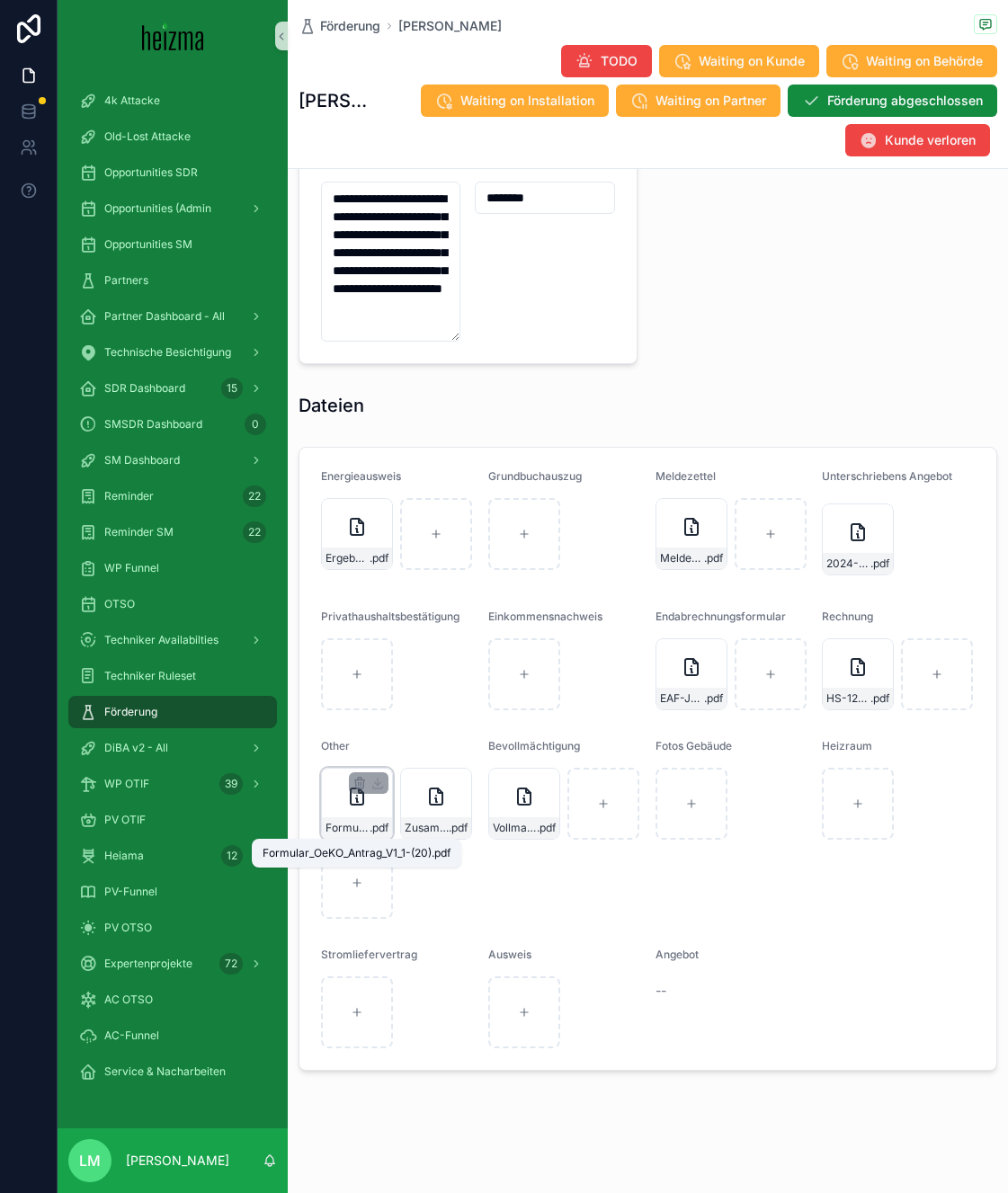
click at [339, 822] on span "Formular_OeKO_Antrag_V1_1-(20)" at bounding box center [347, 827] width 44 height 14
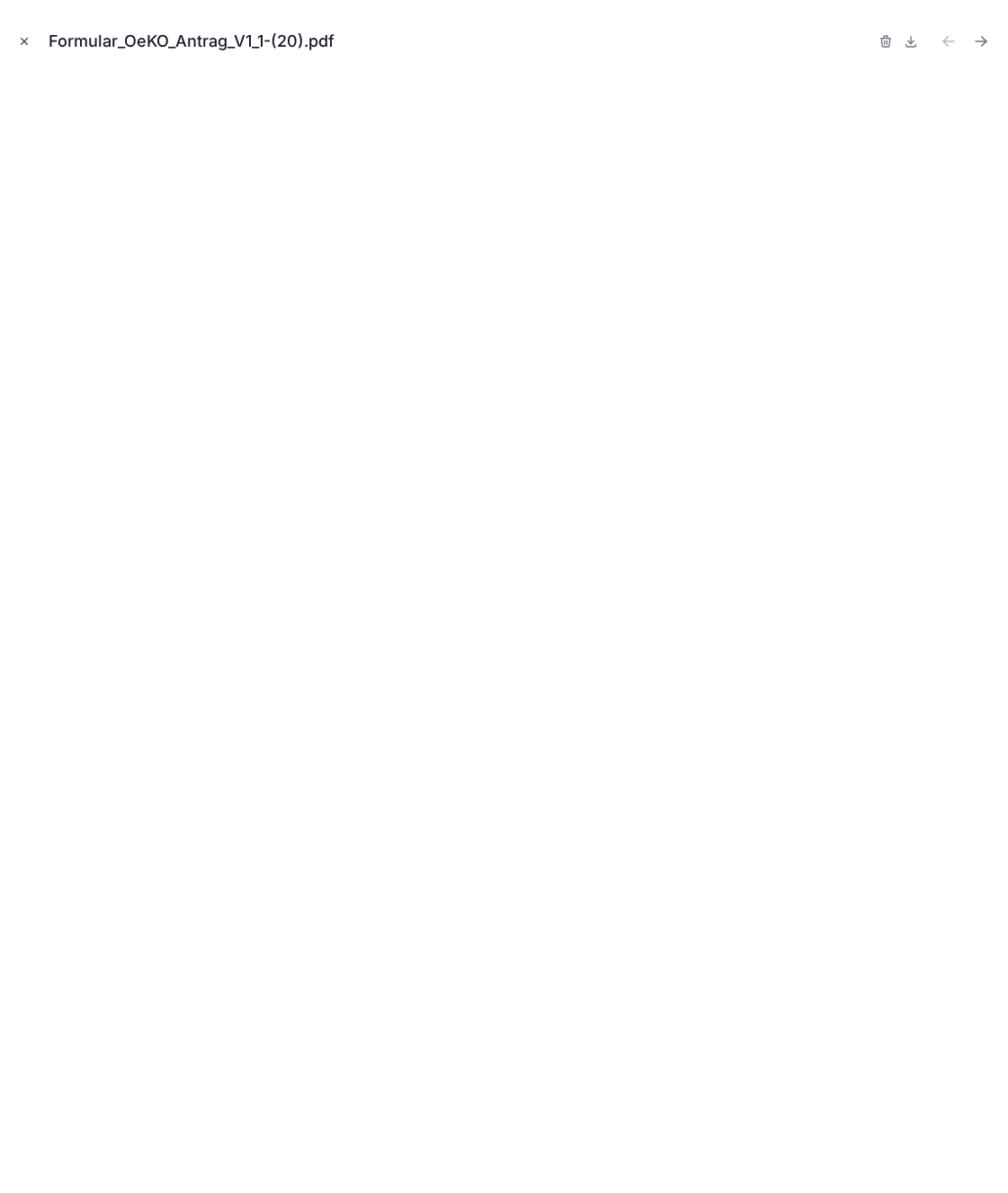
click at [18, 35] on icon "Close modal" at bounding box center [23, 40] width 12 height 12
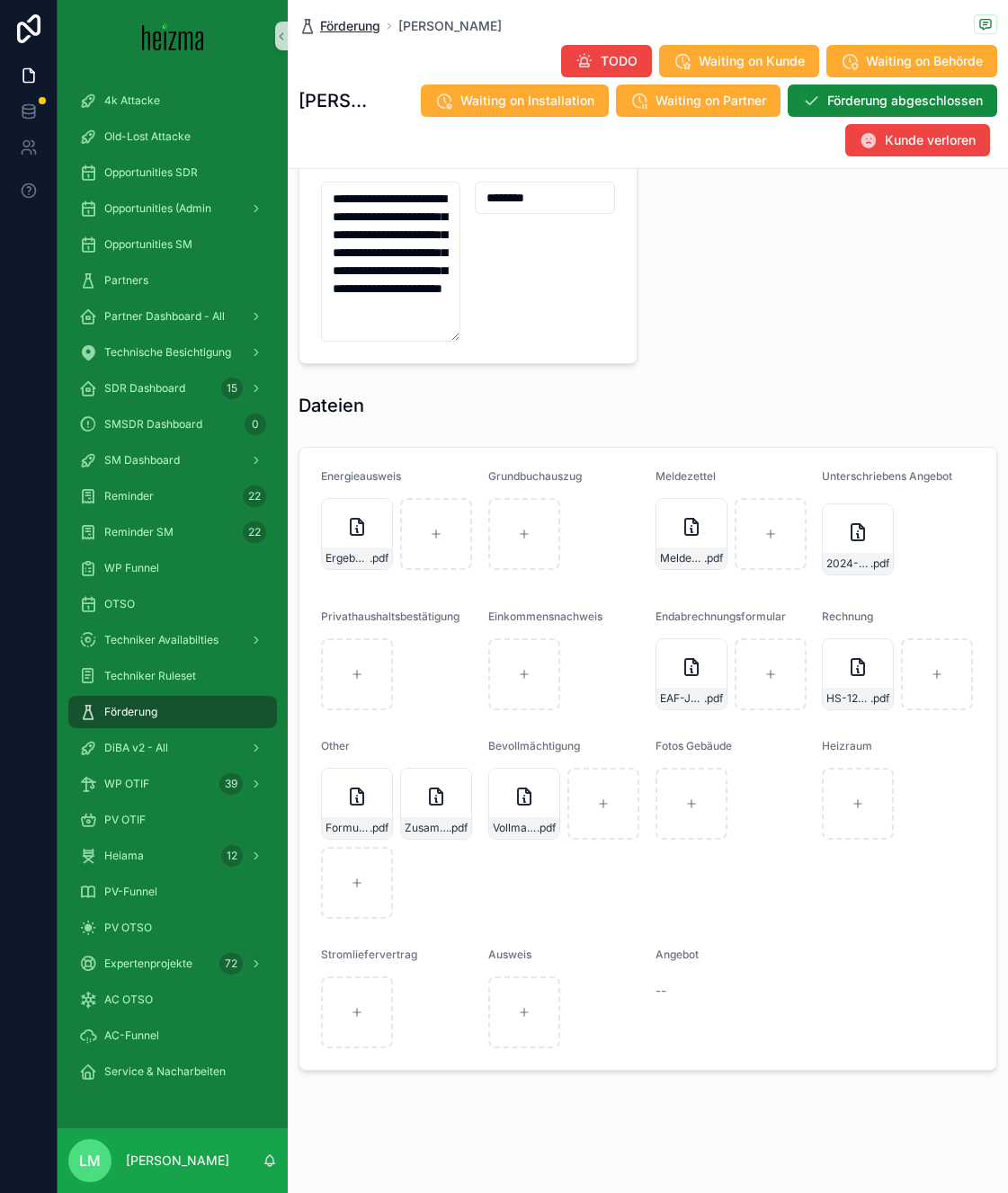
click at [338, 27] on span "Förderung" at bounding box center [350, 25] width 60 height 18
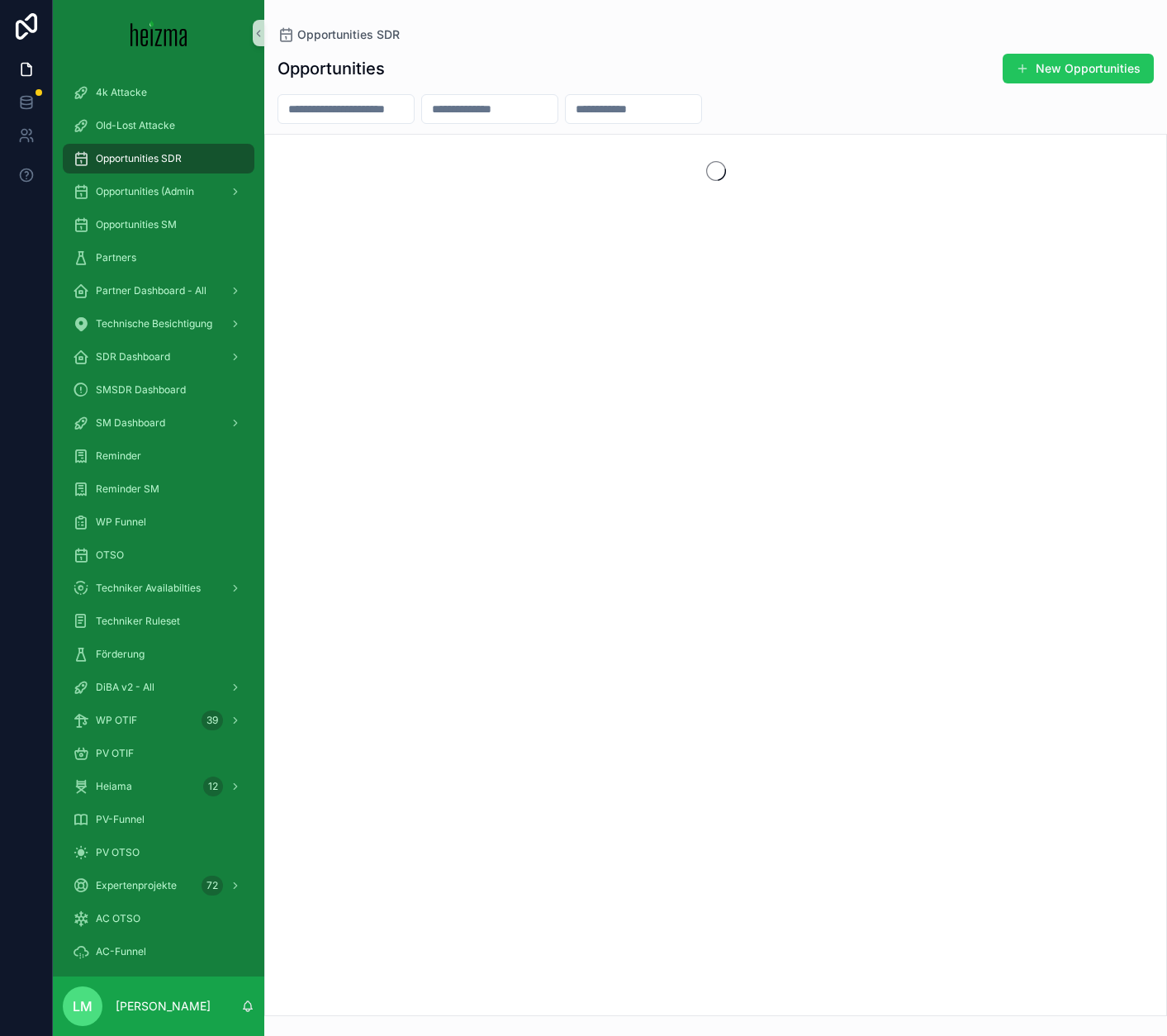
click at [361, 111] on input "scrollable content" at bounding box center [347, 108] width 136 height 23
type input "**********"
